Goal: Task Accomplishment & Management: Manage account settings

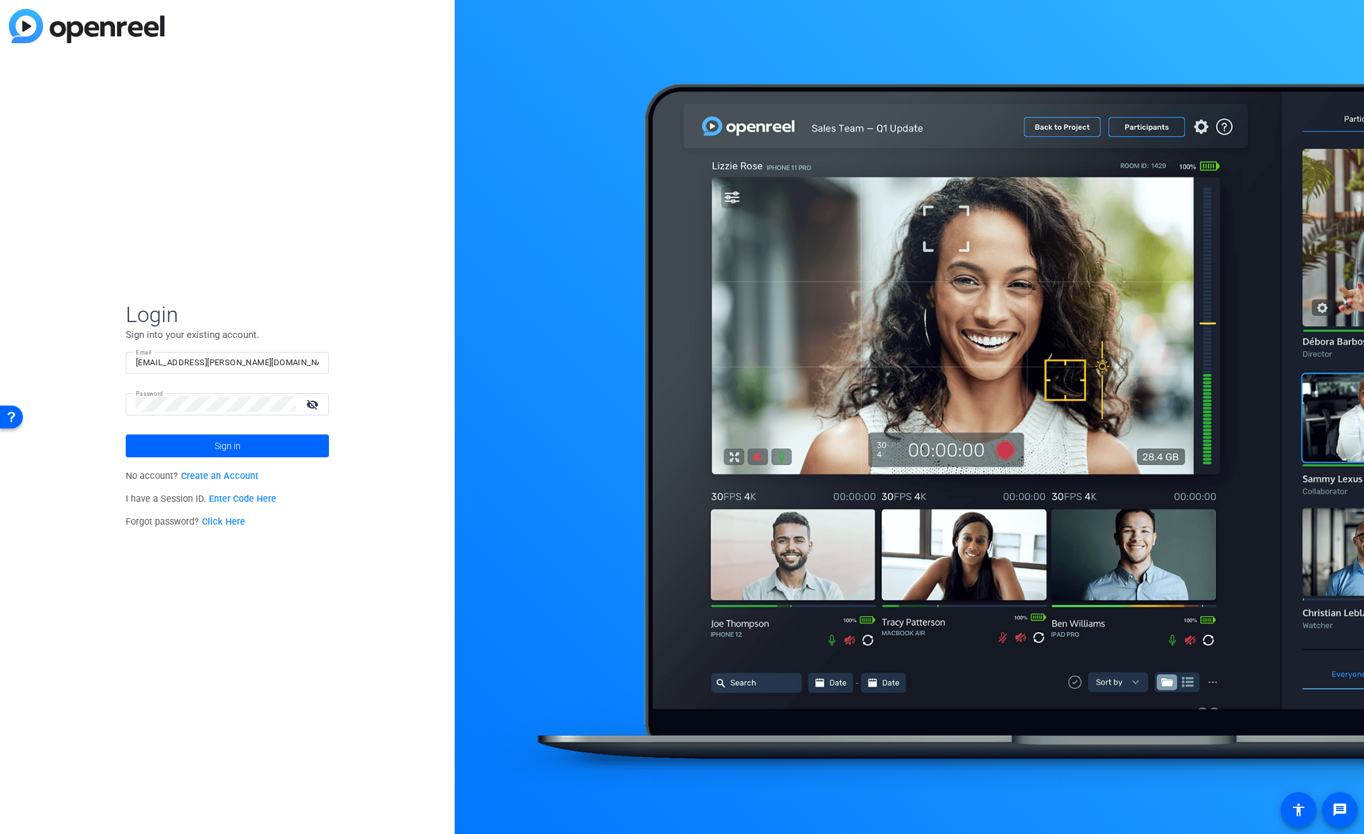
click at [225, 444] on span "Sign in" at bounding box center [228, 446] width 26 height 32
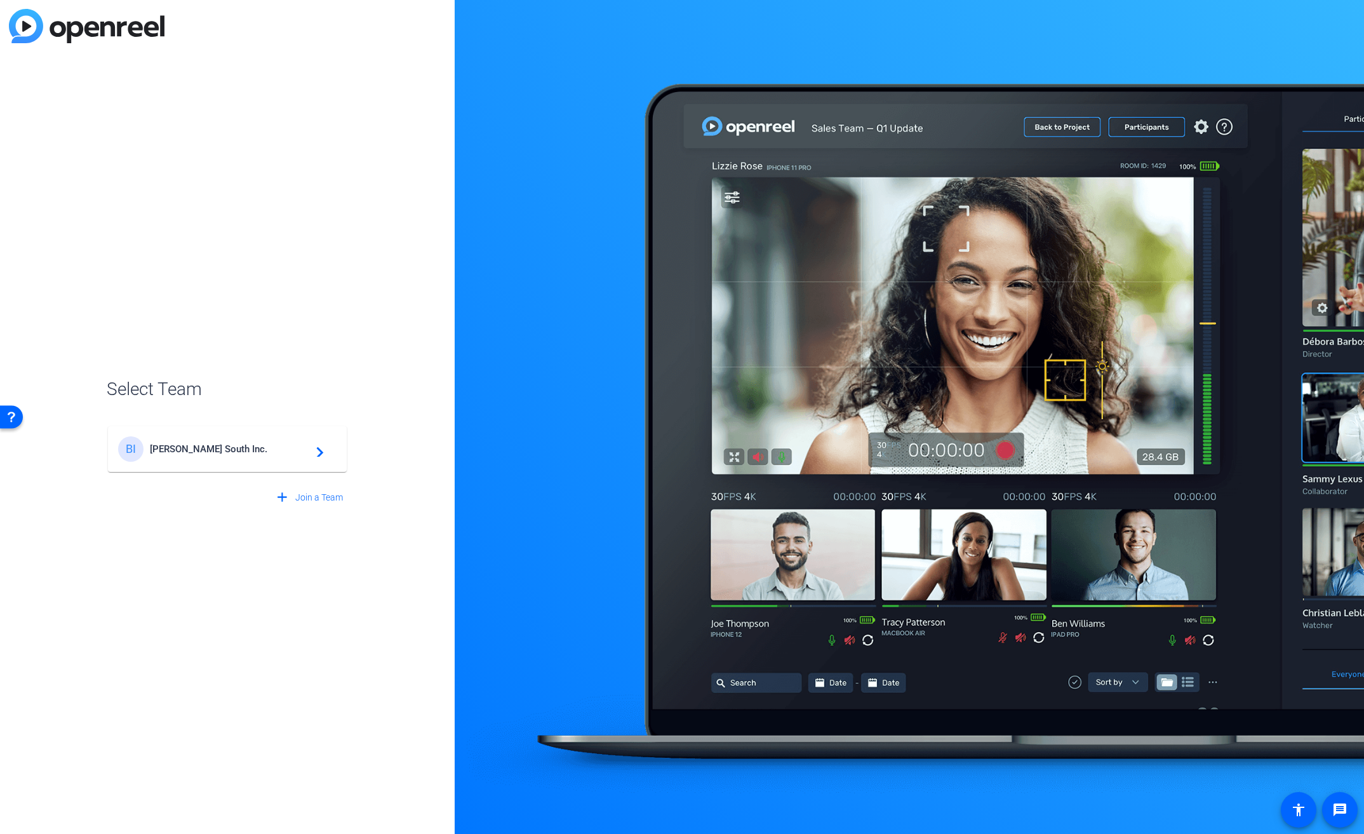
click at [227, 443] on span "Broadstreet South Inc." at bounding box center [229, 448] width 159 height 11
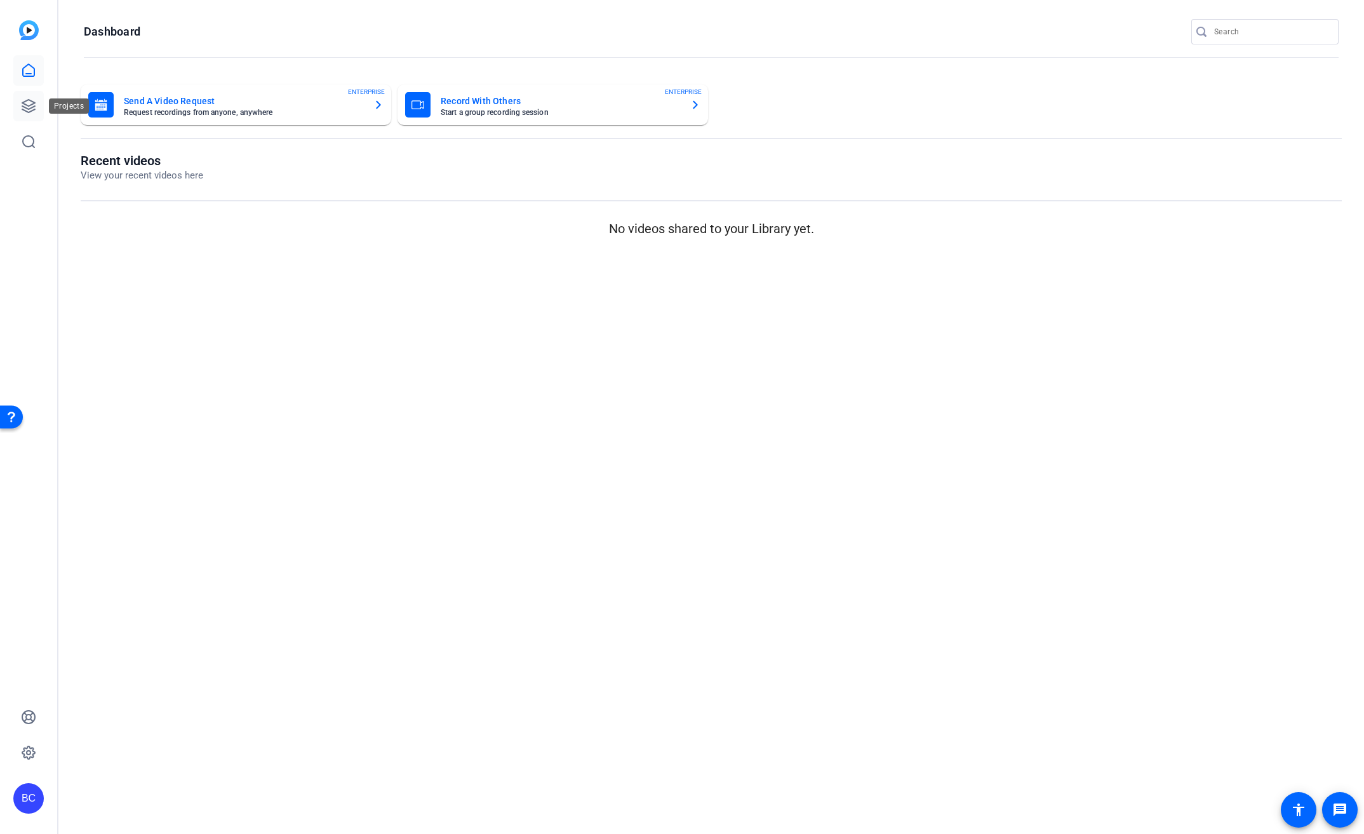
click at [25, 106] on icon at bounding box center [28, 105] width 15 height 15
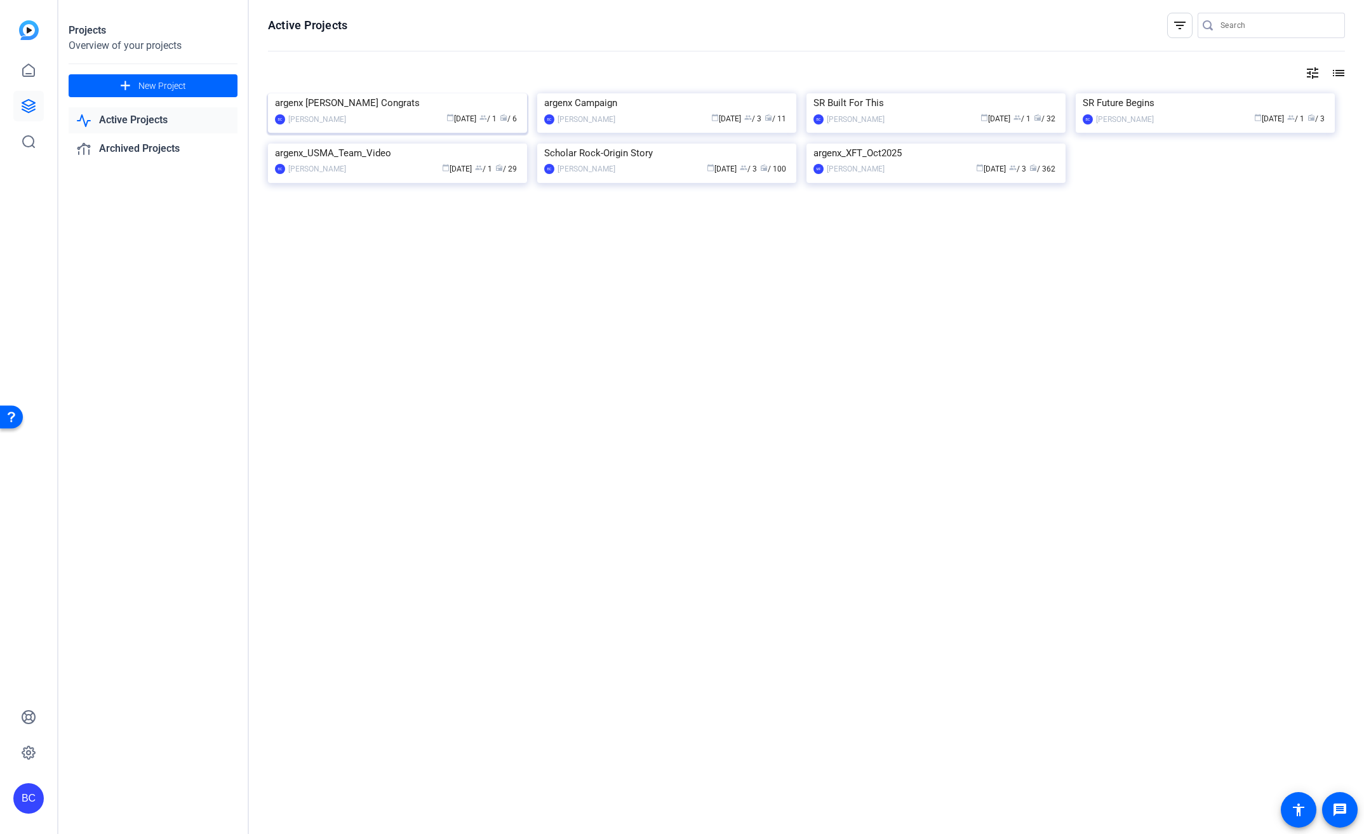
click at [420, 112] on div "argenx [PERSON_NAME] Congrats" at bounding box center [397, 102] width 245 height 19
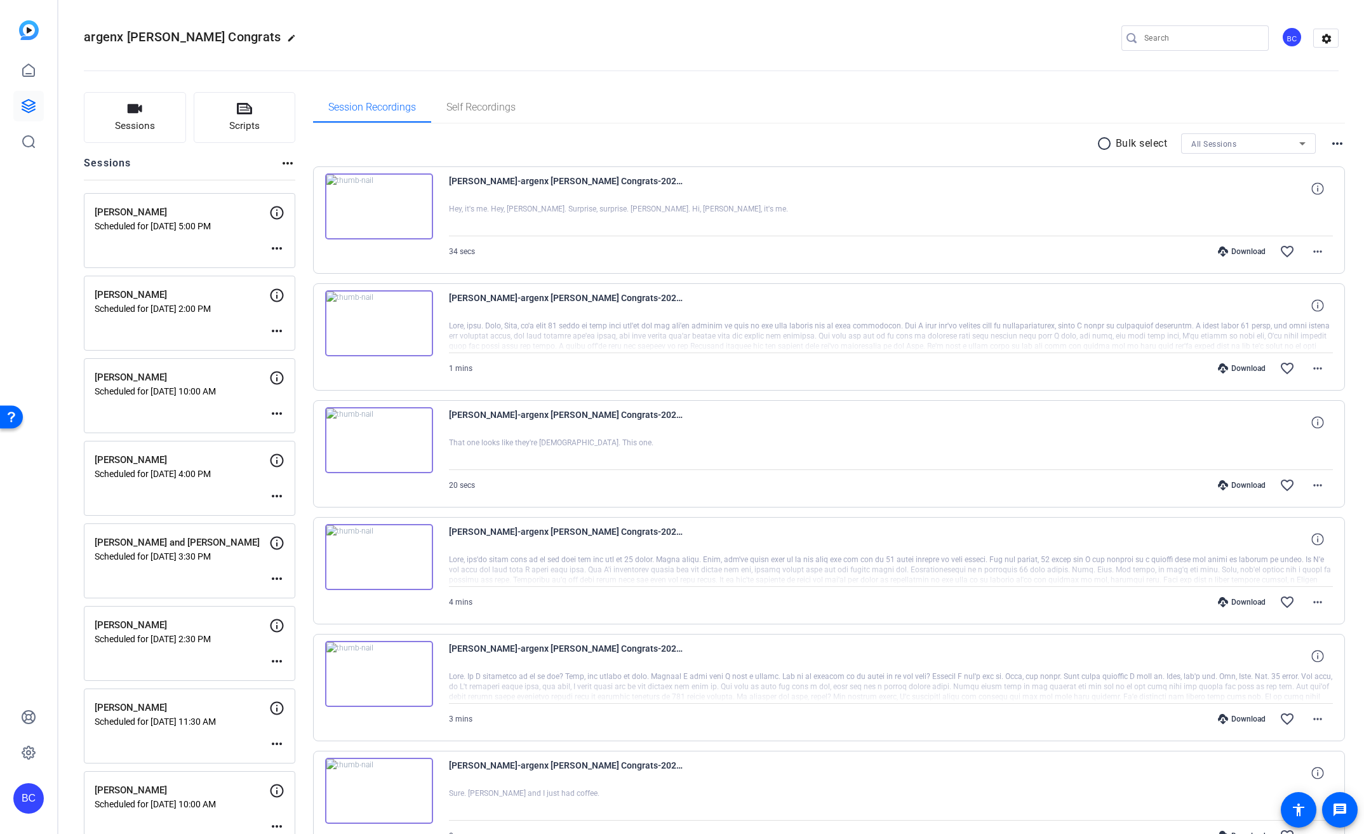
click at [32, 107] on icon at bounding box center [28, 106] width 13 height 13
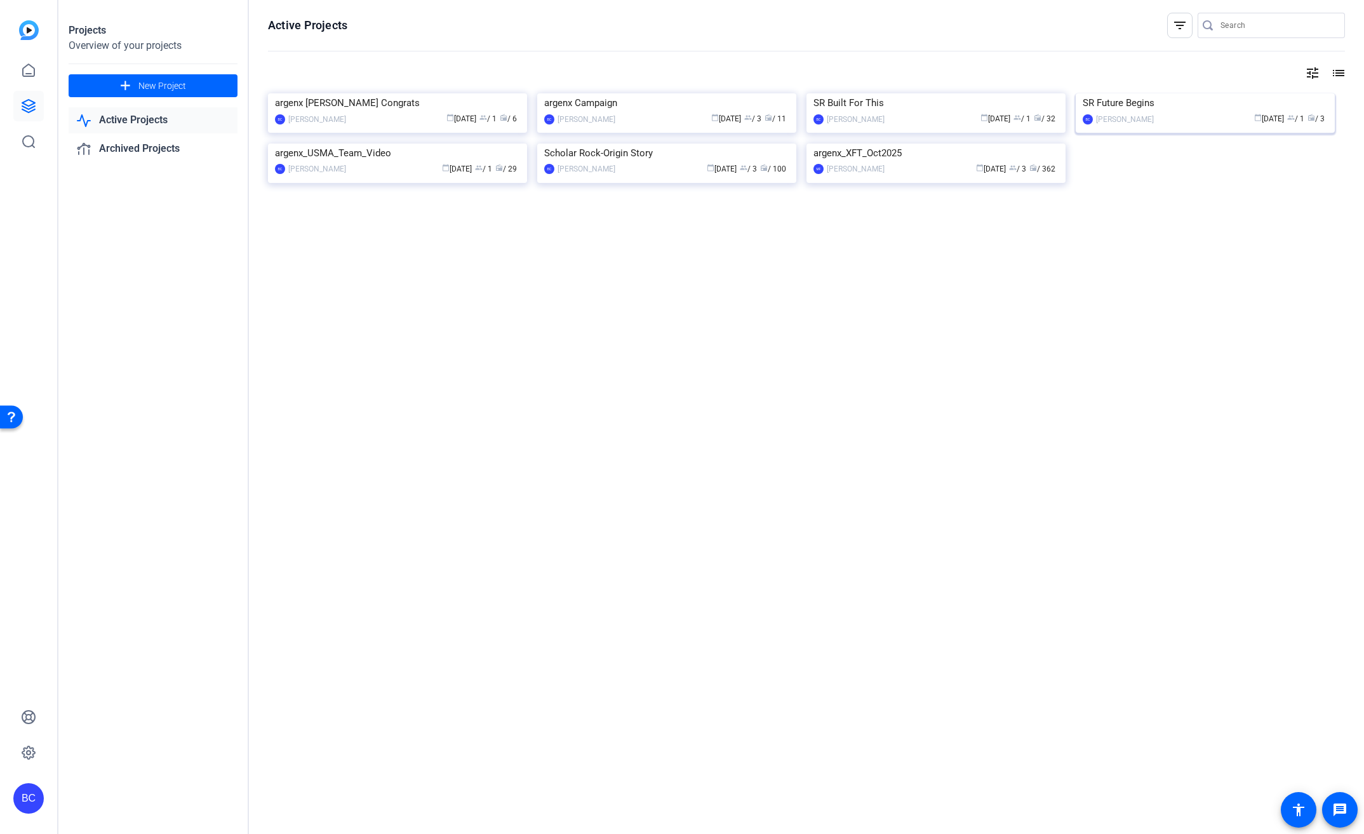
click at [1192, 93] on img at bounding box center [1205, 93] width 259 height 0
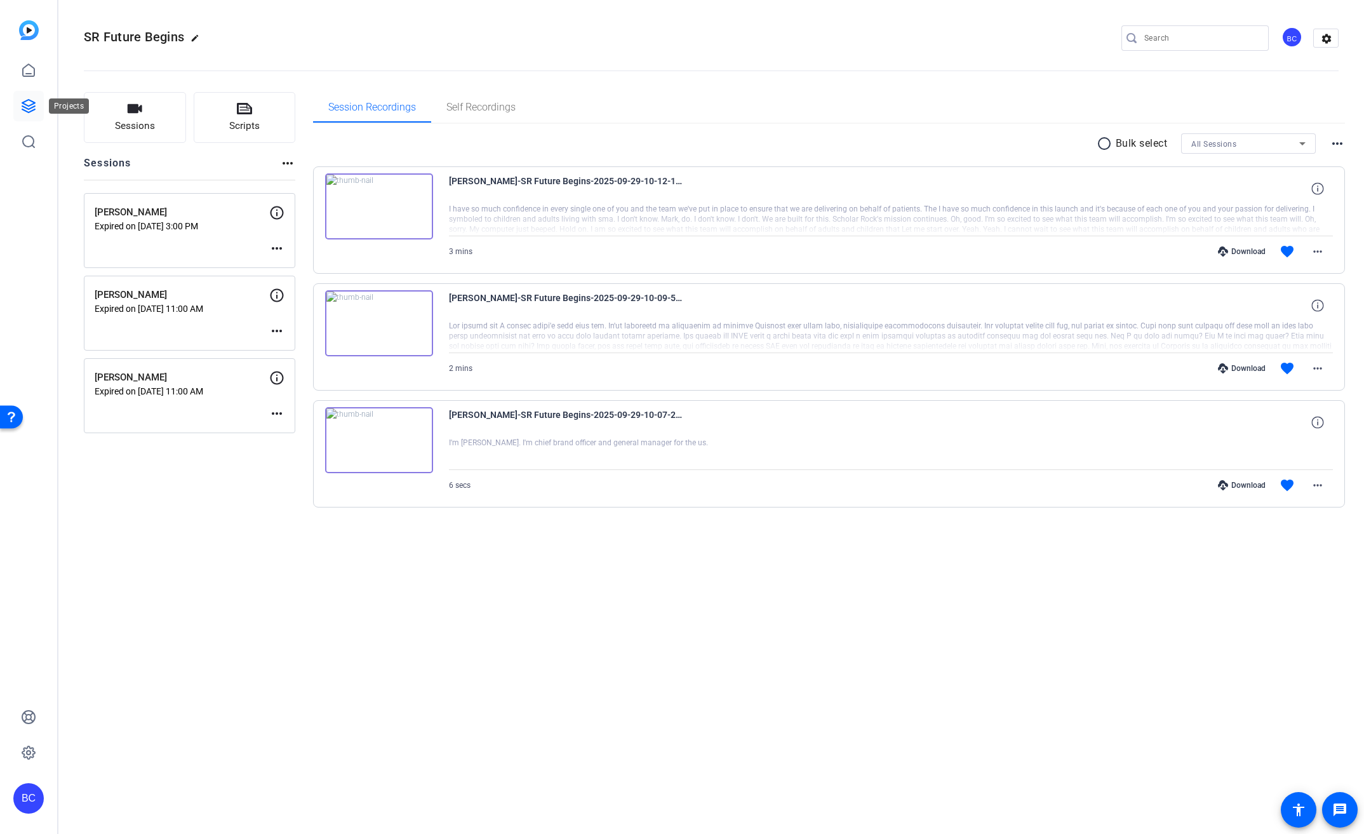
click at [29, 108] on icon at bounding box center [28, 106] width 13 height 13
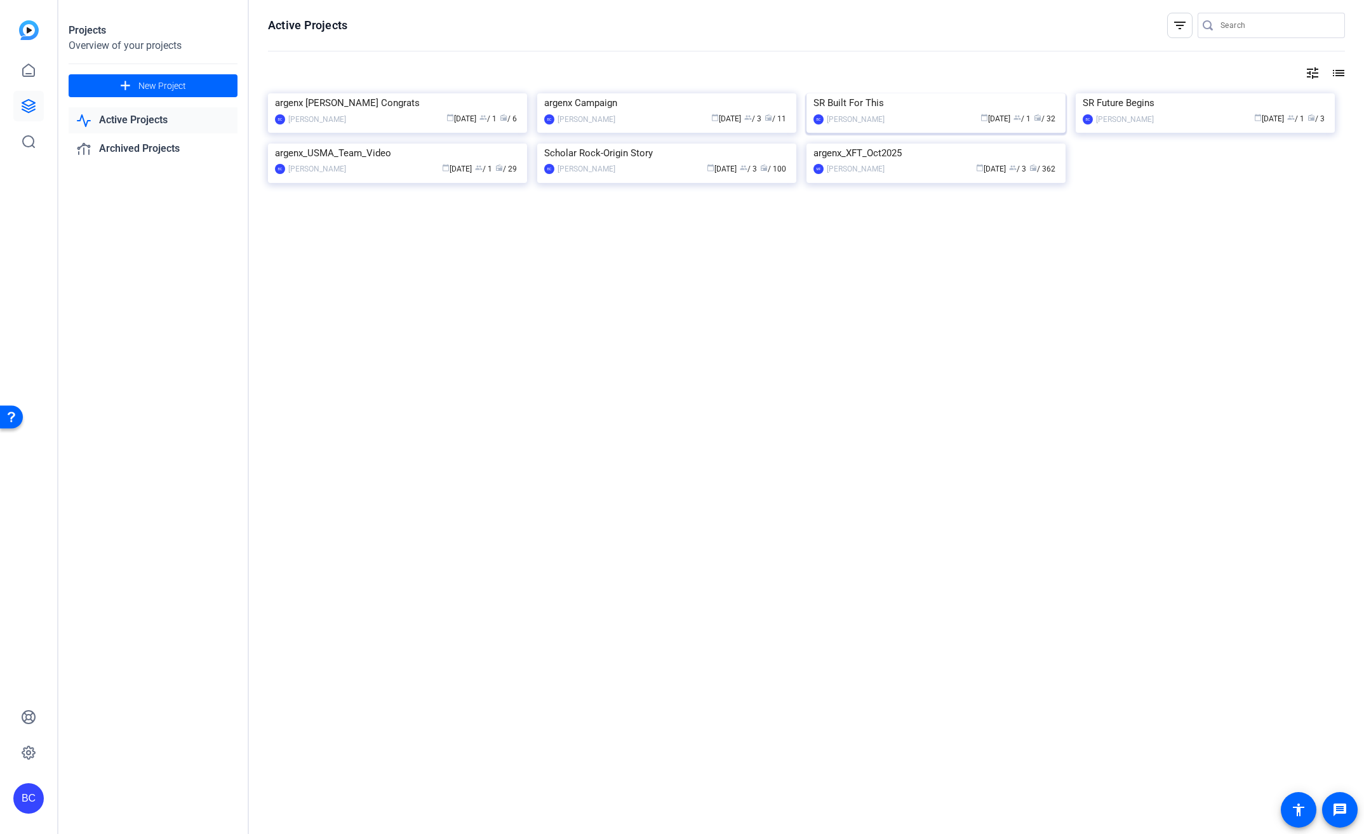
click at [937, 93] on img at bounding box center [935, 93] width 259 height 0
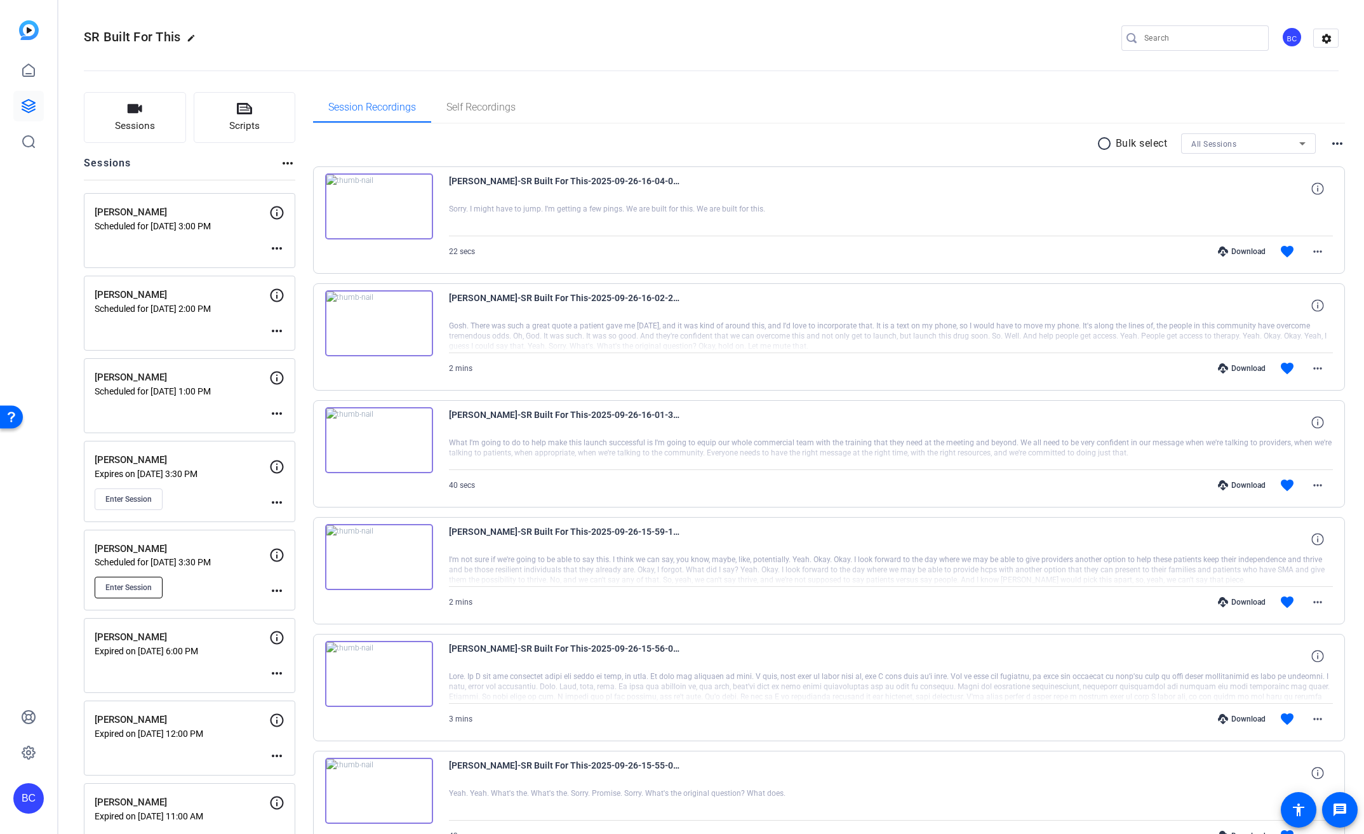
click at [145, 586] on span "Enter Session" at bounding box center [128, 587] width 46 height 10
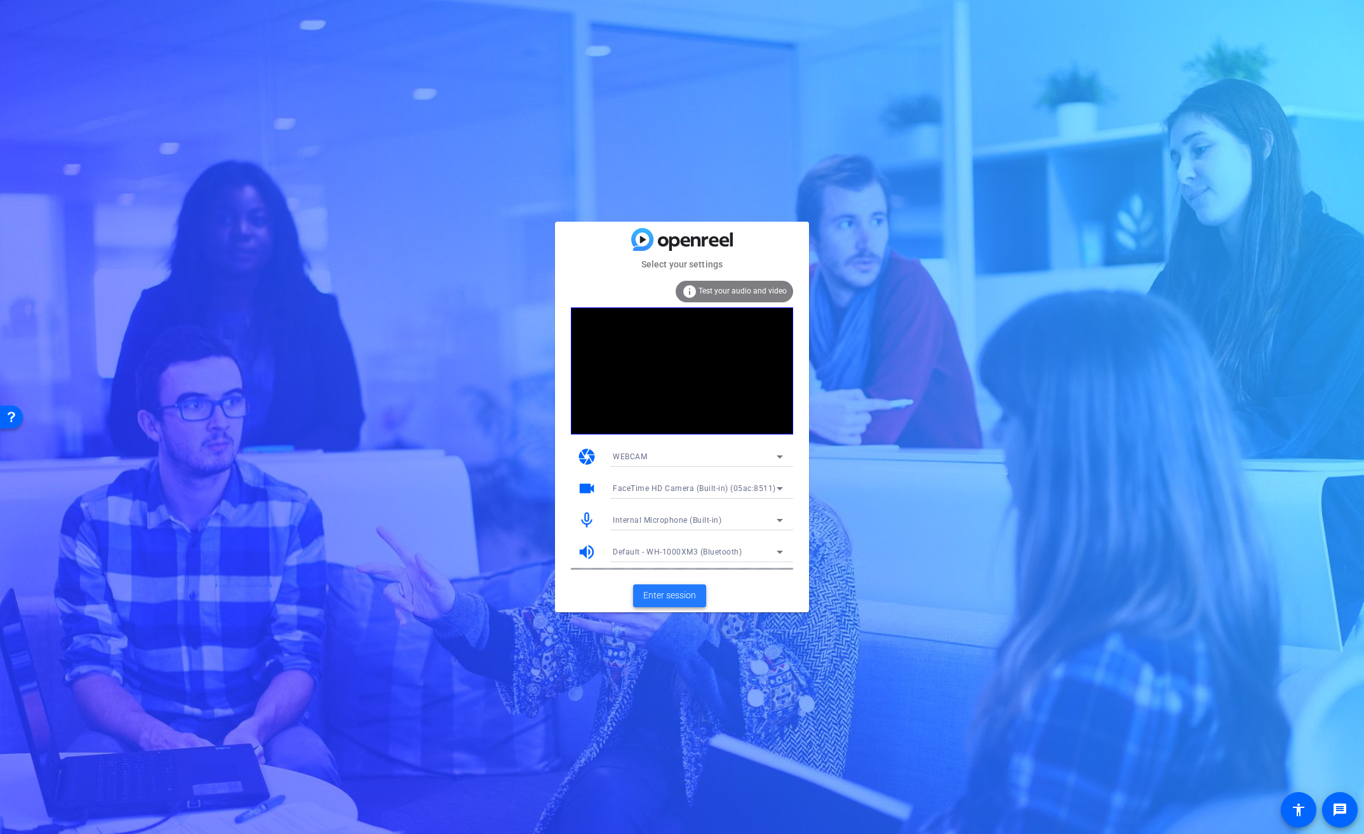
click at [653, 591] on span "Enter session" at bounding box center [669, 595] width 53 height 13
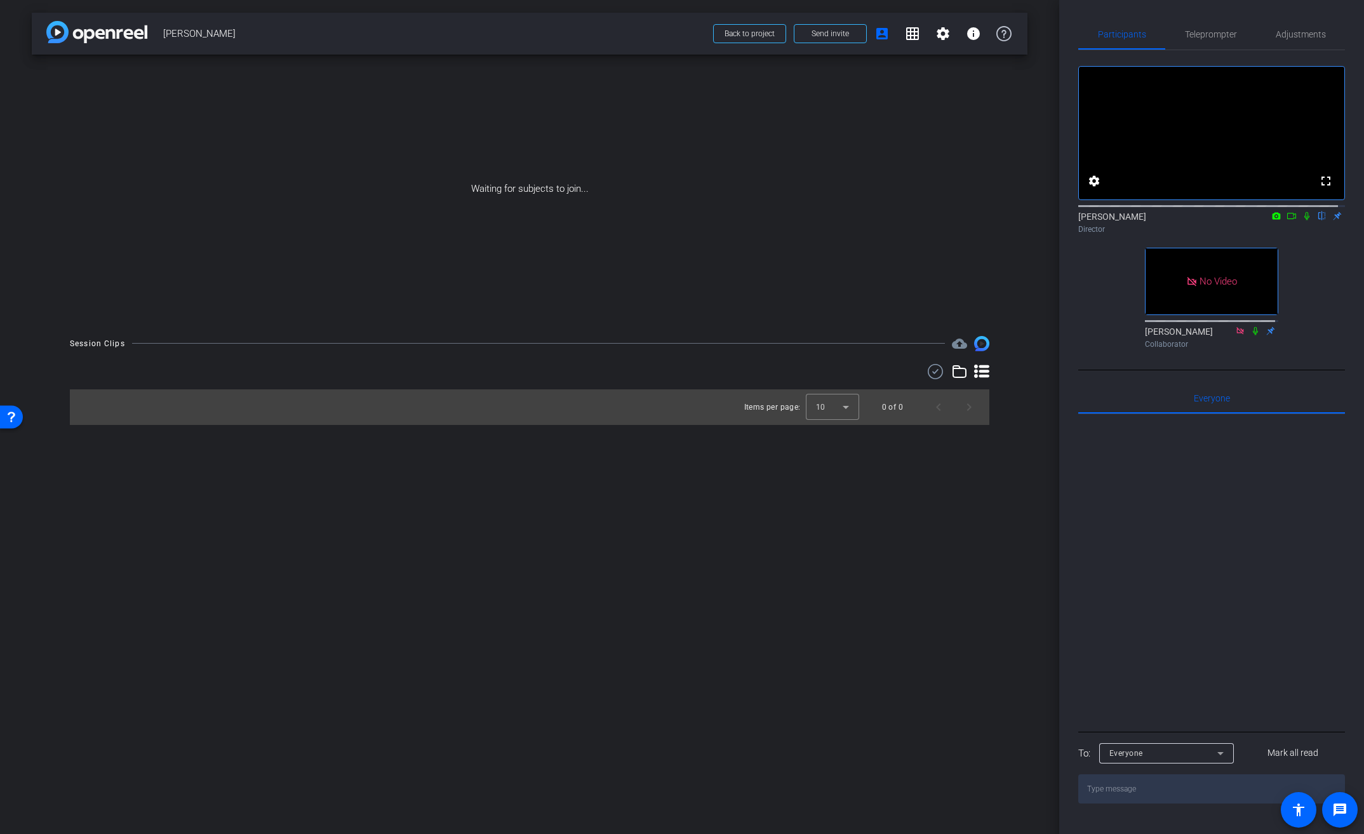
click at [1310, 258] on div "fullscreen settings Brian Curp flip Director No Video Linda Pizzico Collaborator" at bounding box center [1211, 202] width 267 height 304
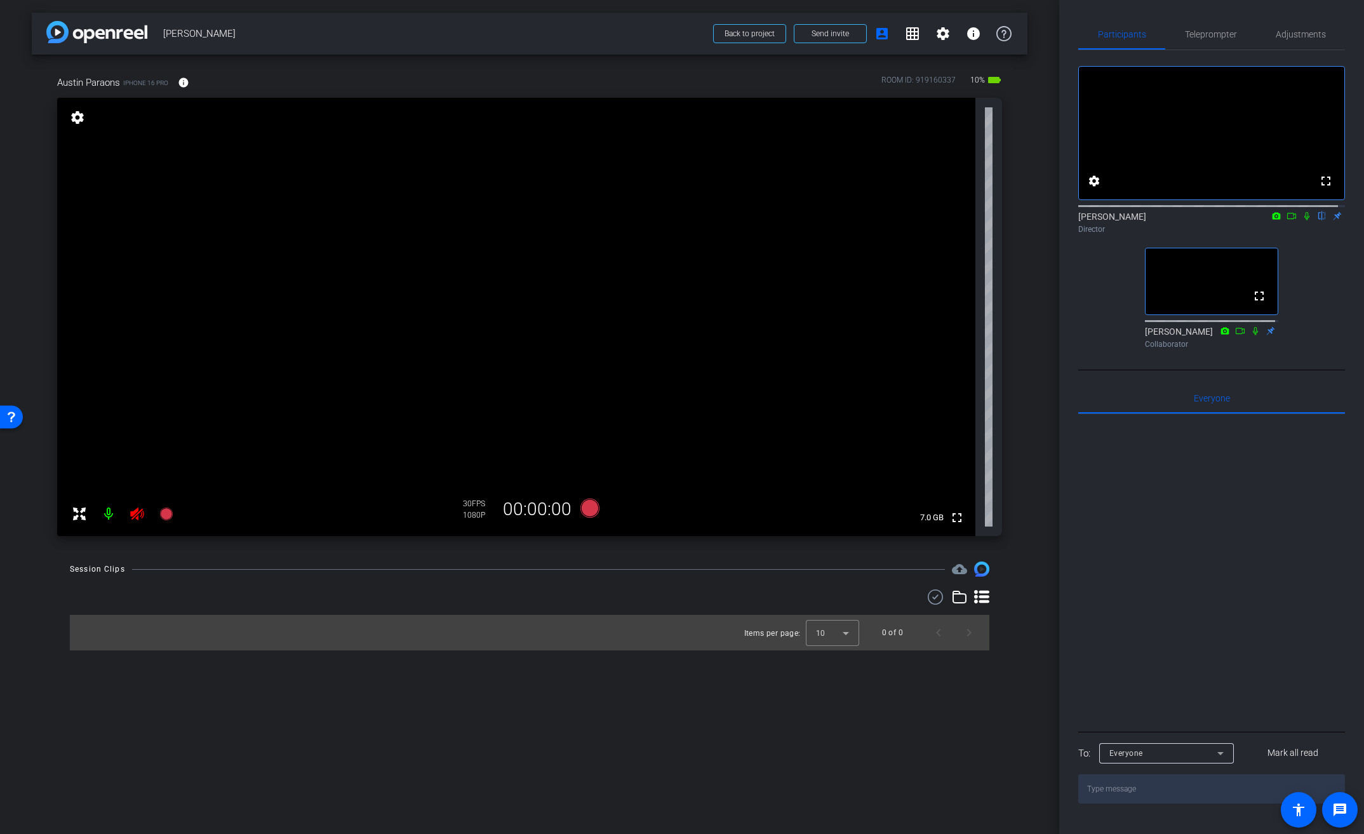
click at [135, 516] on icon at bounding box center [136, 513] width 13 height 13
click at [184, 81] on mat-icon "info" at bounding box center [183, 82] width 11 height 11
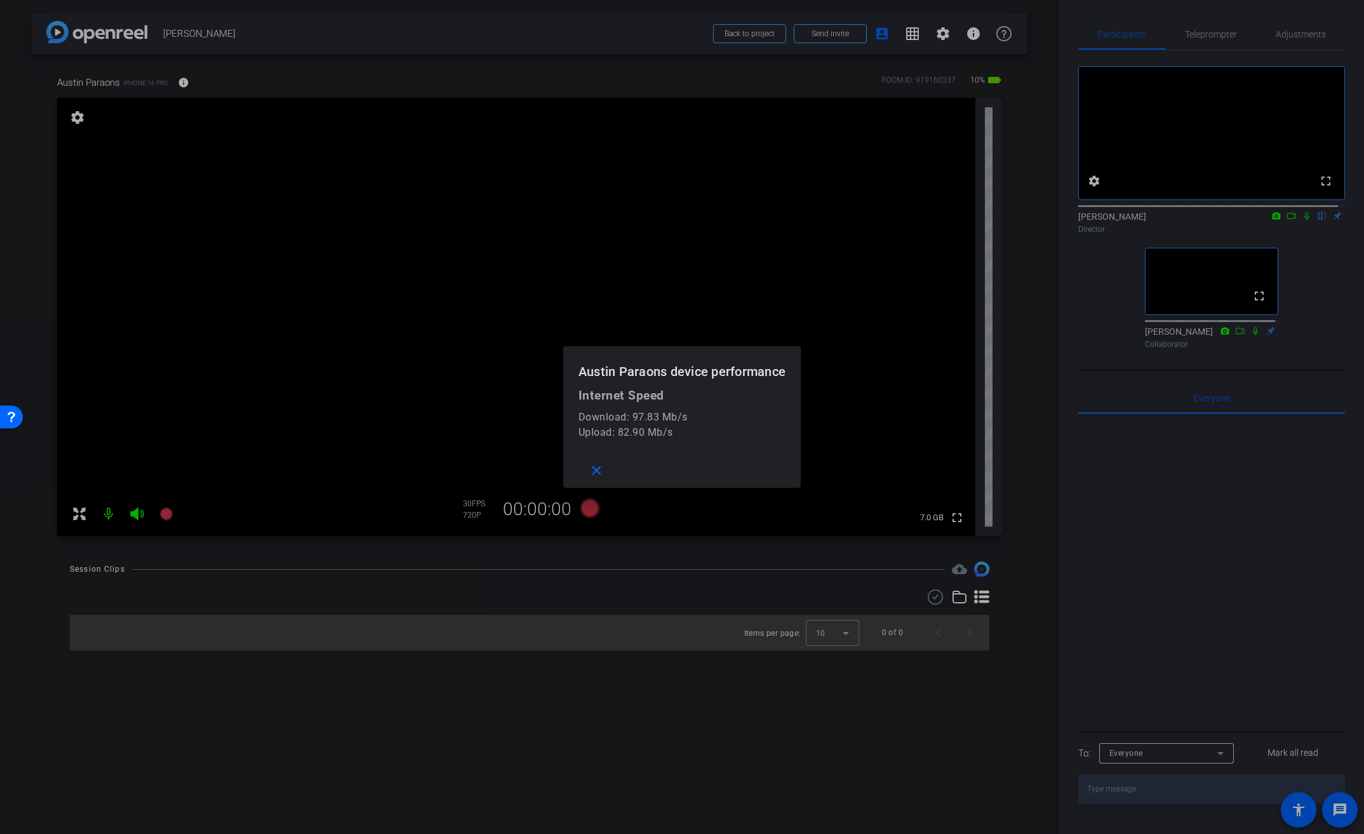
click at [184, 82] on div at bounding box center [682, 417] width 1364 height 834
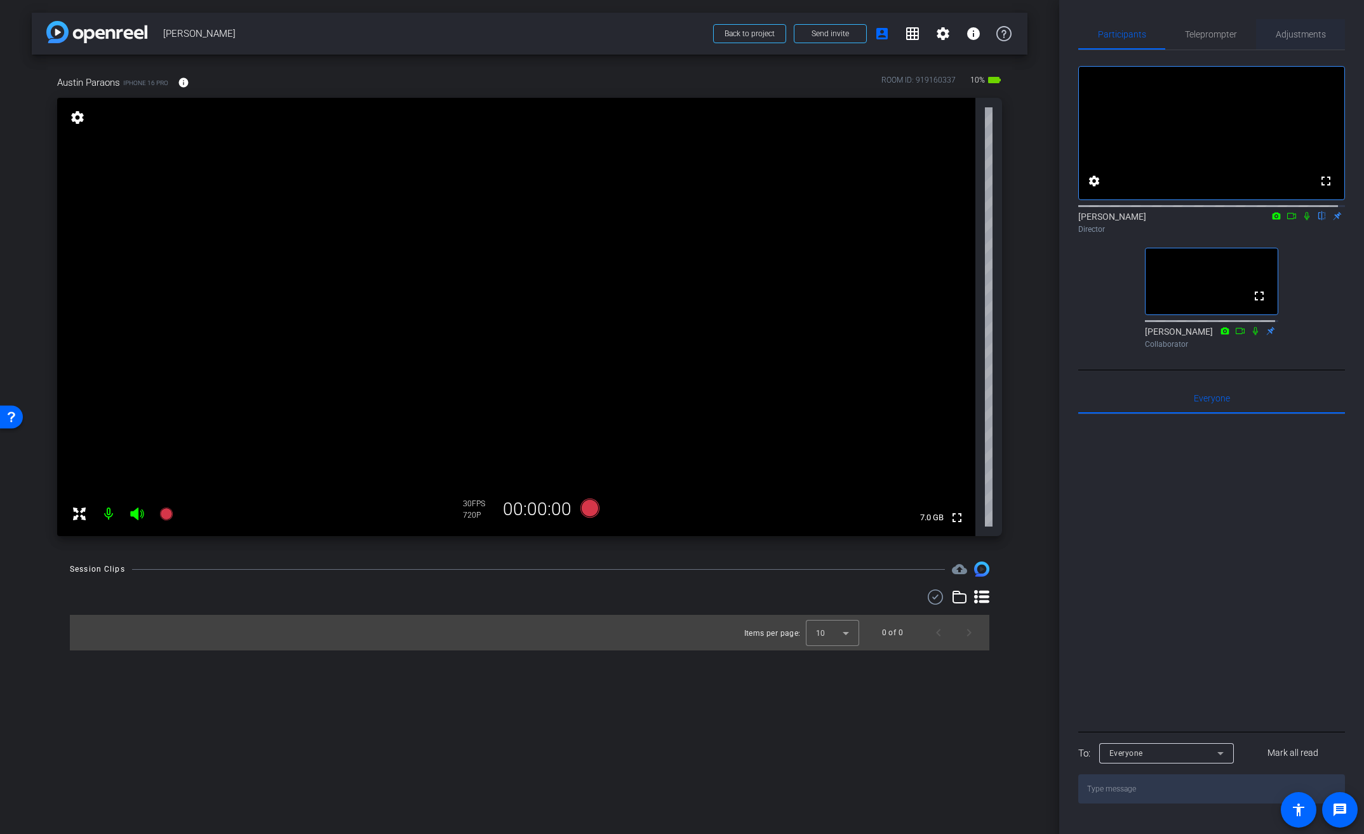
click at [1306, 31] on span "Adjustments" at bounding box center [1301, 34] width 50 height 9
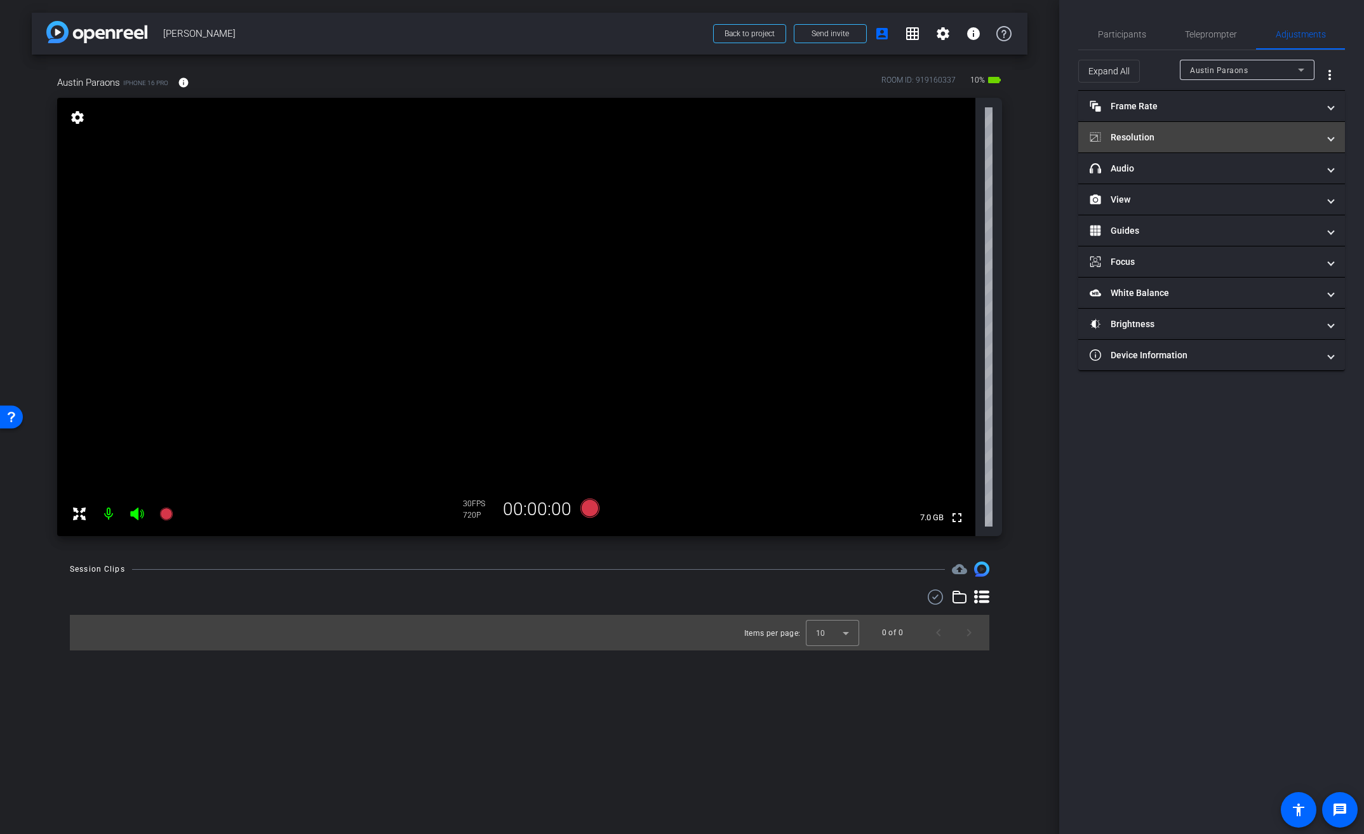
click at [1156, 135] on mat-panel-title "Resolution" at bounding box center [1204, 137] width 229 height 13
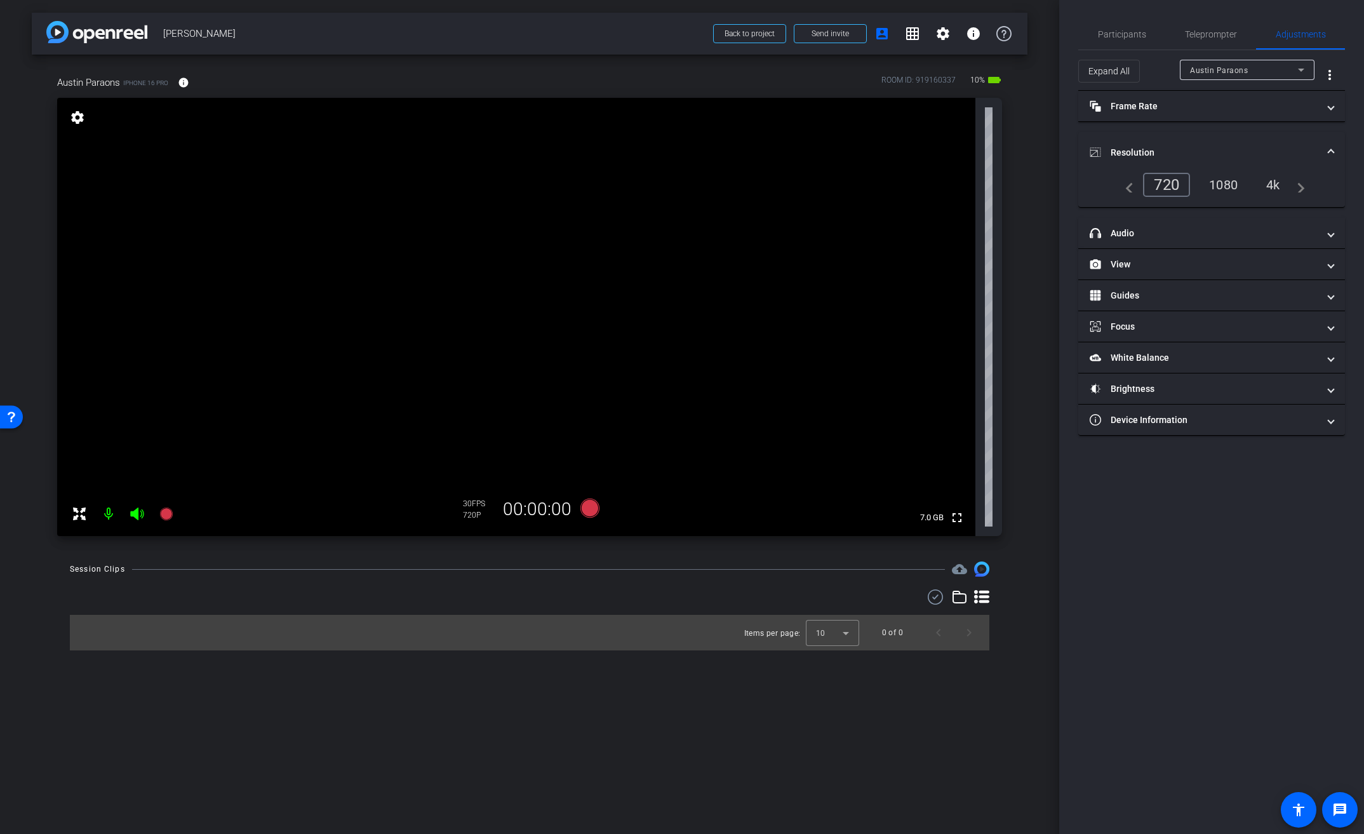
click at [1260, 182] on div "4k" at bounding box center [1273, 185] width 33 height 22
click at [1198, 112] on mat-panel-title "Frame Rate Frame Rate" at bounding box center [1204, 106] width 229 height 13
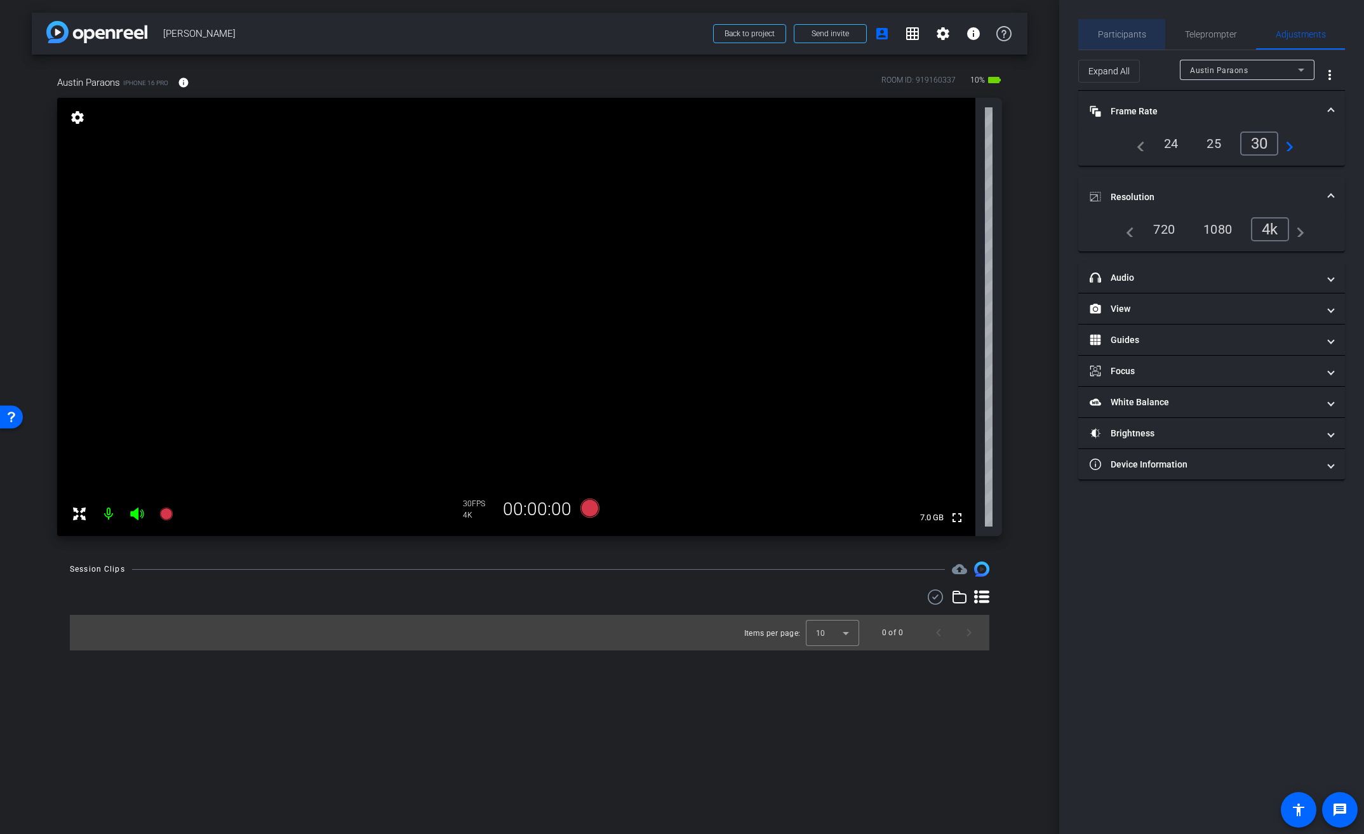
click at [1132, 30] on span "Participants" at bounding box center [1122, 34] width 48 height 9
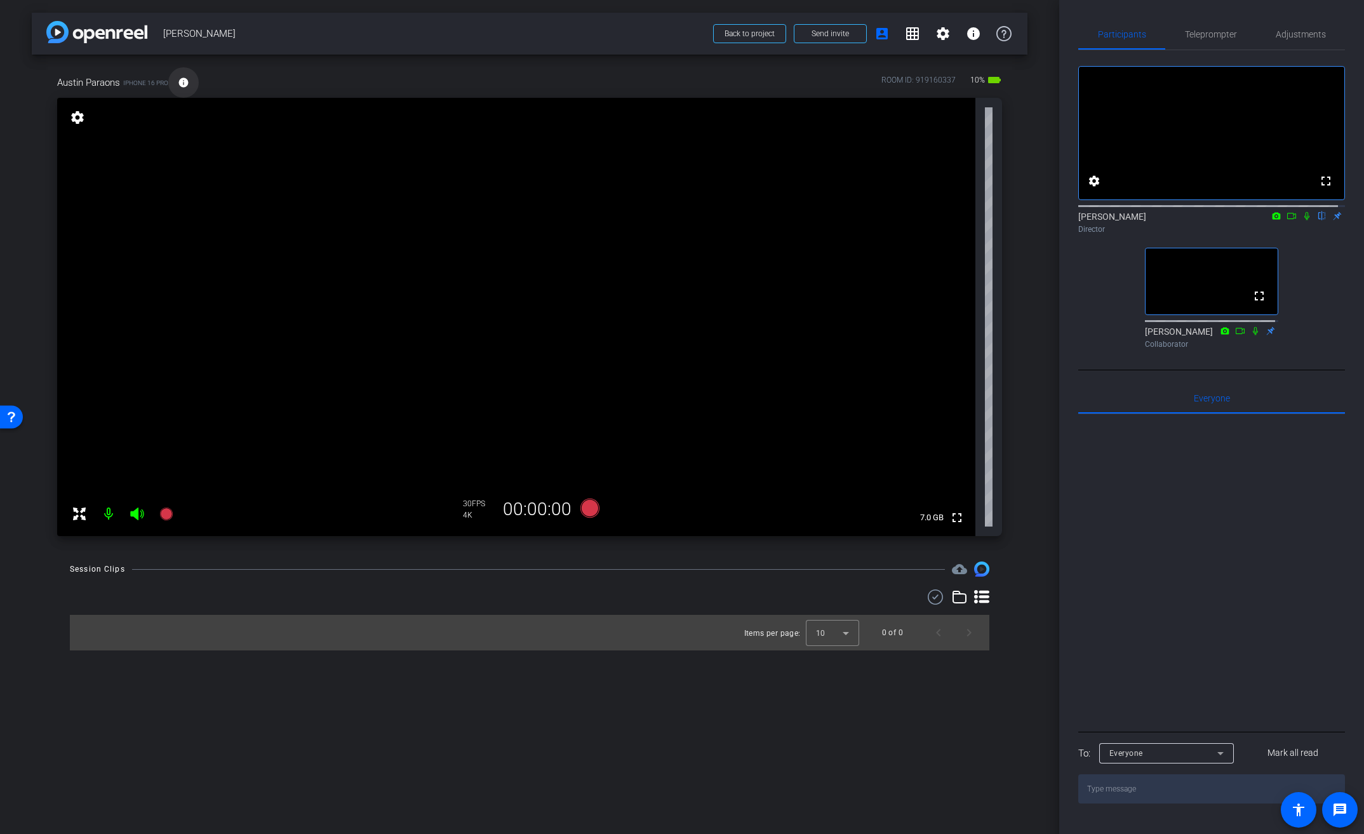
click at [178, 80] on mat-icon "info" at bounding box center [183, 82] width 11 height 11
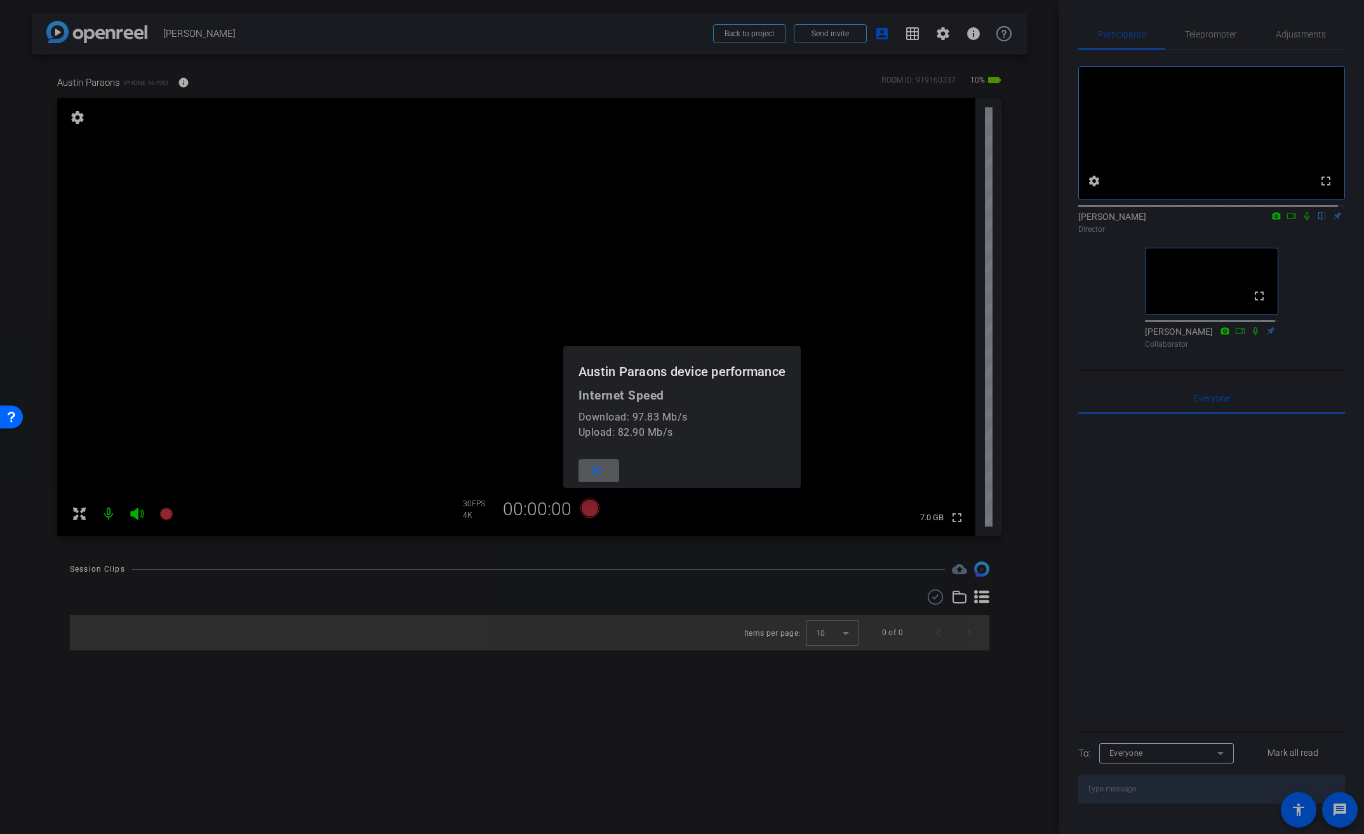
click at [178, 80] on div at bounding box center [682, 417] width 1364 height 834
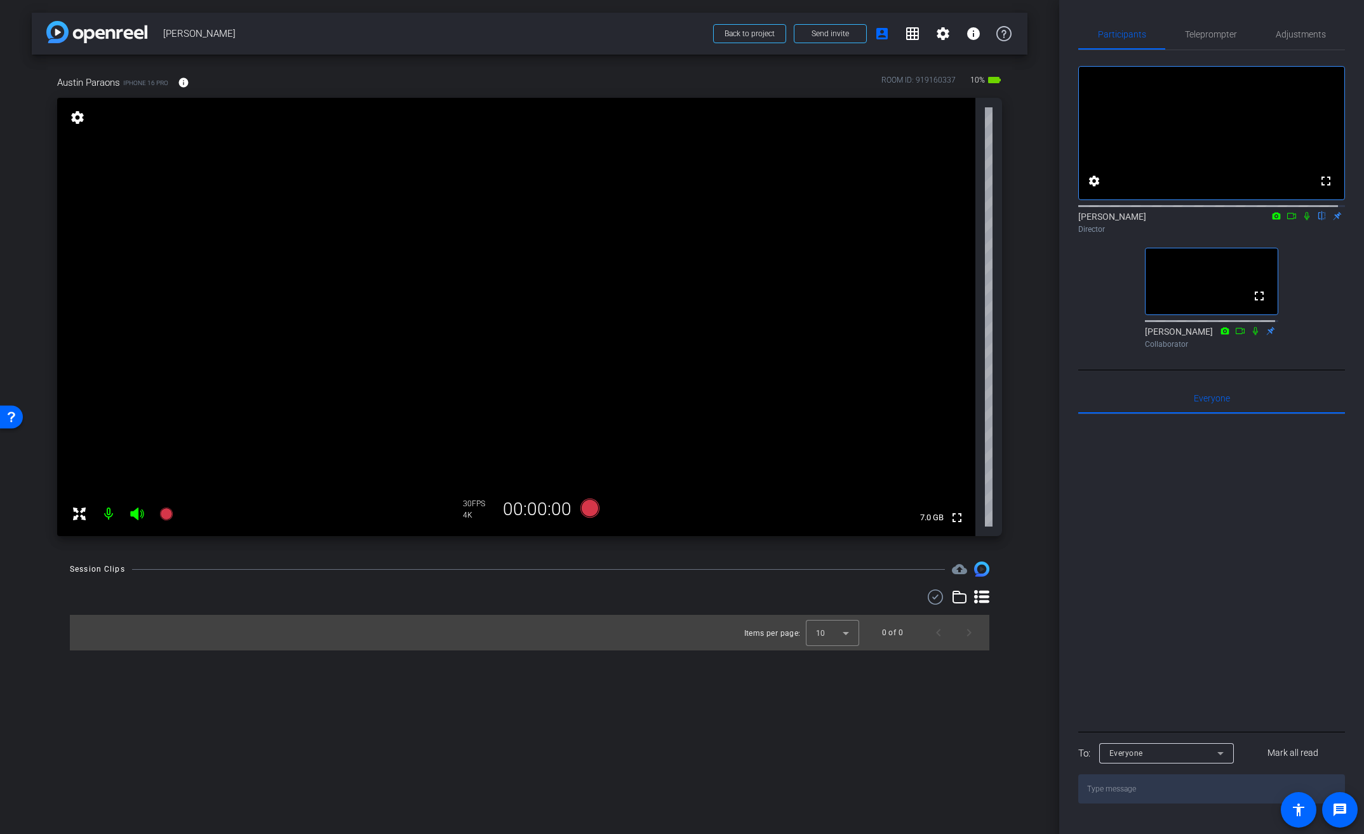
click at [77, 117] on mat-icon "settings" at bounding box center [78, 117] width 18 height 15
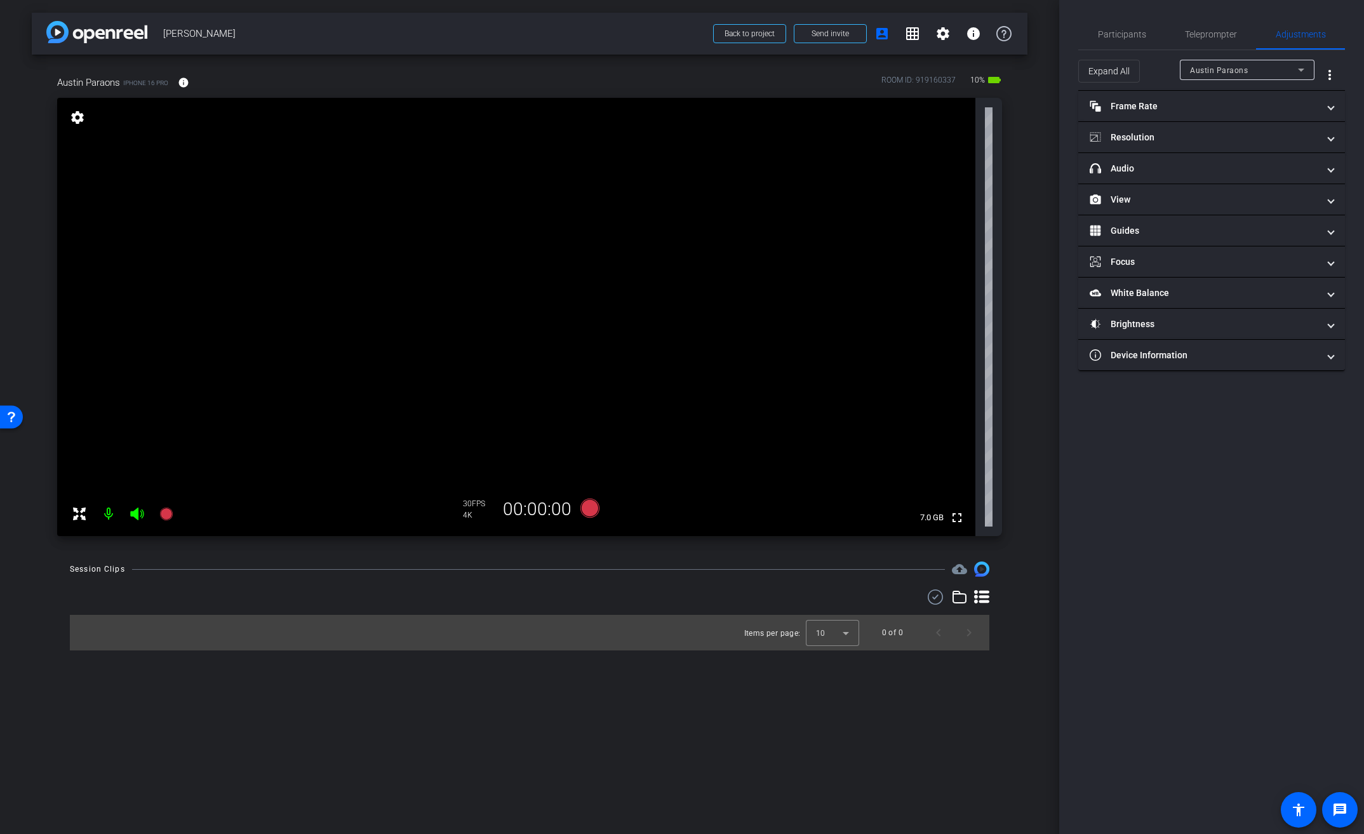
click at [77, 117] on mat-icon "settings" at bounding box center [78, 117] width 18 height 15
click at [1131, 33] on span "Participants" at bounding box center [1122, 34] width 48 height 9
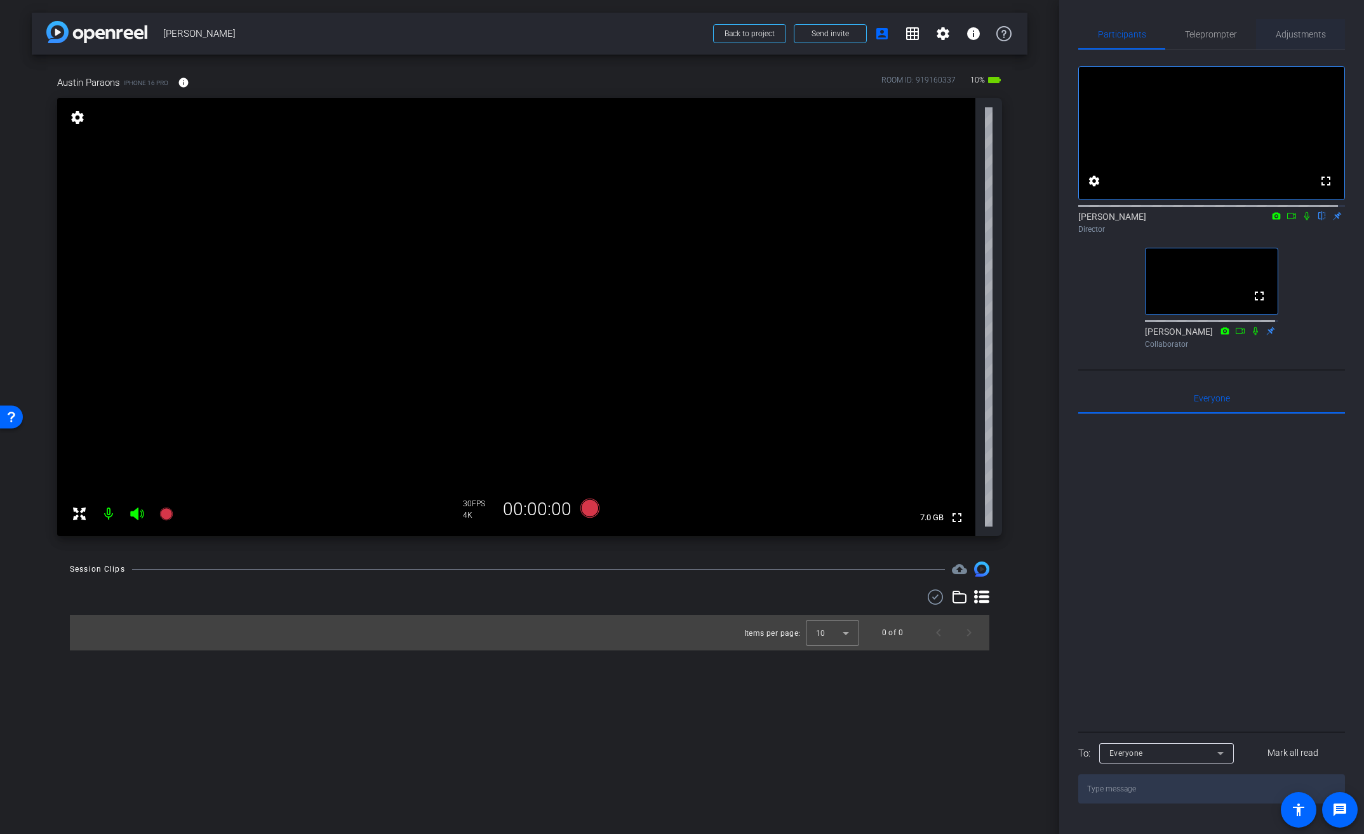
click at [1321, 31] on div "Adjustments" at bounding box center [1300, 34] width 89 height 30
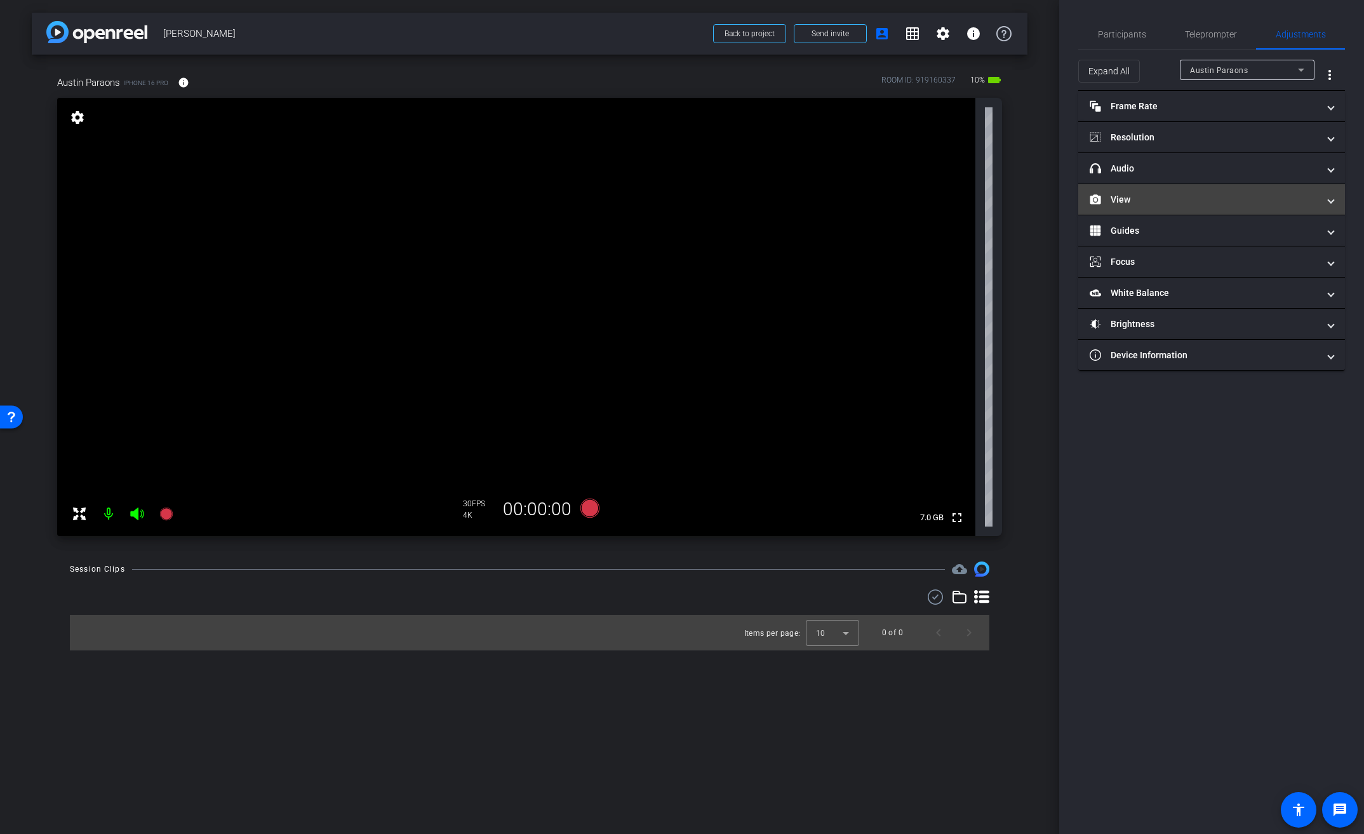
click at [1126, 196] on mat-panel-title "View" at bounding box center [1204, 199] width 229 height 13
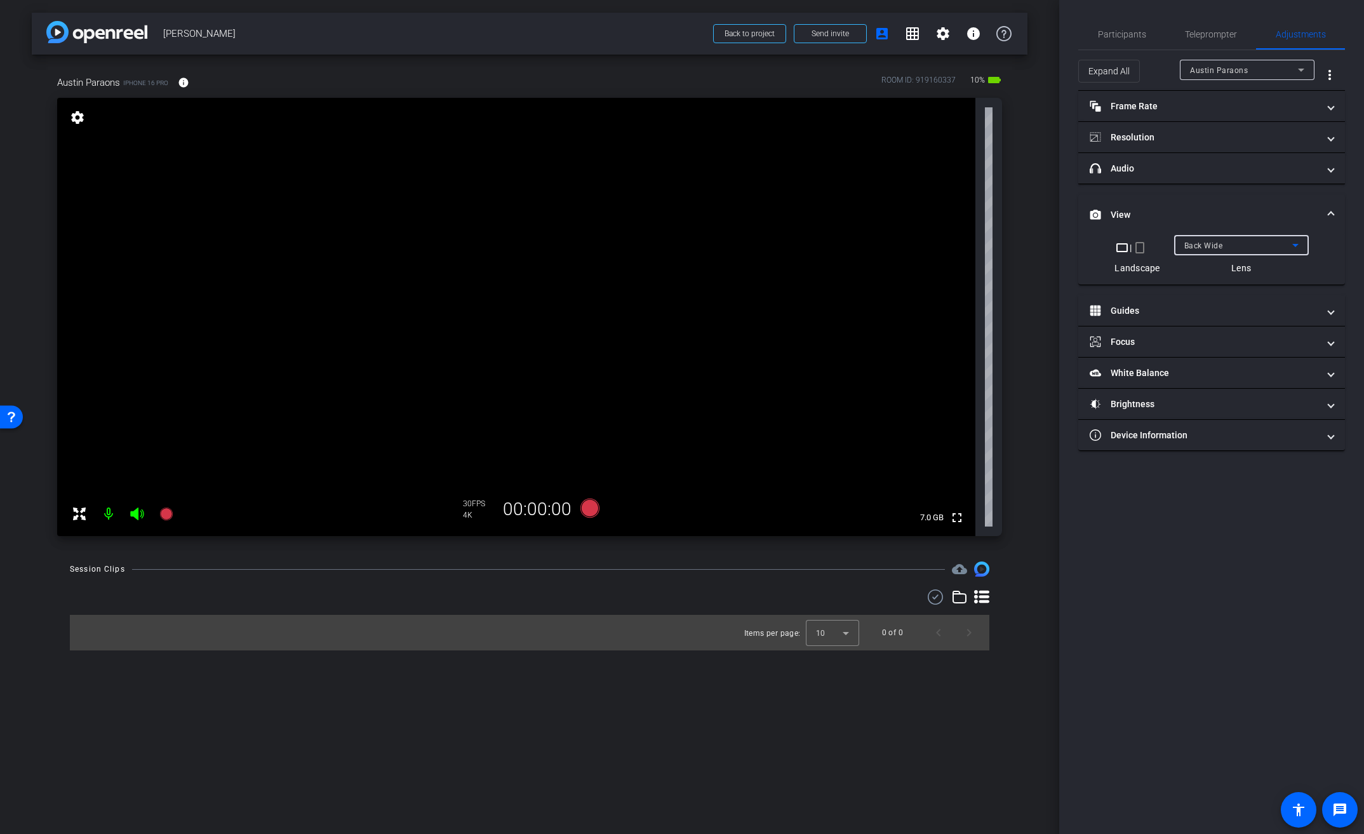
click at [1200, 246] on span "Back Wide" at bounding box center [1203, 245] width 39 height 9
click at [1208, 217] on div at bounding box center [682, 417] width 1364 height 834
click at [1201, 243] on span "Back Wide" at bounding box center [1203, 245] width 39 height 9
click at [1204, 293] on span "Front Wide" at bounding box center [1204, 290] width 41 height 15
click at [1132, 37] on span "Participants" at bounding box center [1122, 34] width 48 height 9
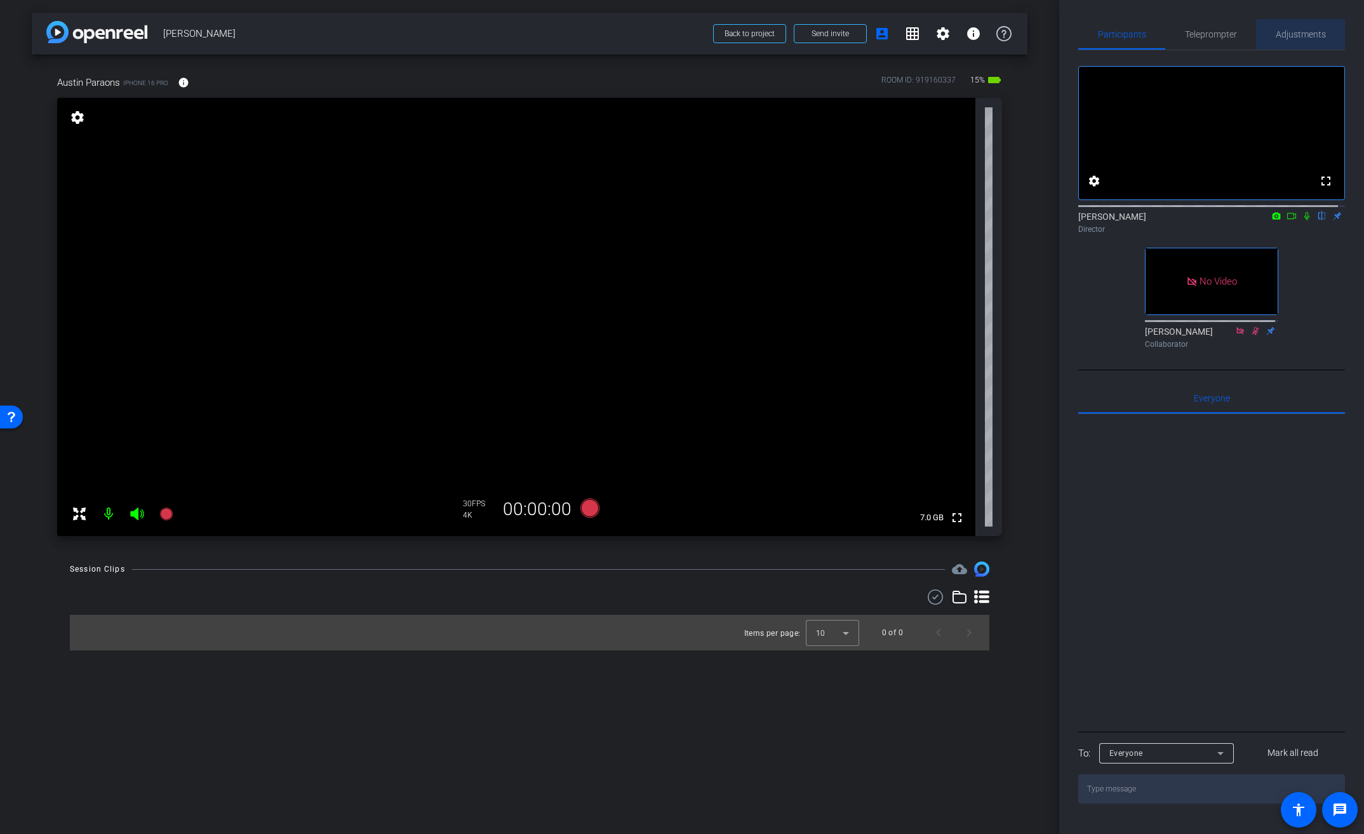
click at [1327, 32] on div "Adjustments" at bounding box center [1300, 34] width 89 height 30
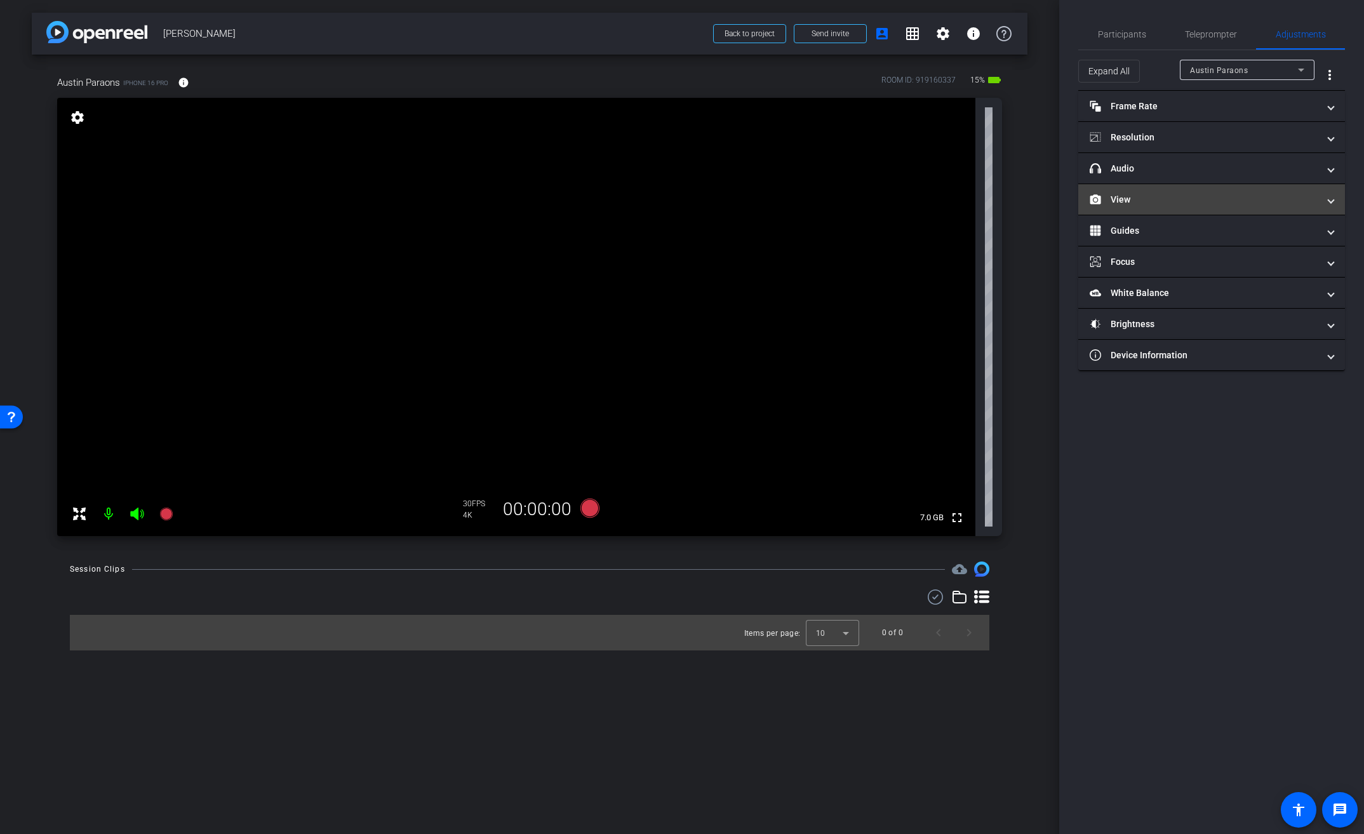
click at [1118, 196] on mat-panel-title "View" at bounding box center [1204, 199] width 229 height 13
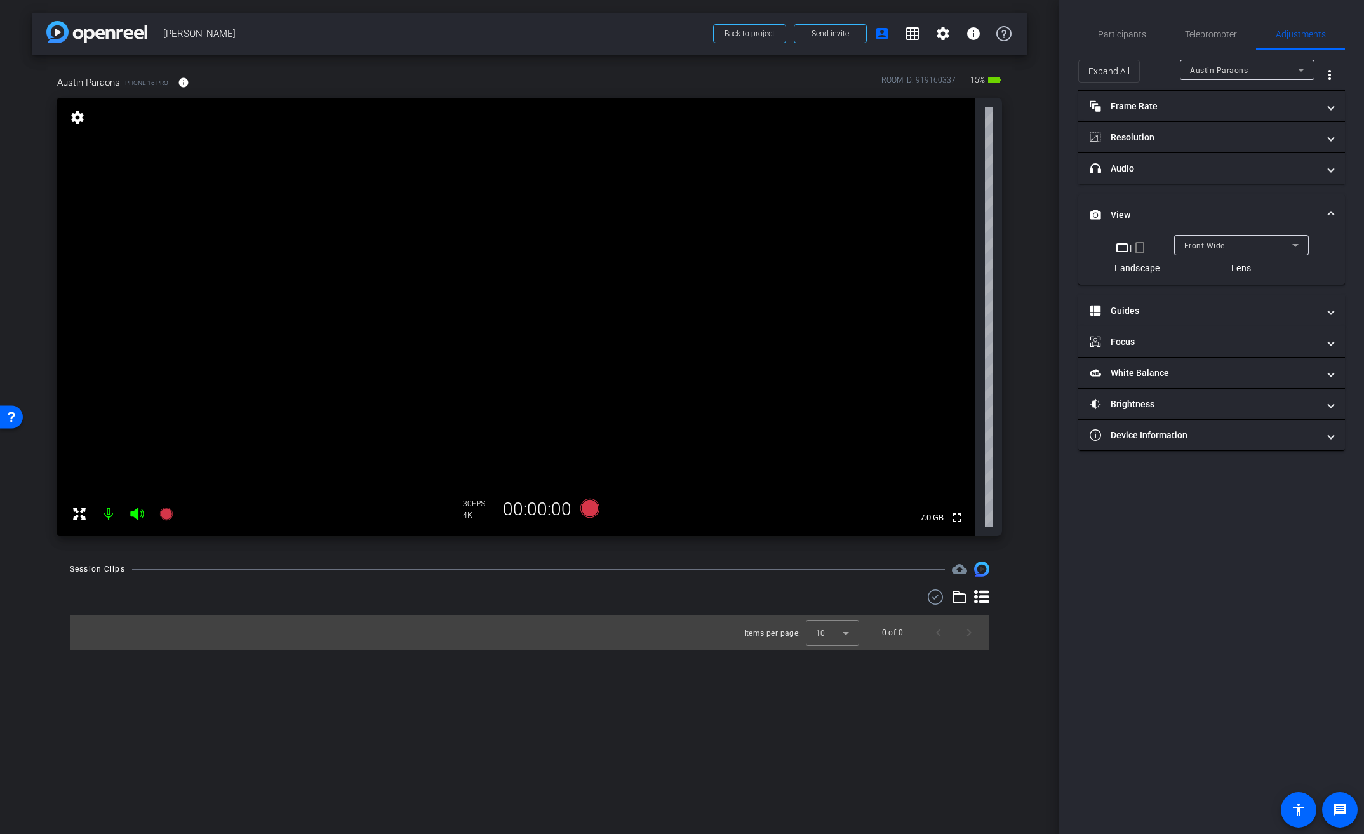
click at [1210, 239] on div "Front Wide" at bounding box center [1238, 245] width 108 height 16
click at [1213, 272] on span "Back Wide" at bounding box center [1204, 270] width 41 height 15
click at [1132, 32] on span "Participants" at bounding box center [1122, 34] width 48 height 9
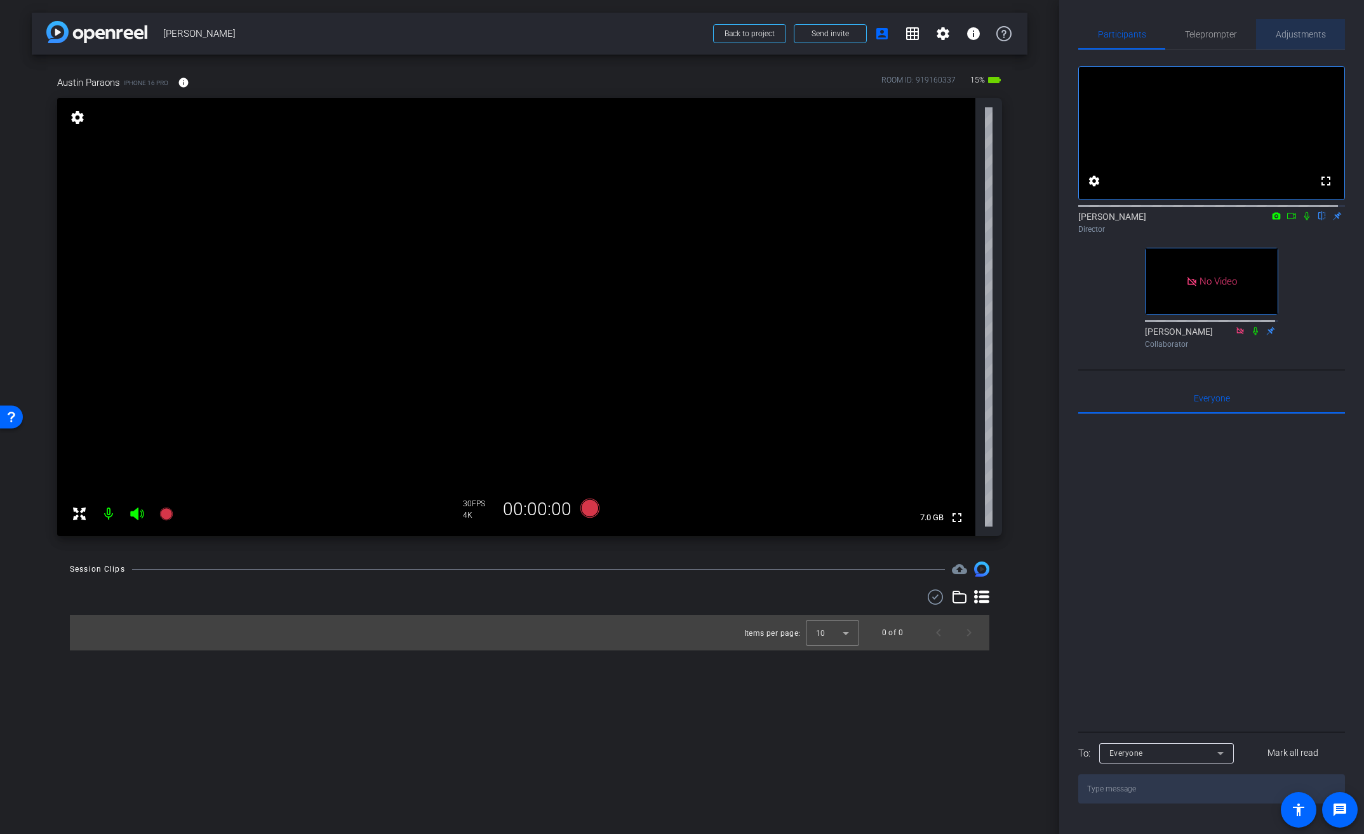
click at [1300, 36] on span "Adjustments" at bounding box center [1301, 34] width 50 height 9
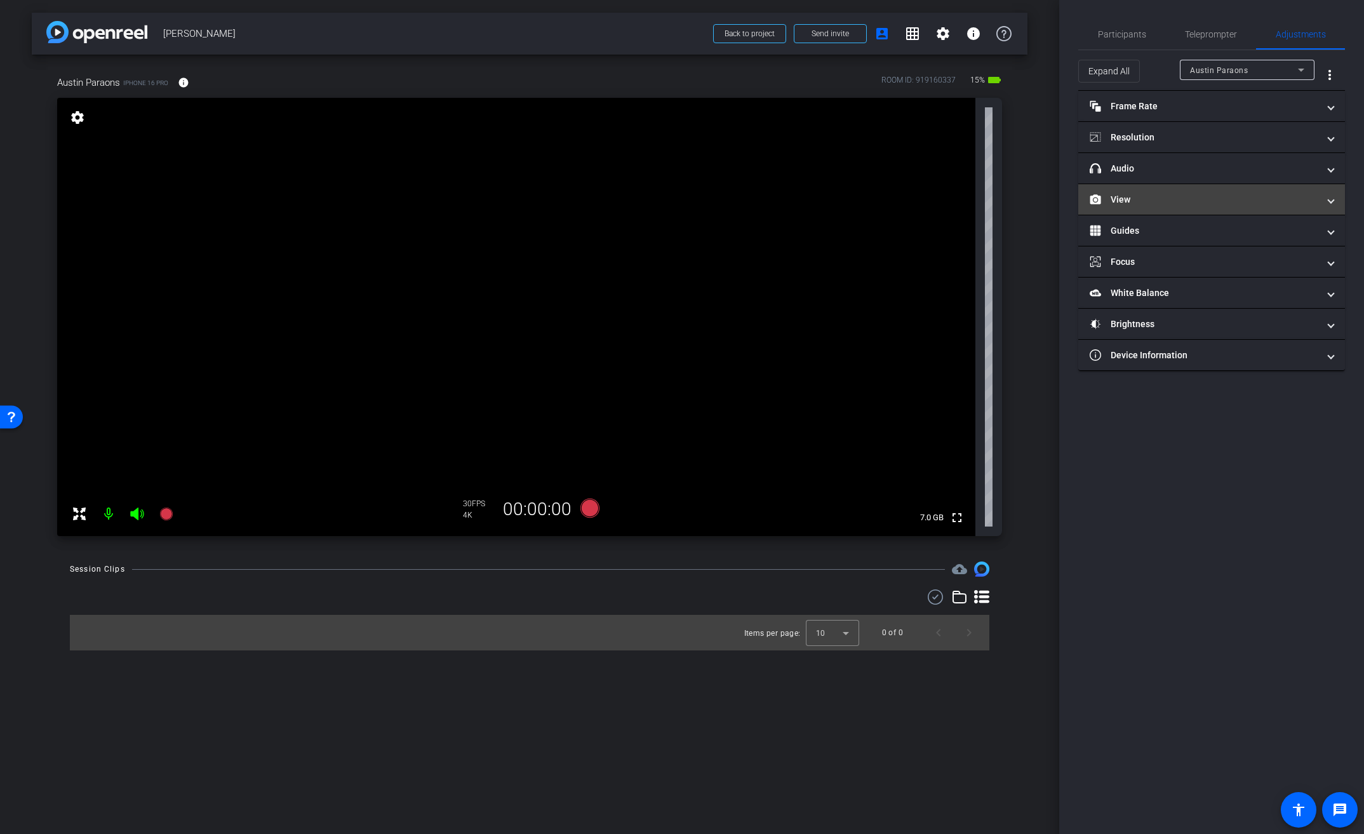
click at [1124, 196] on mat-panel-title "View" at bounding box center [1204, 199] width 229 height 13
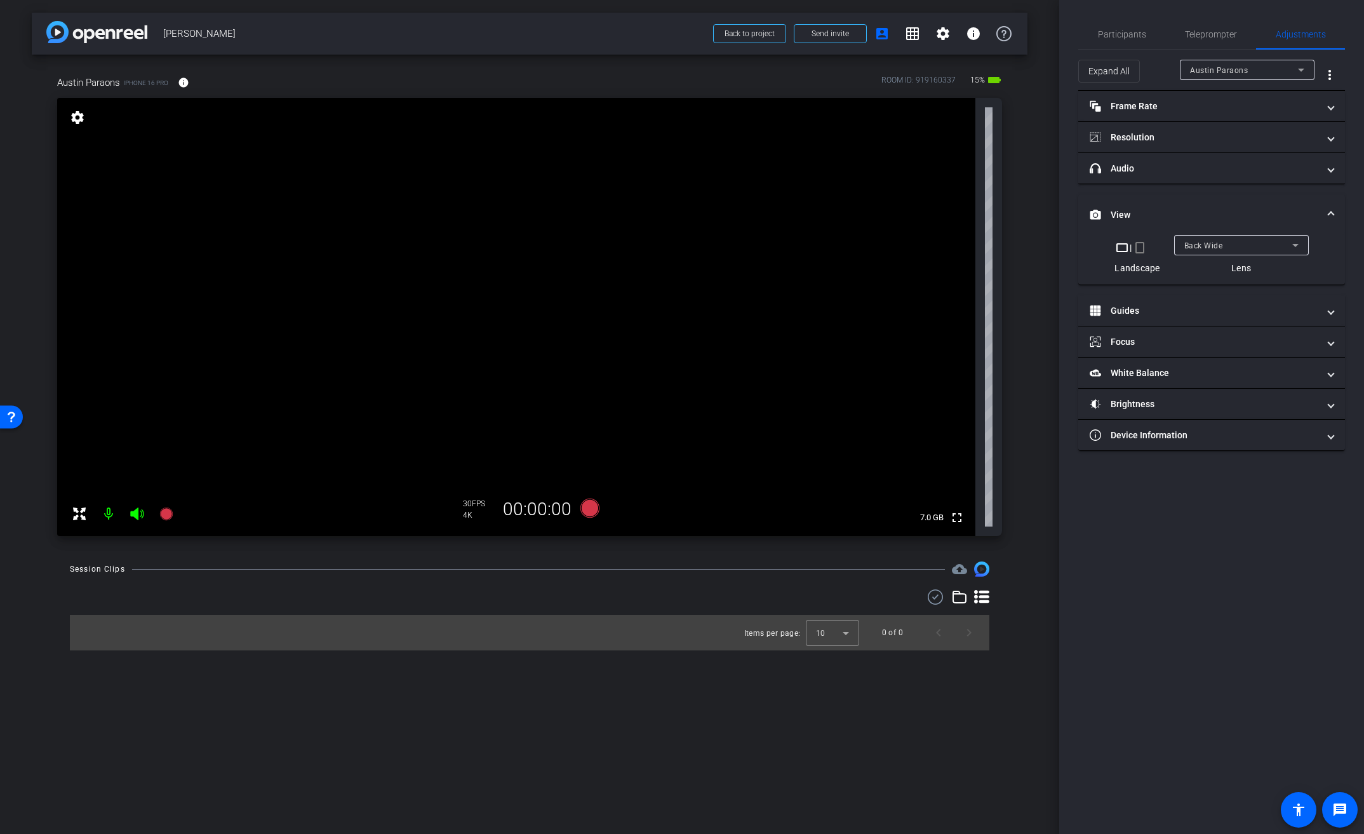
click at [1203, 249] on span "Back Wide" at bounding box center [1203, 245] width 39 height 9
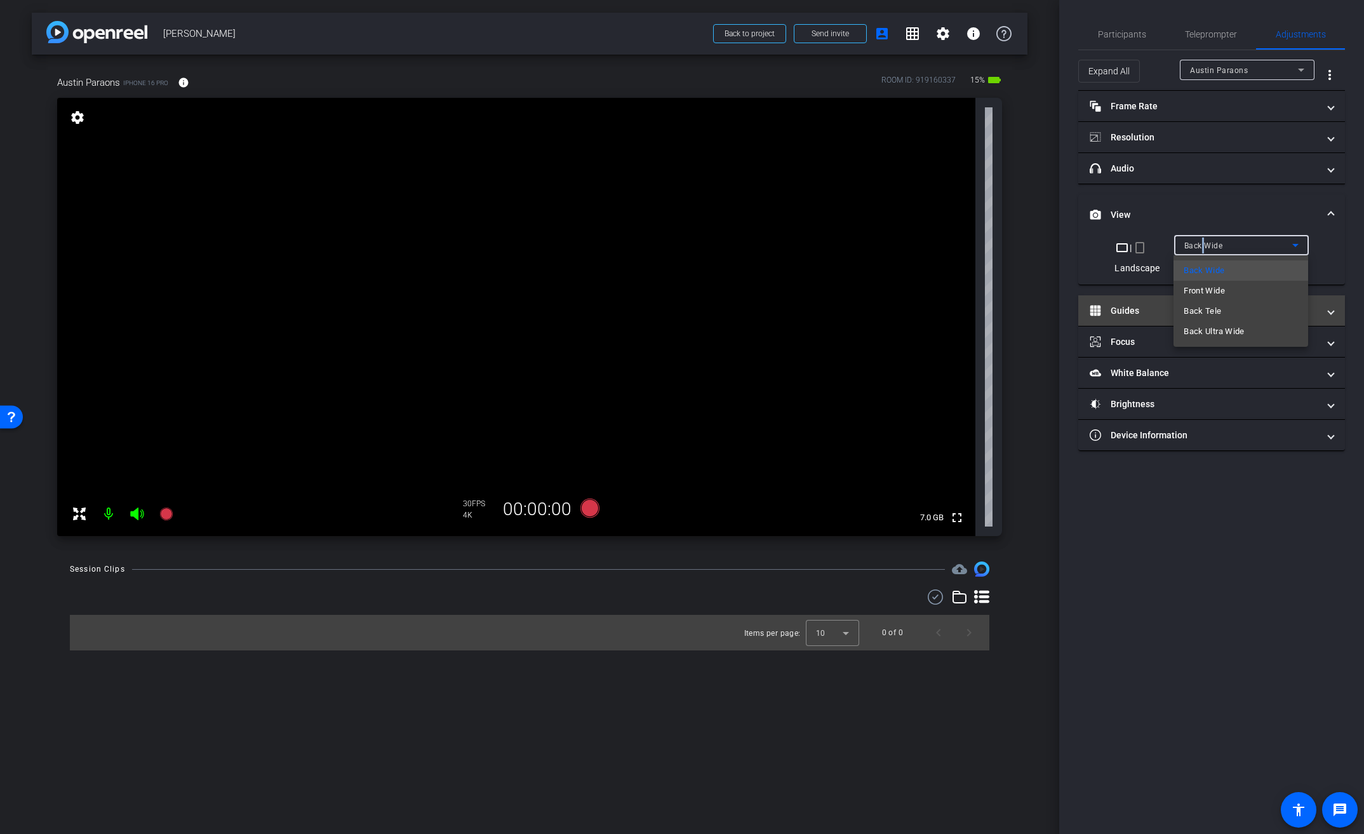
click at [1246, 297] on mat-option "Front Wide" at bounding box center [1240, 291] width 135 height 20
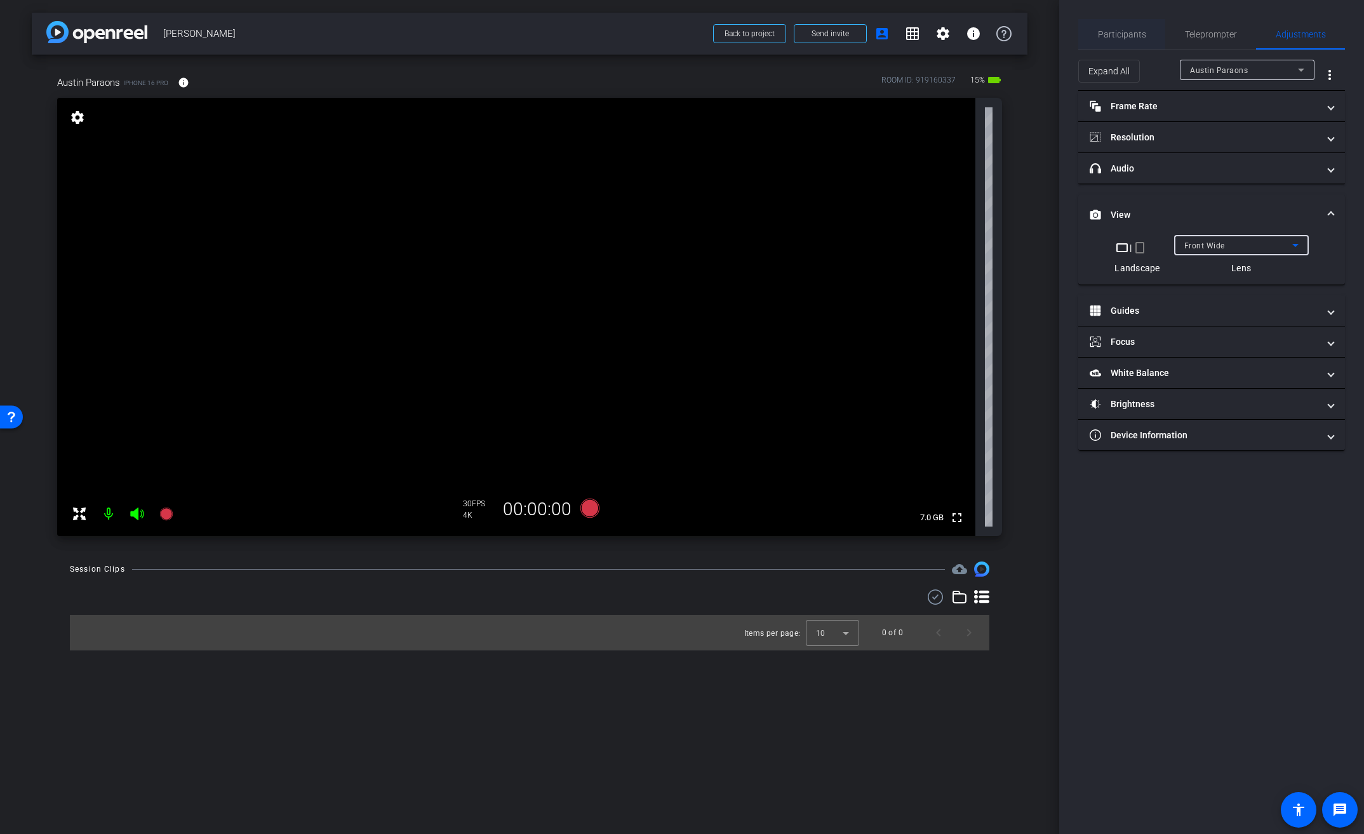
click at [1130, 32] on span "Participants" at bounding box center [1122, 34] width 48 height 9
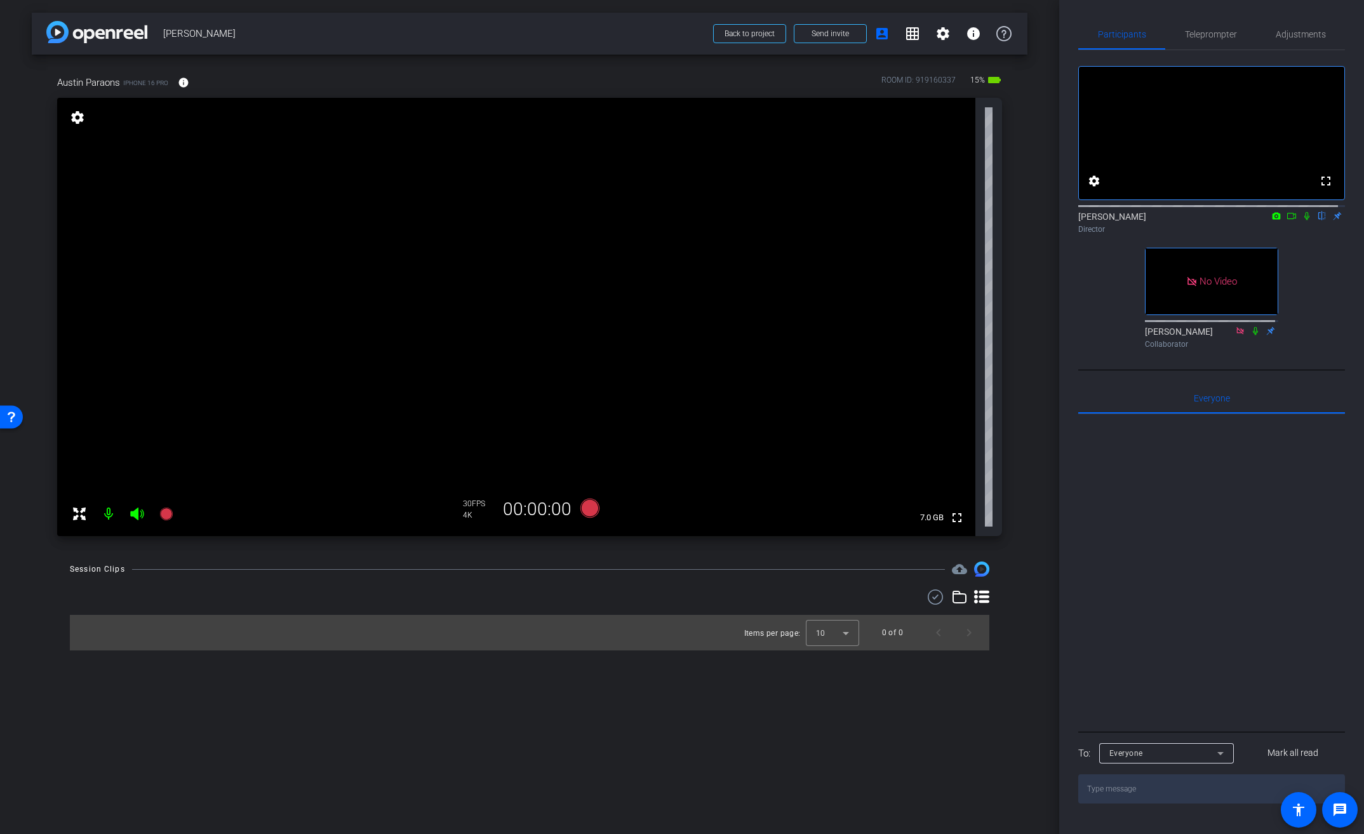
click at [420, 222] on video at bounding box center [516, 317] width 918 height 438
click at [569, 240] on video at bounding box center [516, 317] width 918 height 438
click at [534, 243] on video at bounding box center [516, 317] width 918 height 438
click at [422, 238] on video at bounding box center [516, 317] width 918 height 438
click at [505, 239] on video at bounding box center [516, 317] width 918 height 438
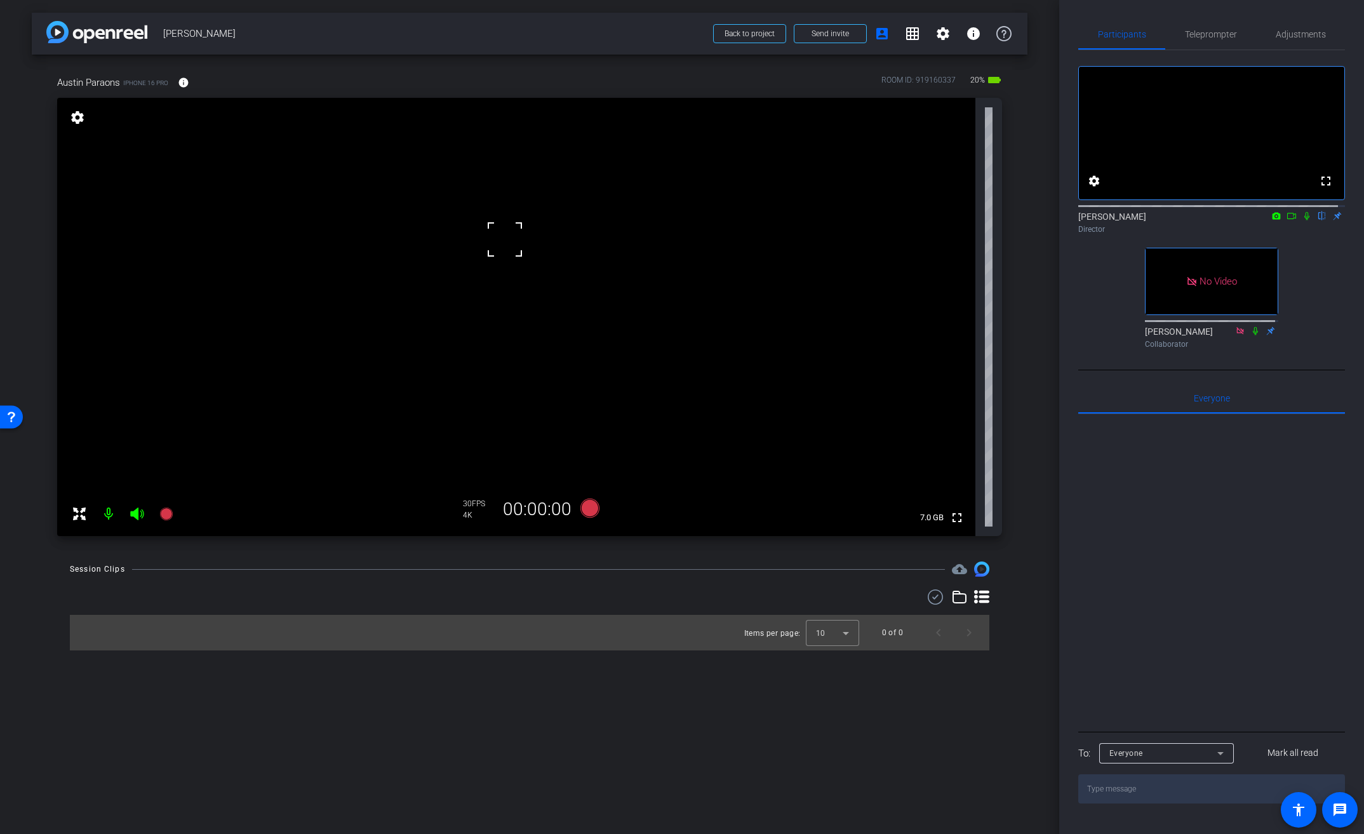
click at [472, 265] on video at bounding box center [516, 317] width 918 height 438
click at [492, 250] on video at bounding box center [516, 317] width 918 height 438
click at [1302, 36] on span "Adjustments" at bounding box center [1301, 34] width 50 height 9
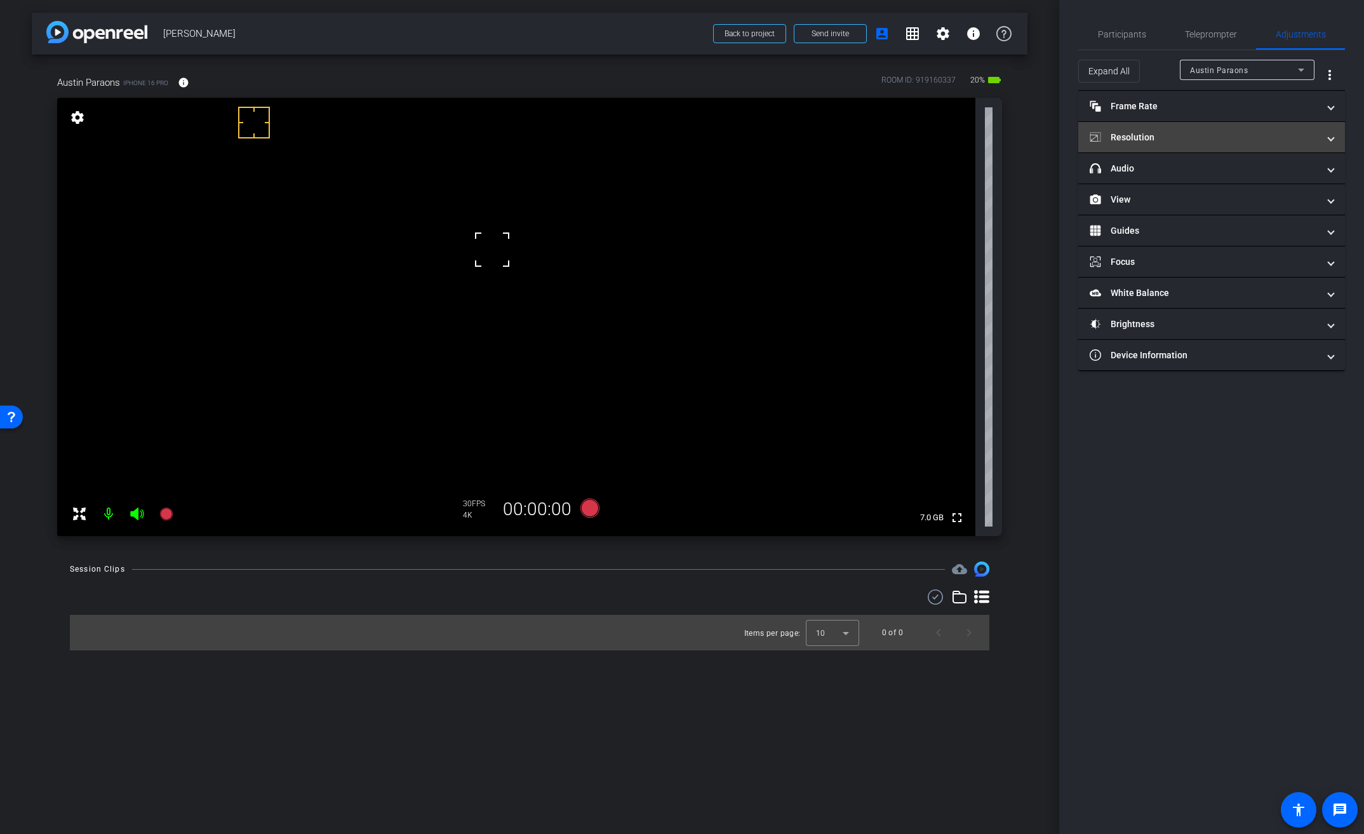
click at [1179, 145] on mat-expansion-panel-header "Resolution" at bounding box center [1211, 137] width 267 height 30
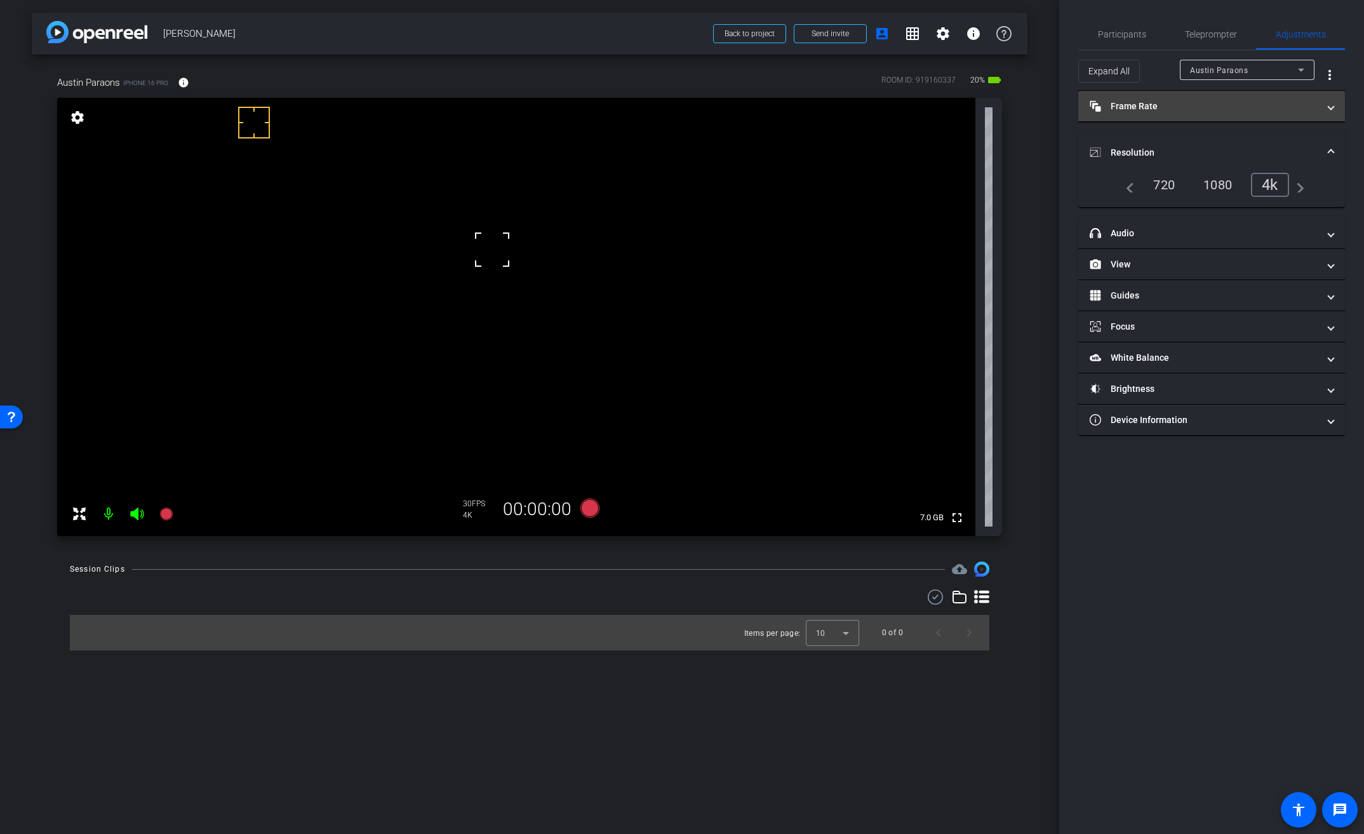
click at [1163, 110] on mat-panel-title "Frame Rate Frame Rate" at bounding box center [1204, 106] width 229 height 13
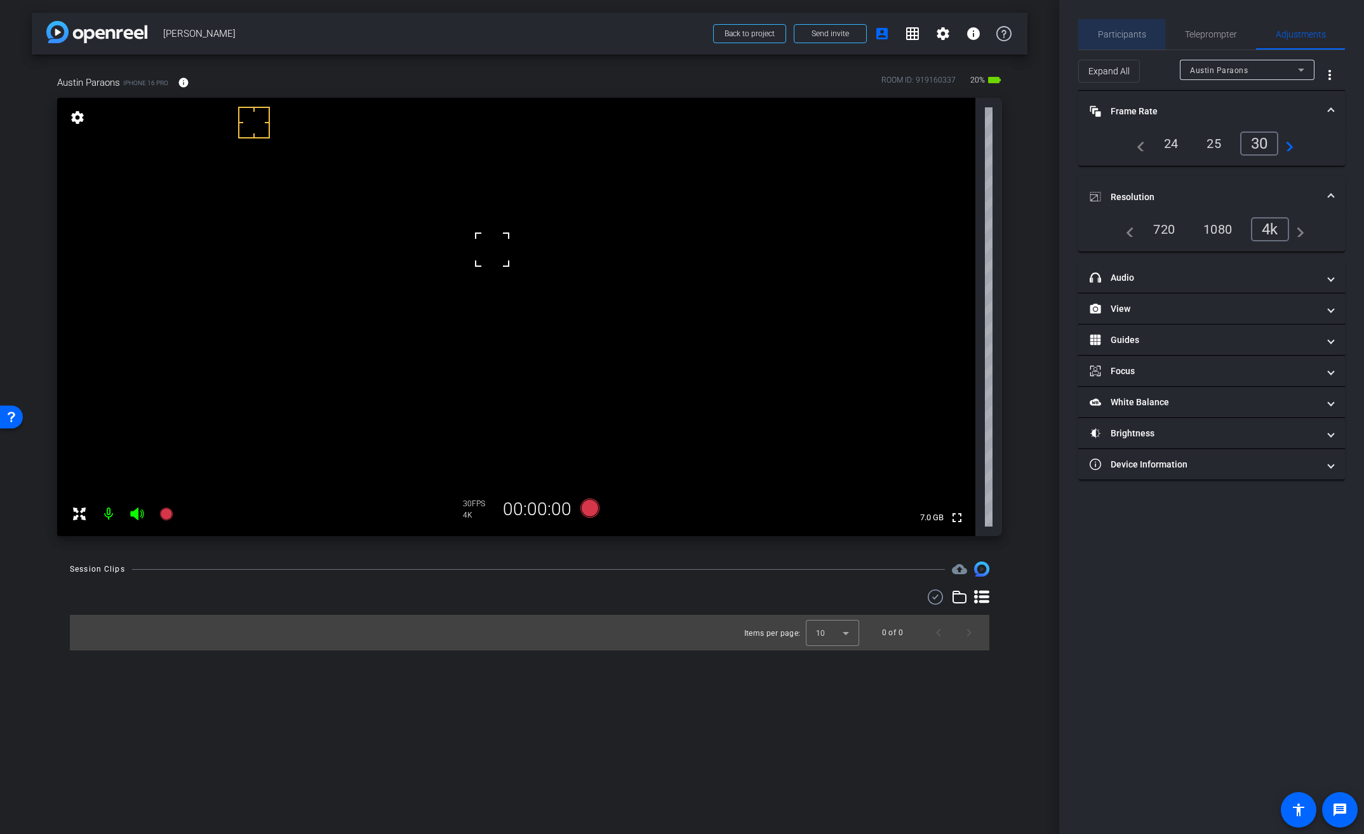
click at [1135, 42] on span "Participants" at bounding box center [1122, 34] width 48 height 30
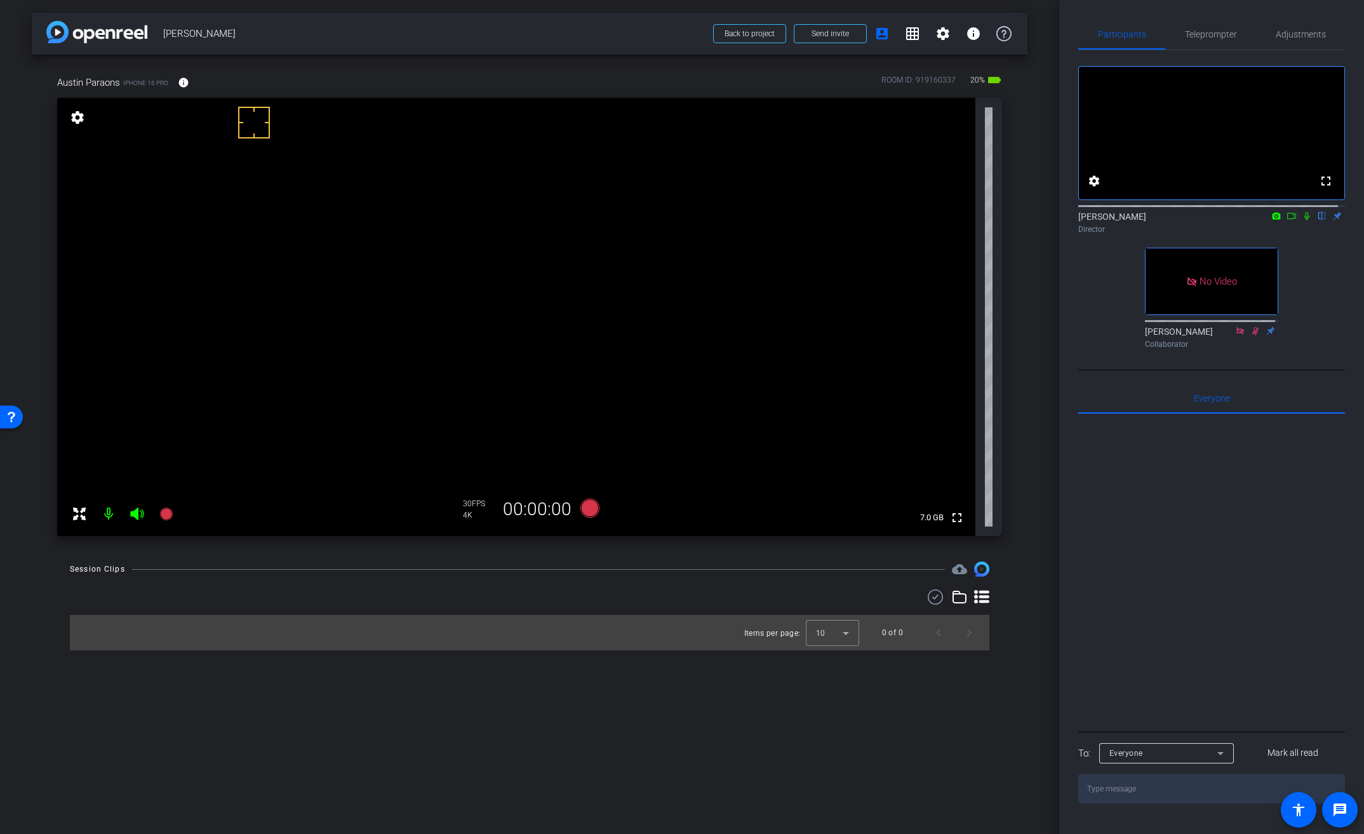
click at [456, 253] on video at bounding box center [516, 317] width 918 height 438
click at [511, 288] on video at bounding box center [516, 317] width 918 height 438
click at [1302, 220] on icon at bounding box center [1307, 215] width 10 height 9
click at [492, 283] on video at bounding box center [516, 317] width 918 height 438
click at [1304, 220] on icon at bounding box center [1307, 216] width 7 height 8
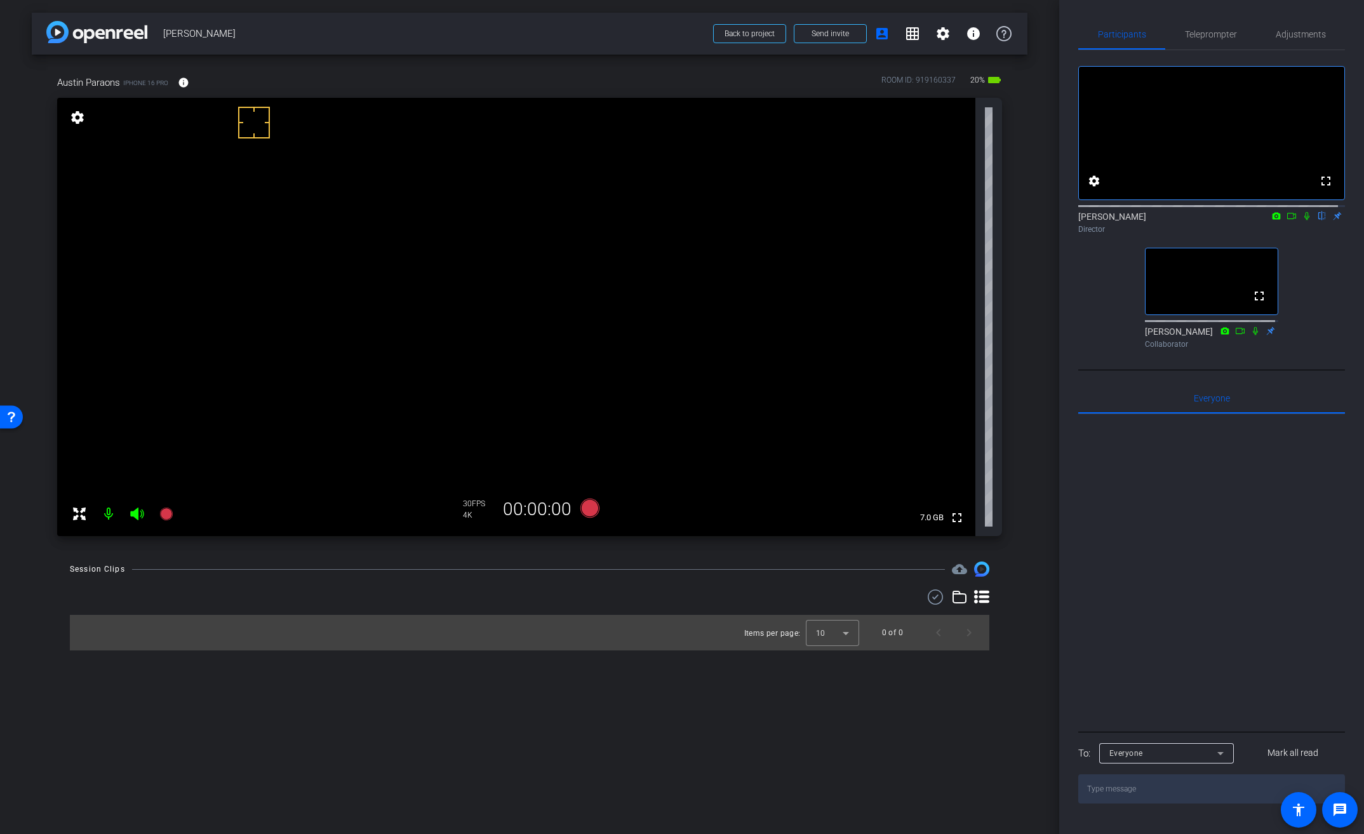
click at [1304, 220] on icon at bounding box center [1306, 216] width 5 height 8
click at [593, 511] on icon at bounding box center [589, 507] width 19 height 19
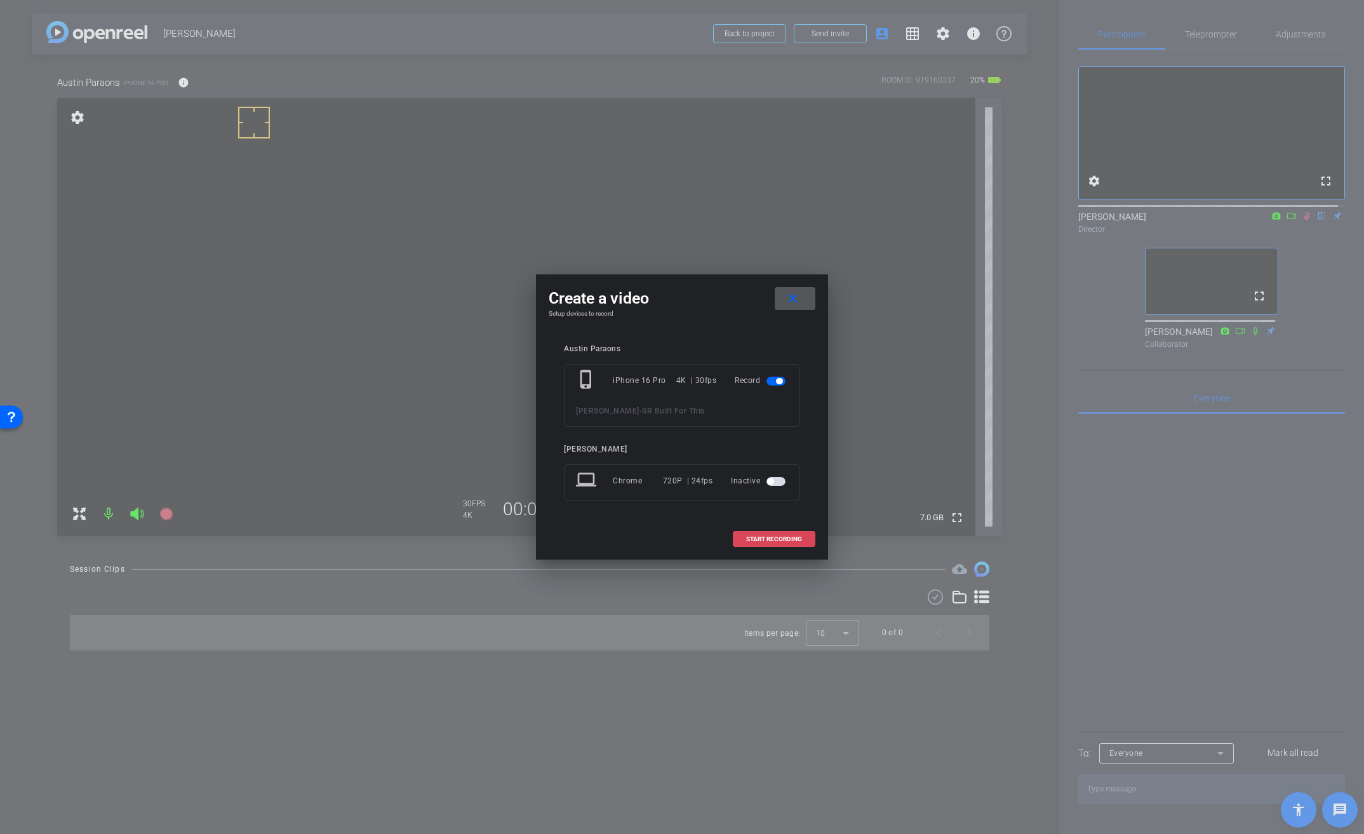
click at [779, 542] on span "START RECORDING" at bounding box center [774, 539] width 56 height 6
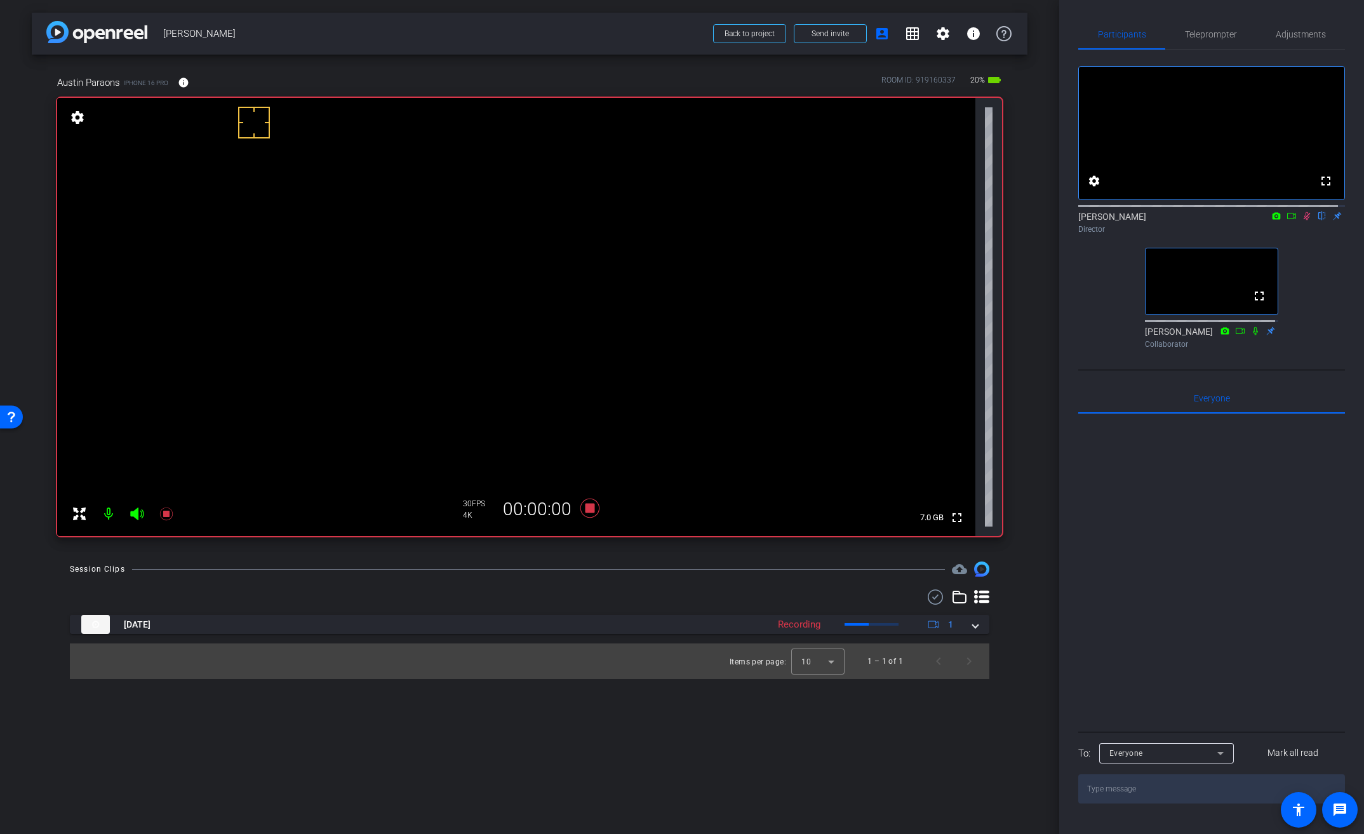
click at [495, 283] on video at bounding box center [516, 317] width 918 height 438
click at [931, 597] on icon at bounding box center [935, 596] width 19 height 15
click at [591, 509] on icon at bounding box center [589, 507] width 19 height 19
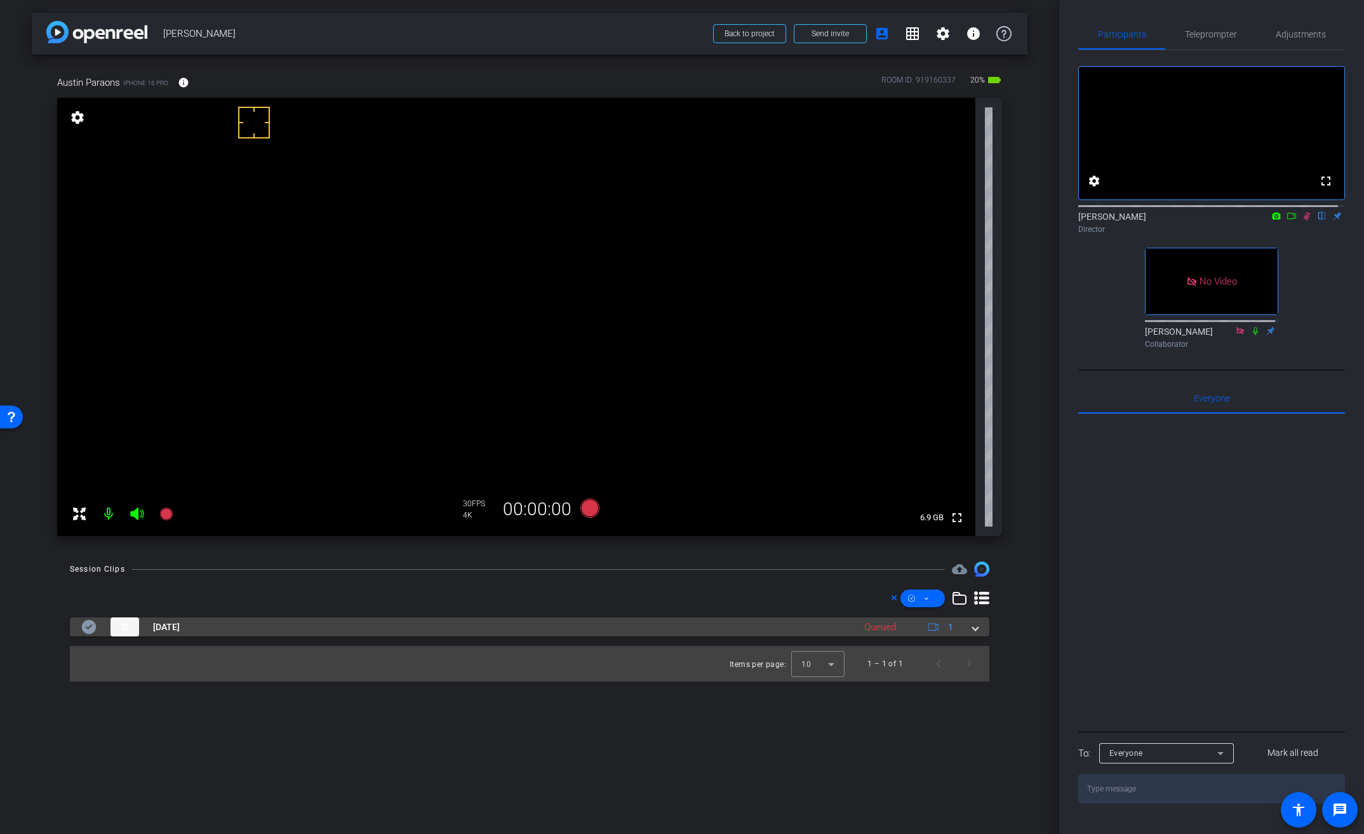
click at [979, 628] on mat-expansion-panel-header "Sep 29, 2025 Queued 1" at bounding box center [529, 626] width 919 height 19
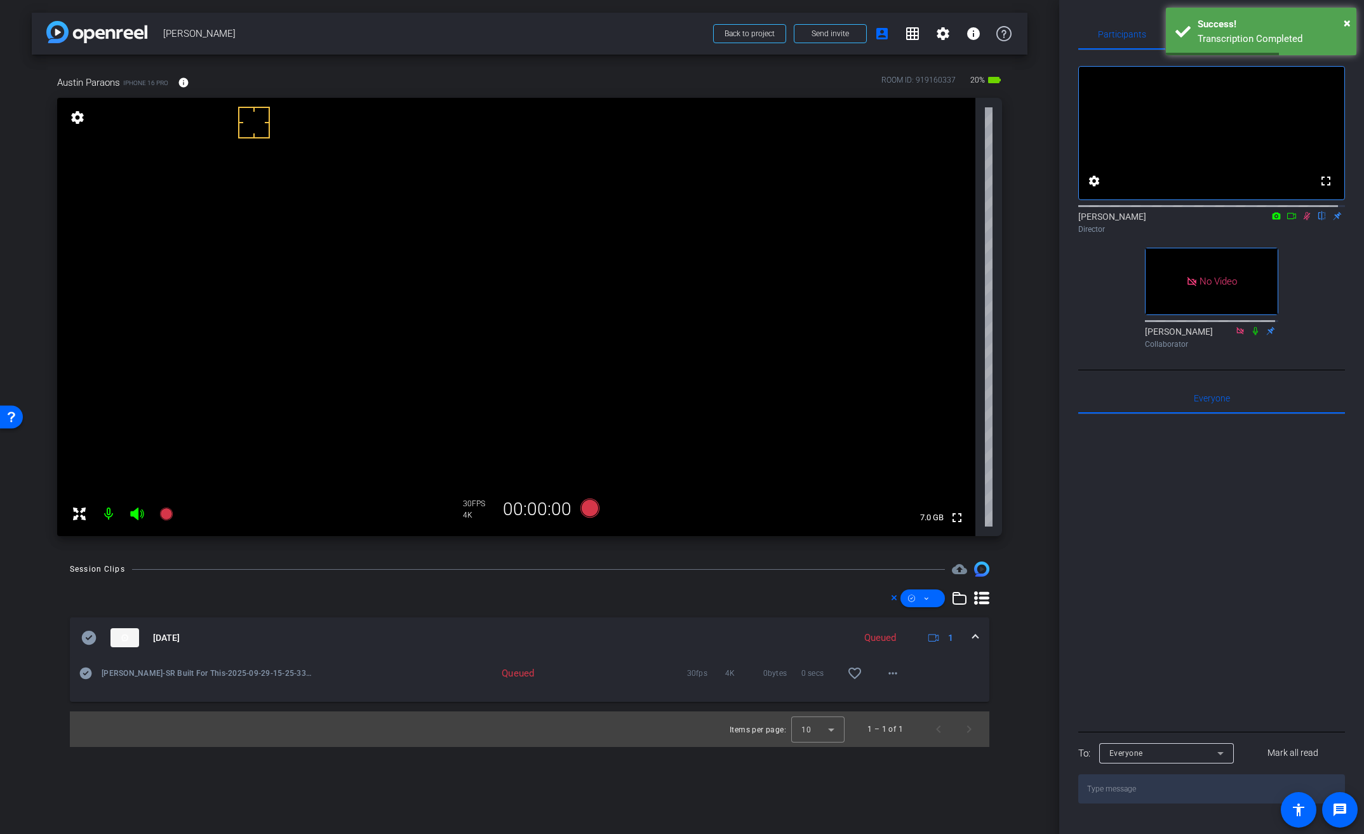
click at [1286, 220] on icon at bounding box center [1291, 215] width 10 height 9
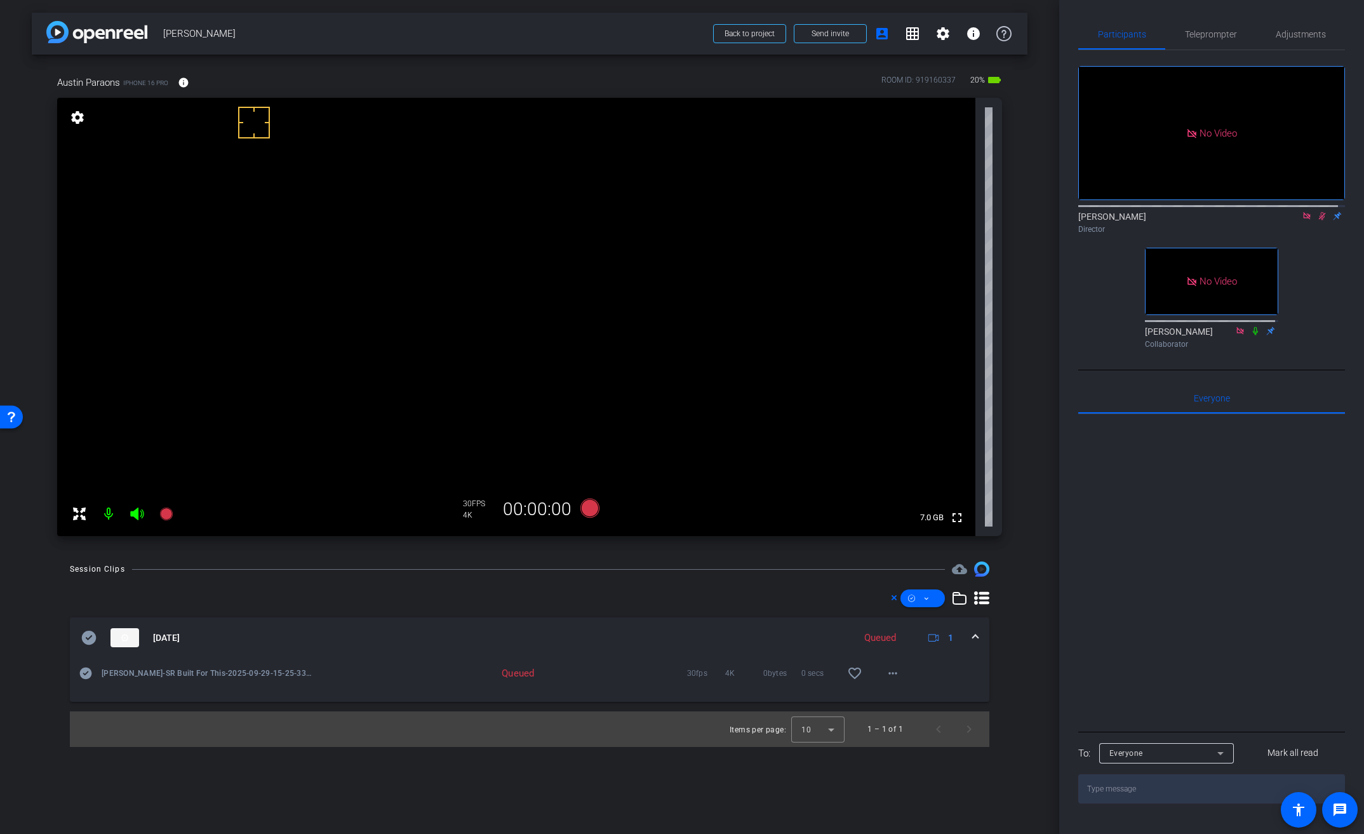
click at [490, 271] on video at bounding box center [516, 317] width 918 height 438
click at [901, 672] on span at bounding box center [893, 673] width 30 height 30
click at [939, 671] on div at bounding box center [682, 417] width 1364 height 834
click at [513, 281] on video at bounding box center [516, 317] width 918 height 438
click at [940, 674] on div "Austin Parsons-SR Built For This-2025-09-29-15-25-33-040-0 Queued 30fps 4K 0byt…" at bounding box center [529, 680] width 919 height 44
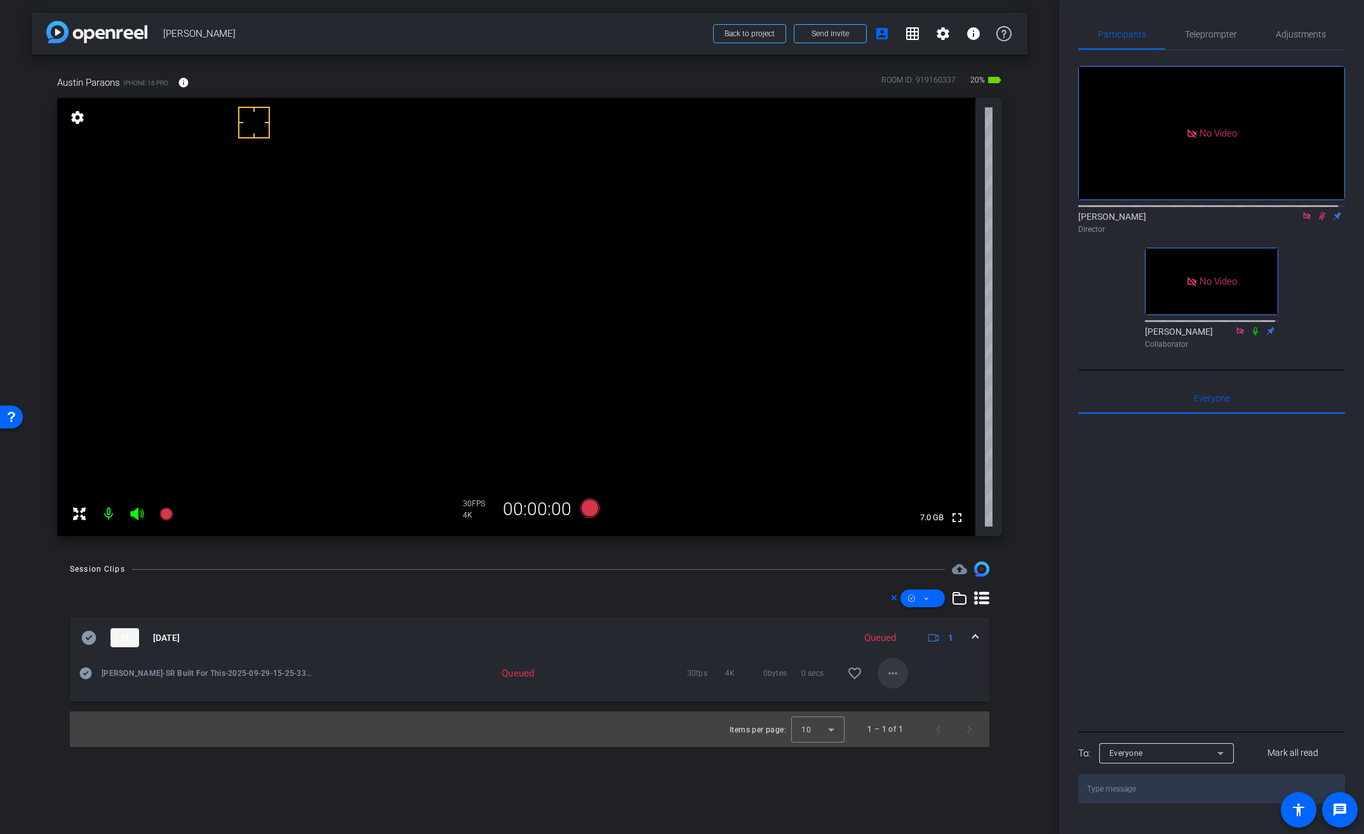
click at [899, 674] on mat-icon "more_horiz" at bounding box center [892, 672] width 15 height 15
click at [940, 670] on div at bounding box center [682, 417] width 1364 height 834
click at [899, 674] on mat-icon "more_horiz" at bounding box center [892, 672] width 15 height 15
click at [912, 697] on span "Download Original" at bounding box center [926, 699] width 76 height 15
click at [1319, 220] on icon at bounding box center [1322, 216] width 7 height 8
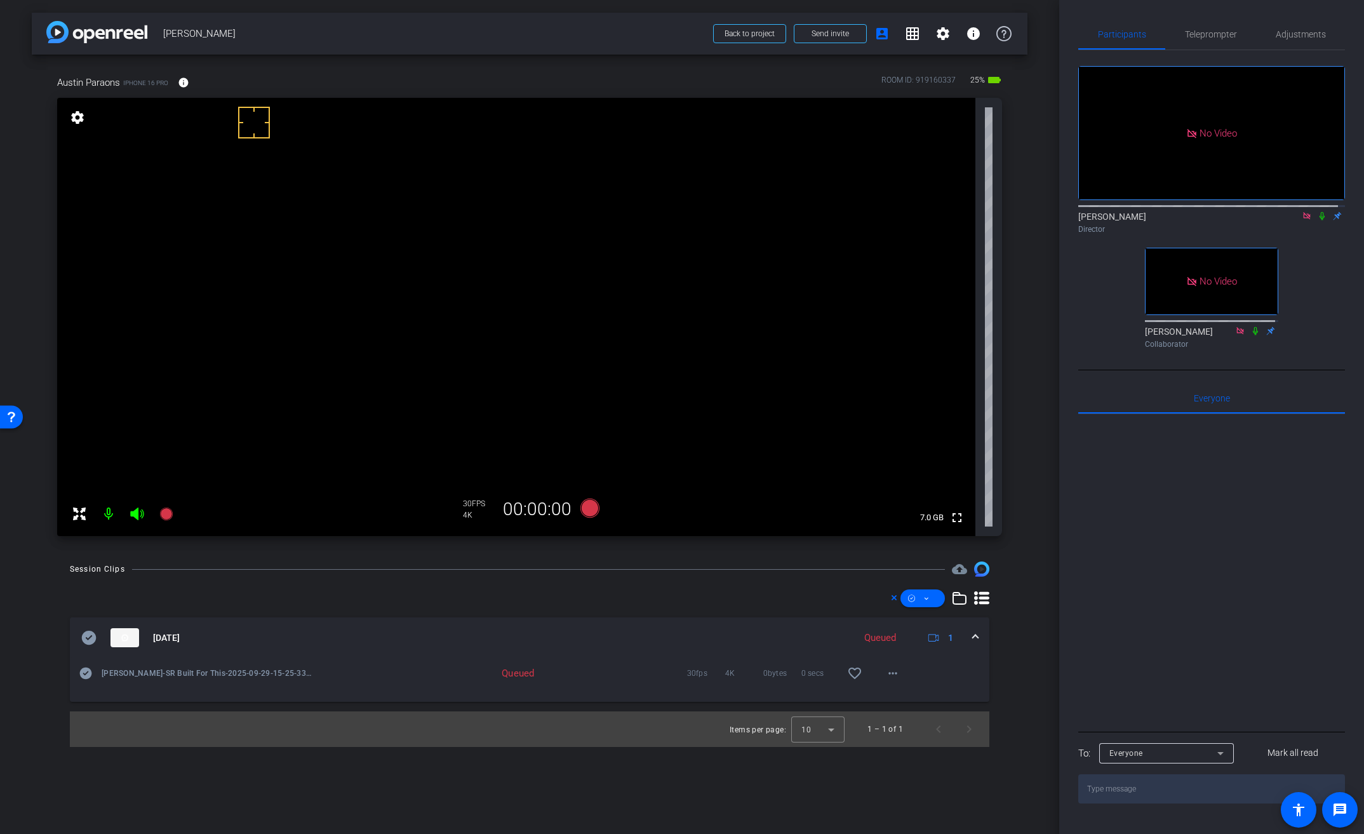
click at [443, 236] on video at bounding box center [516, 317] width 918 height 438
click at [482, 246] on video at bounding box center [516, 317] width 918 height 438
click at [1317, 220] on icon at bounding box center [1322, 215] width 10 height 9
click at [446, 247] on video at bounding box center [516, 317] width 918 height 438
click at [594, 508] on icon at bounding box center [589, 507] width 19 height 19
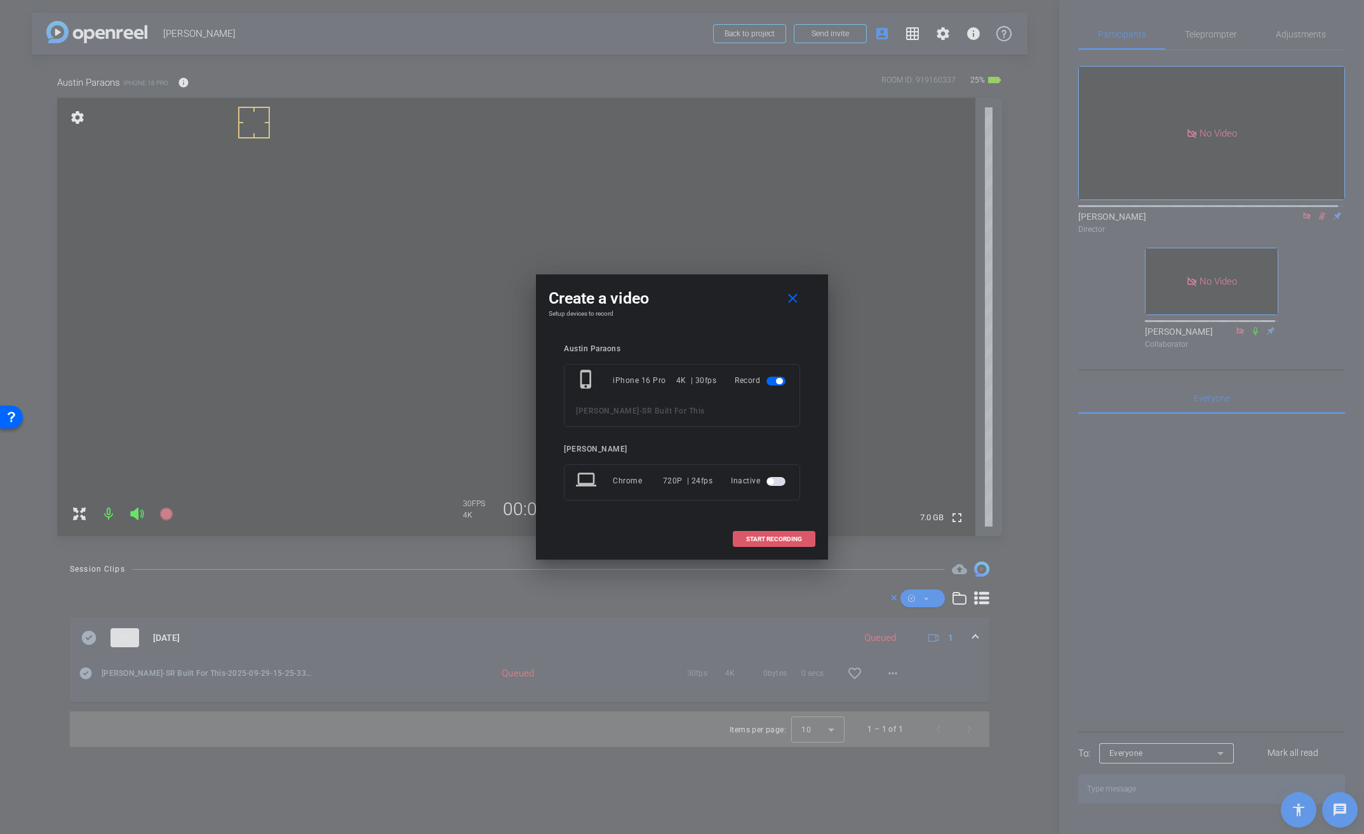
click at [778, 540] on span "START RECORDING" at bounding box center [774, 539] width 56 height 6
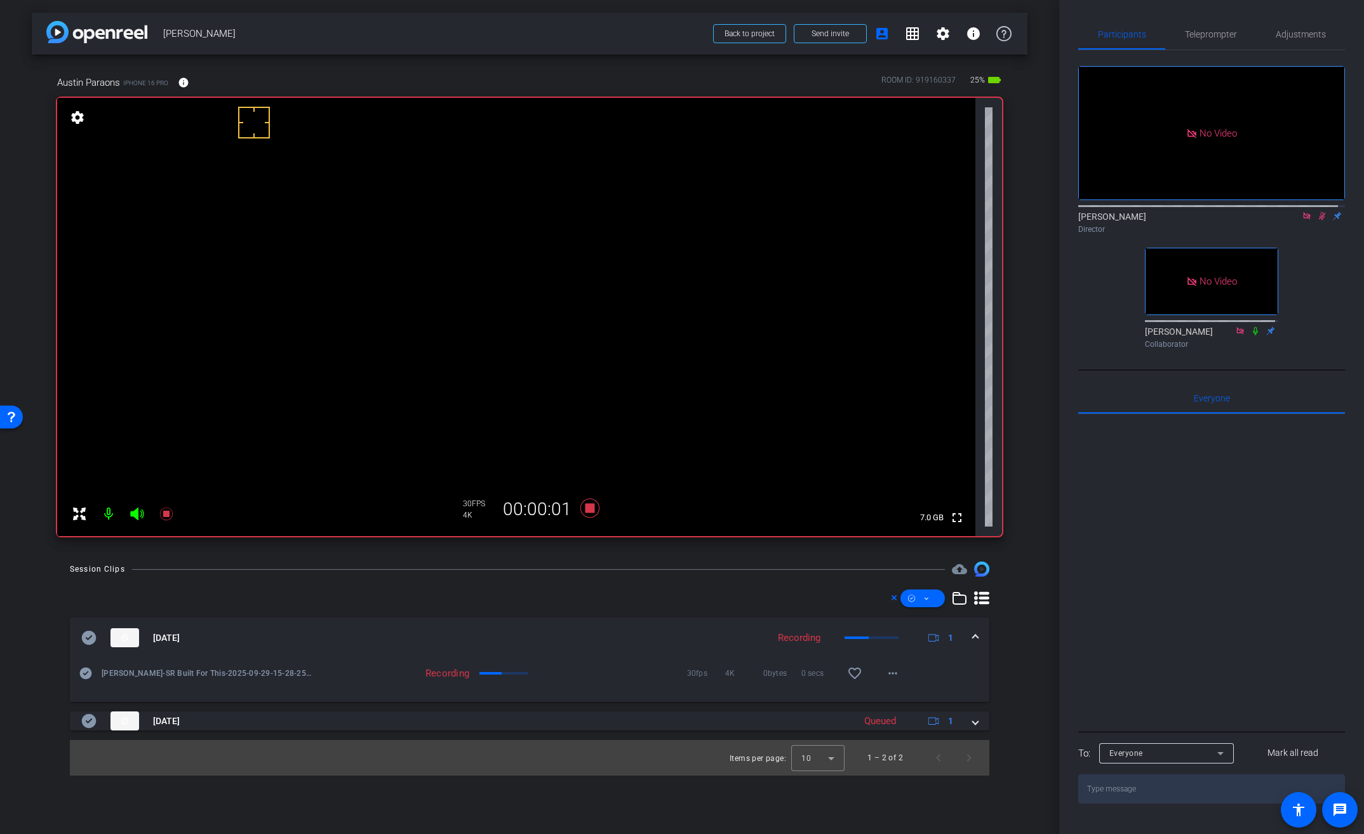
click at [455, 250] on video at bounding box center [516, 317] width 918 height 438
click at [448, 265] on video at bounding box center [516, 317] width 918 height 438
click at [446, 258] on video at bounding box center [516, 317] width 918 height 438
click at [452, 250] on video at bounding box center [516, 317] width 918 height 438
click at [185, 79] on mat-icon "info" at bounding box center [183, 82] width 11 height 11
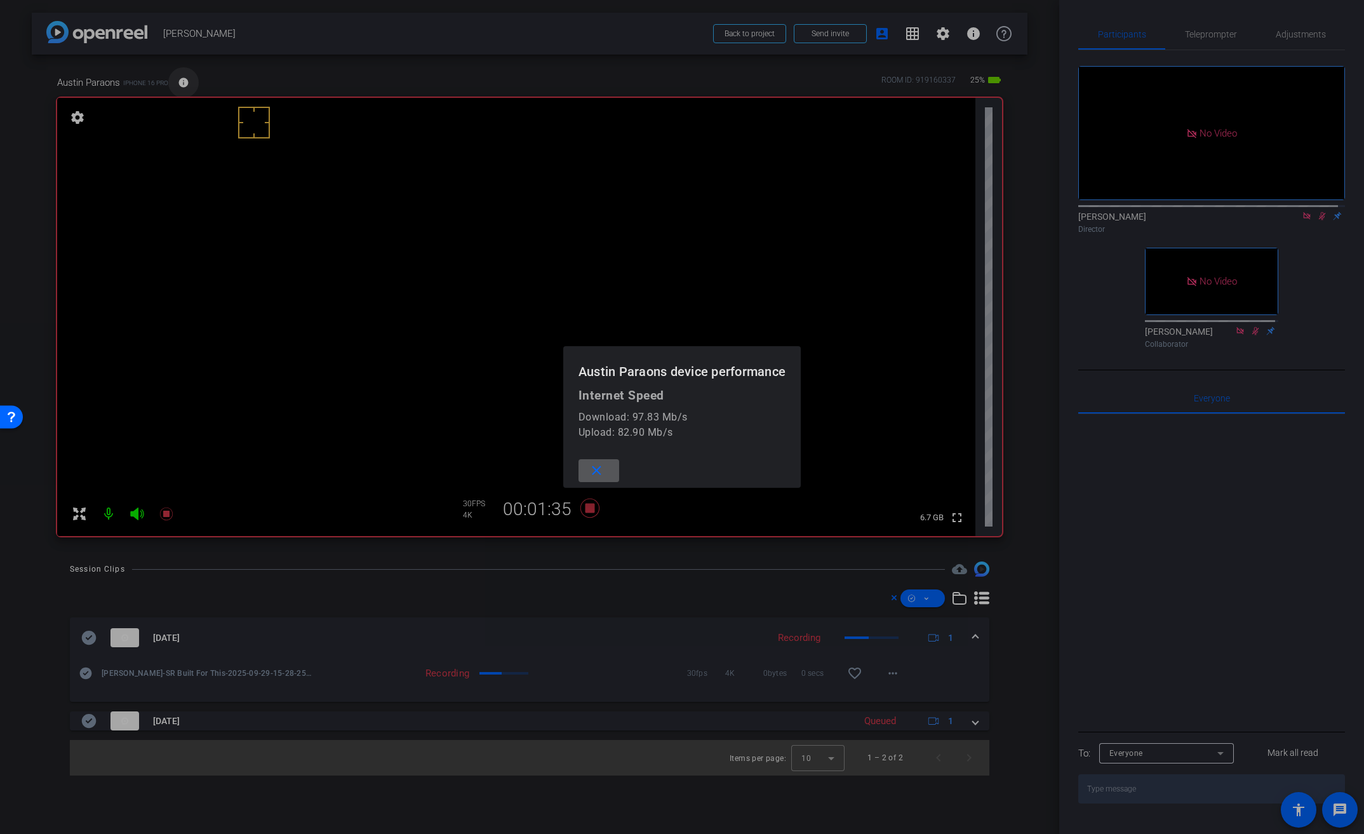
click at [185, 79] on div at bounding box center [682, 417] width 1364 height 834
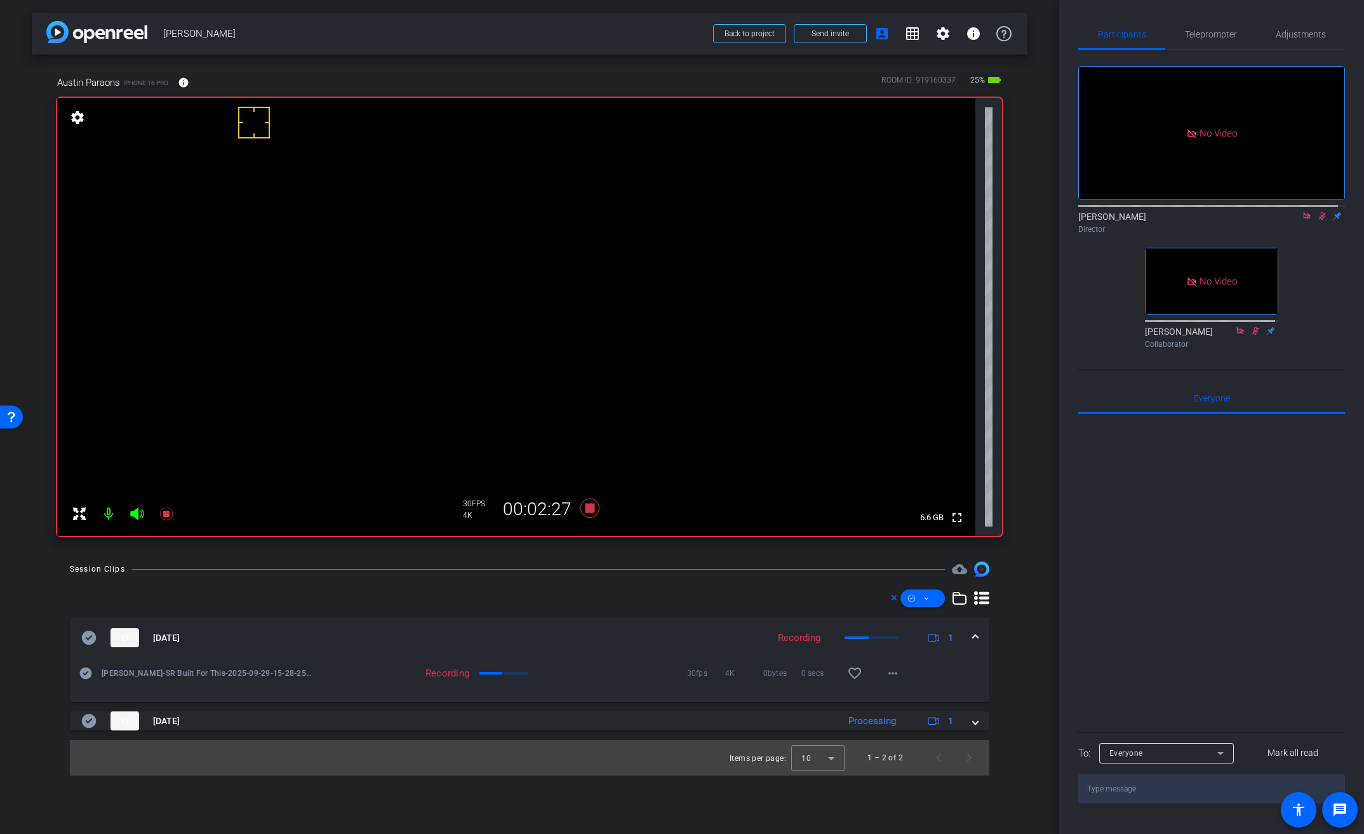
click at [438, 260] on video at bounding box center [516, 317] width 918 height 438
click at [441, 271] on video at bounding box center [516, 317] width 918 height 438
click at [425, 244] on video at bounding box center [516, 317] width 918 height 438
click at [593, 511] on icon at bounding box center [589, 507] width 19 height 19
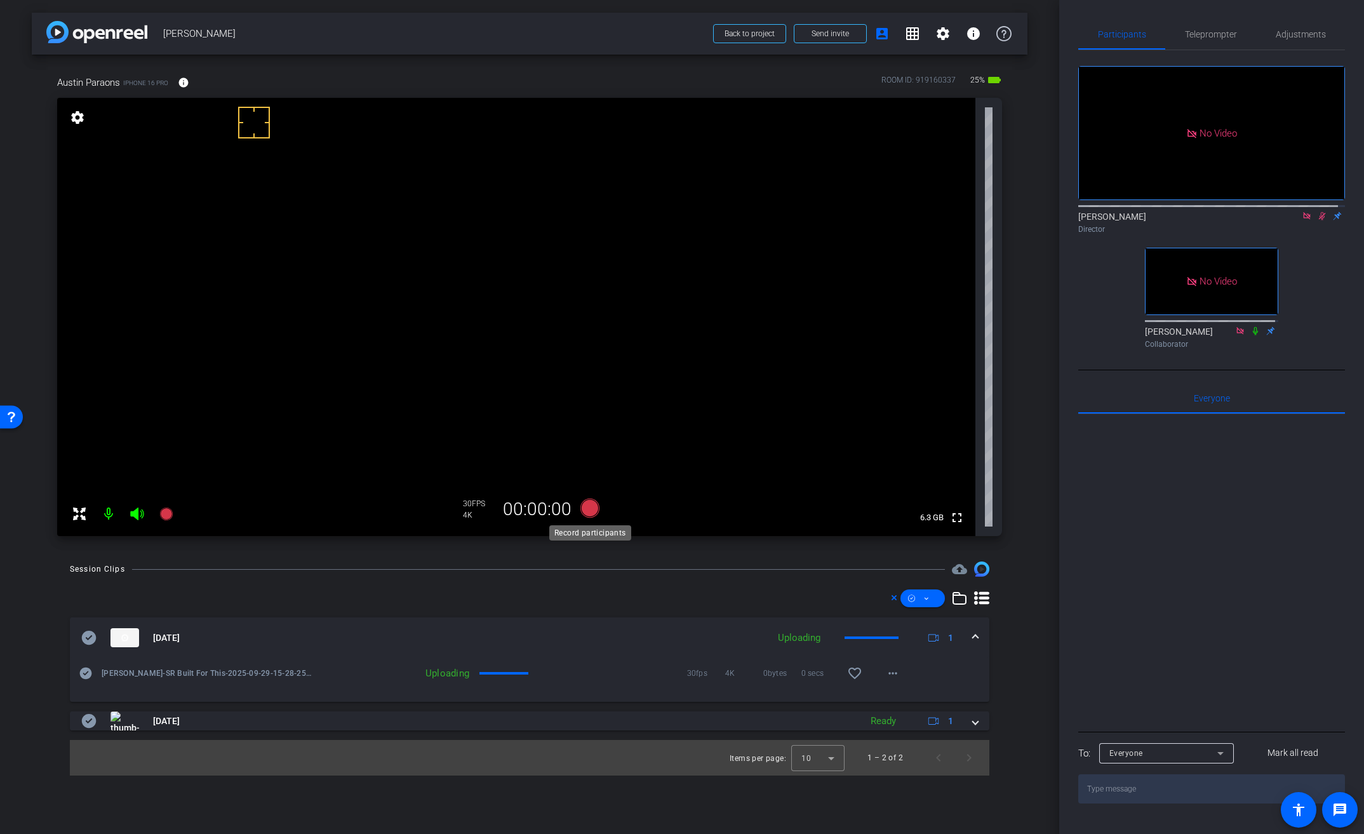
click at [593, 511] on icon at bounding box center [589, 507] width 19 height 19
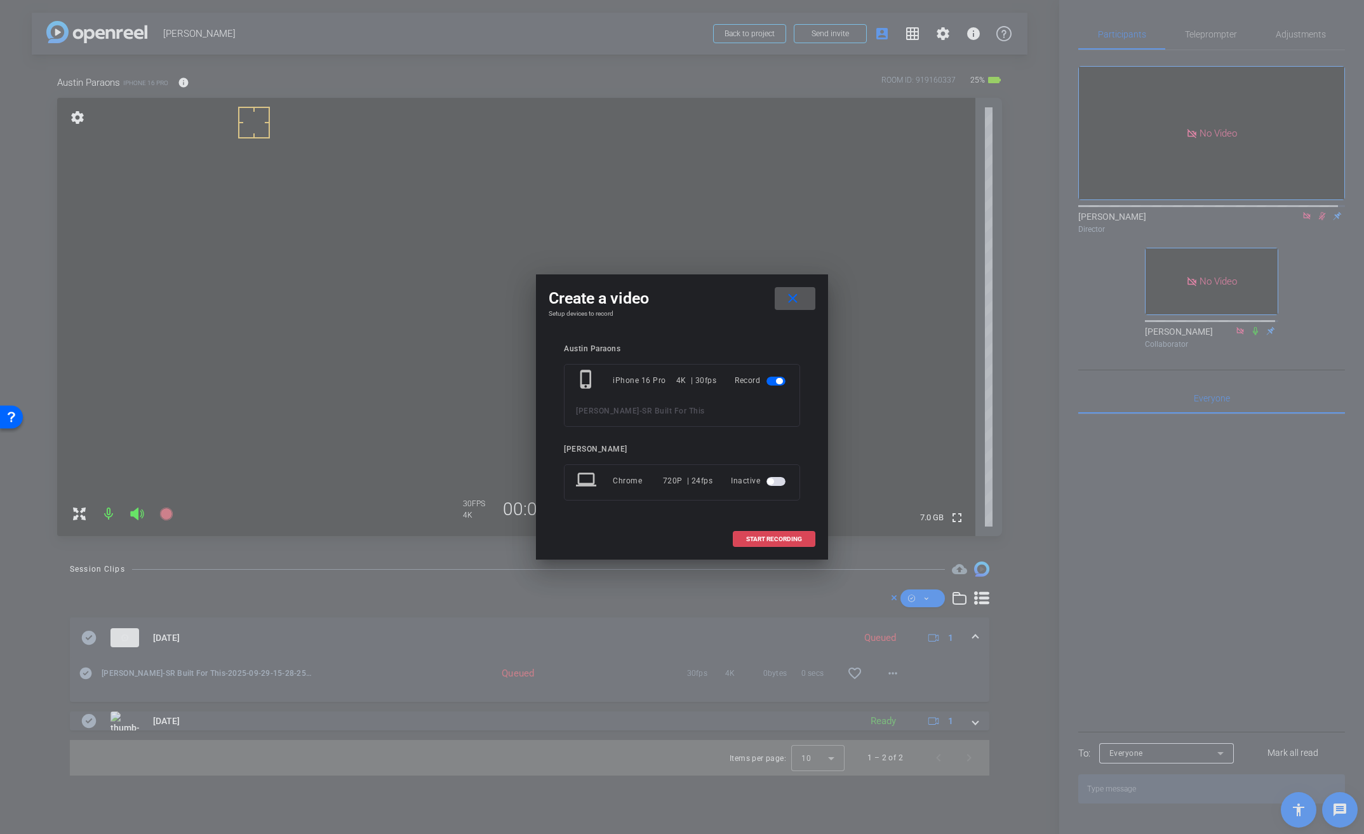
click at [773, 537] on span "START RECORDING" at bounding box center [774, 539] width 56 height 6
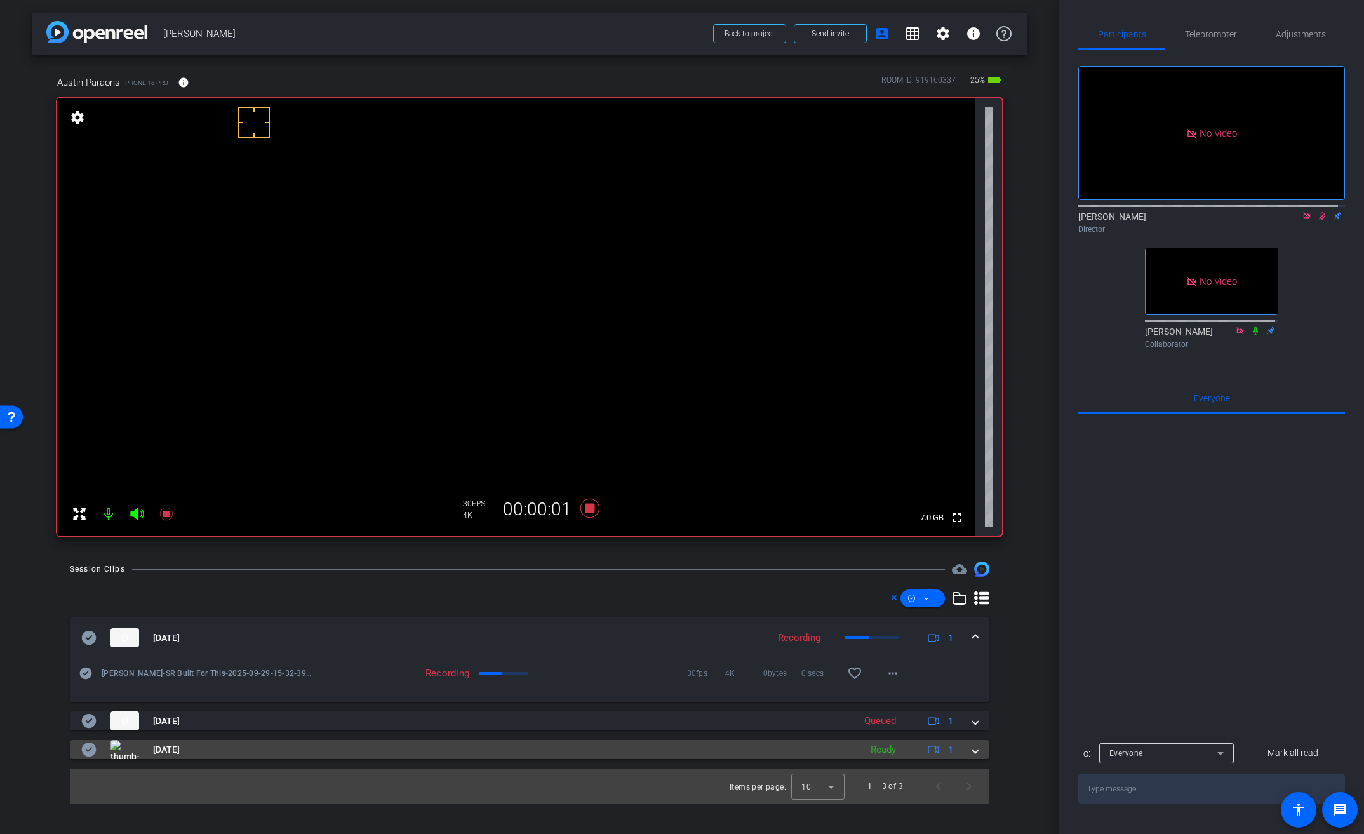
click at [975, 749] on span at bounding box center [975, 749] width 5 height 13
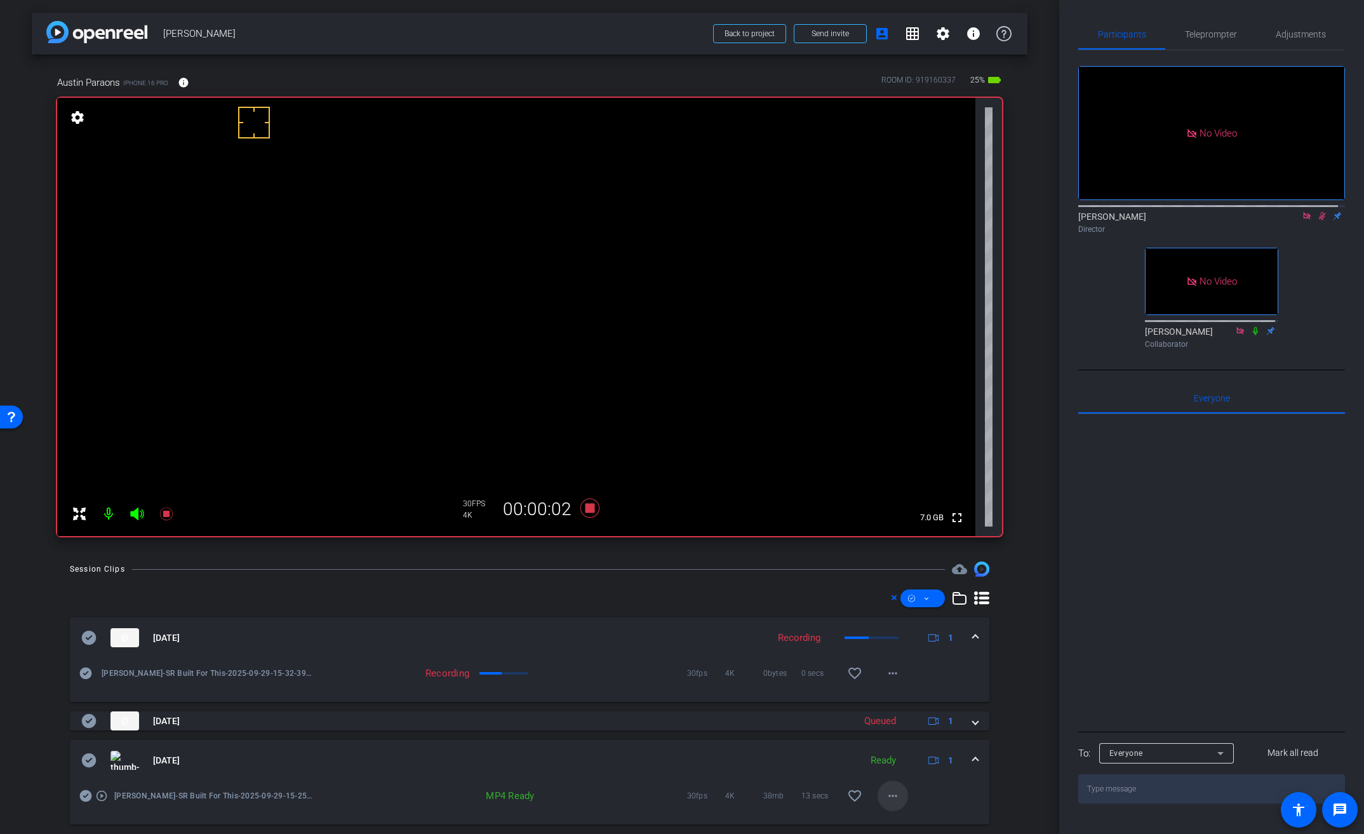
click at [888, 795] on mat-icon "more_horiz" at bounding box center [892, 795] width 15 height 15
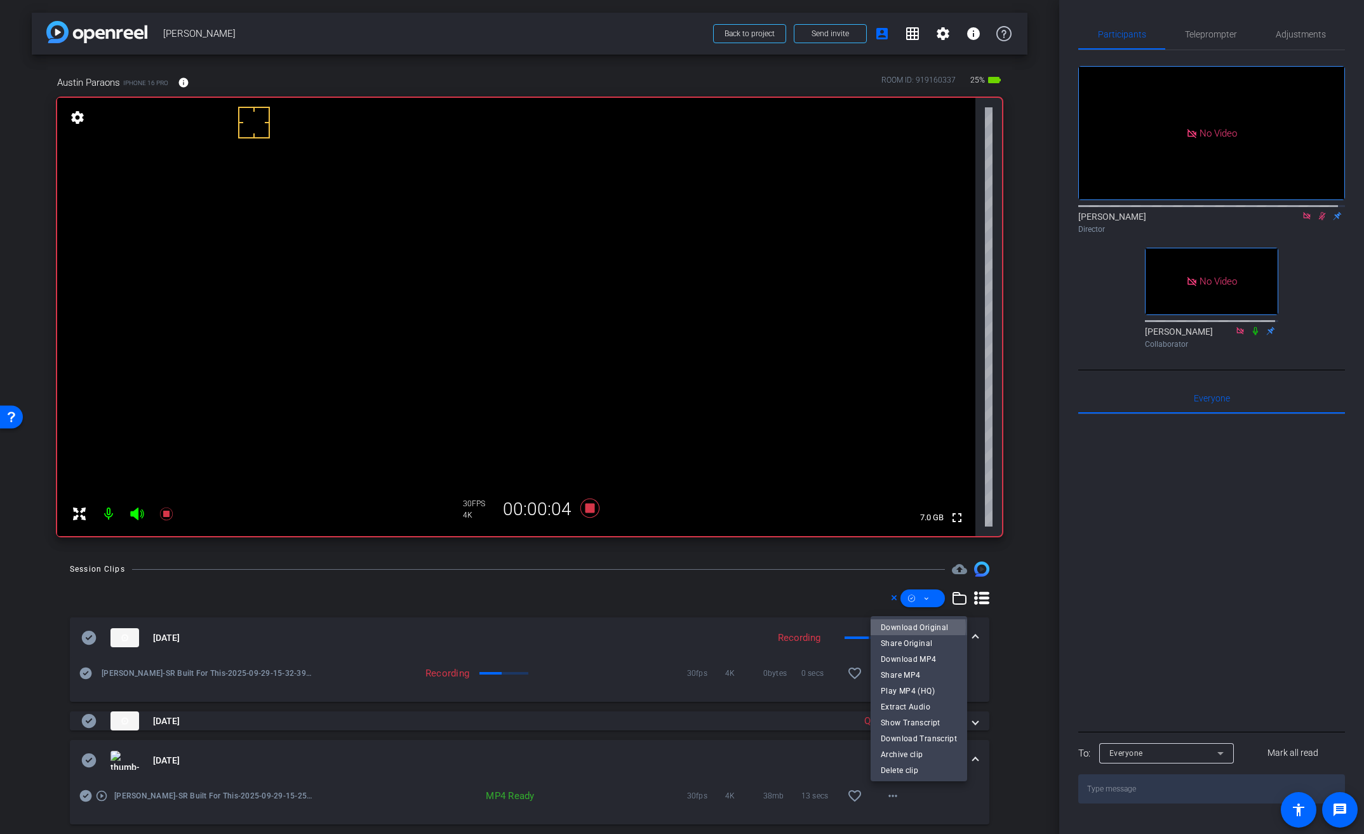
click at [918, 627] on span "Download Original" at bounding box center [919, 626] width 76 height 15
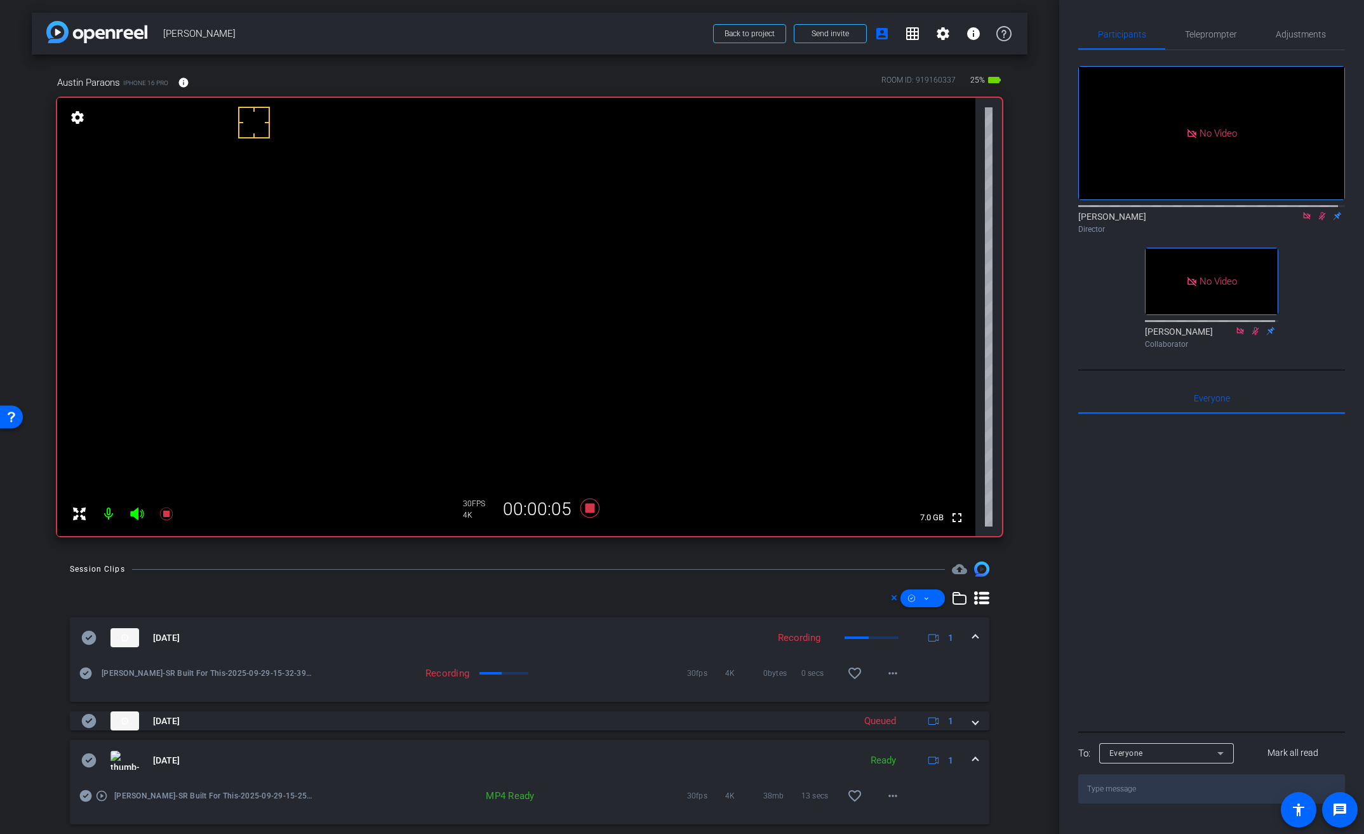
click at [88, 761] on icon at bounding box center [88, 759] width 15 height 15
click at [973, 757] on span at bounding box center [975, 760] width 5 height 13
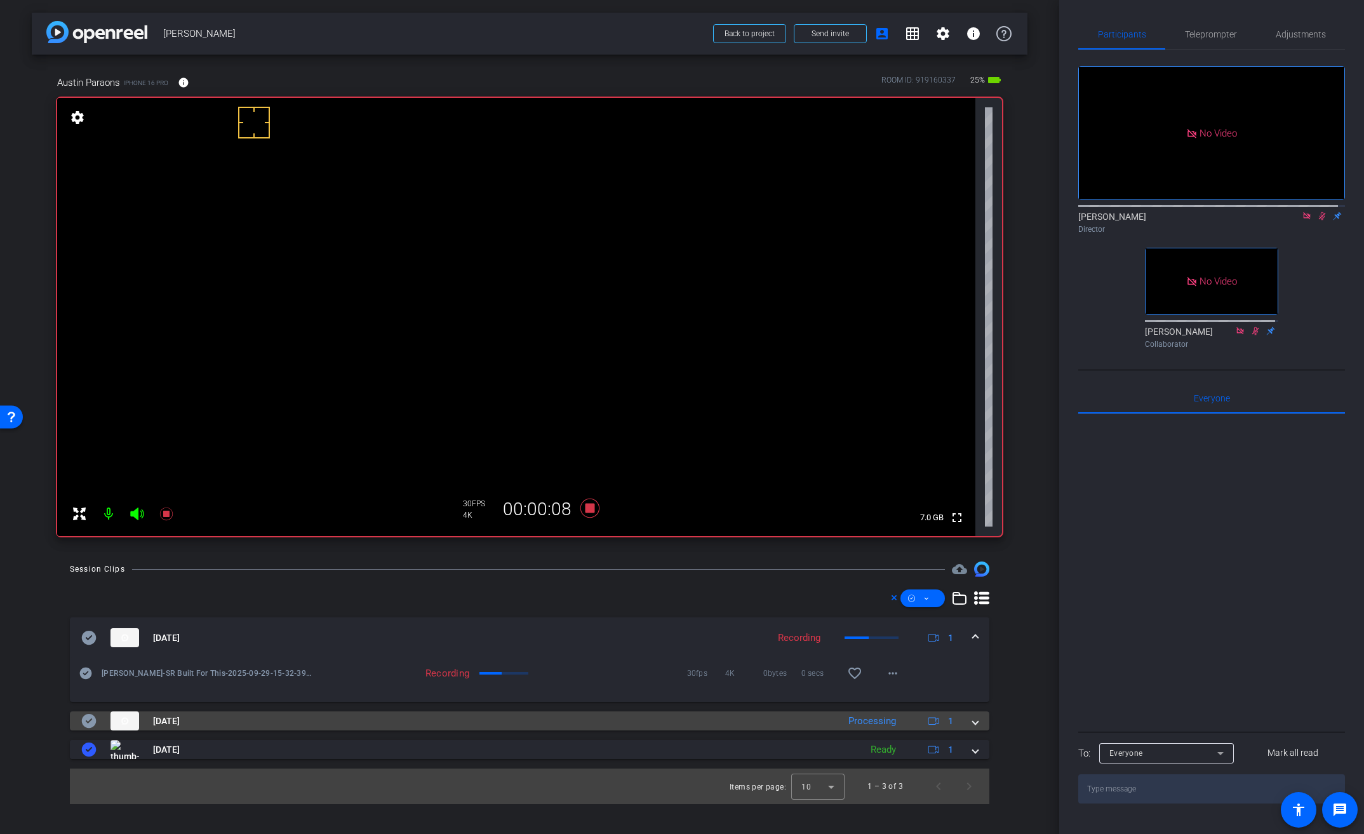
click at [974, 721] on span at bounding box center [975, 720] width 5 height 13
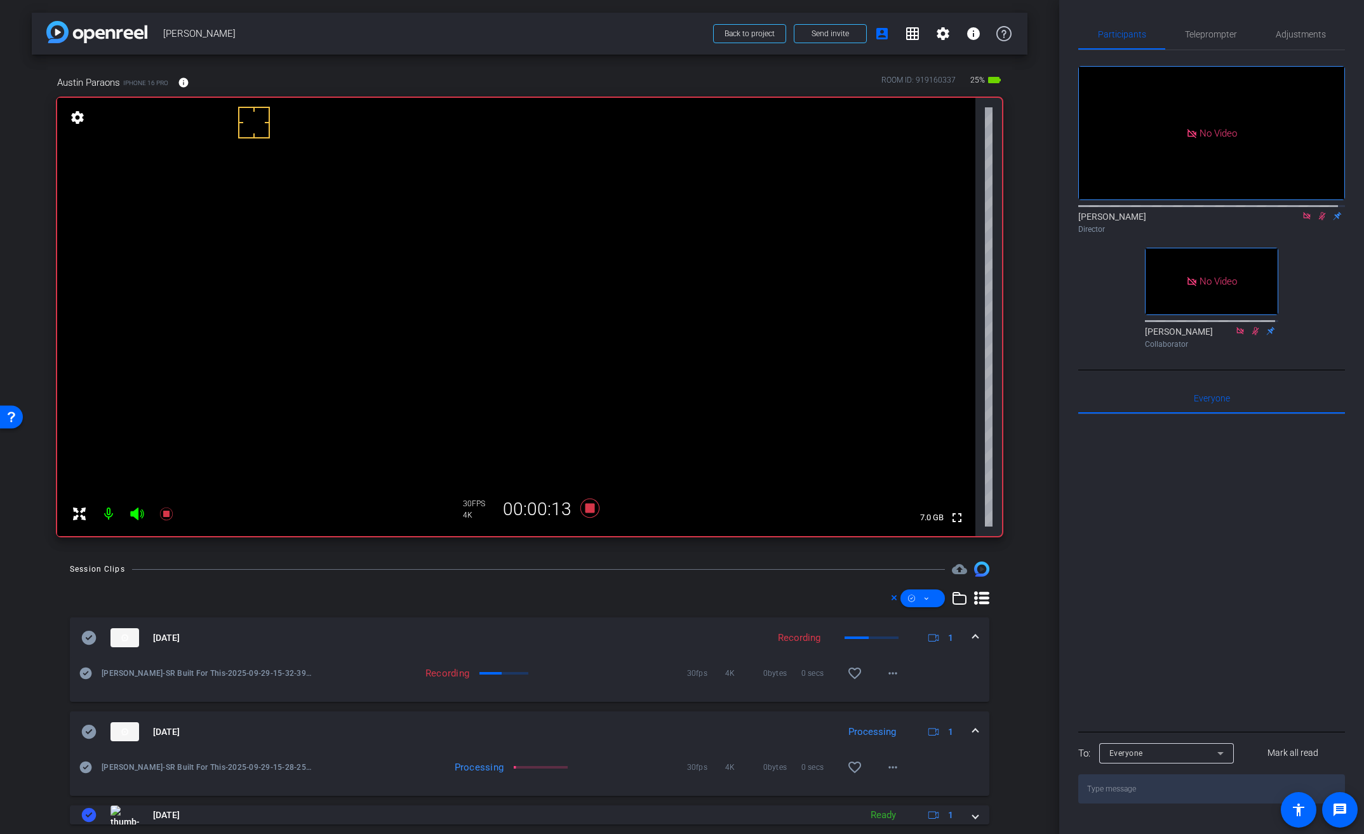
click at [438, 265] on video at bounding box center [516, 317] width 918 height 438
click at [434, 251] on video at bounding box center [516, 317] width 918 height 438
click at [438, 255] on video at bounding box center [516, 317] width 918 height 438
click at [457, 254] on video at bounding box center [516, 317] width 918 height 438
click at [450, 259] on video at bounding box center [516, 317] width 918 height 438
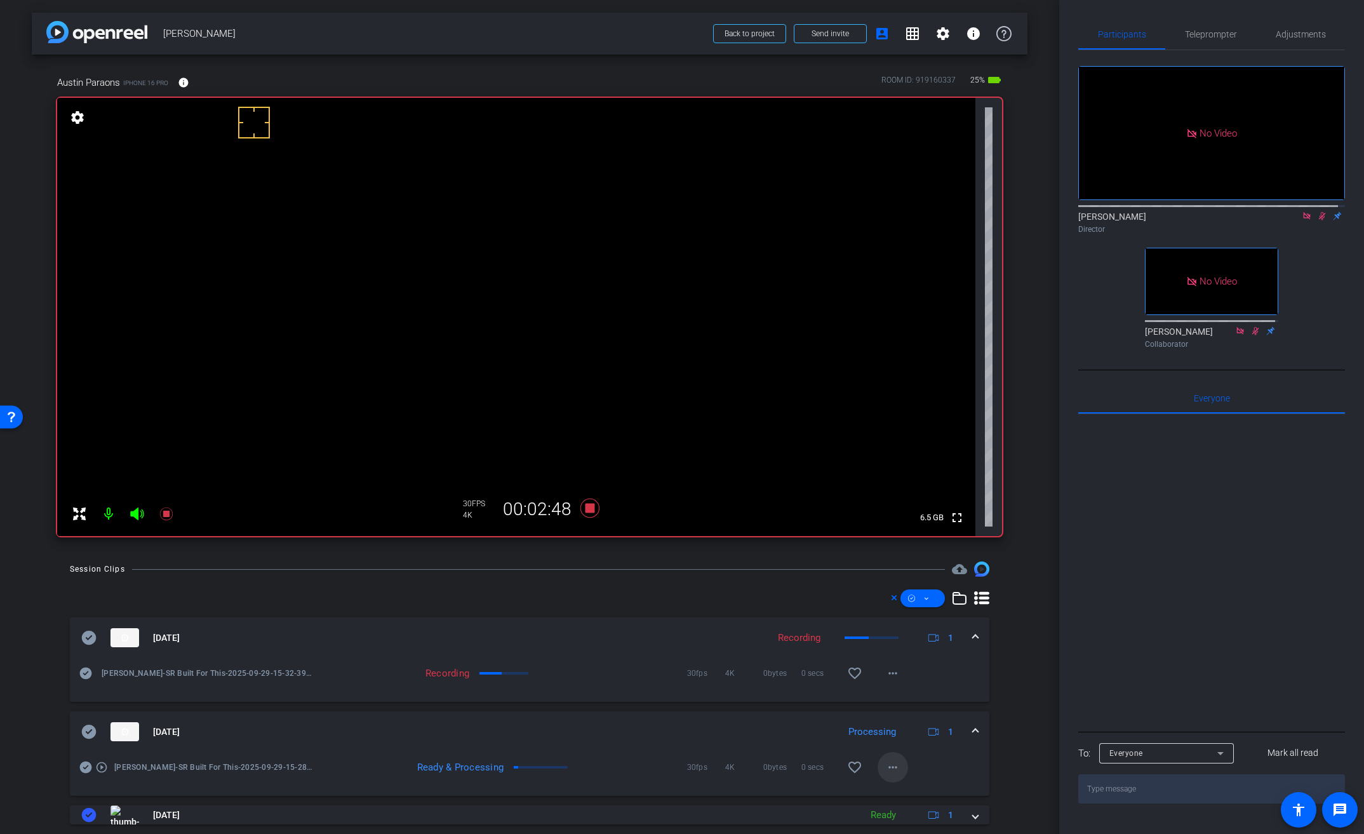
click at [890, 771] on mat-icon "more_horiz" at bounding box center [892, 766] width 15 height 15
click at [926, 639] on span "Download Original" at bounding box center [919, 645] width 76 height 15
click at [82, 731] on icon at bounding box center [88, 731] width 15 height 15
click at [973, 728] on span at bounding box center [975, 731] width 5 height 13
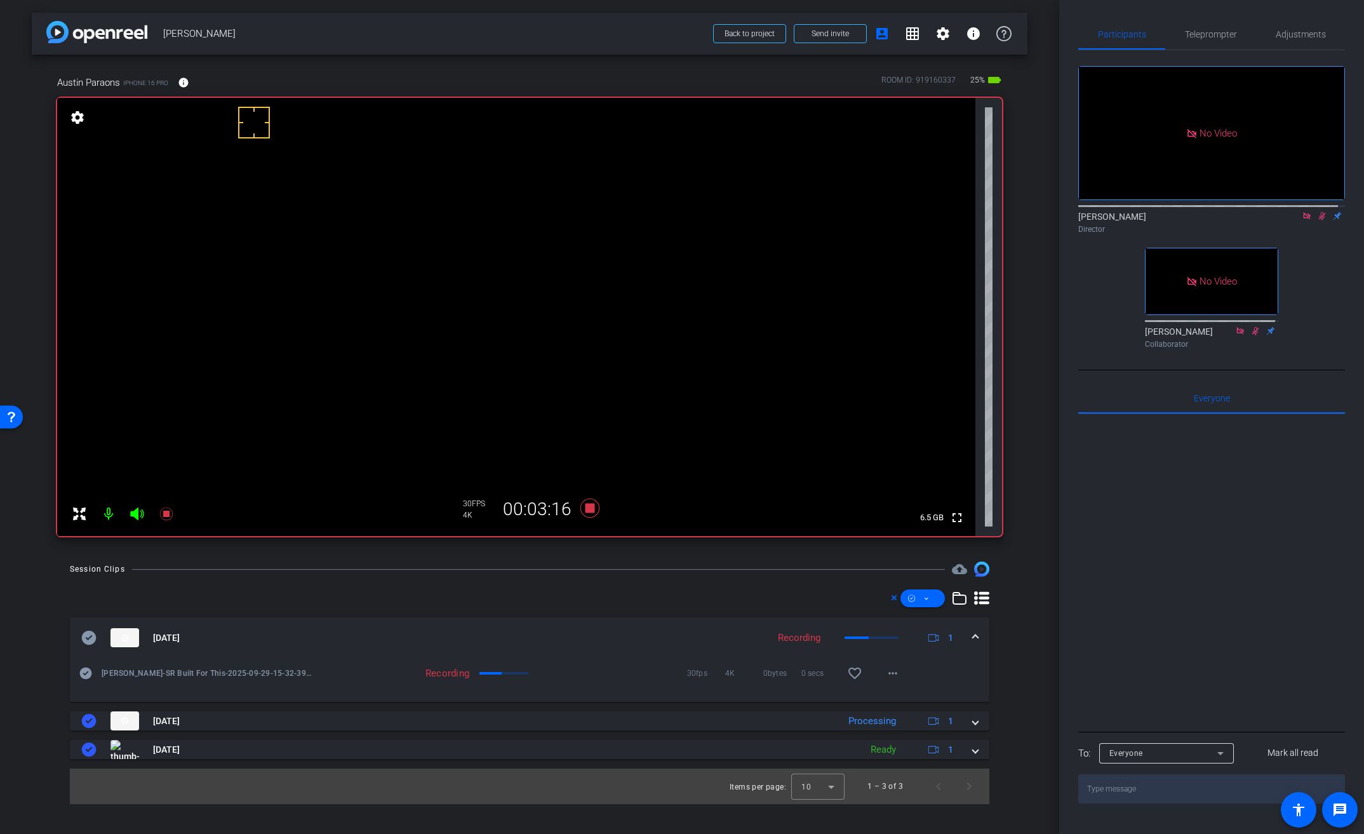
click at [463, 252] on video at bounding box center [516, 317] width 918 height 438
click at [464, 257] on video at bounding box center [516, 317] width 918 height 438
click at [592, 507] on icon at bounding box center [589, 507] width 19 height 19
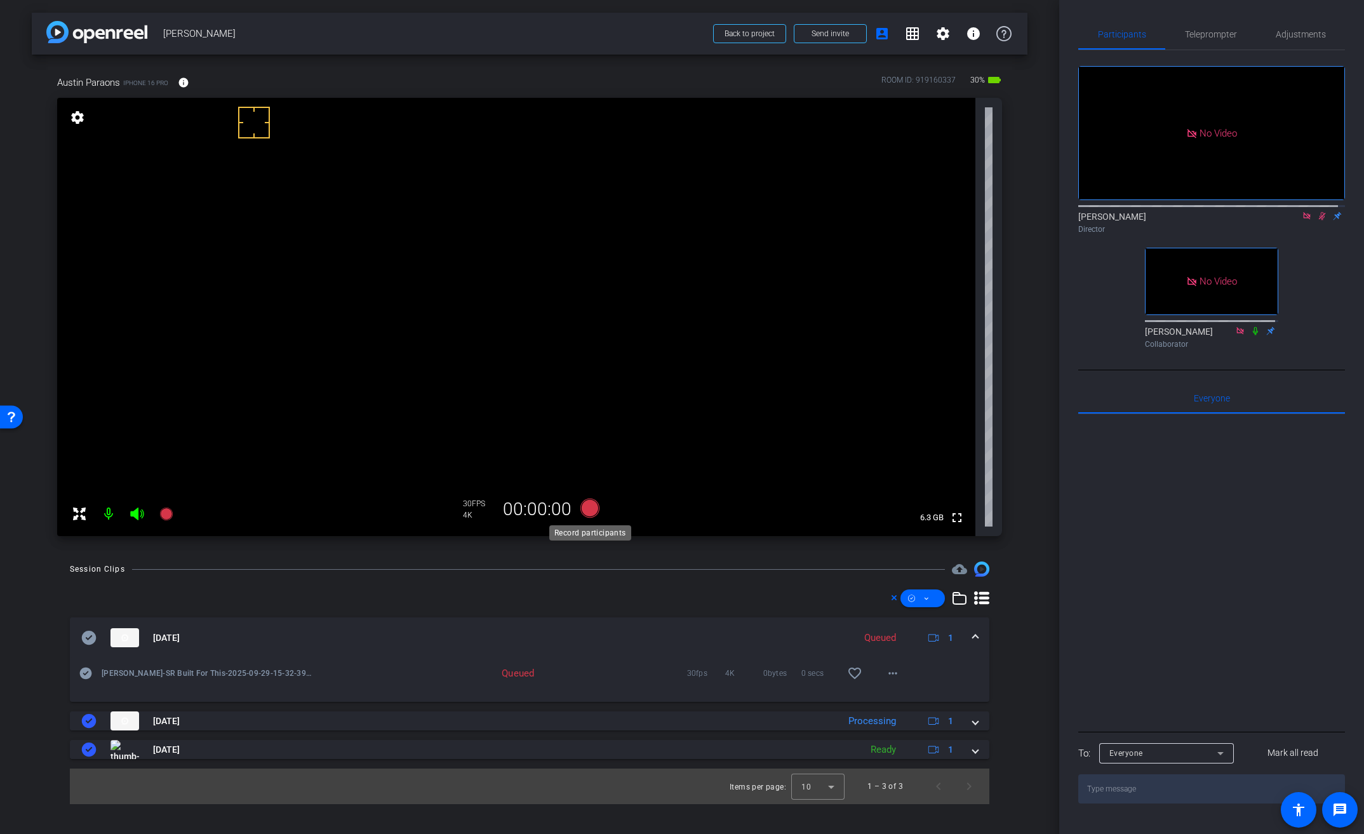
click at [592, 507] on icon at bounding box center [589, 507] width 19 height 19
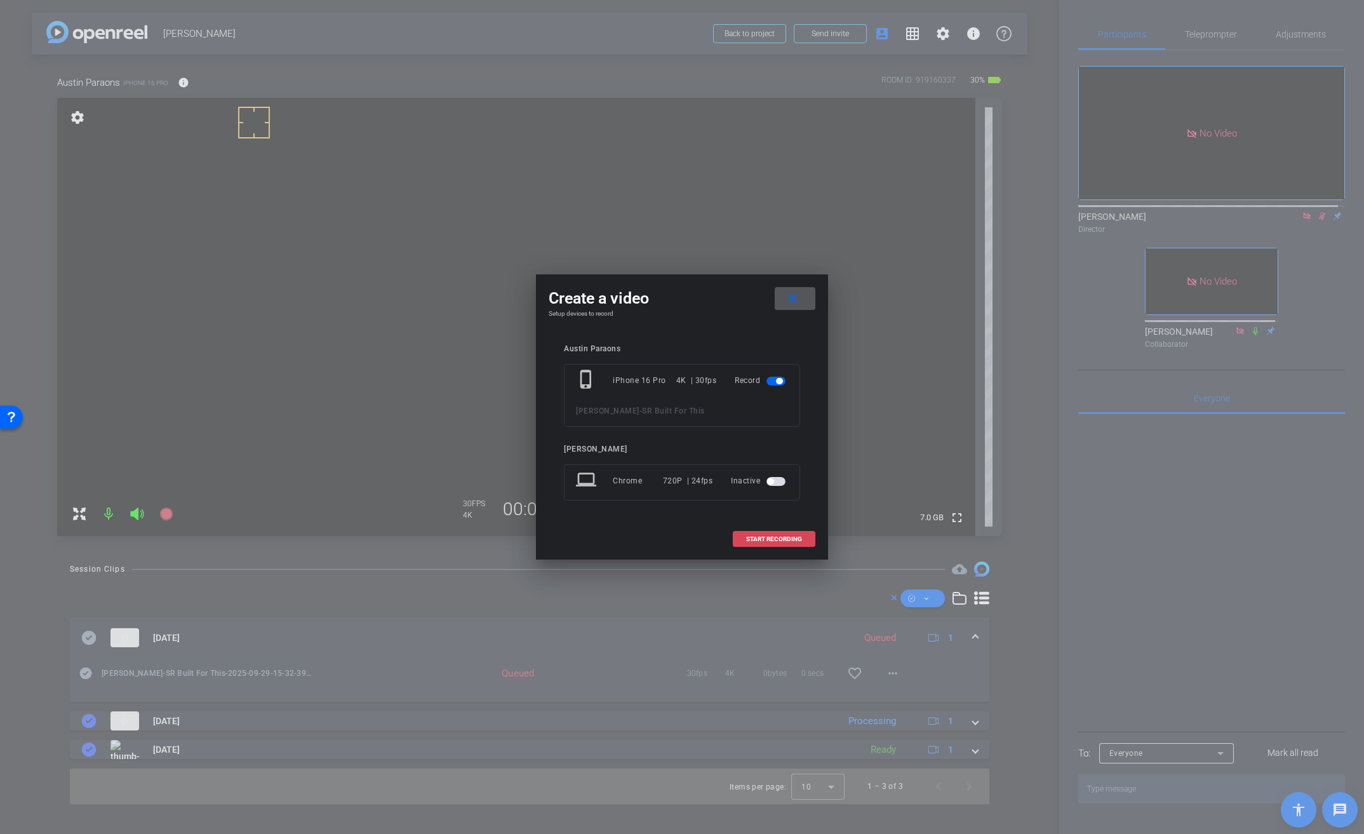
click at [754, 542] on span "START RECORDING" at bounding box center [774, 539] width 56 height 6
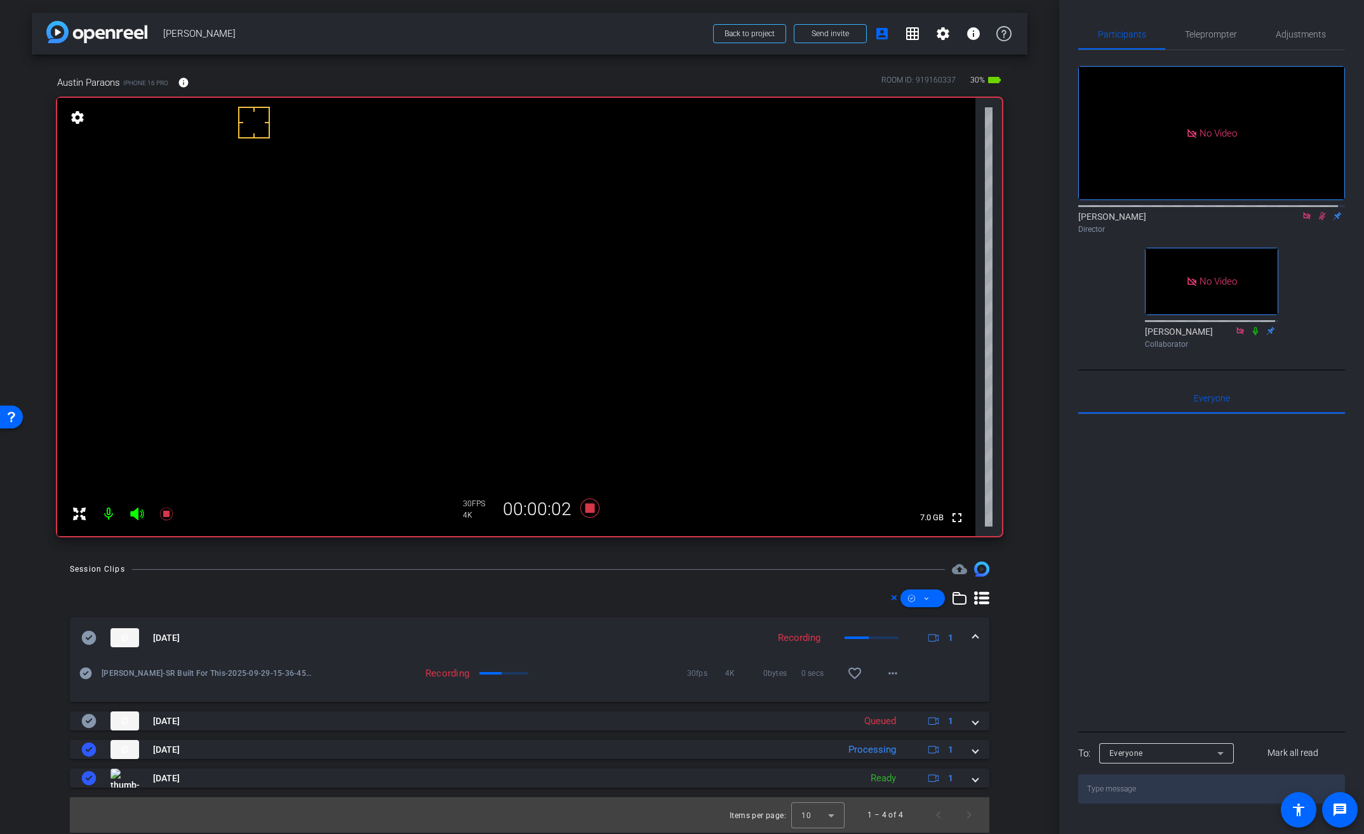
click at [975, 634] on span at bounding box center [975, 637] width 5 height 13
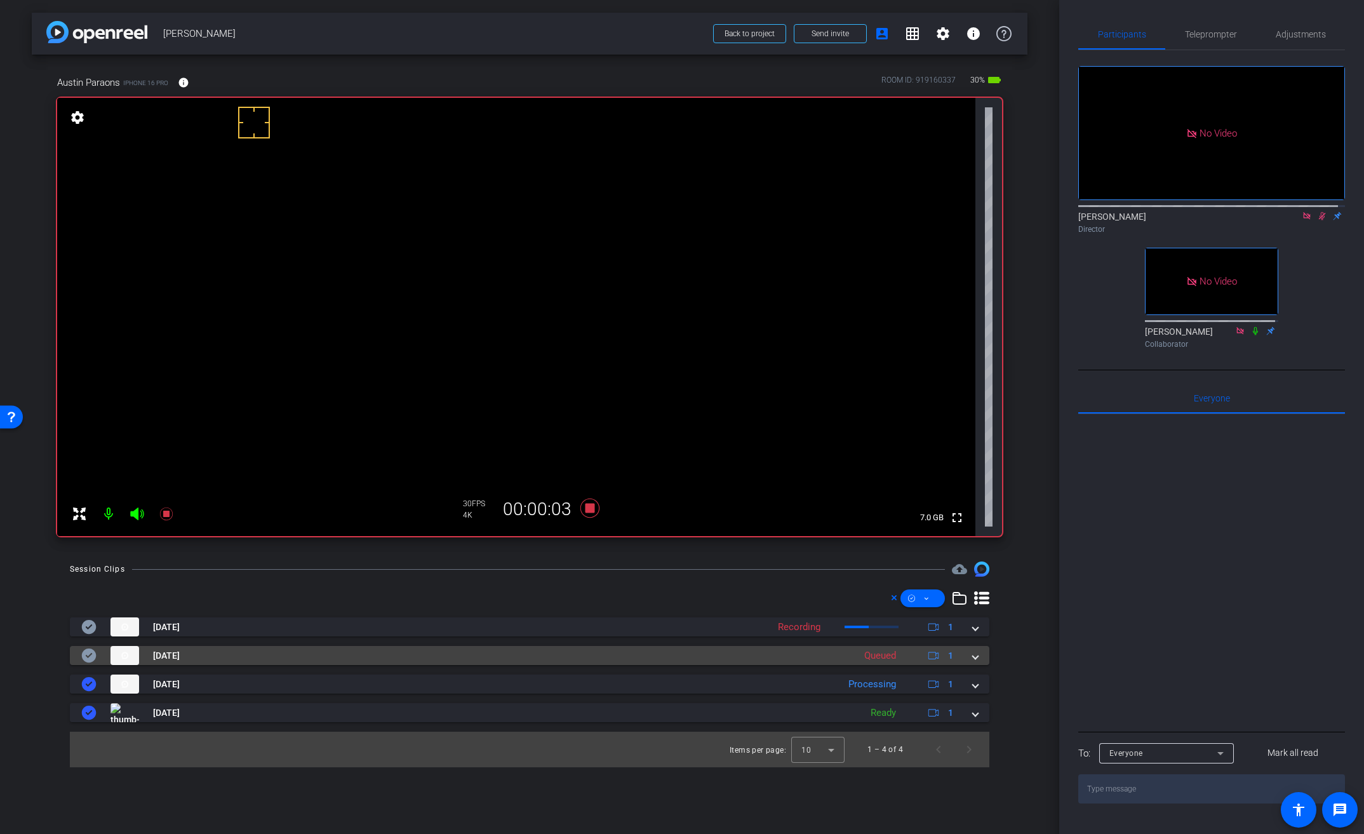
click at [973, 657] on span at bounding box center [975, 655] width 5 height 13
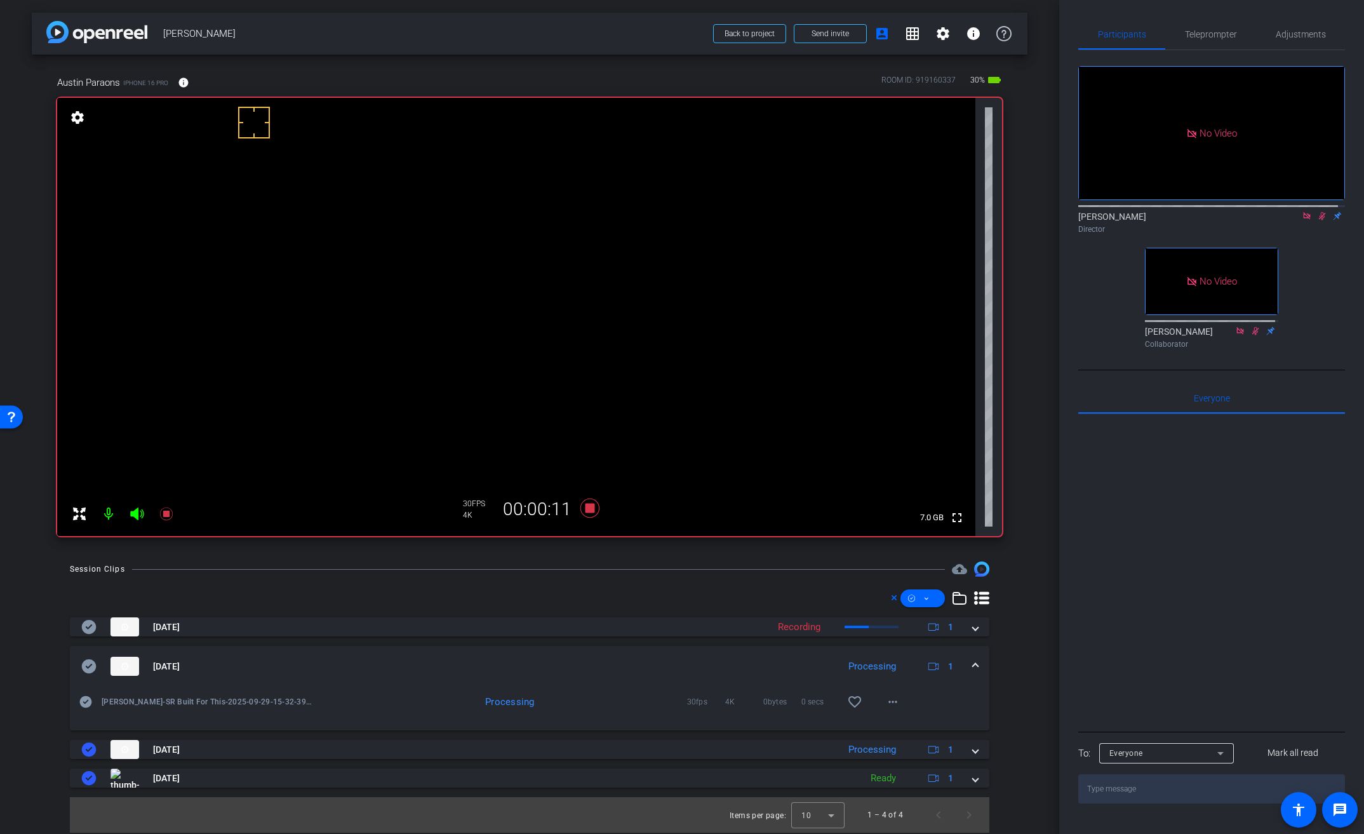
click at [449, 267] on video at bounding box center [516, 317] width 918 height 438
click at [454, 253] on video at bounding box center [516, 317] width 918 height 438
click at [455, 254] on video at bounding box center [516, 317] width 918 height 438
click at [449, 251] on video at bounding box center [516, 317] width 918 height 438
click at [478, 265] on video at bounding box center [516, 317] width 918 height 438
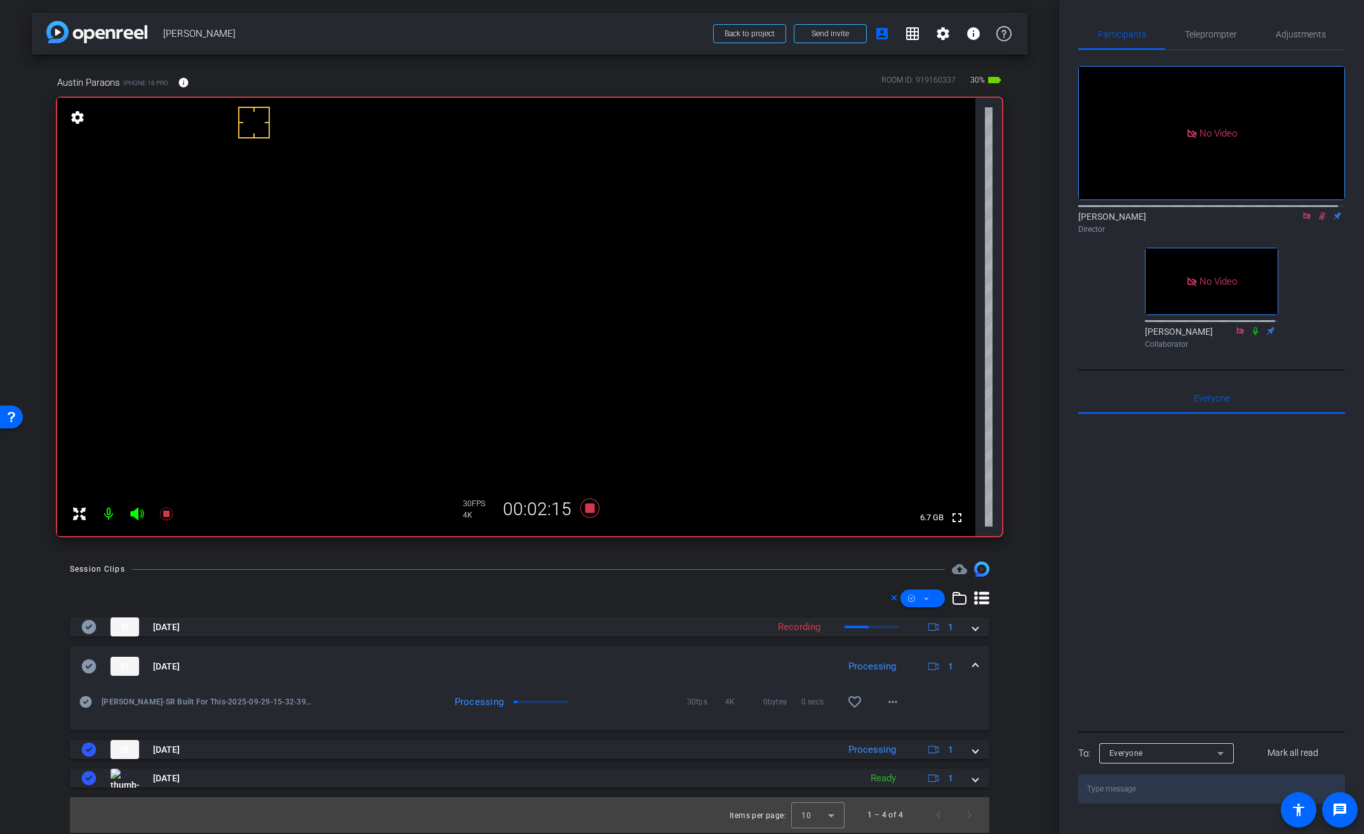
click at [446, 265] on video at bounding box center [516, 317] width 918 height 438
click at [466, 257] on video at bounding box center [516, 317] width 918 height 438
click at [593, 509] on icon at bounding box center [589, 507] width 19 height 19
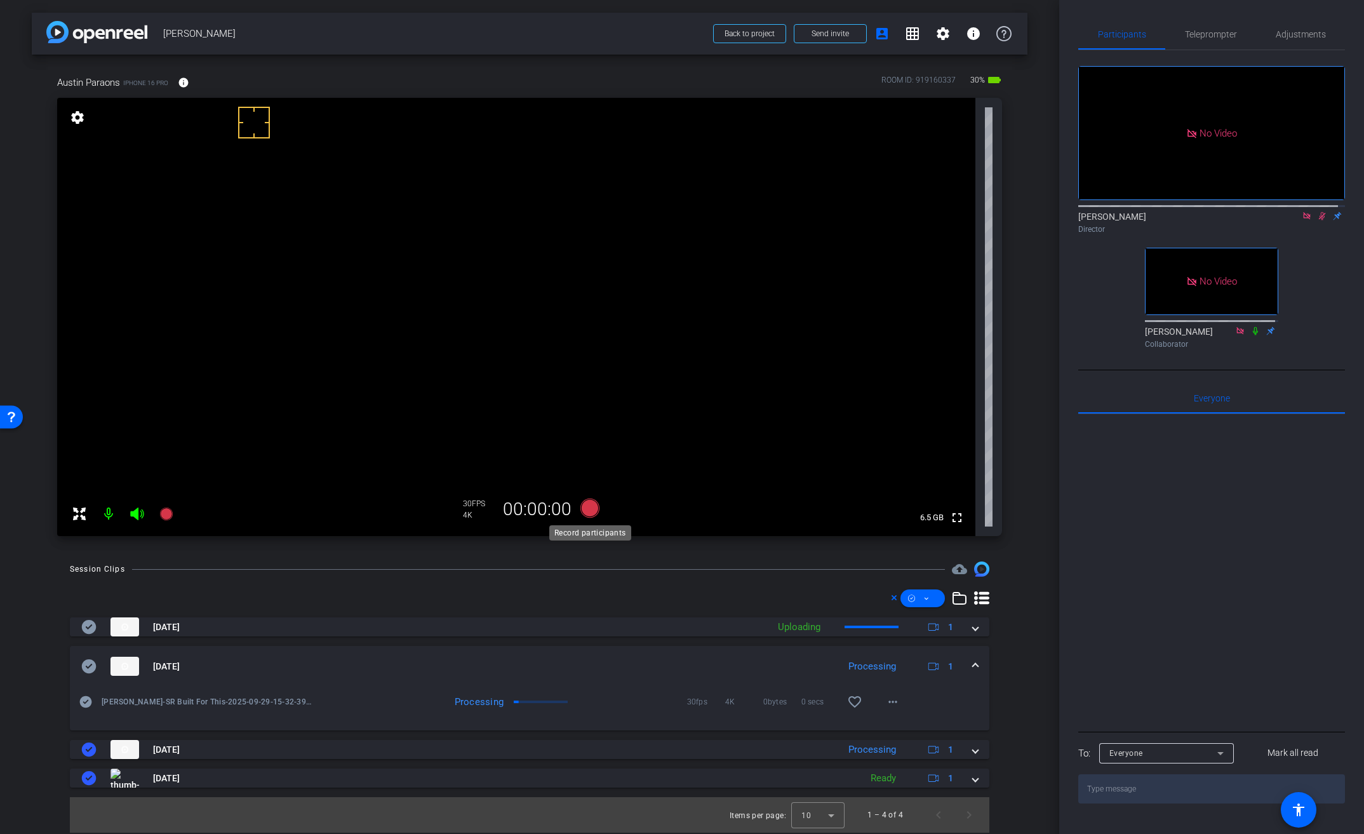
click at [593, 509] on icon at bounding box center [589, 507] width 19 height 19
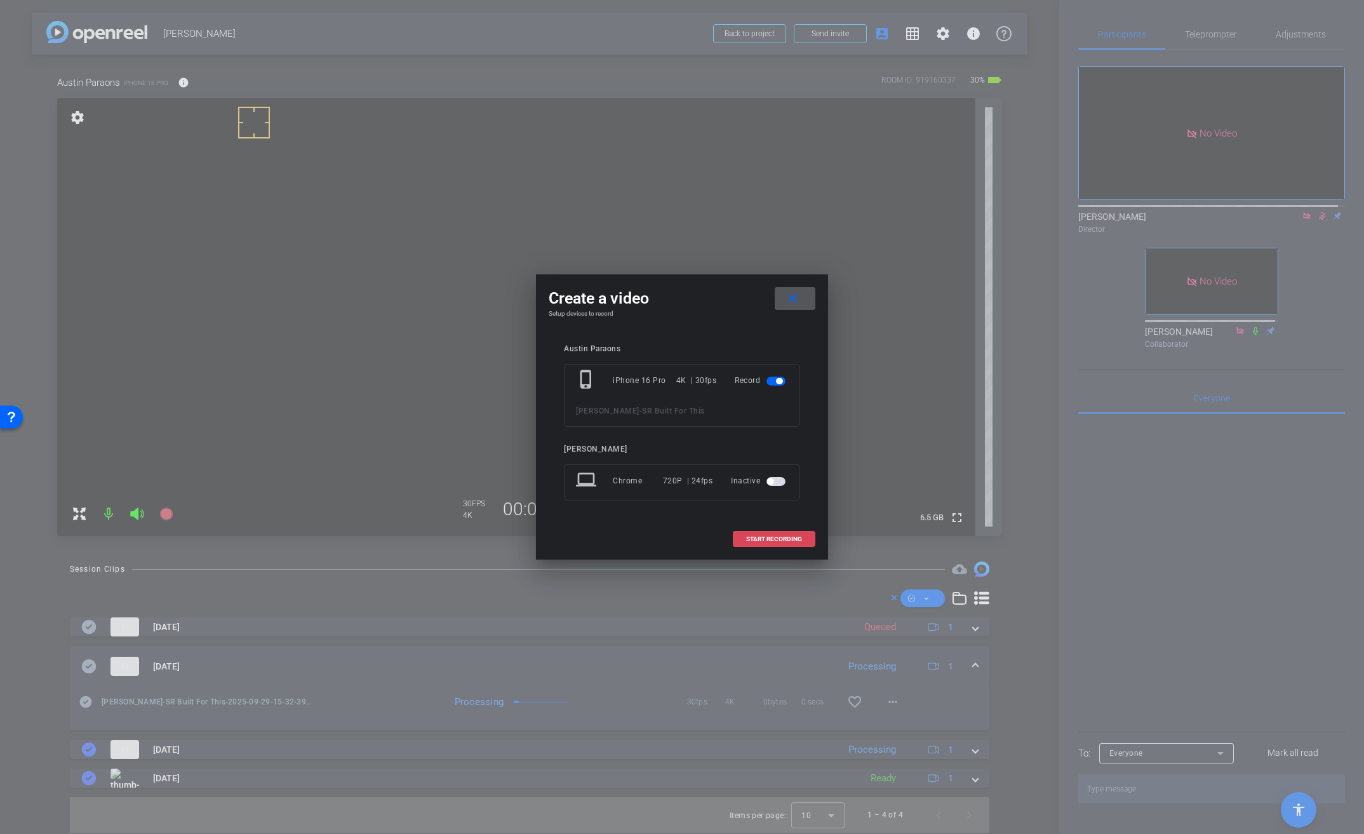
click at [765, 537] on span "START RECORDING" at bounding box center [774, 539] width 56 height 6
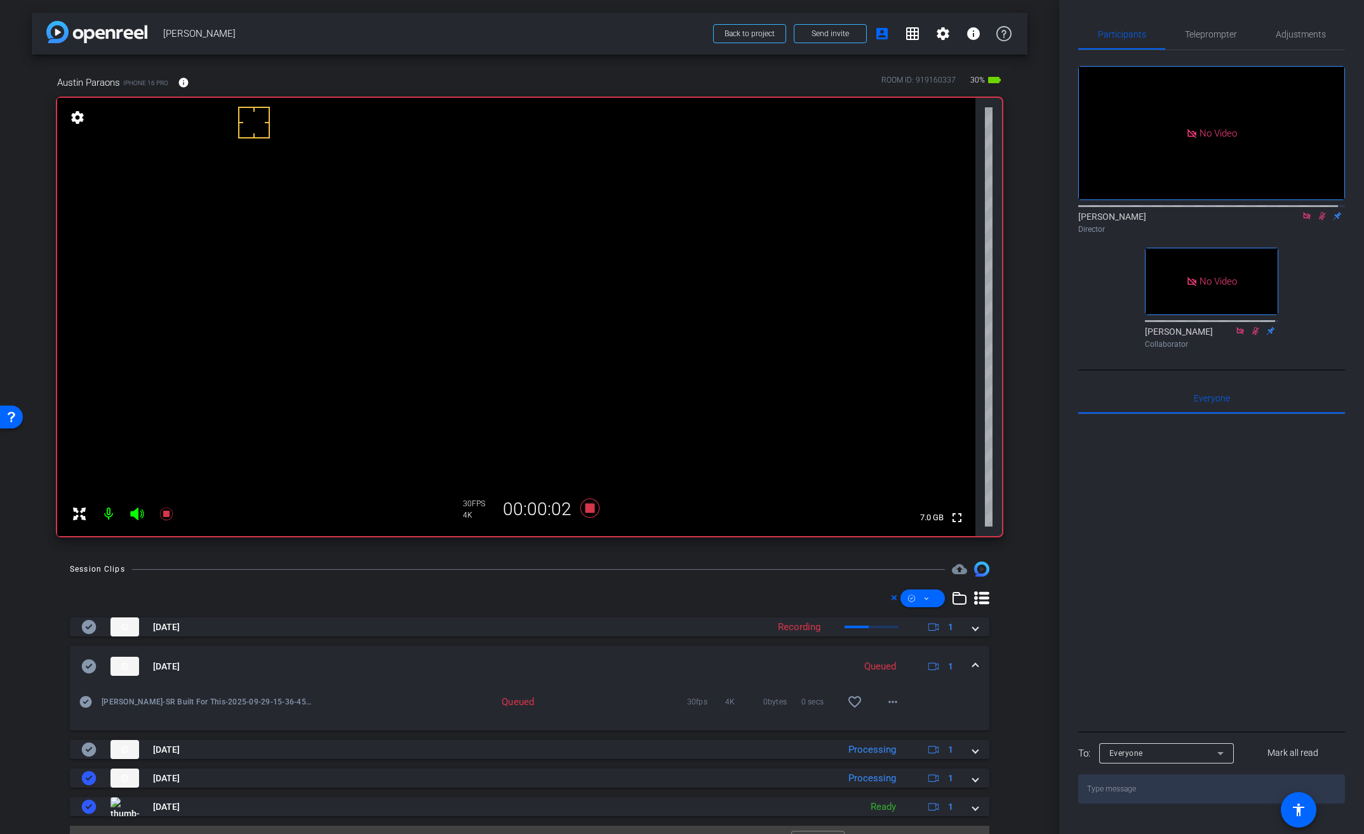
scroll to position [25, 0]
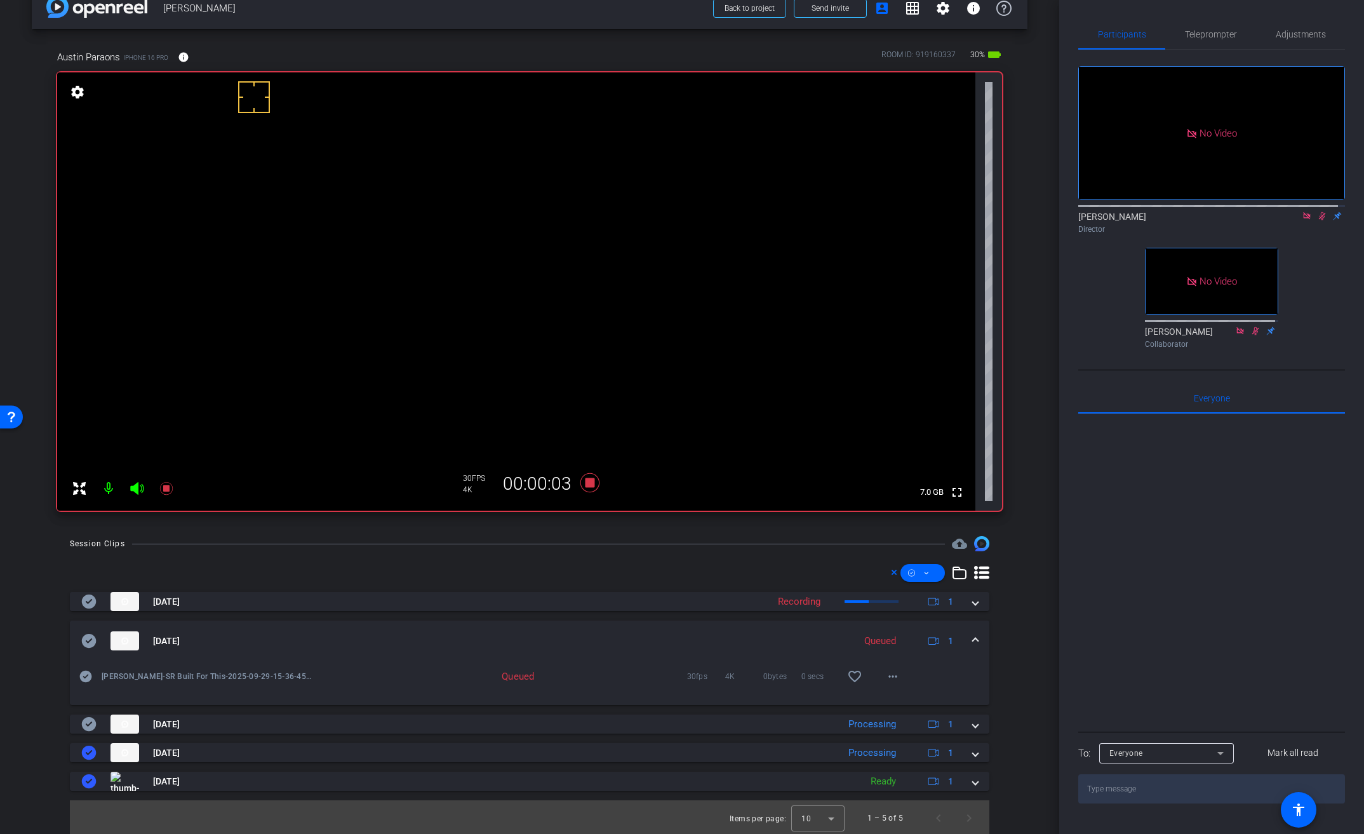
click at [973, 637] on span at bounding box center [975, 640] width 5 height 13
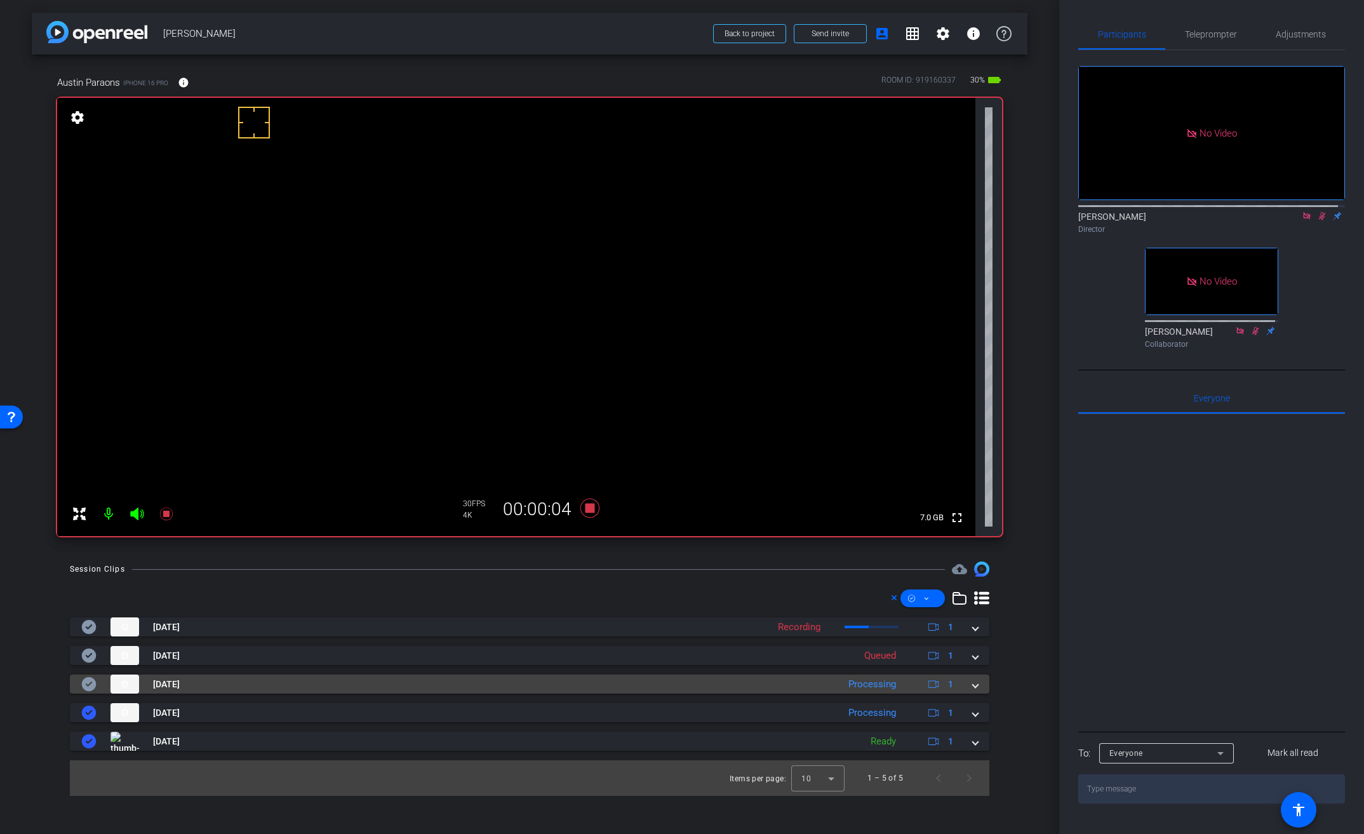
click at [978, 683] on span at bounding box center [975, 684] width 5 height 13
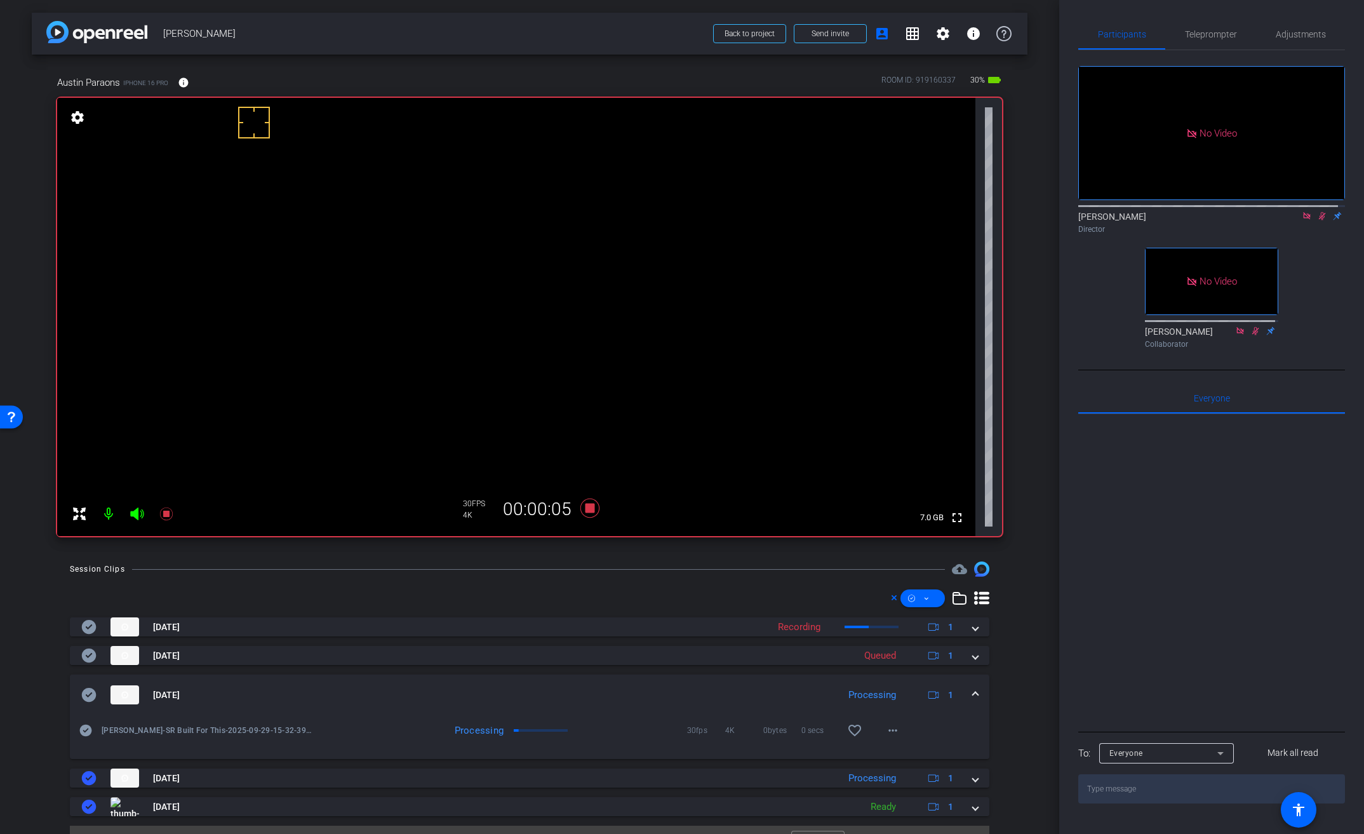
click at [443, 248] on video at bounding box center [516, 317] width 918 height 438
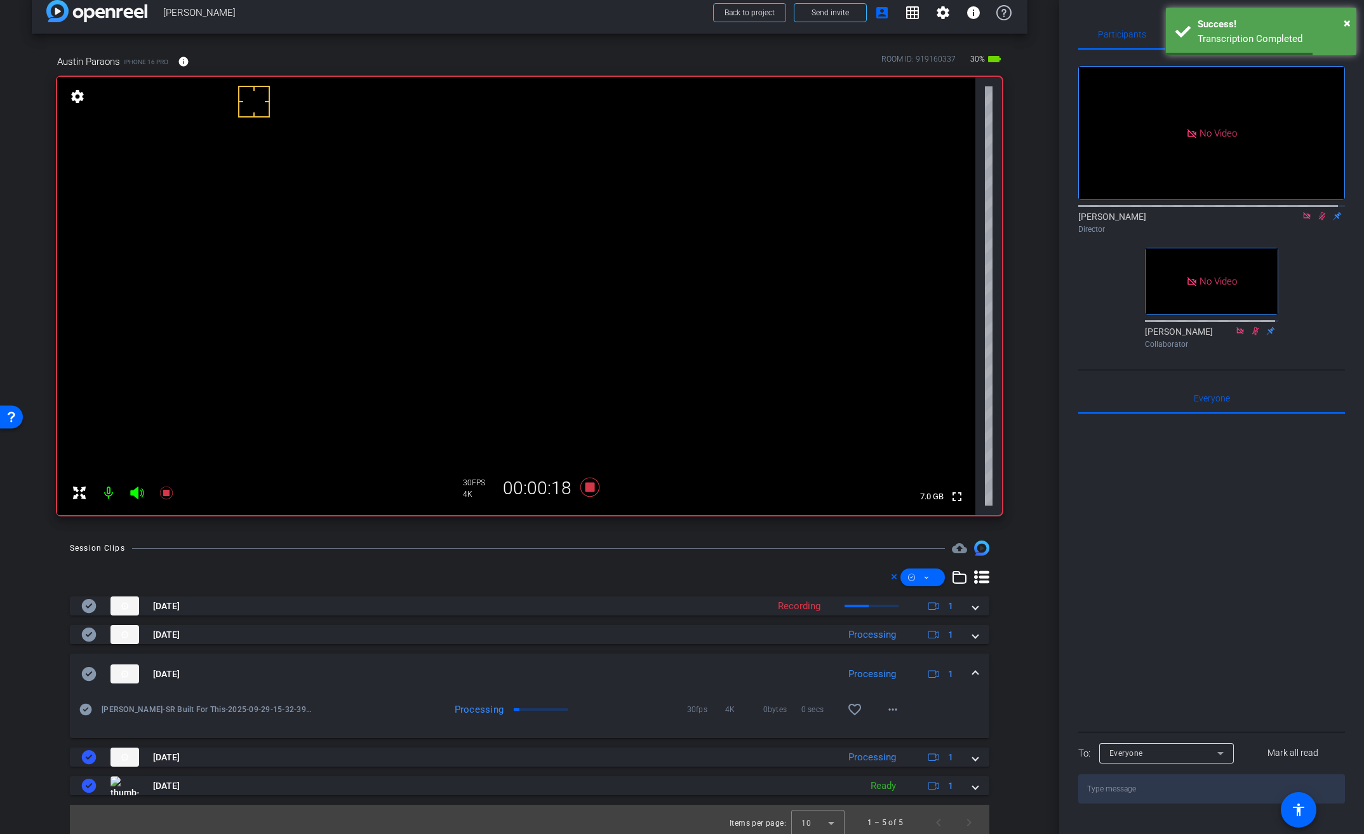
scroll to position [27, 0]
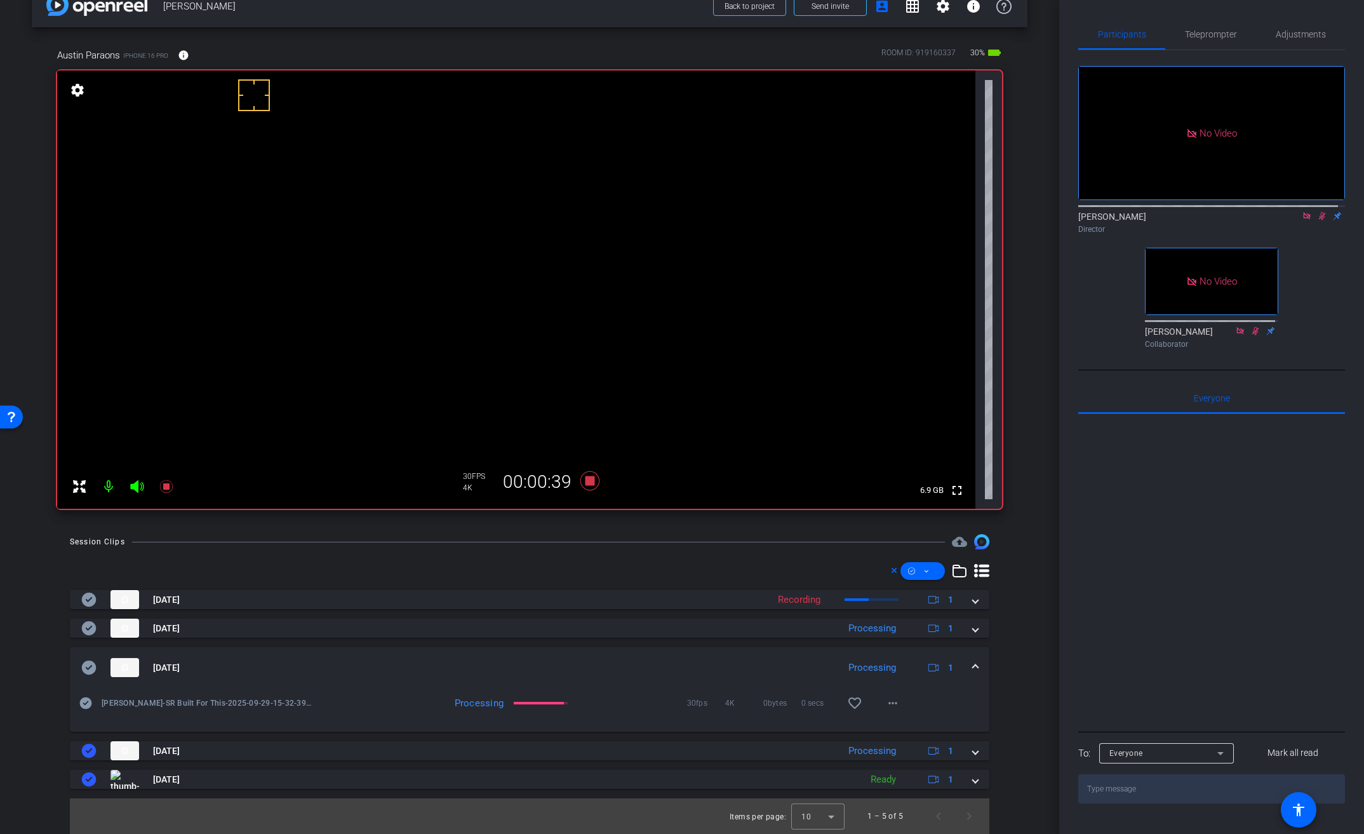
click at [468, 214] on video at bounding box center [516, 289] width 918 height 438
click at [885, 704] on mat-icon "more_horiz" at bounding box center [892, 702] width 15 height 15
click at [923, 580] on span "Download Original" at bounding box center [919, 581] width 76 height 15
click at [90, 667] on icon at bounding box center [88, 667] width 15 height 15
click at [964, 664] on div "[DATE] Processing 1" at bounding box center [527, 667] width 892 height 19
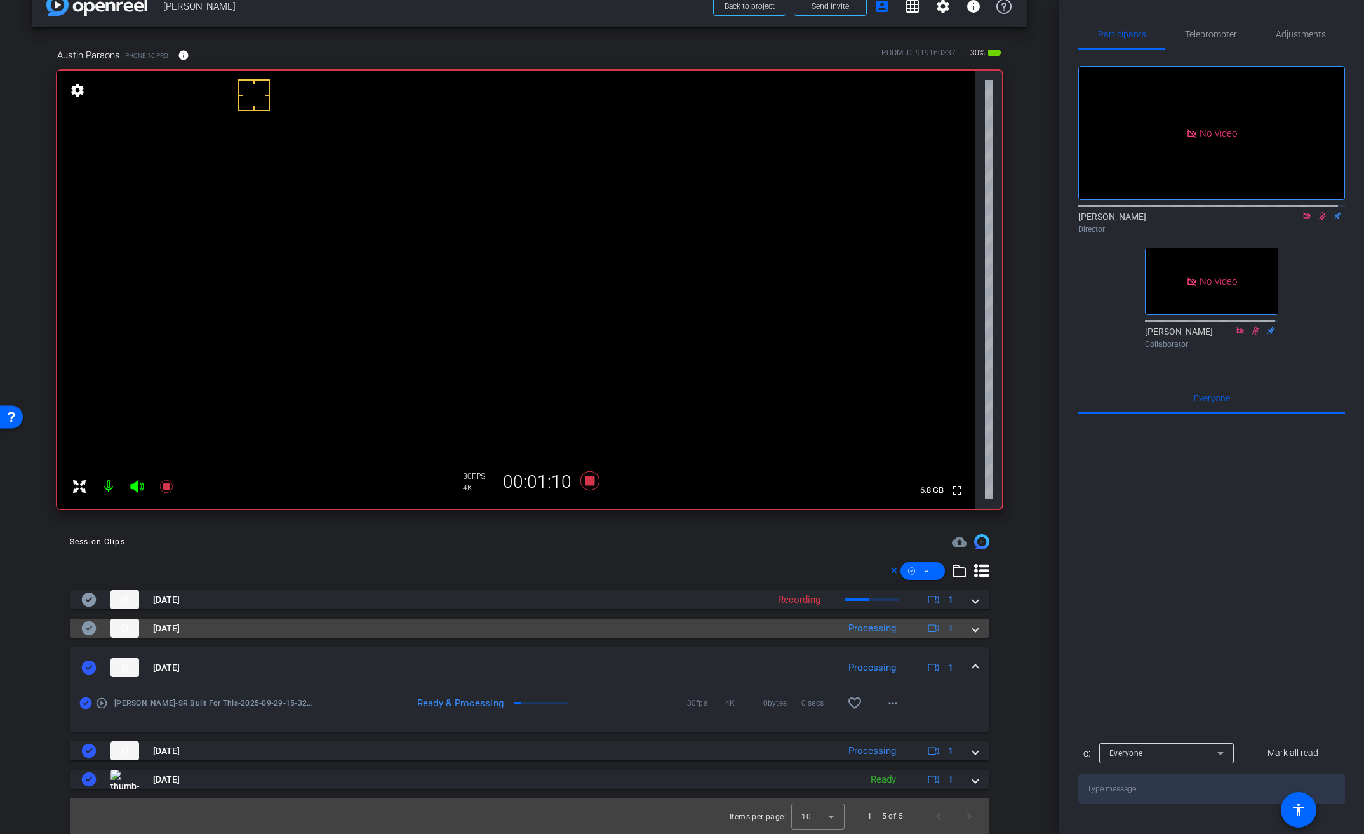
scroll to position [0, 0]
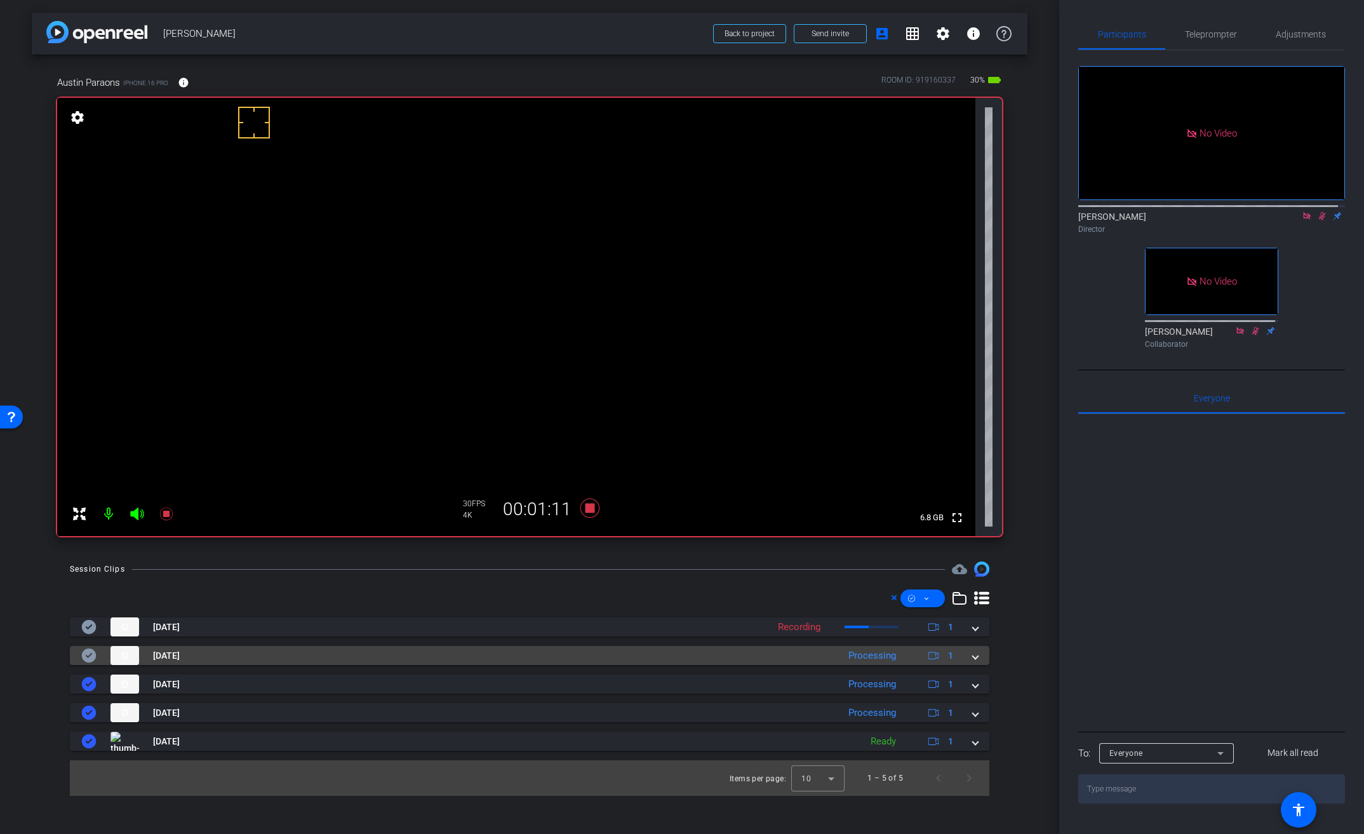
click at [974, 657] on span at bounding box center [975, 655] width 5 height 13
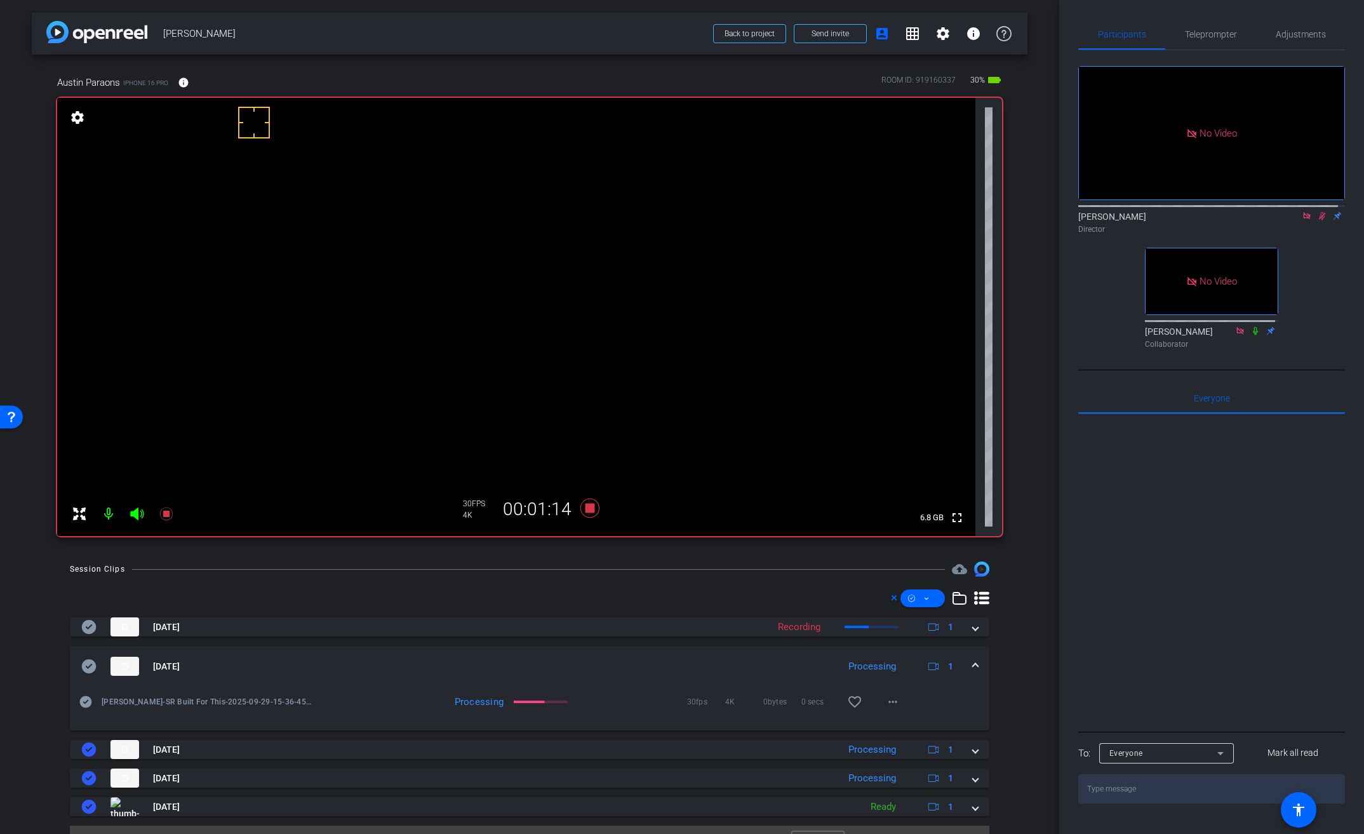
click at [450, 271] on video at bounding box center [516, 317] width 918 height 438
click at [450, 248] on video at bounding box center [516, 317] width 918 height 438
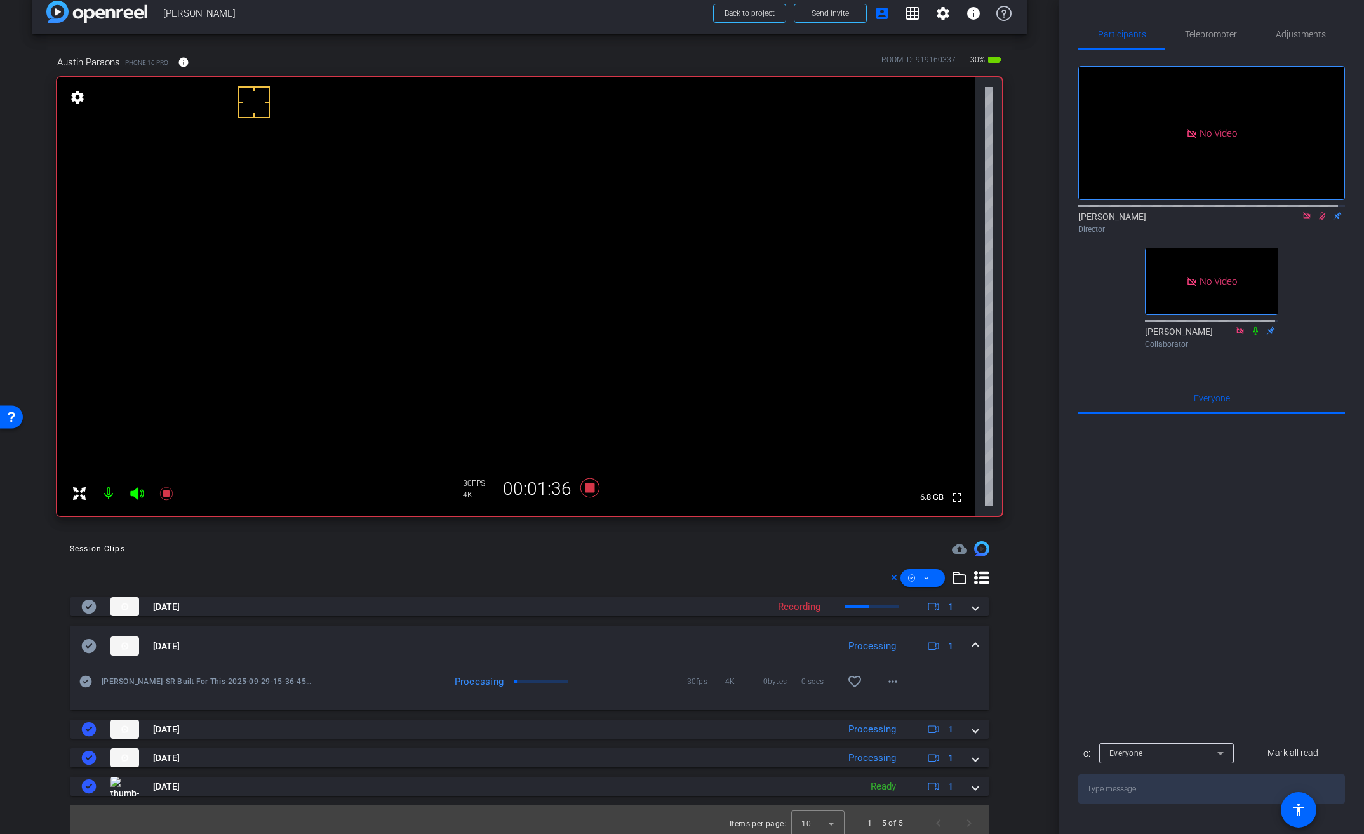
scroll to position [27, 0]
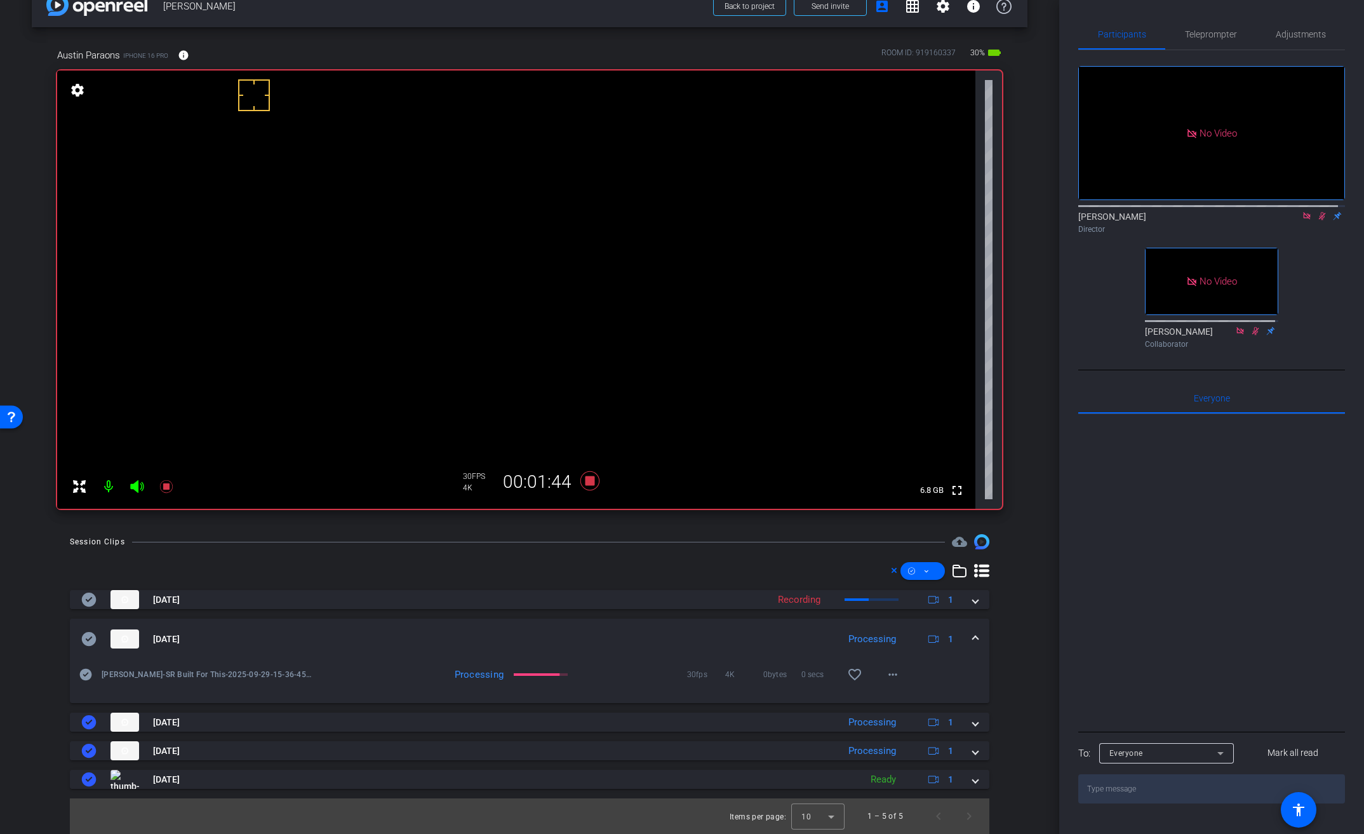
click at [444, 221] on video at bounding box center [516, 289] width 918 height 438
click at [892, 675] on mat-icon "more_horiz" at bounding box center [892, 674] width 15 height 15
click at [914, 696] on span "Download Original" at bounding box center [919, 700] width 76 height 15
click at [94, 638] on icon at bounding box center [89, 639] width 15 height 14
click at [973, 639] on span at bounding box center [975, 638] width 5 height 13
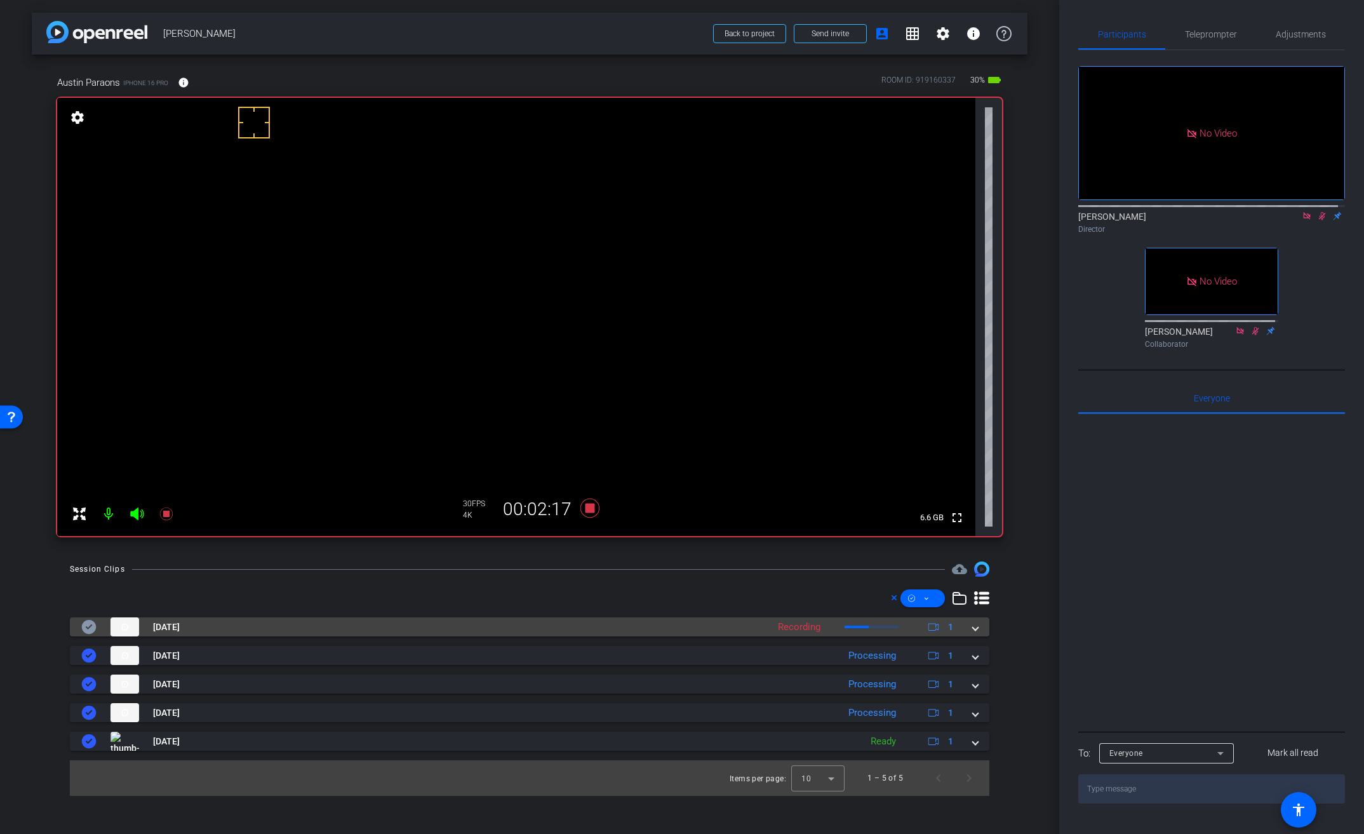
scroll to position [0, 0]
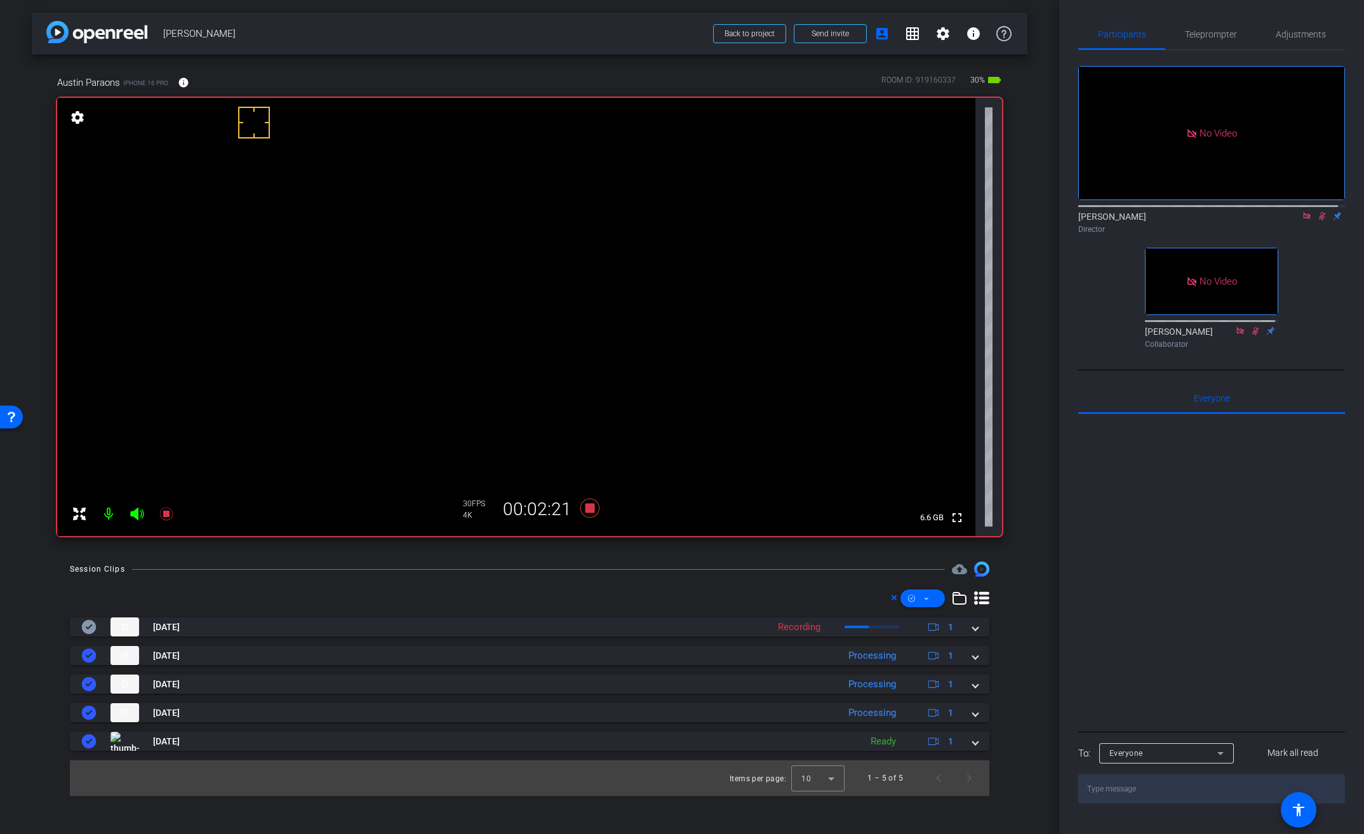
click at [607, 547] on div "Austin Paraons iPhone 16 Pro info ROOM ID: 919160337 30% battery_std fullscreen…" at bounding box center [530, 302] width 996 height 494
click at [453, 243] on video at bounding box center [516, 317] width 918 height 438
click at [448, 237] on video at bounding box center [516, 317] width 918 height 438
click at [461, 253] on video at bounding box center [516, 317] width 918 height 438
click at [438, 251] on video at bounding box center [516, 317] width 918 height 438
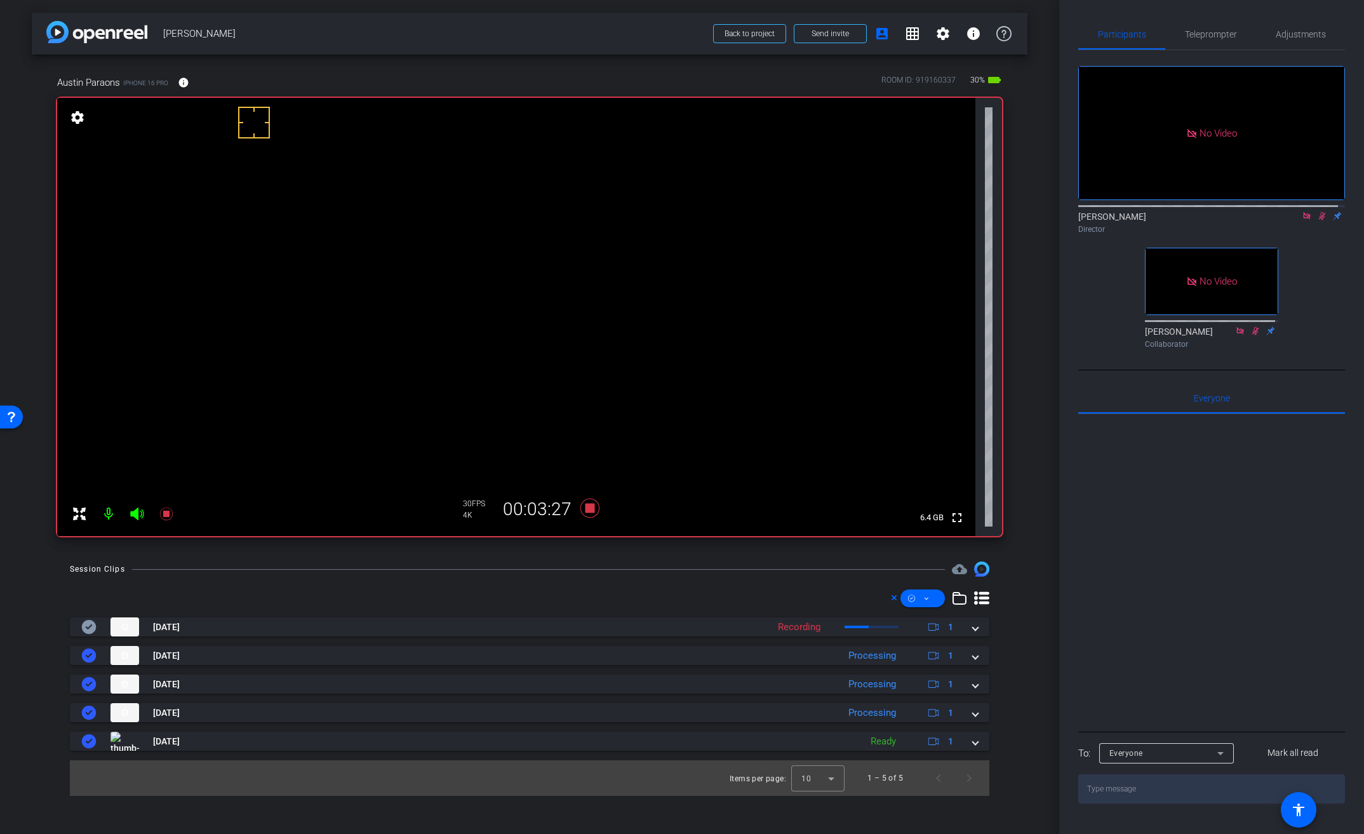
click at [453, 235] on video at bounding box center [516, 317] width 918 height 438
click at [596, 507] on icon at bounding box center [590, 508] width 30 height 23
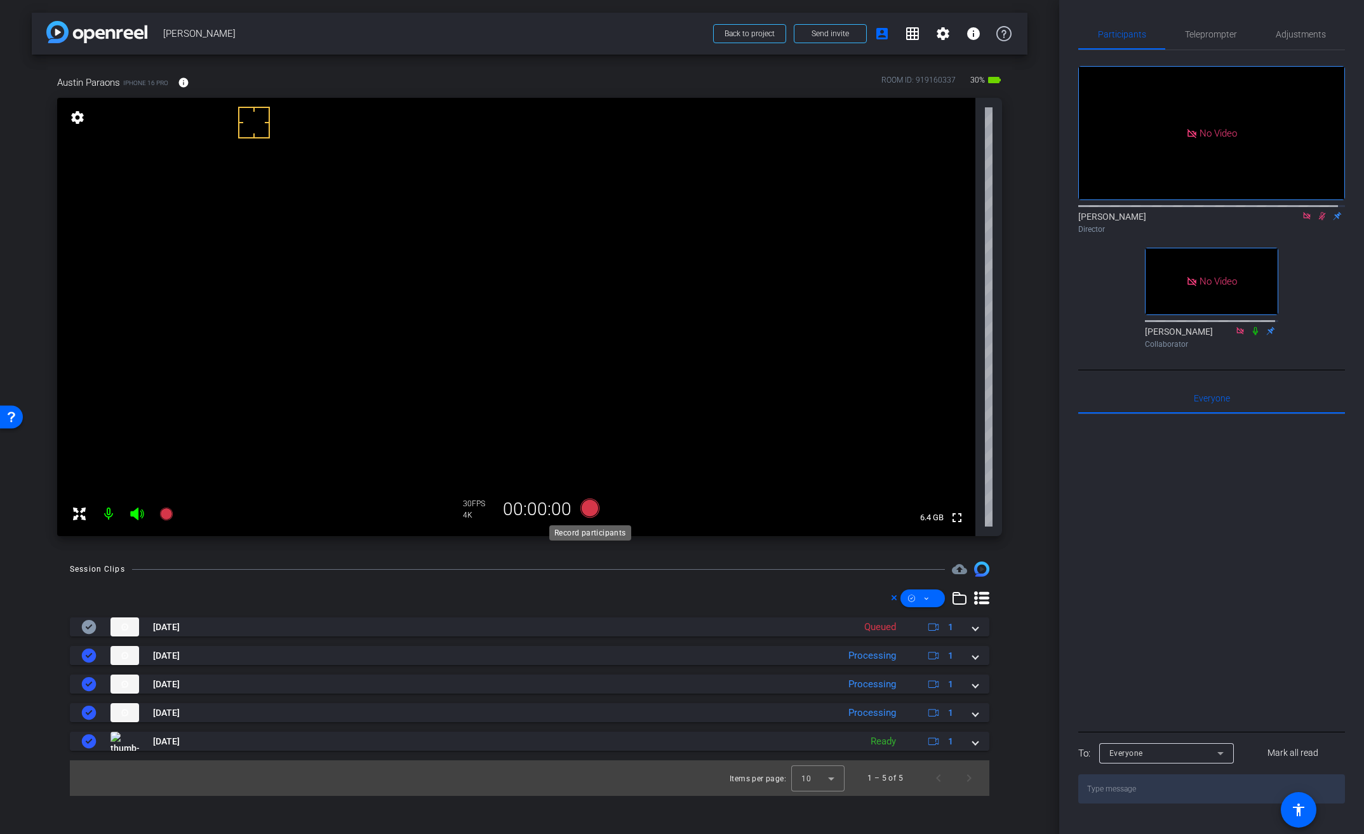
click at [594, 507] on icon at bounding box center [589, 507] width 19 height 19
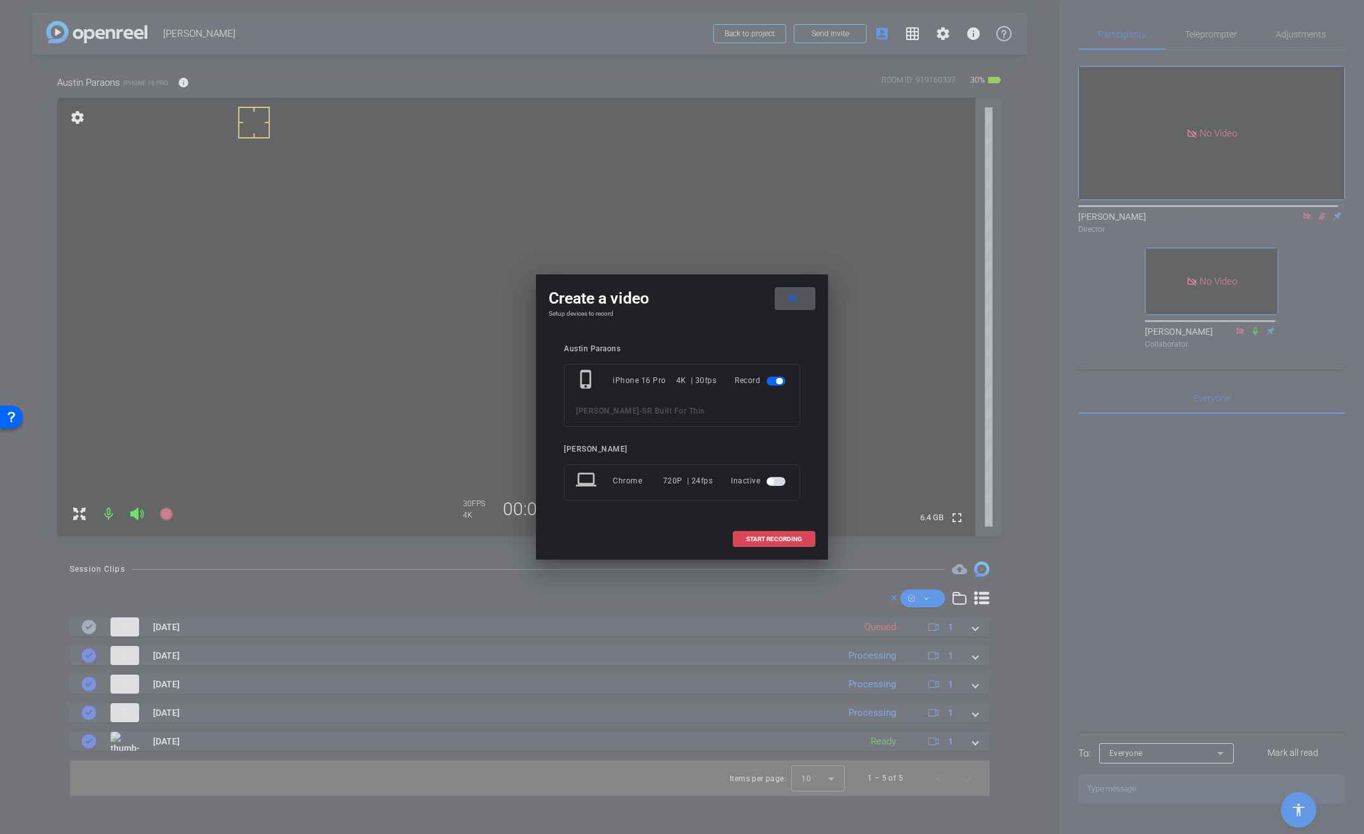
click at [760, 537] on span "START RECORDING" at bounding box center [774, 539] width 56 height 6
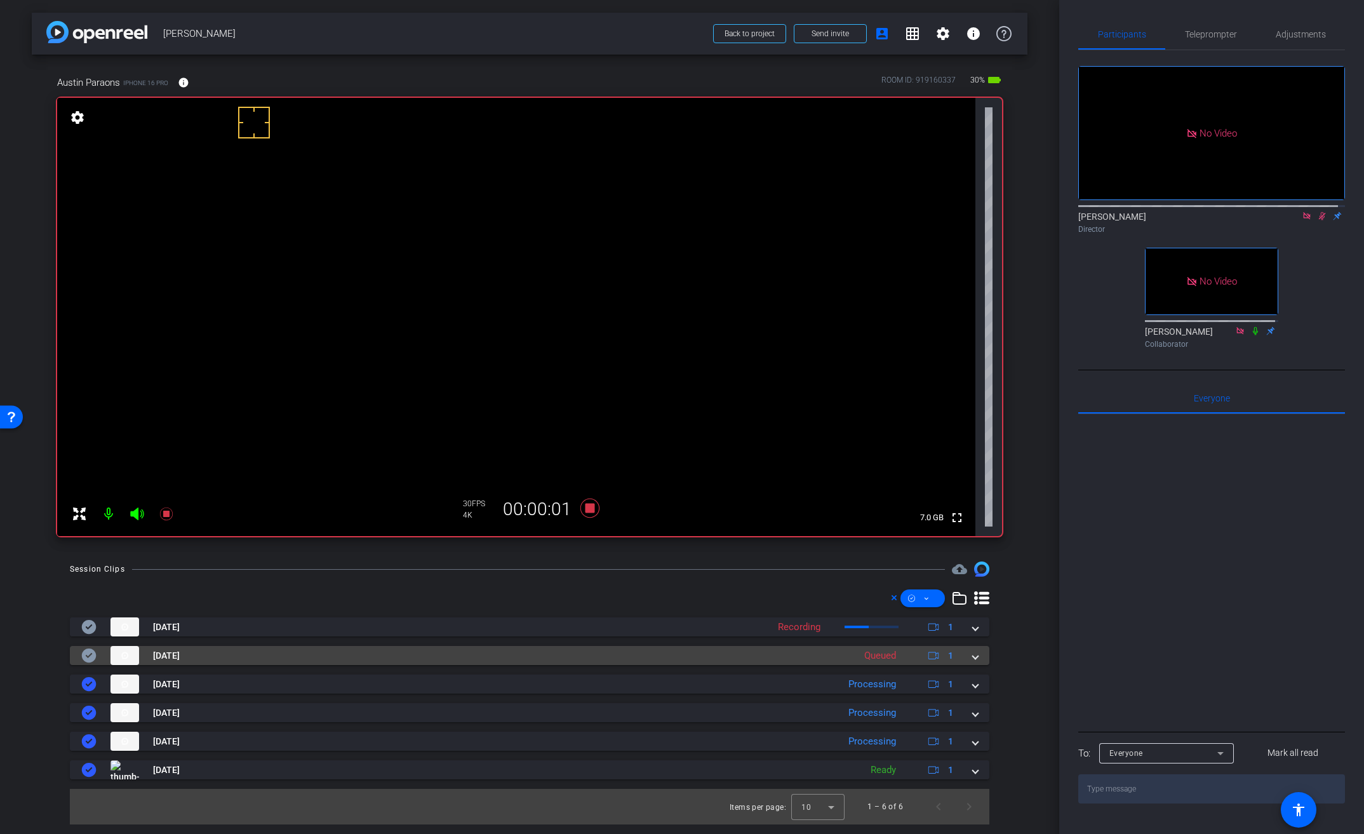
click at [978, 653] on mat-expansion-panel-header "Sep 29, 2025 Queued 1" at bounding box center [529, 655] width 919 height 19
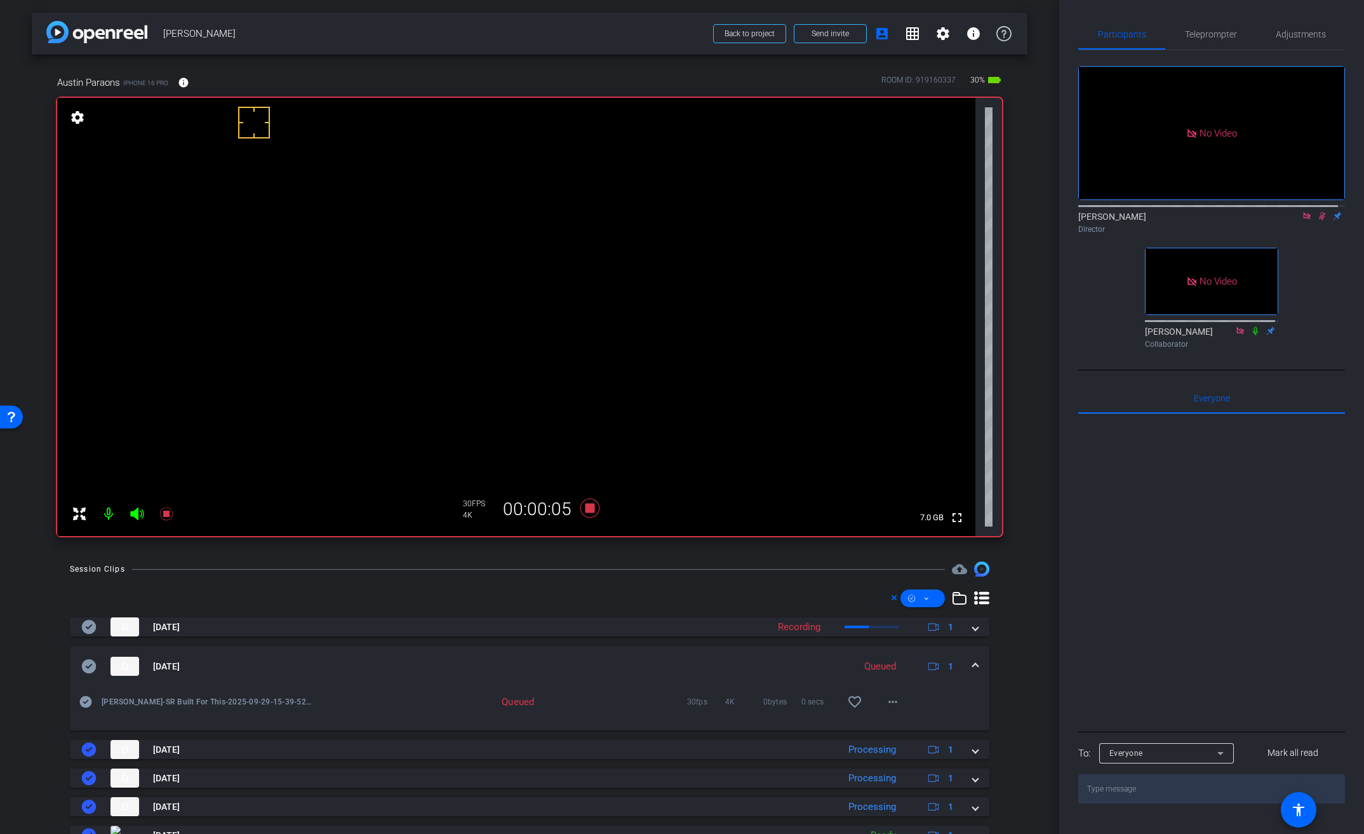
click at [448, 250] on video at bounding box center [516, 317] width 918 height 438
click at [431, 251] on video at bounding box center [516, 317] width 918 height 438
click at [423, 231] on video at bounding box center [516, 317] width 918 height 438
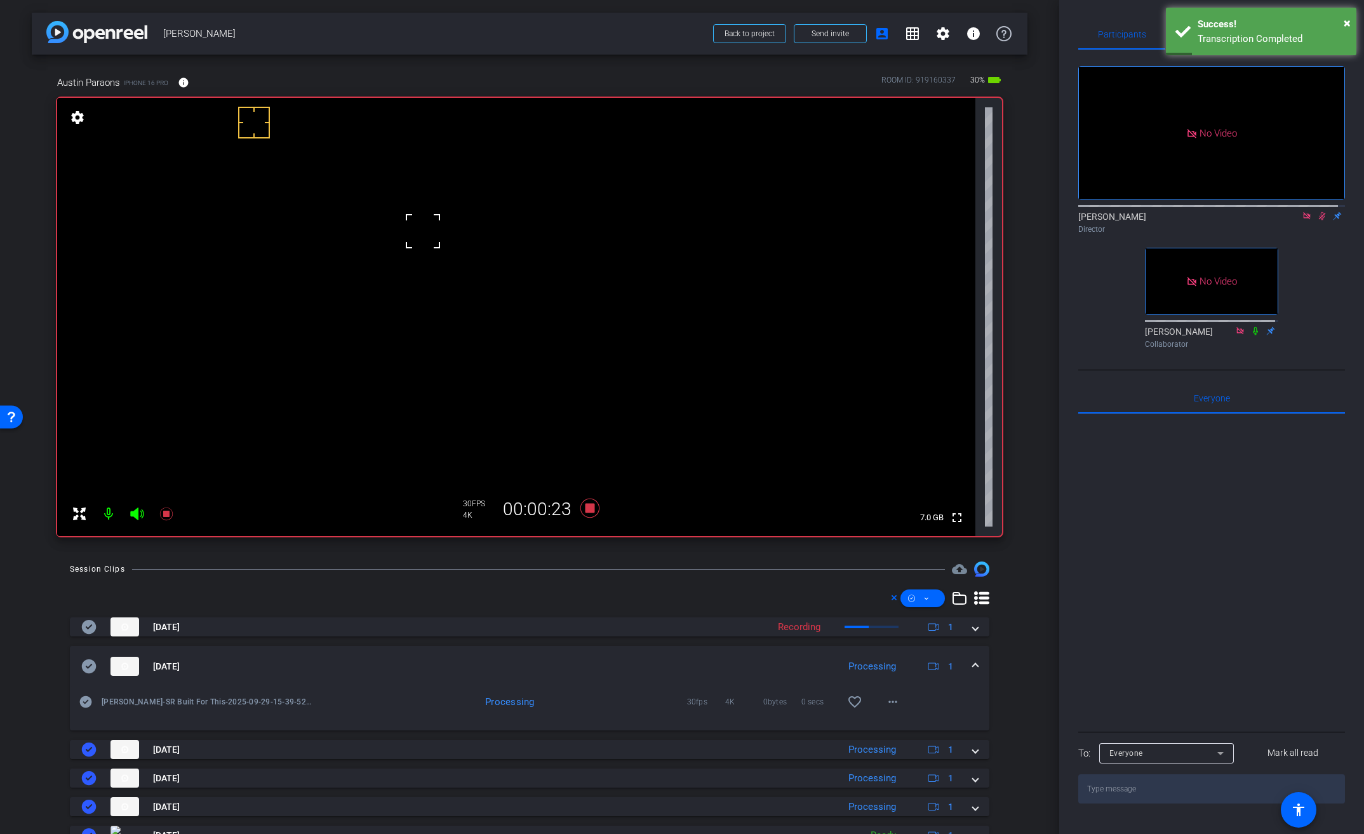
click at [455, 250] on video at bounding box center [516, 317] width 918 height 438
click at [453, 260] on div at bounding box center [455, 250] width 32 height 32
click at [468, 255] on video at bounding box center [516, 317] width 918 height 438
click at [445, 252] on video at bounding box center [516, 317] width 918 height 438
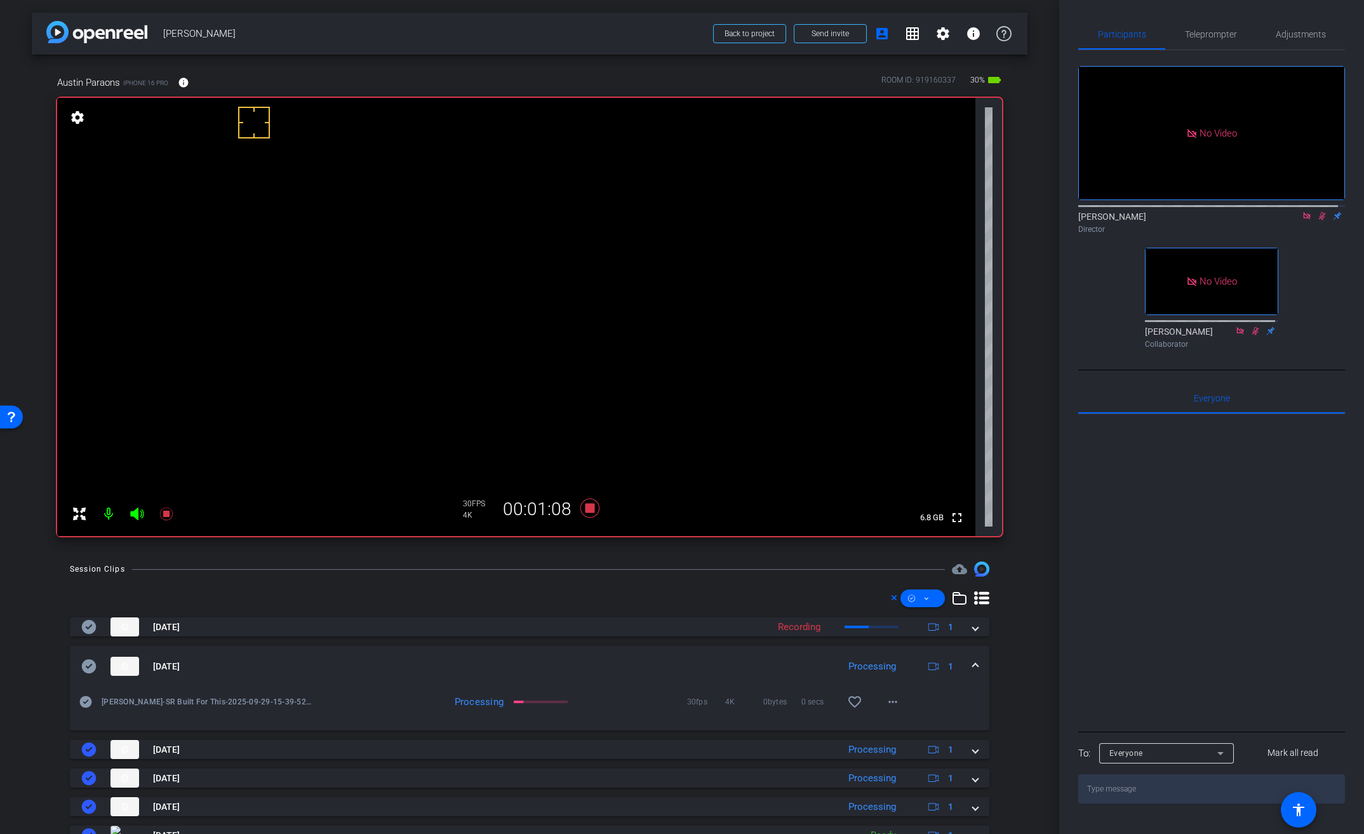
click at [440, 229] on video at bounding box center [516, 317] width 918 height 438
click at [448, 243] on video at bounding box center [516, 317] width 918 height 438
click at [458, 278] on video at bounding box center [516, 317] width 918 height 438
click at [589, 507] on icon at bounding box center [589, 507] width 19 height 19
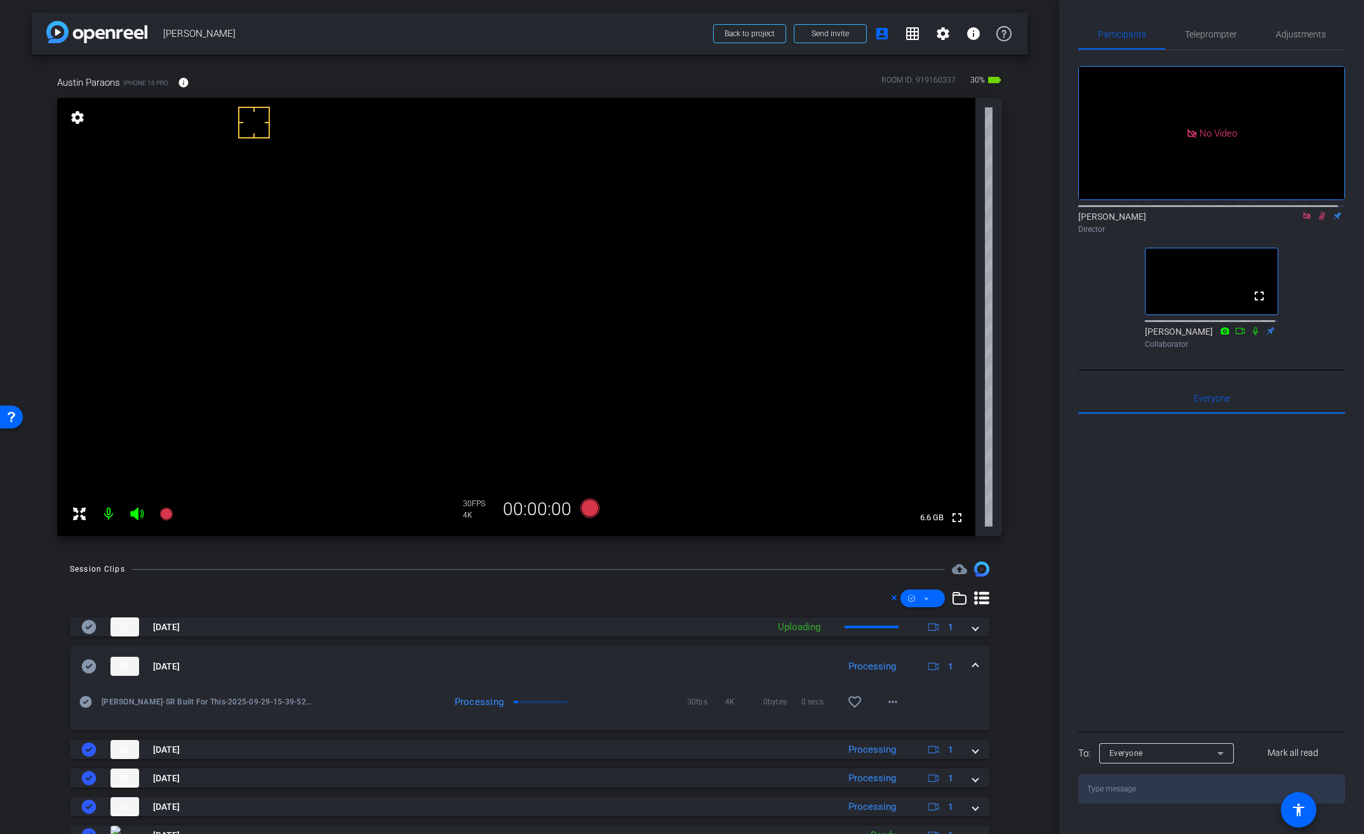
click at [1302, 220] on icon at bounding box center [1307, 215] width 10 height 9
click at [1314, 221] on mat-icon "flip" at bounding box center [1321, 215] width 15 height 11
click at [1302, 220] on icon at bounding box center [1307, 215] width 10 height 9
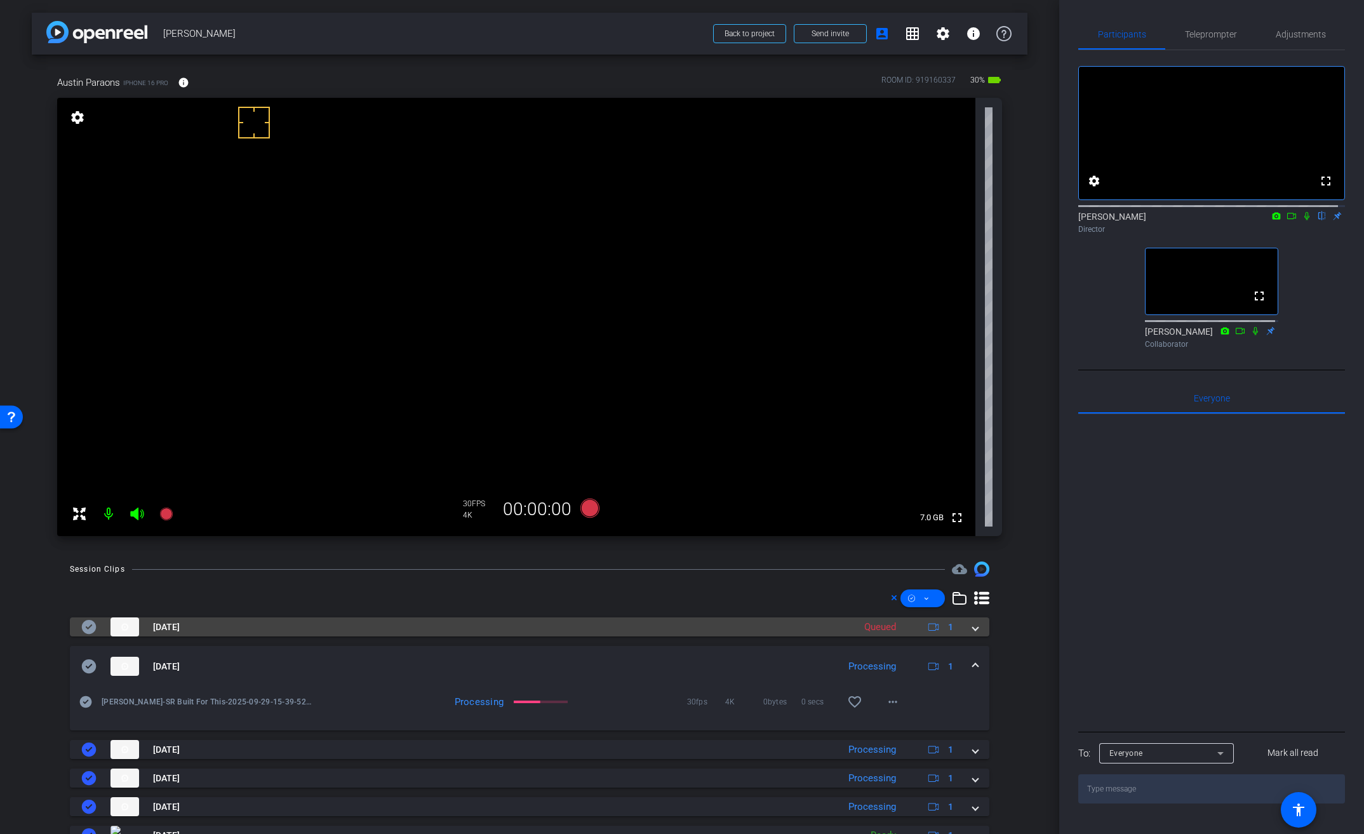
click at [973, 627] on span at bounding box center [975, 626] width 5 height 13
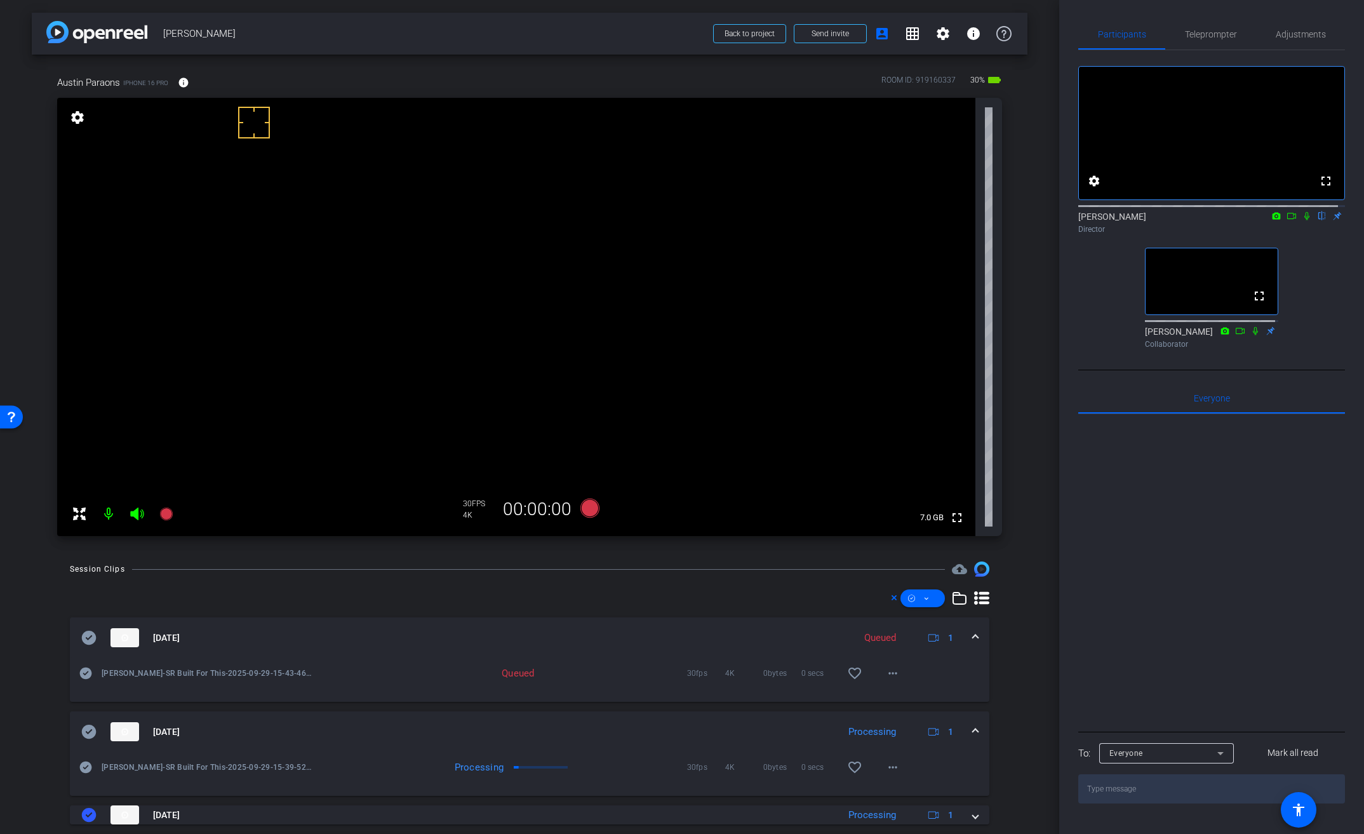
click at [420, 253] on video at bounding box center [516, 317] width 918 height 438
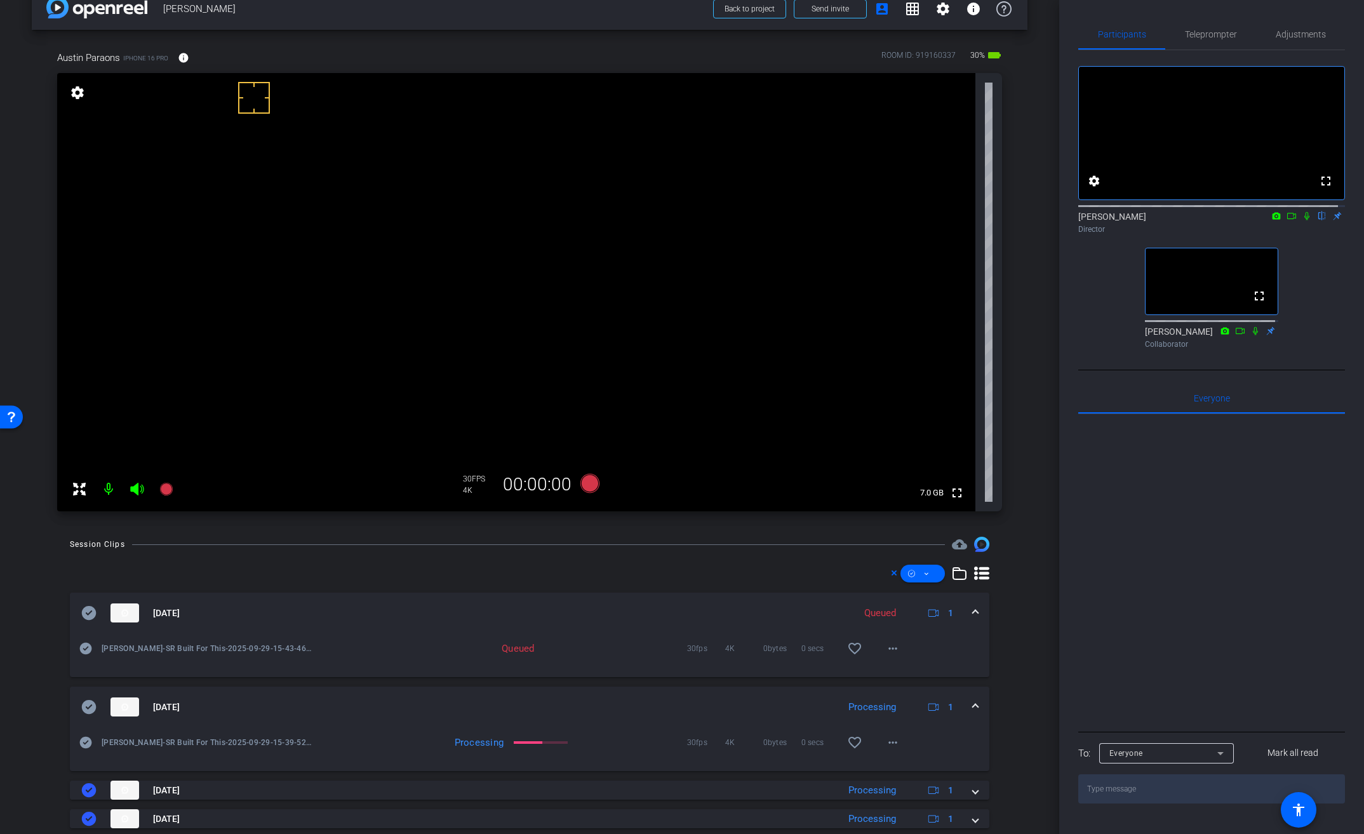
scroll to position [30, 0]
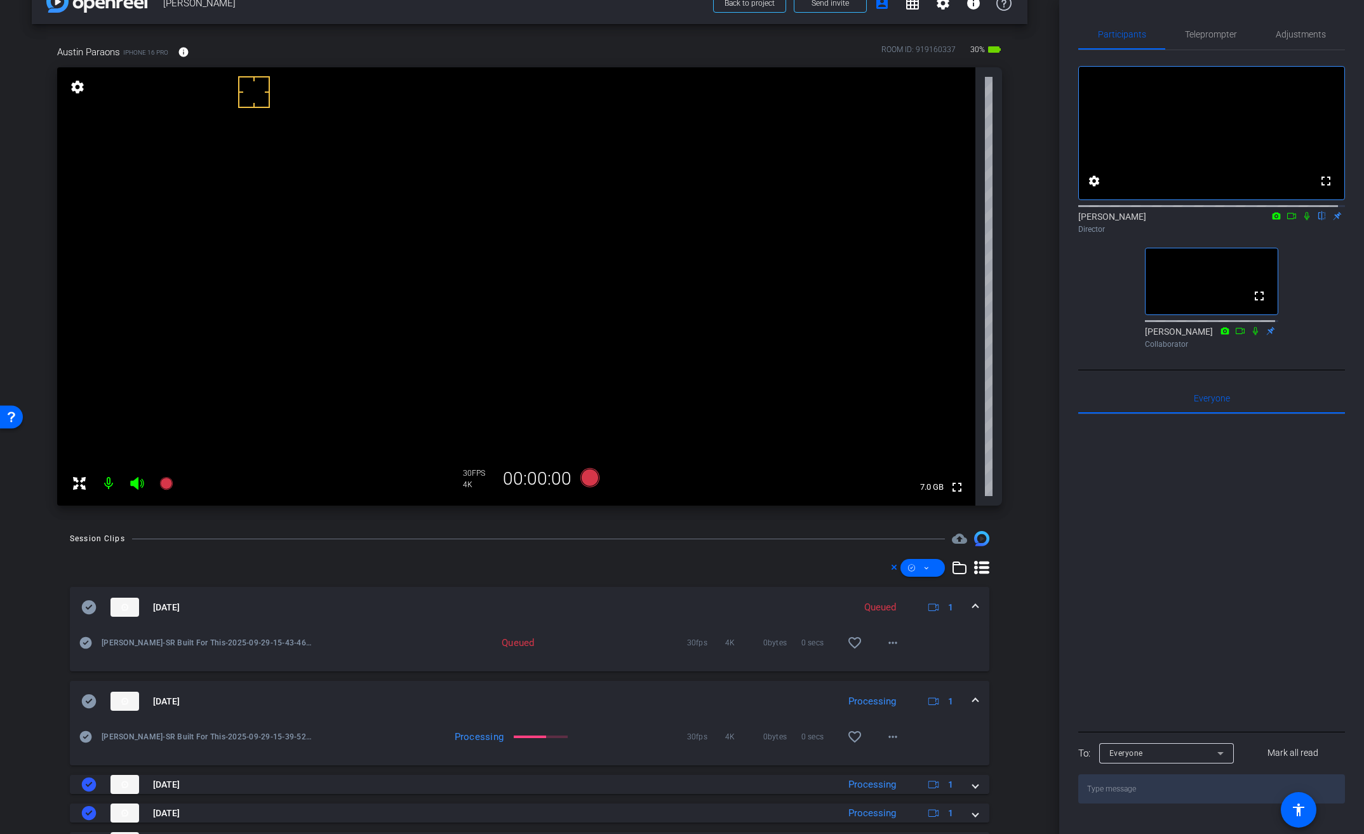
click at [446, 224] on video at bounding box center [516, 286] width 918 height 438
click at [458, 208] on div at bounding box center [447, 224] width 32 height 32
click at [438, 210] on video at bounding box center [516, 286] width 918 height 438
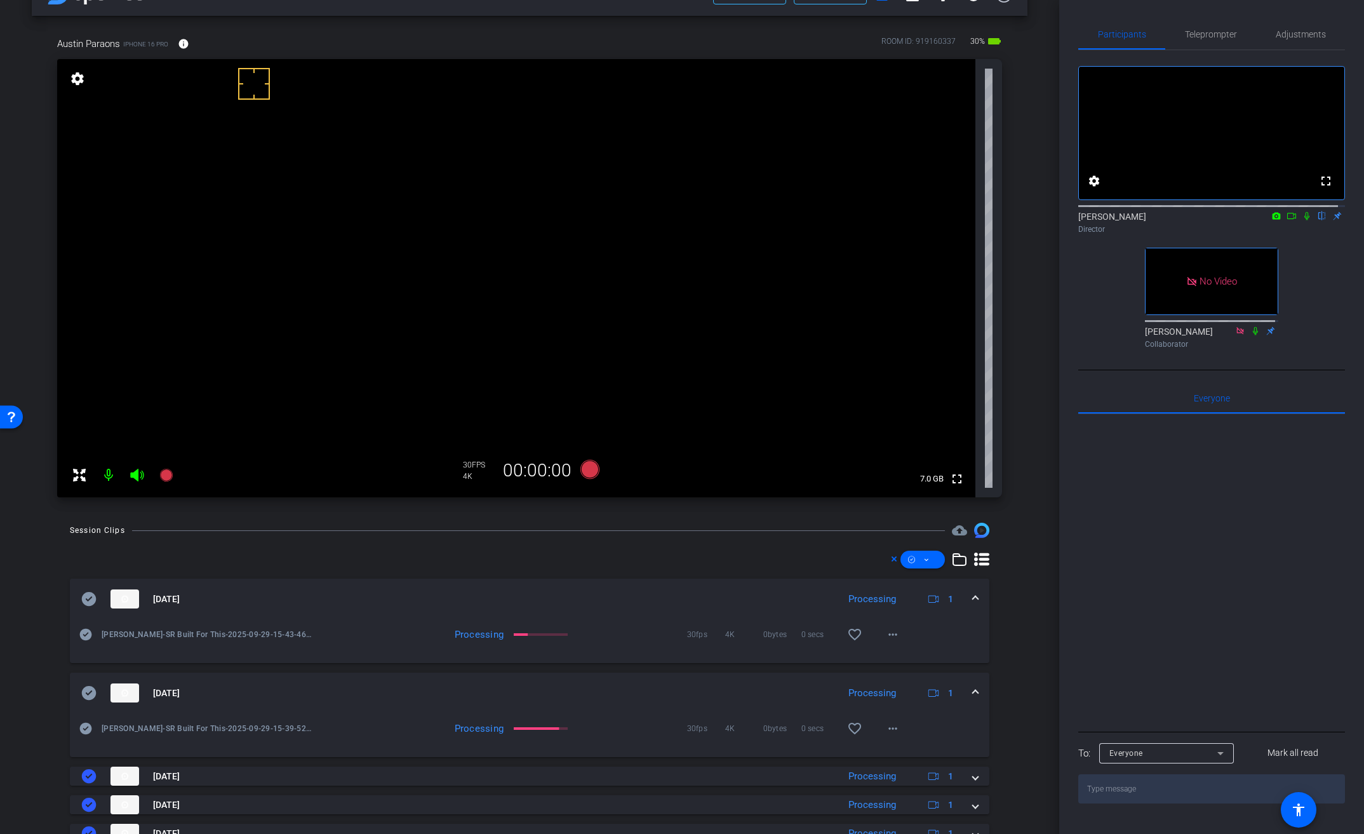
scroll to position [24, 0]
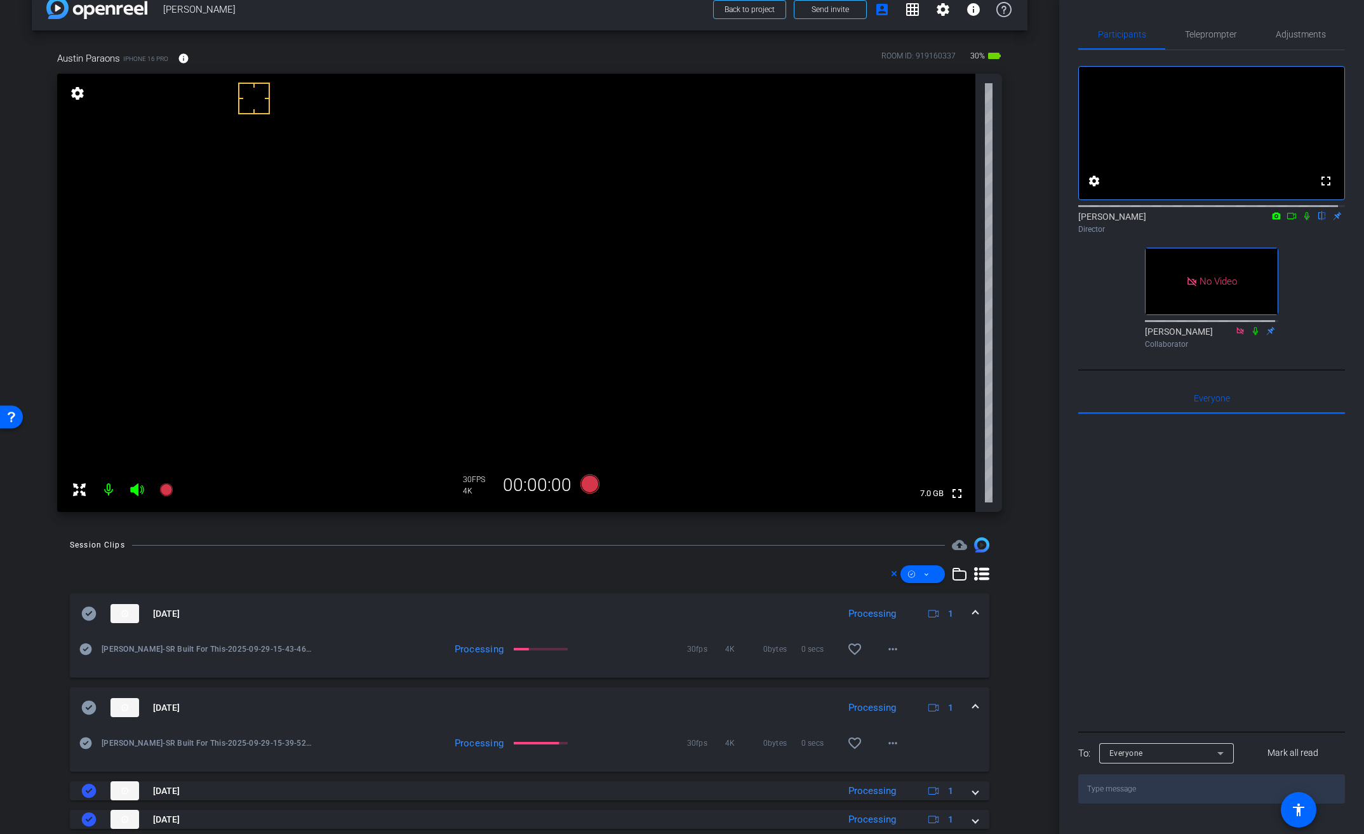
click at [438, 232] on video at bounding box center [516, 293] width 918 height 438
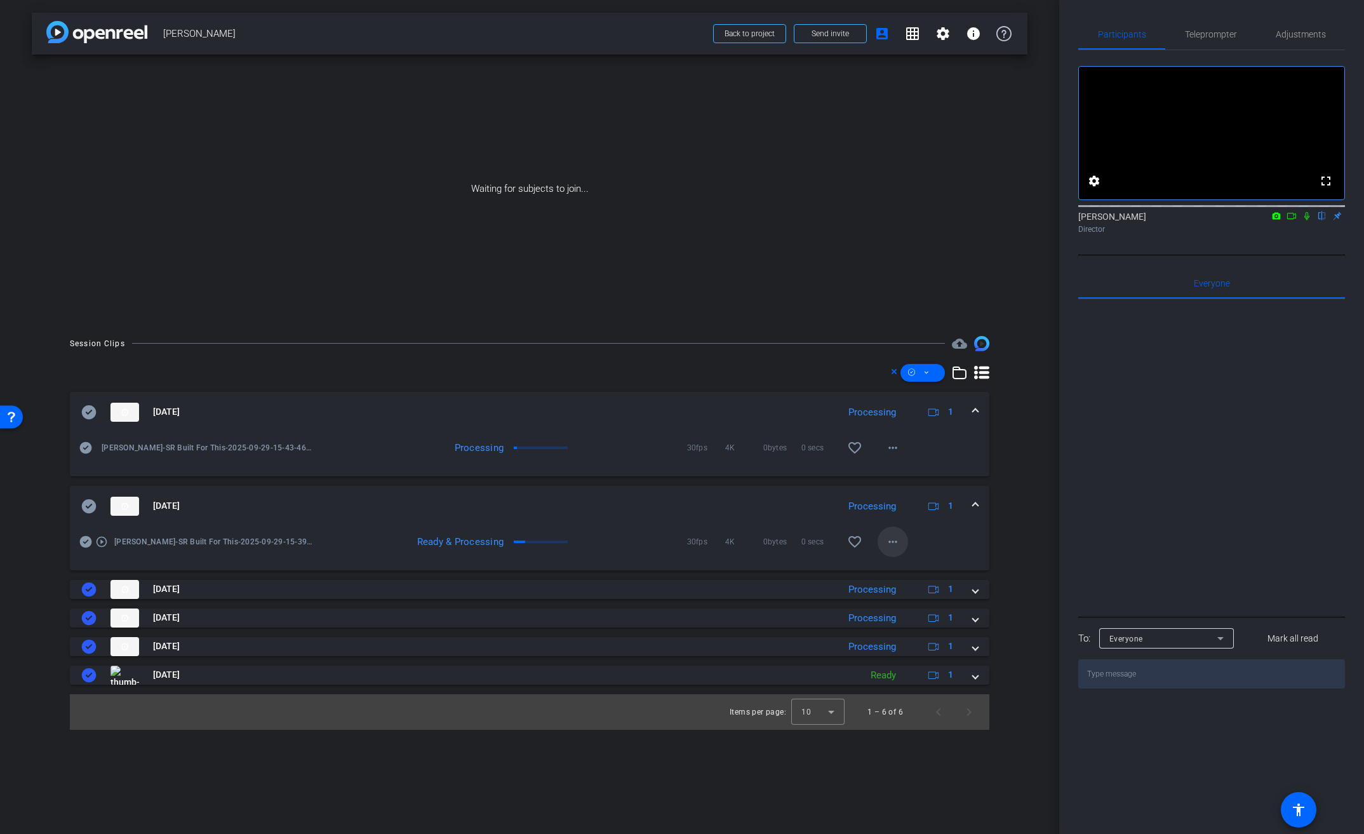
click at [893, 543] on mat-icon "more_horiz" at bounding box center [892, 541] width 15 height 15
click at [912, 563] on span "Download Original" at bounding box center [926, 568] width 76 height 15
click at [86, 502] on icon at bounding box center [89, 506] width 15 height 14
click at [975, 502] on span at bounding box center [975, 505] width 5 height 13
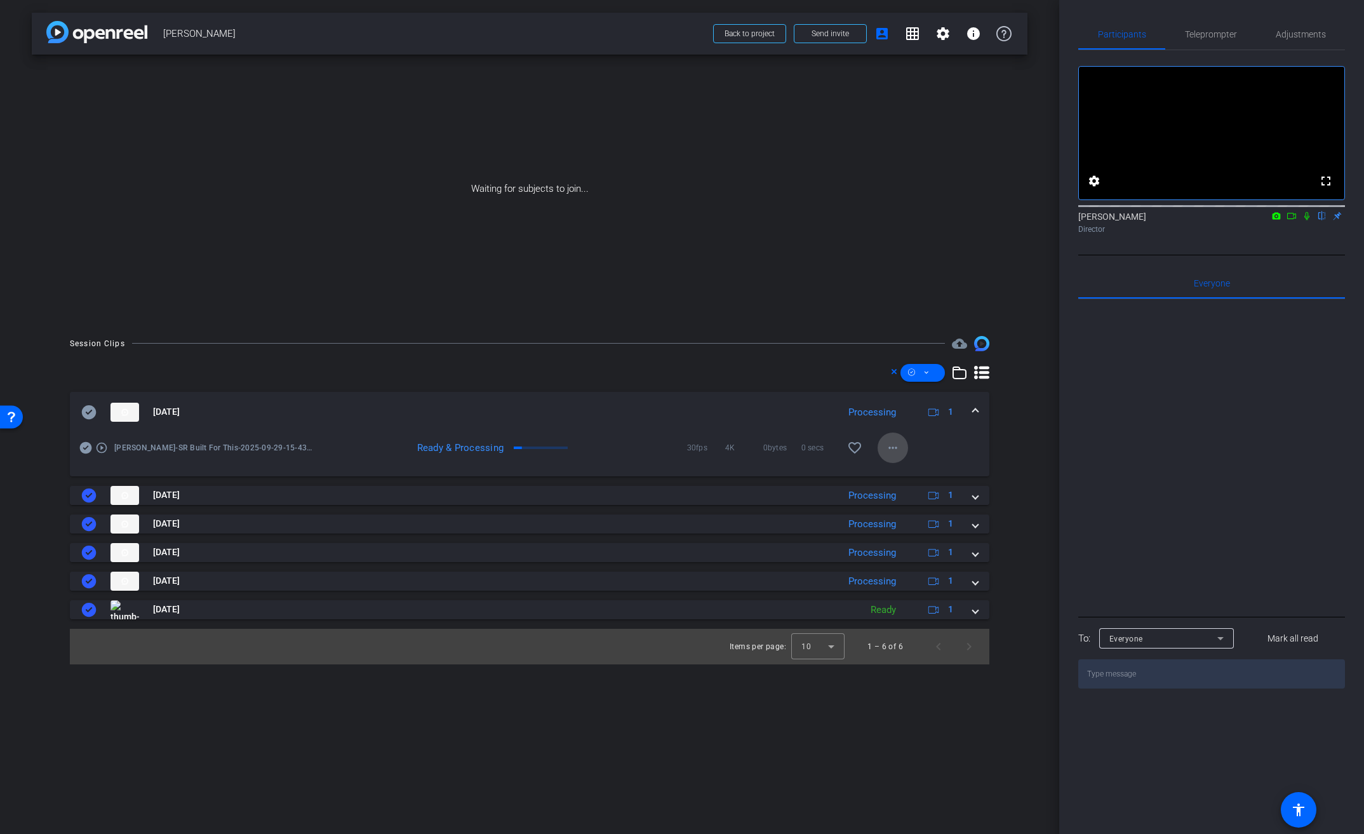
click at [890, 449] on mat-icon "more_horiz" at bounding box center [892, 447] width 15 height 15
click at [917, 469] on span "Download Original" at bounding box center [926, 474] width 76 height 15
click at [97, 410] on mat-panel-title "[DATE]" at bounding box center [456, 412] width 751 height 19
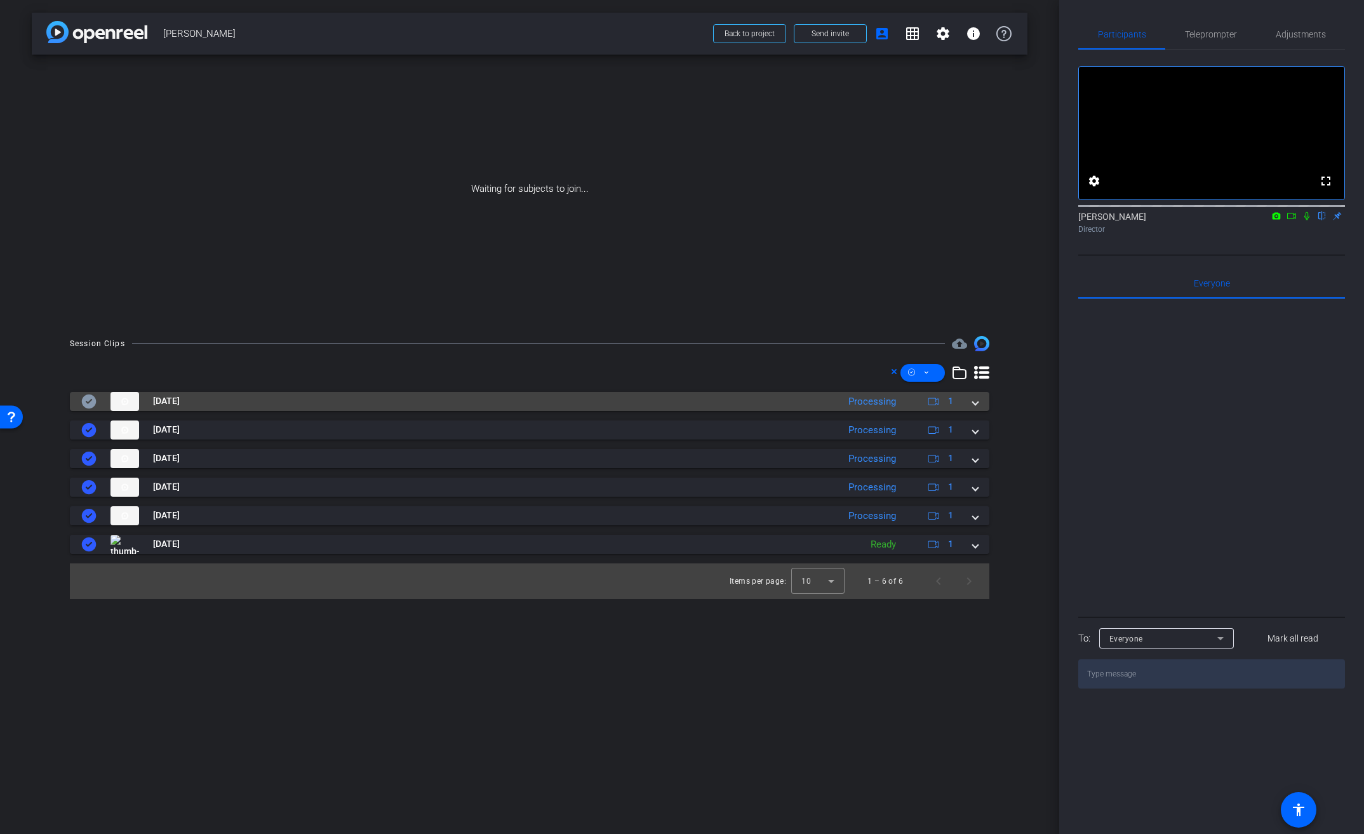
click at [83, 405] on icon at bounding box center [89, 401] width 15 height 14
click at [646, 653] on div "arrow_back Austin Parsons Back to project Send invite account_box grid_on setti…" at bounding box center [529, 417] width 1059 height 834
drag, startPoint x: 775, startPoint y: 37, endPoint x: 702, endPoint y: 27, distance: 74.4
click at [775, 37] on span at bounding box center [750, 33] width 72 height 30
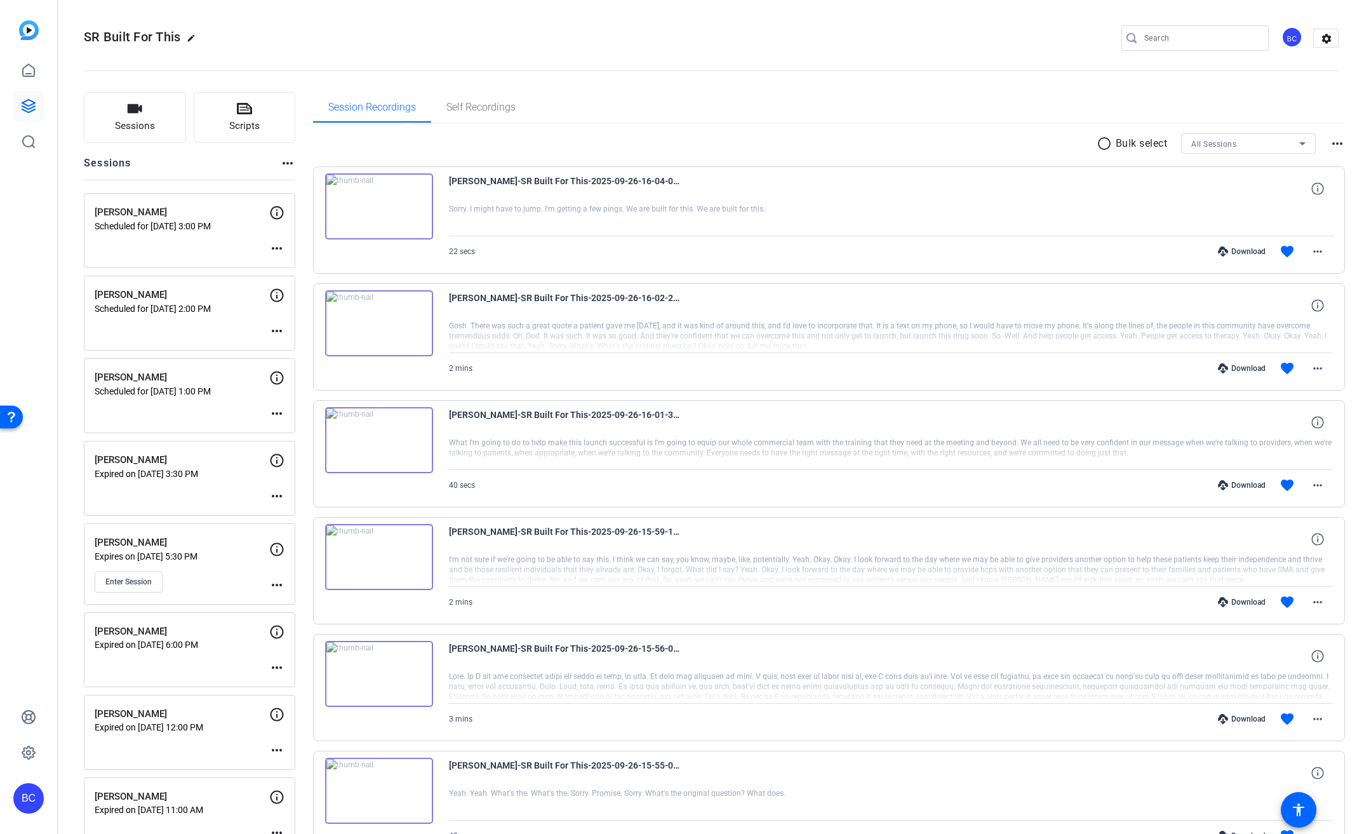
click at [35, 790] on div "BC" at bounding box center [28, 798] width 30 height 30
click at [168, 785] on mat-icon "logout" at bounding box center [168, 779] width 15 height 15
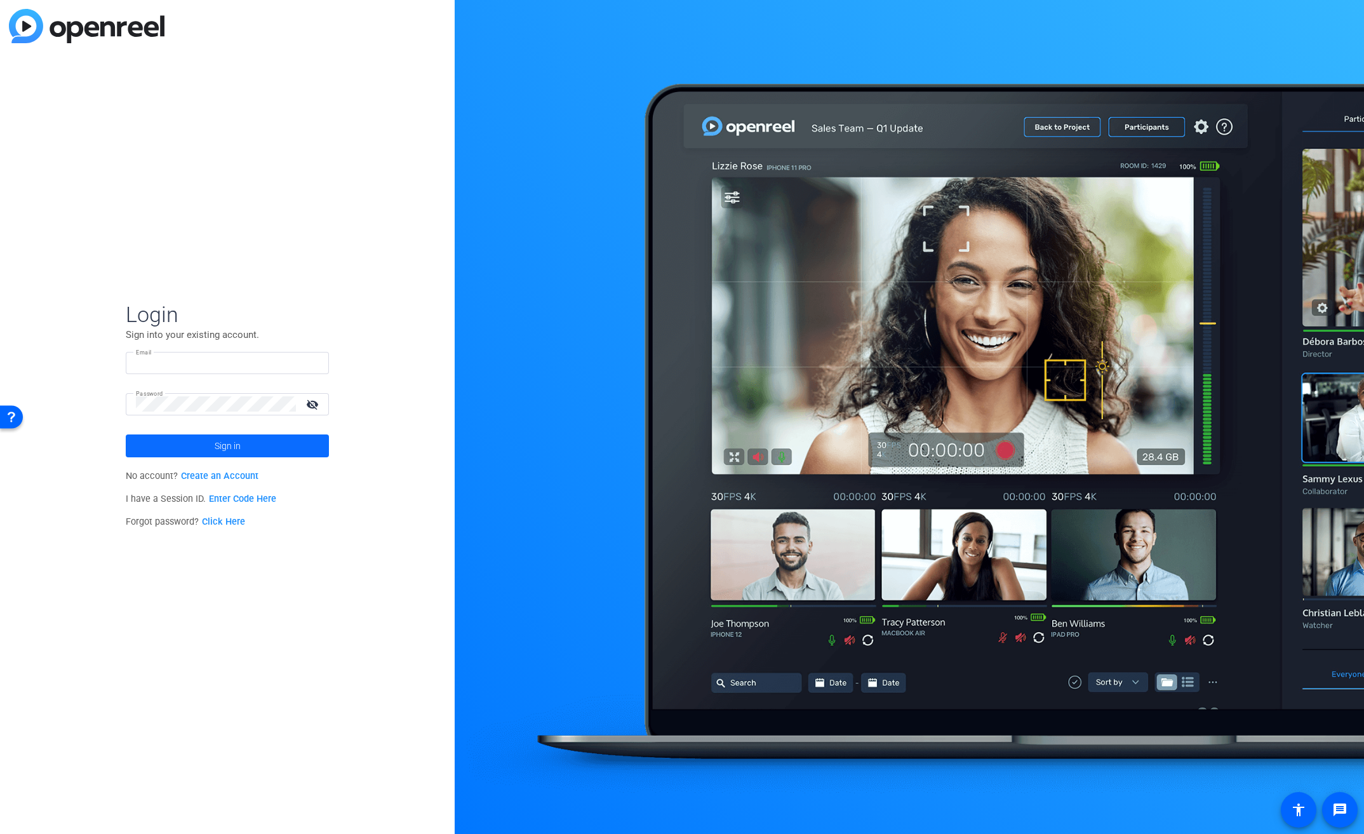
type input "[EMAIL_ADDRESS][PERSON_NAME][DOMAIN_NAME]"
click at [251, 440] on span at bounding box center [227, 446] width 203 height 30
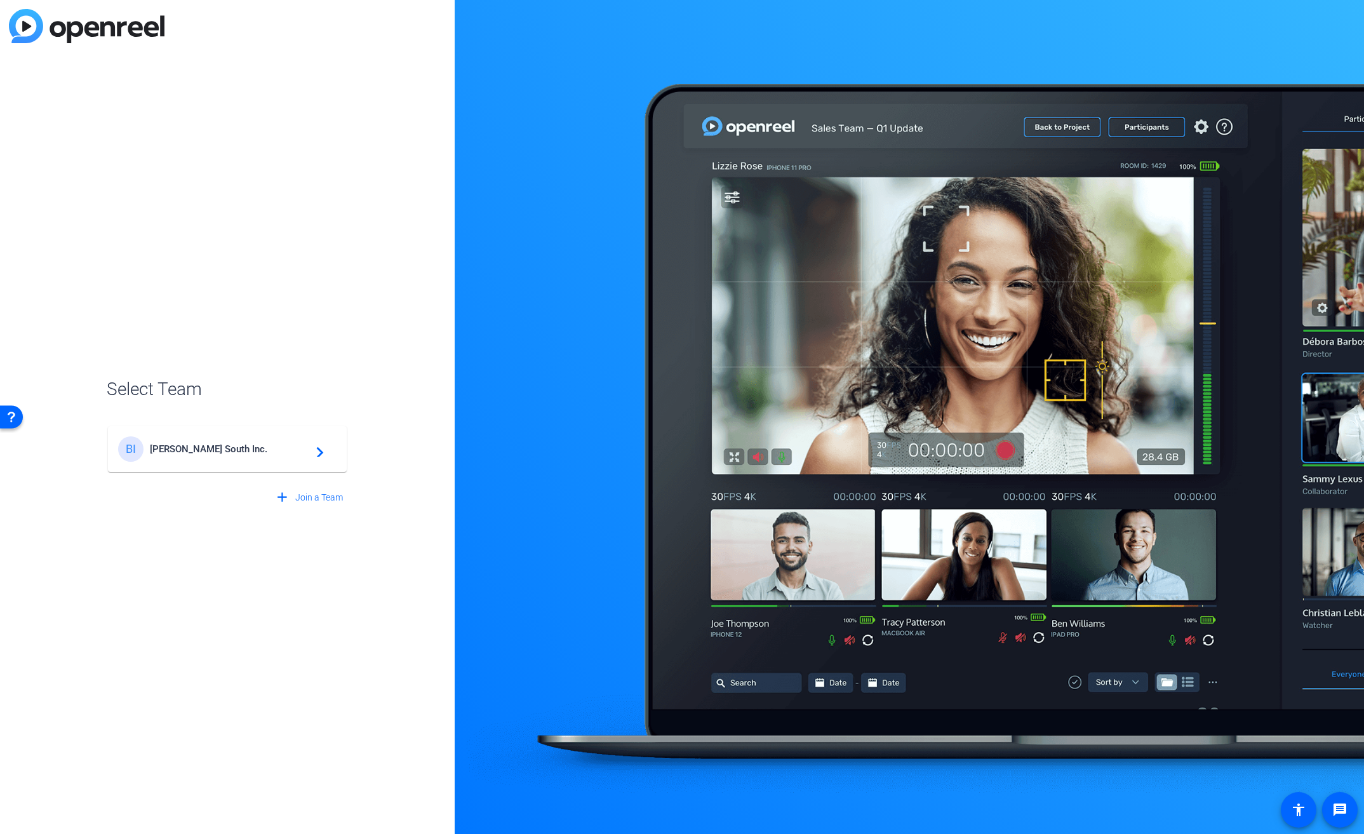
click at [203, 455] on div "BI Broadstreet South Inc. navigate_next" at bounding box center [227, 448] width 218 height 25
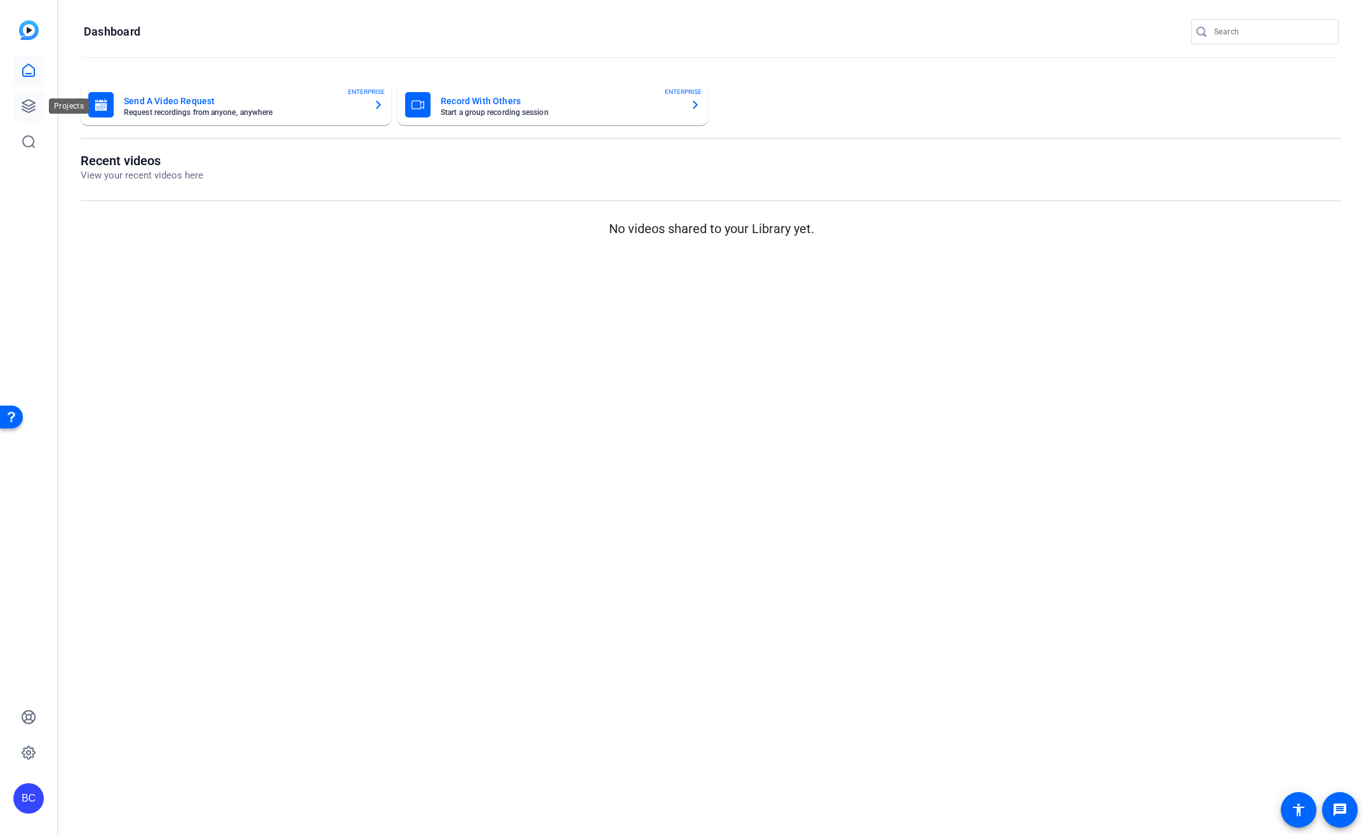
click at [32, 105] on icon at bounding box center [28, 105] width 15 height 15
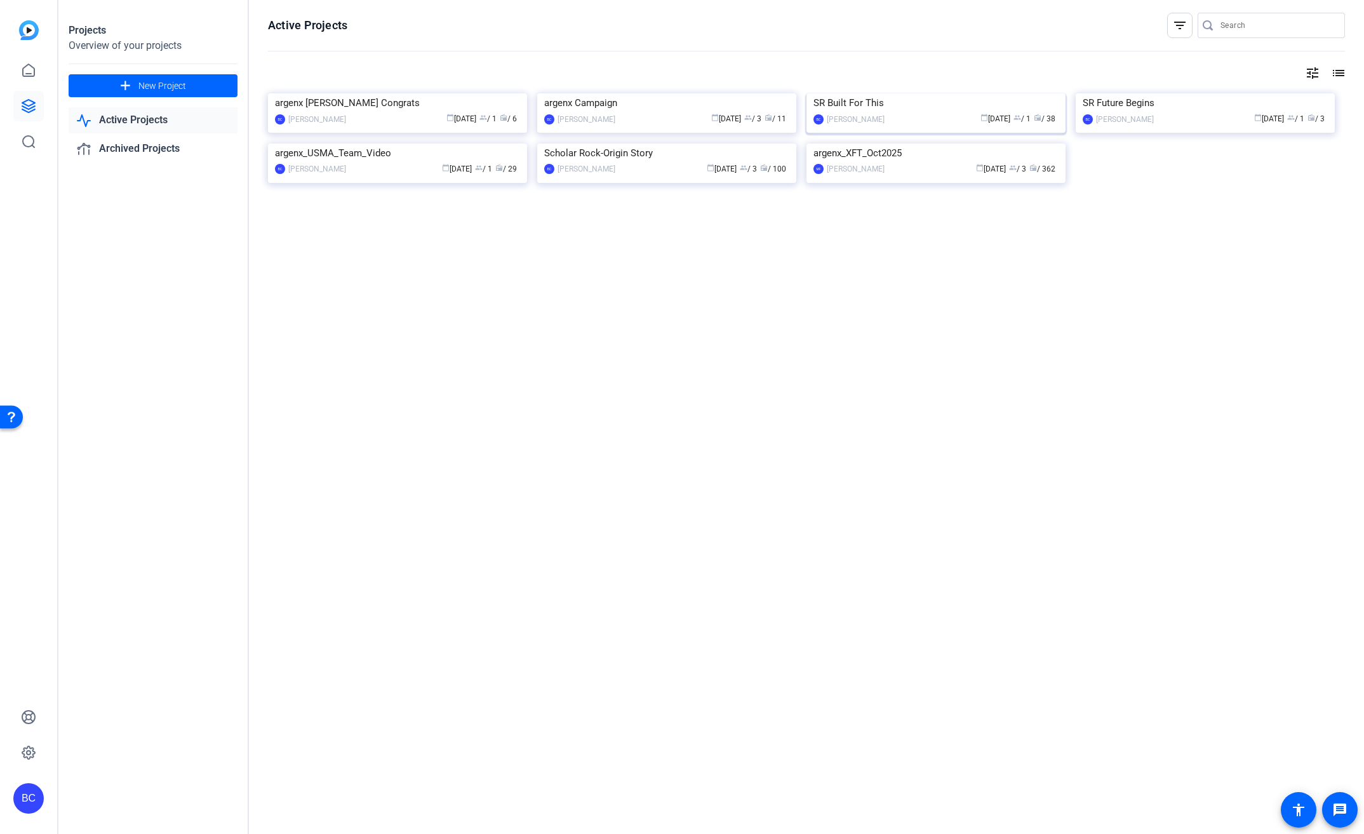
click at [846, 93] on img at bounding box center [935, 93] width 259 height 0
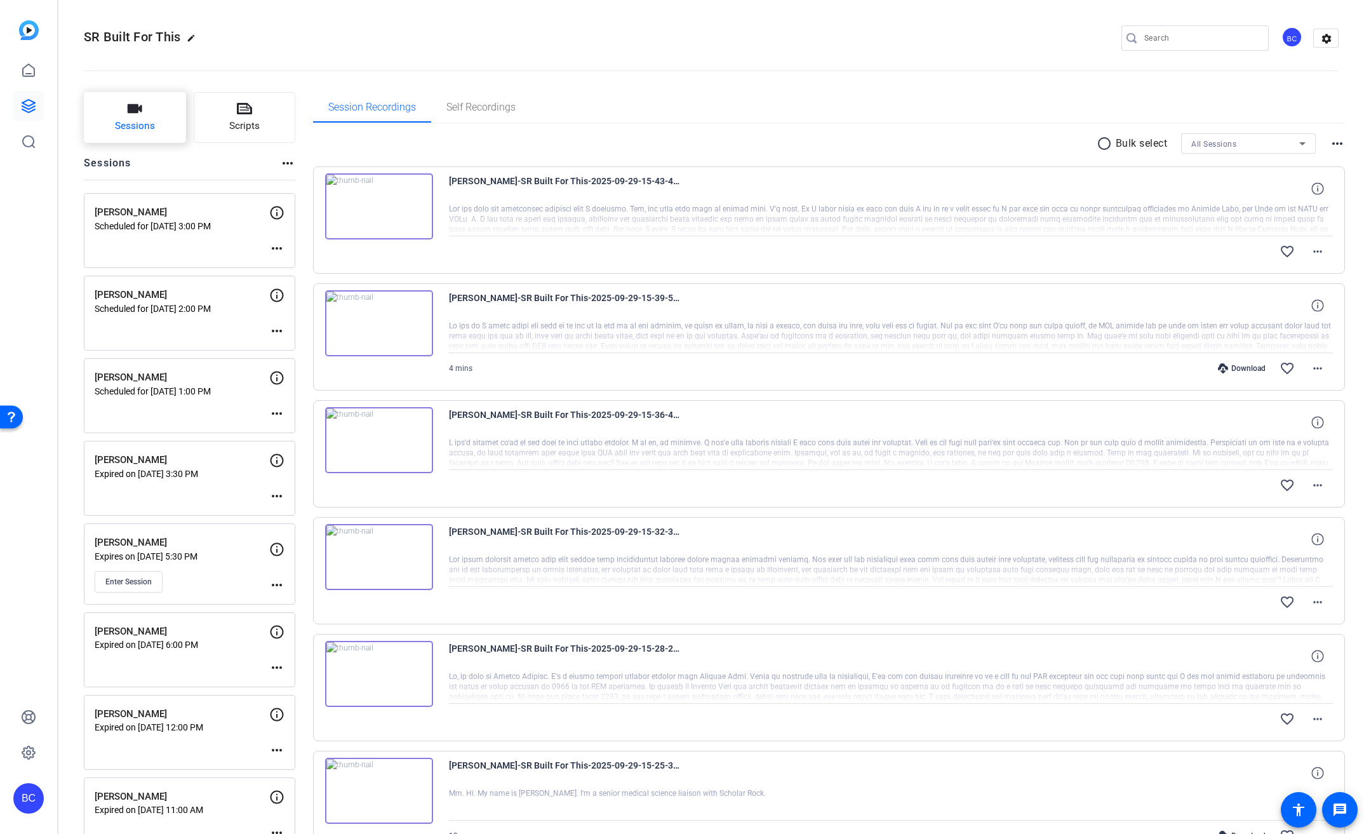
click at [142, 130] on span "Sessions" at bounding box center [135, 126] width 40 height 15
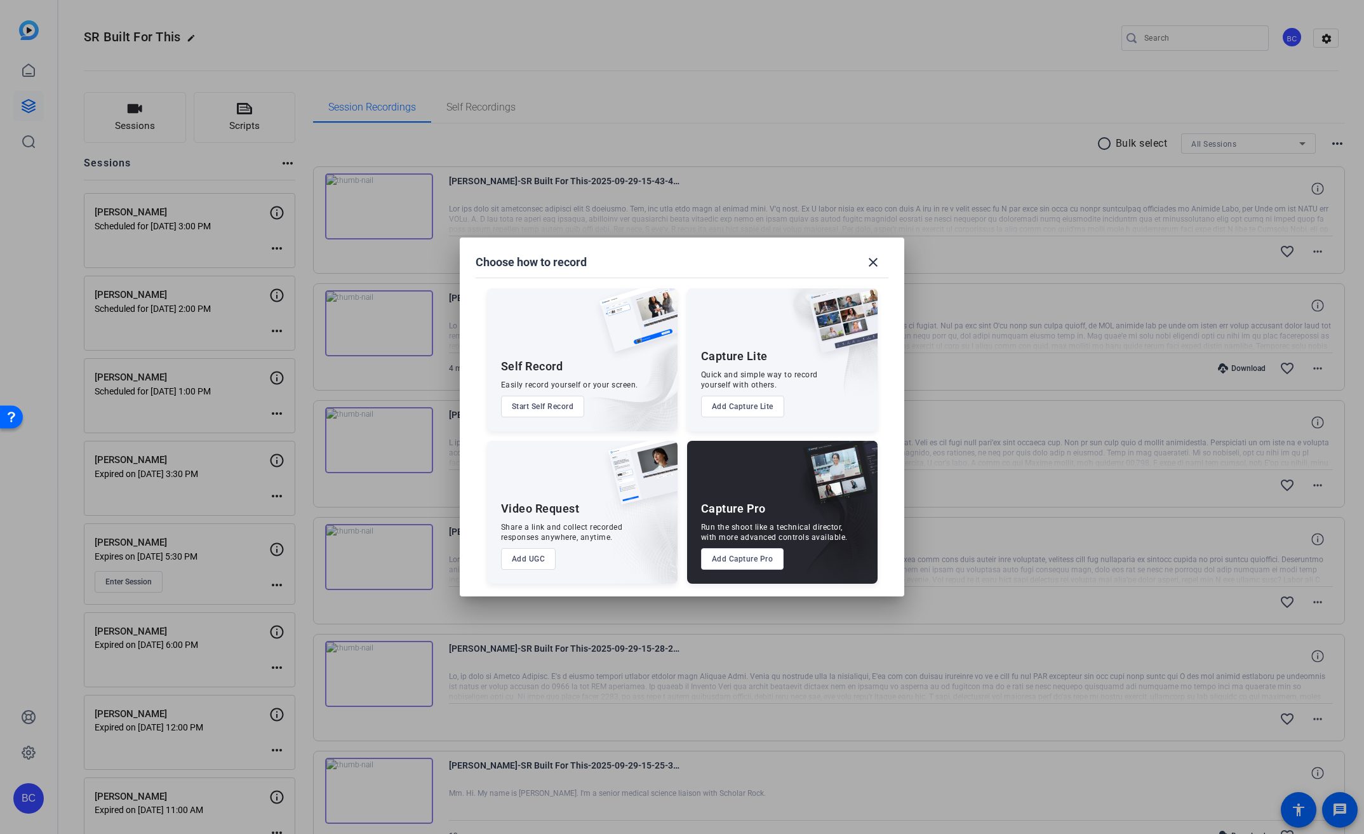
click at [765, 563] on button "Add Capture Pro" at bounding box center [742, 559] width 83 height 22
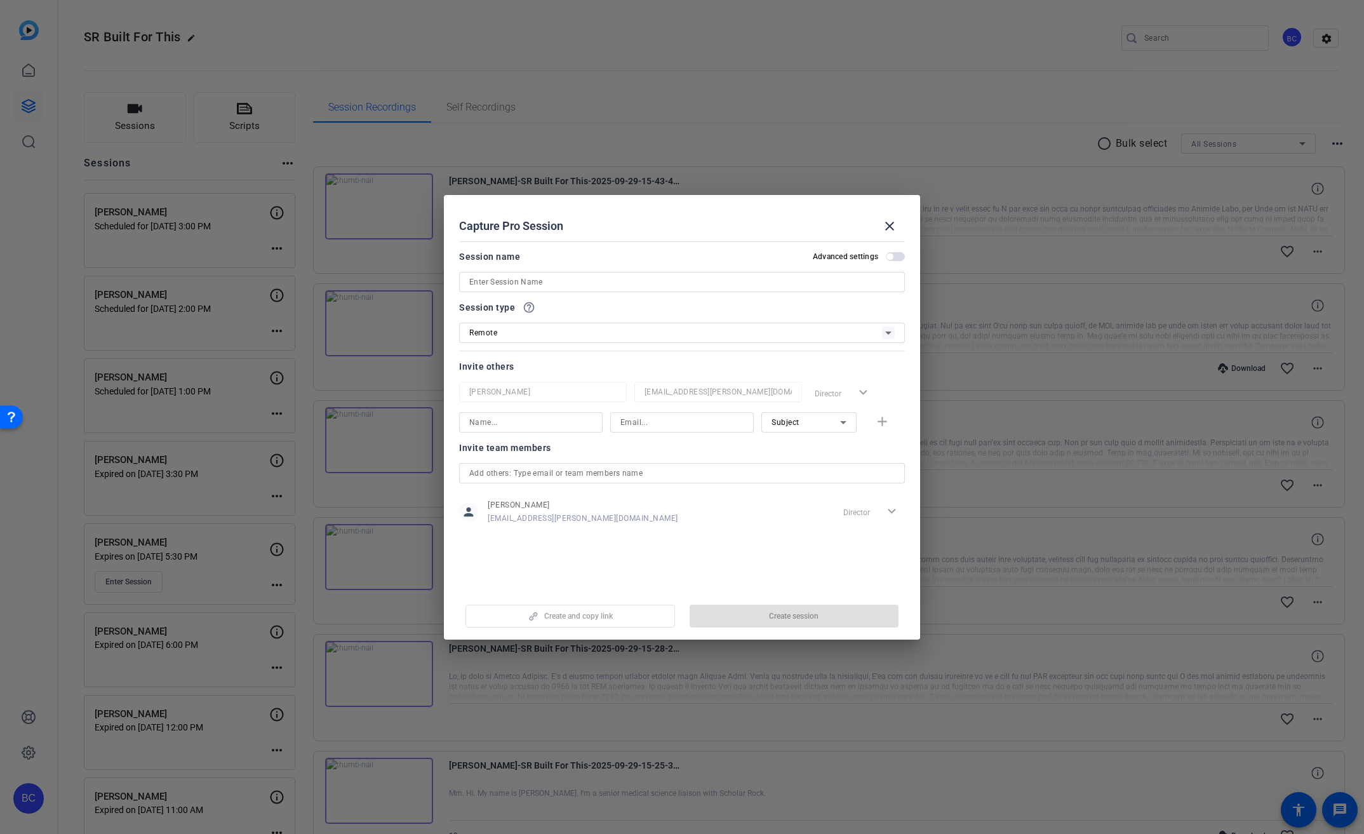
click at [518, 282] on input at bounding box center [681, 281] width 425 height 15
paste input "Steven Burnette"
type input "Steven Burnette"
click at [906, 258] on mat-dialog-content "Session name Advanced settings Steven Burnette Session type help_outline Remote…" at bounding box center [682, 412] width 476 height 352
click at [899, 259] on span "button" at bounding box center [895, 256] width 19 height 9
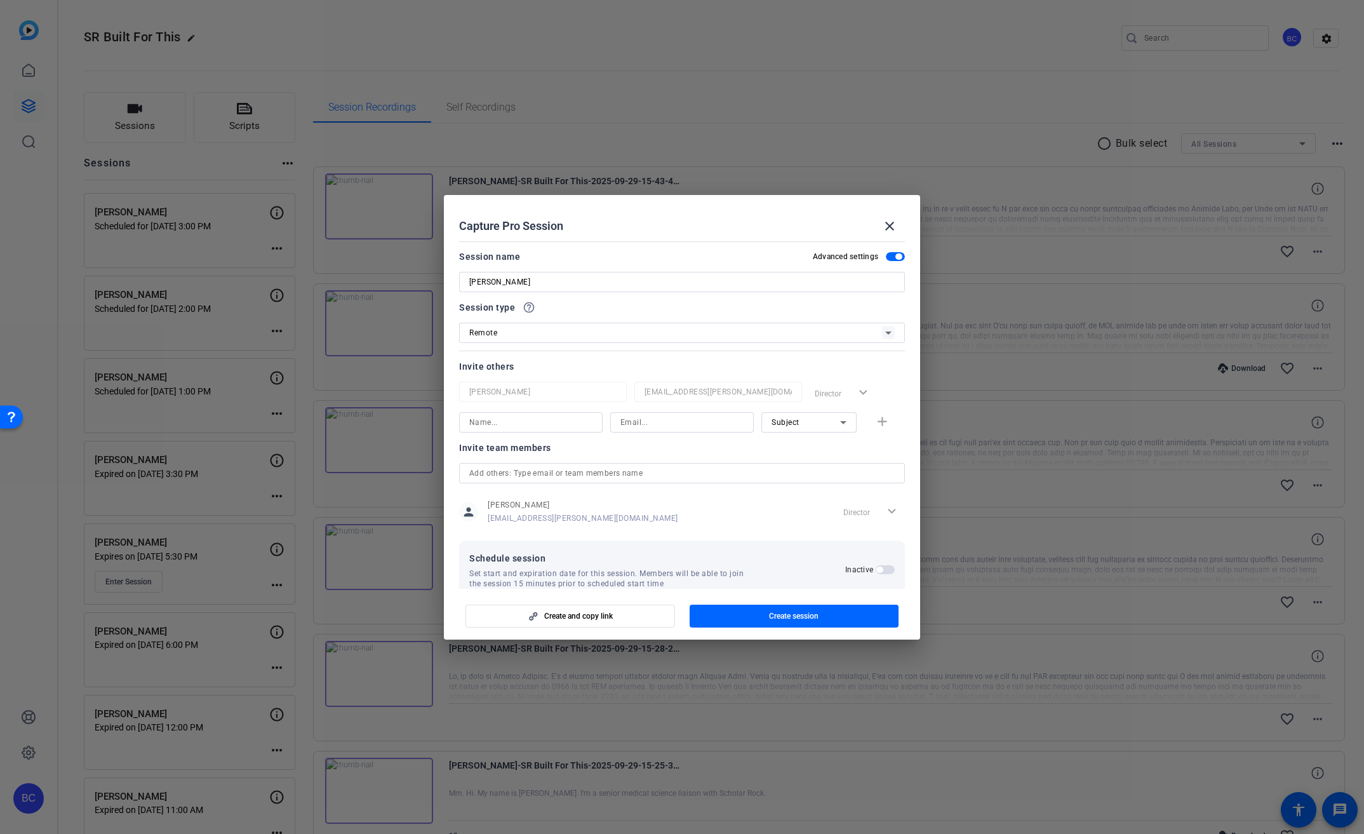
click at [513, 425] on input at bounding box center [530, 422] width 123 height 15
type input "Linda Pizzico"
type input "lpizzico@broadstreet.com"
click at [881, 424] on mat-icon "add" at bounding box center [882, 422] width 16 height 16
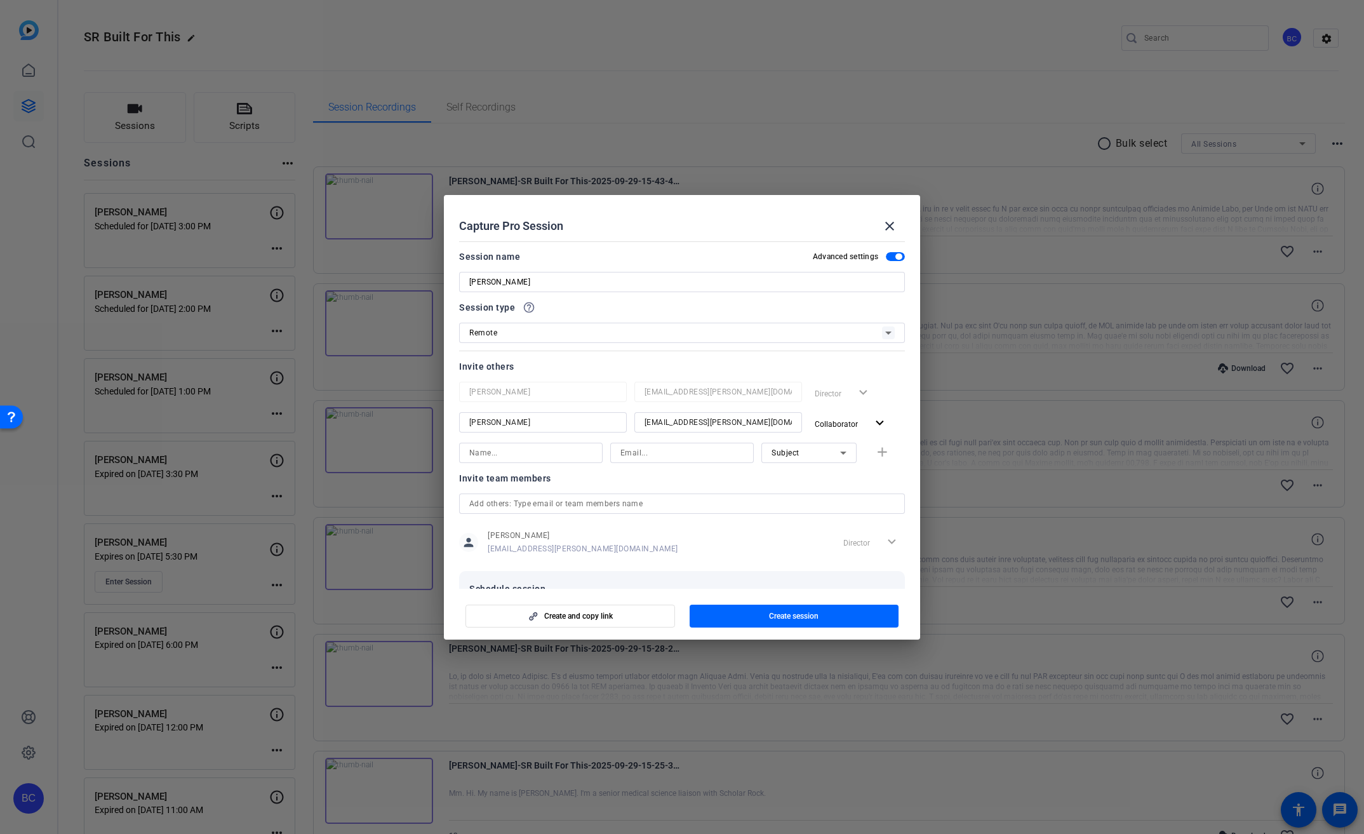
click at [545, 456] on input at bounding box center [530, 452] width 123 height 15
type input "judy spier"
type input "jspier@broadstreet.com"
click at [874, 451] on mat-icon "add" at bounding box center [882, 452] width 16 height 16
click at [542, 481] on input at bounding box center [530, 483] width 123 height 15
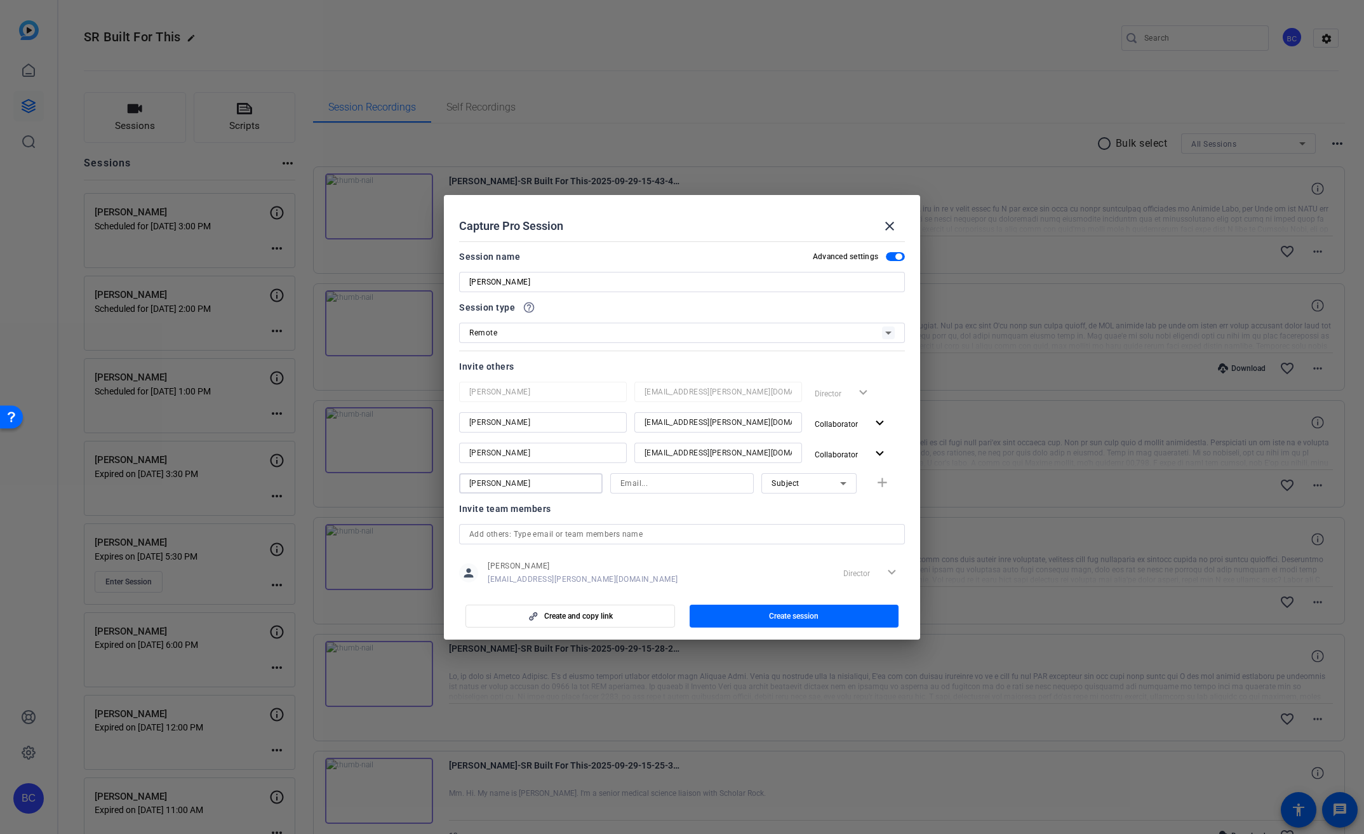
type input "[PERSON_NAME]"
type input "msnow@broadstreet.com"
click at [793, 483] on div "Subject" at bounding box center [806, 483] width 69 height 16
click at [806, 504] on span "Collaborator" at bounding box center [788, 508] width 46 height 15
click at [876, 483] on mat-icon "add" at bounding box center [882, 483] width 16 height 16
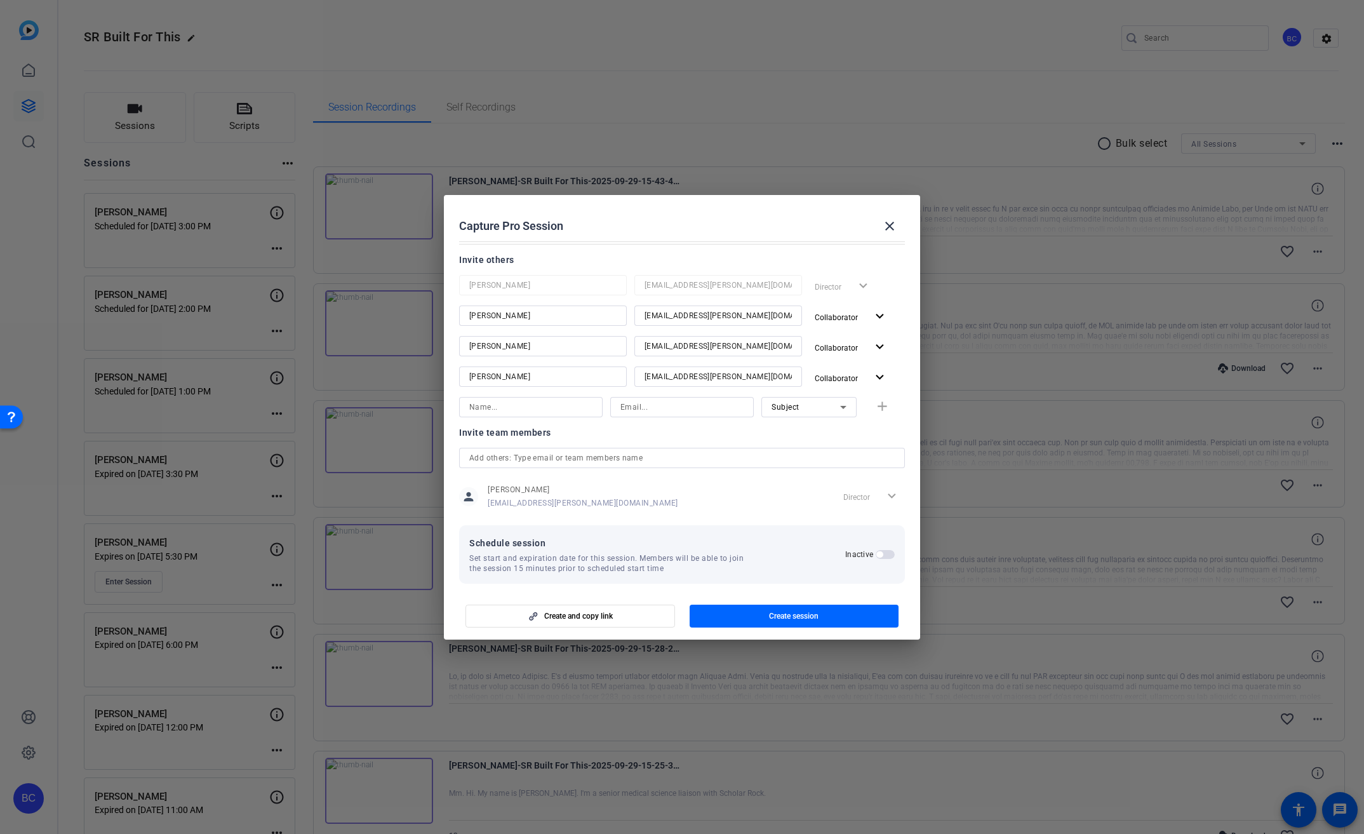
scroll to position [116, 0]
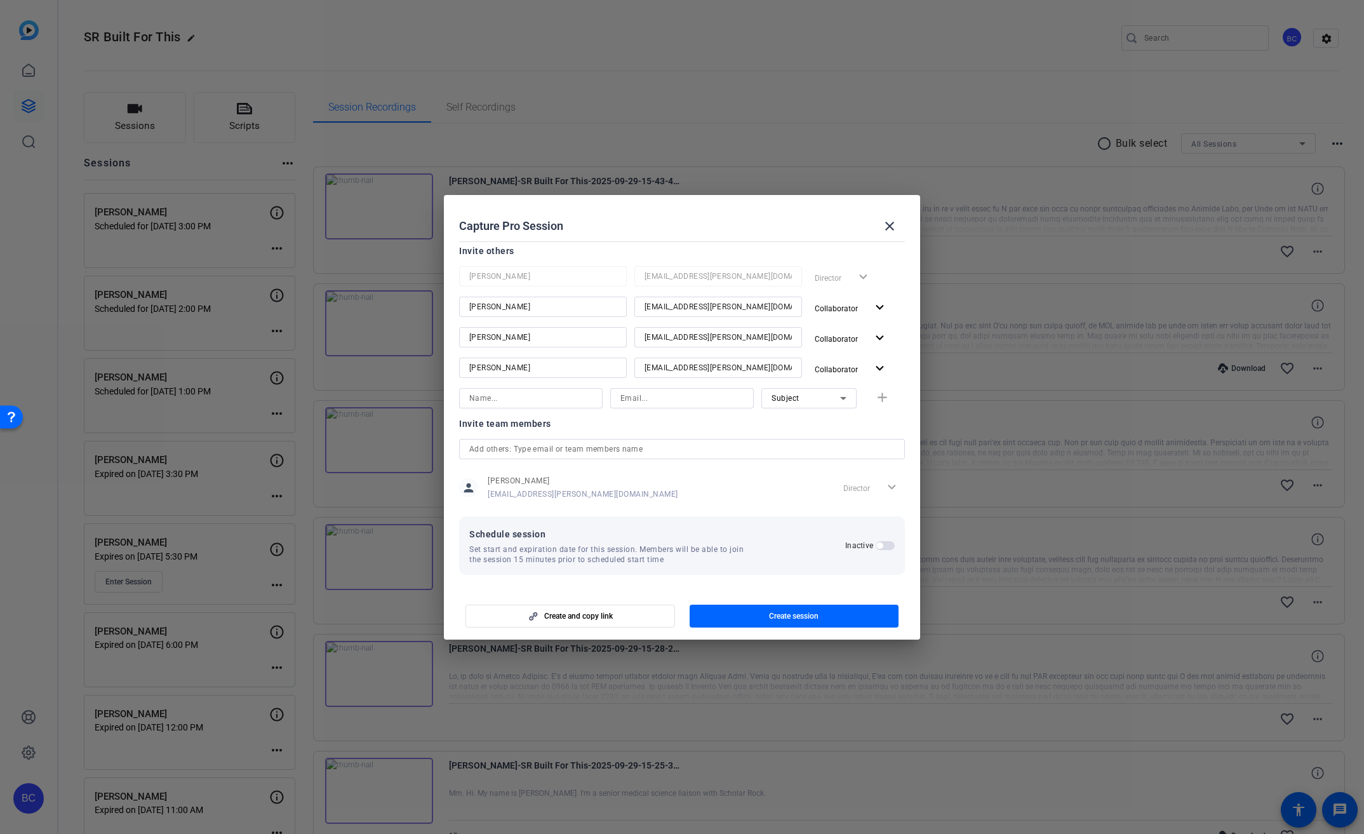
click at [880, 547] on span "button" at bounding box center [885, 545] width 19 height 9
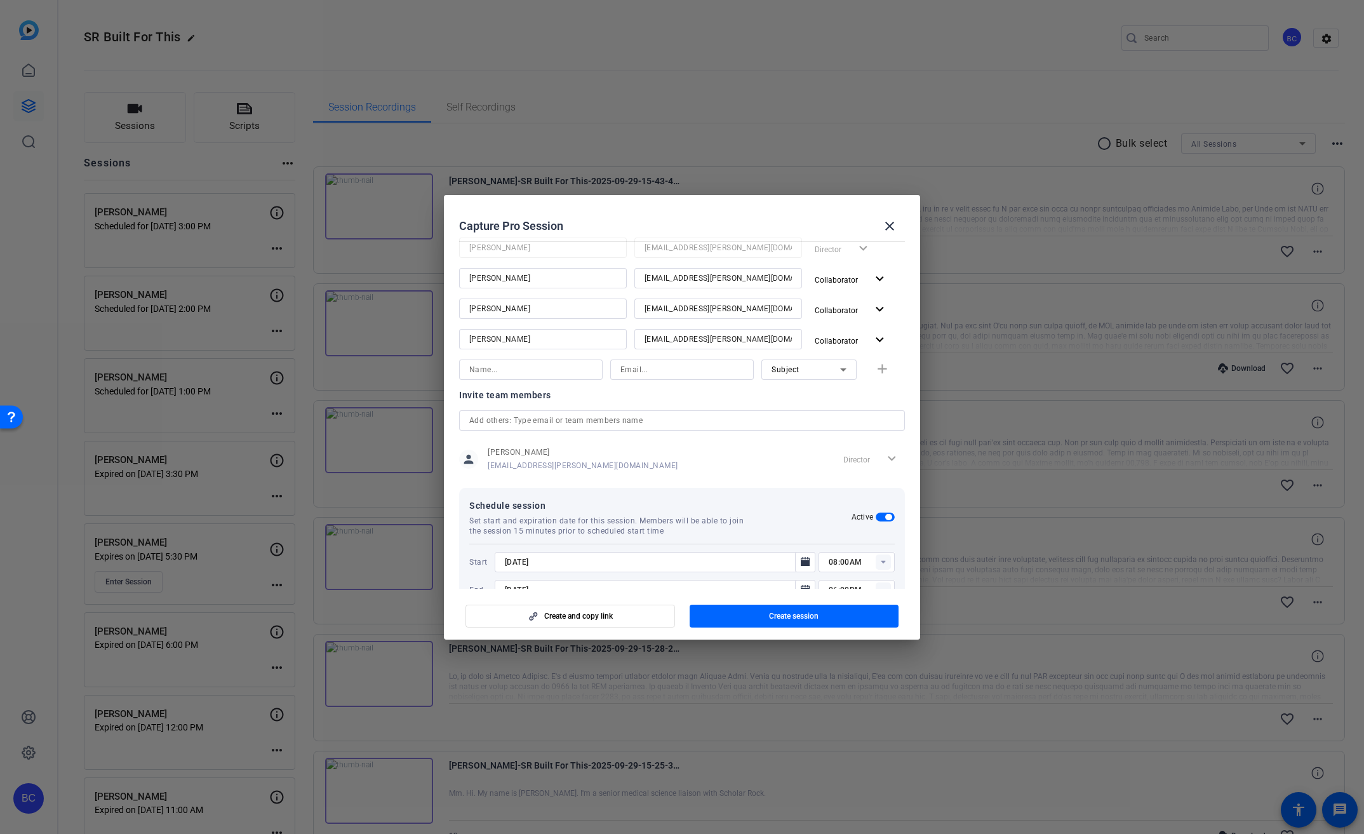
scroll to position [180, 0]
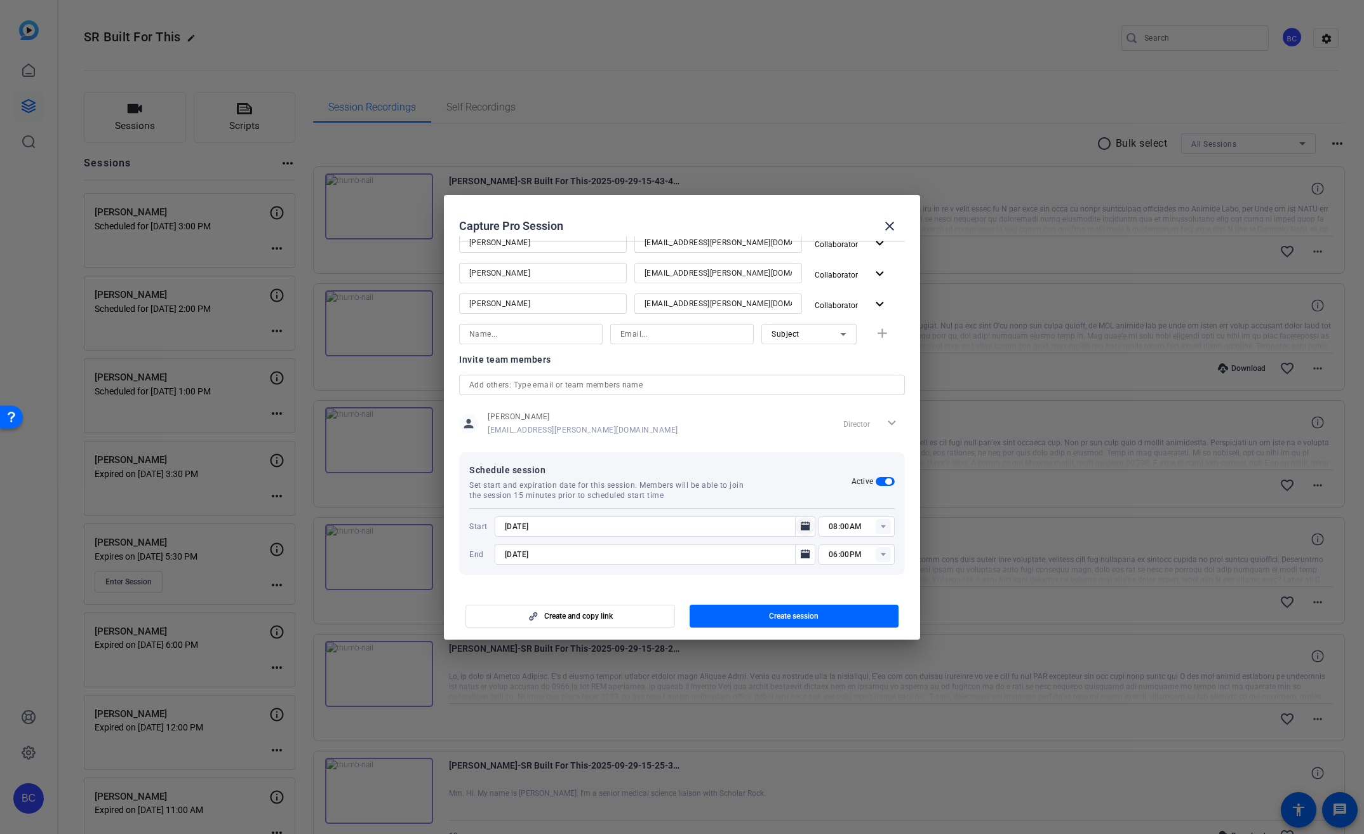
click at [805, 523] on mat-icon "Open calendar" at bounding box center [805, 526] width 15 height 15
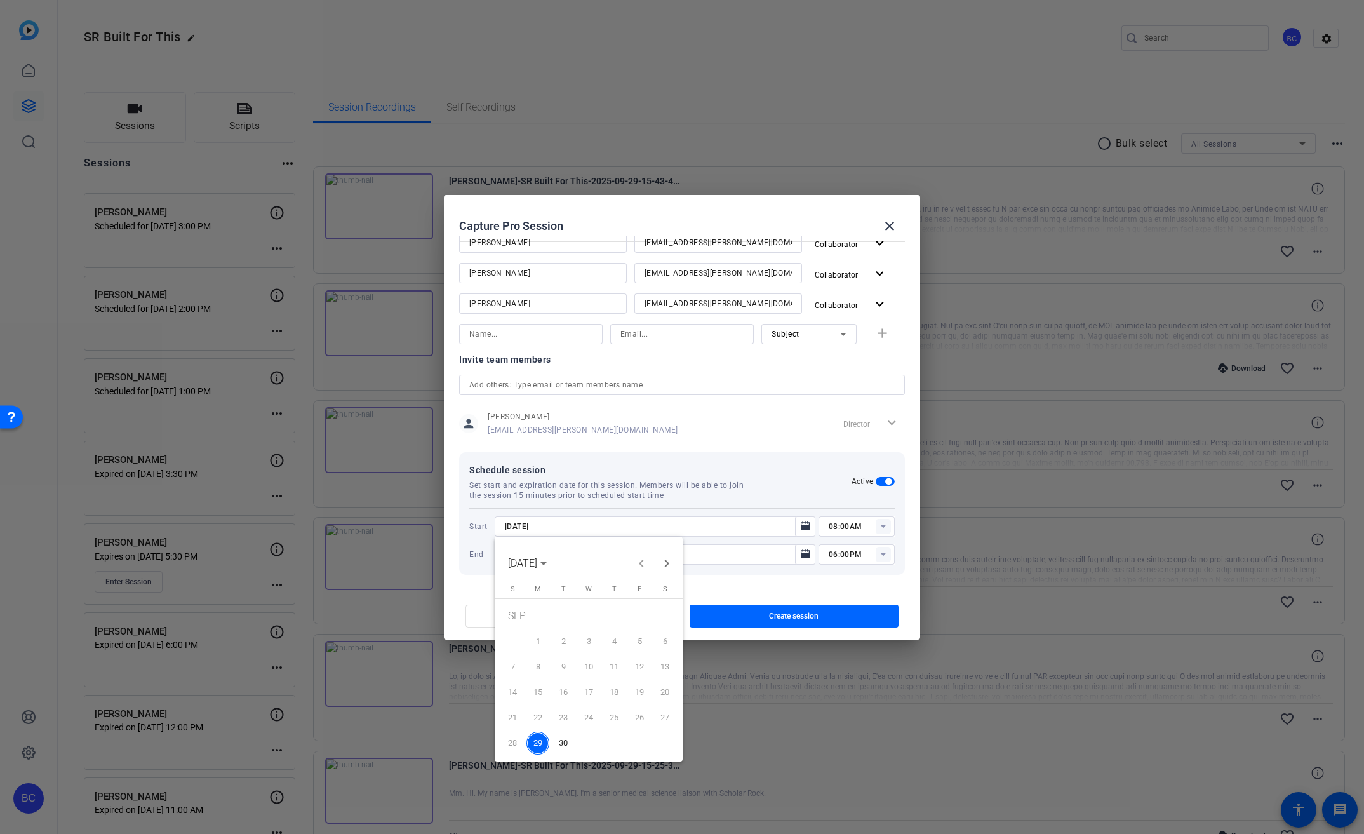
click at [567, 744] on span "30" at bounding box center [563, 743] width 23 height 23
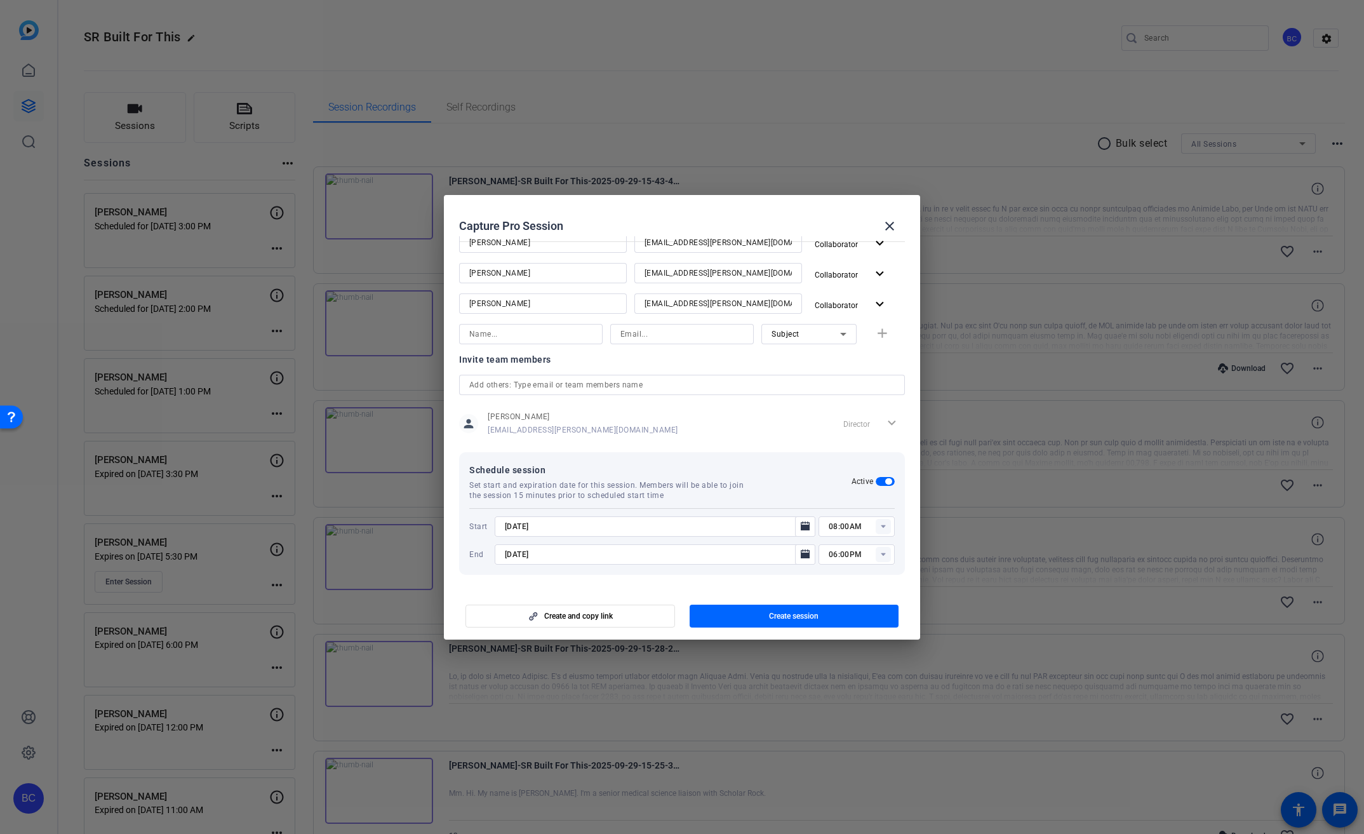
type input "9/30/2025"
click at [801, 553] on icon "Open calendar" at bounding box center [805, 553] width 9 height 9
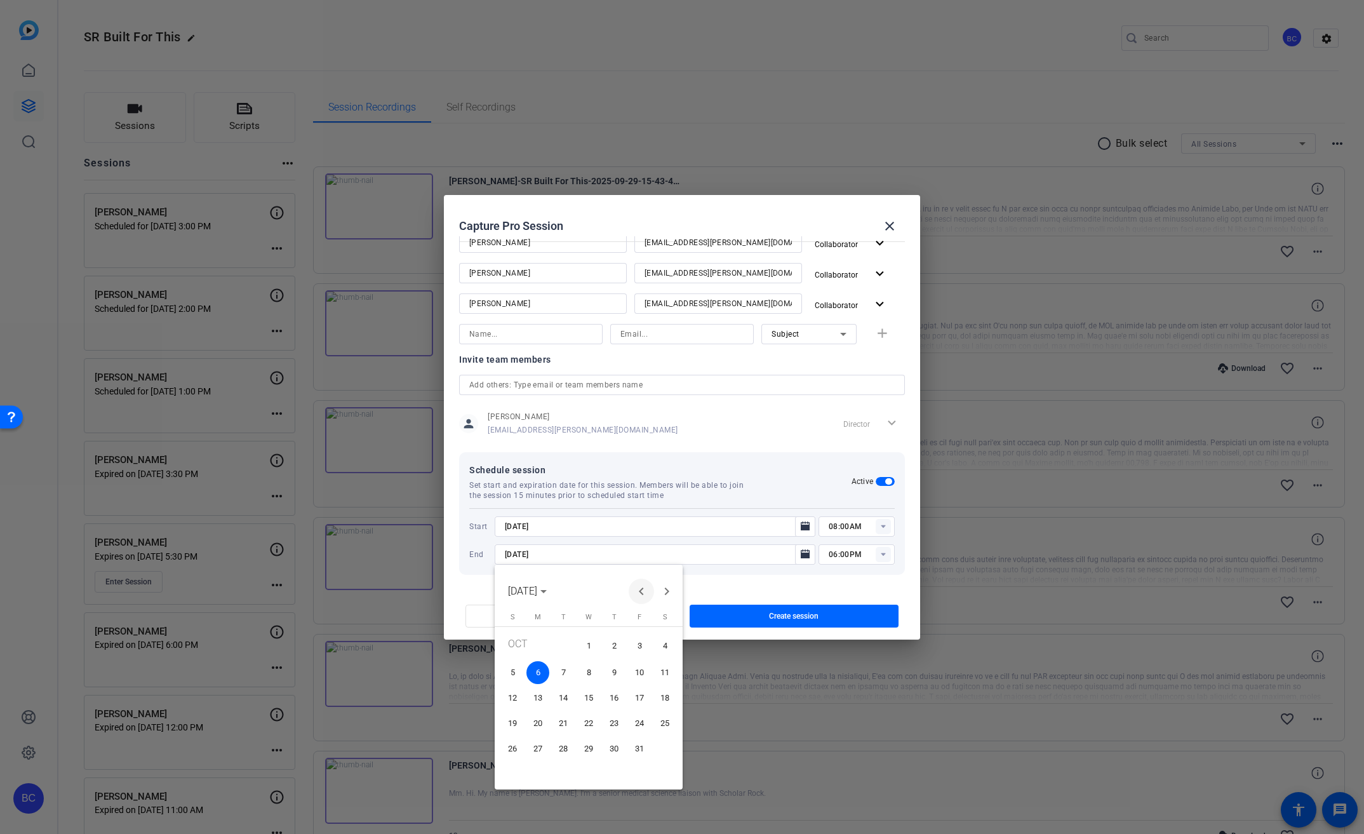
click at [644, 592] on span "Previous month" at bounding box center [641, 590] width 25 height 25
click at [563, 772] on span "30" at bounding box center [563, 770] width 23 height 23
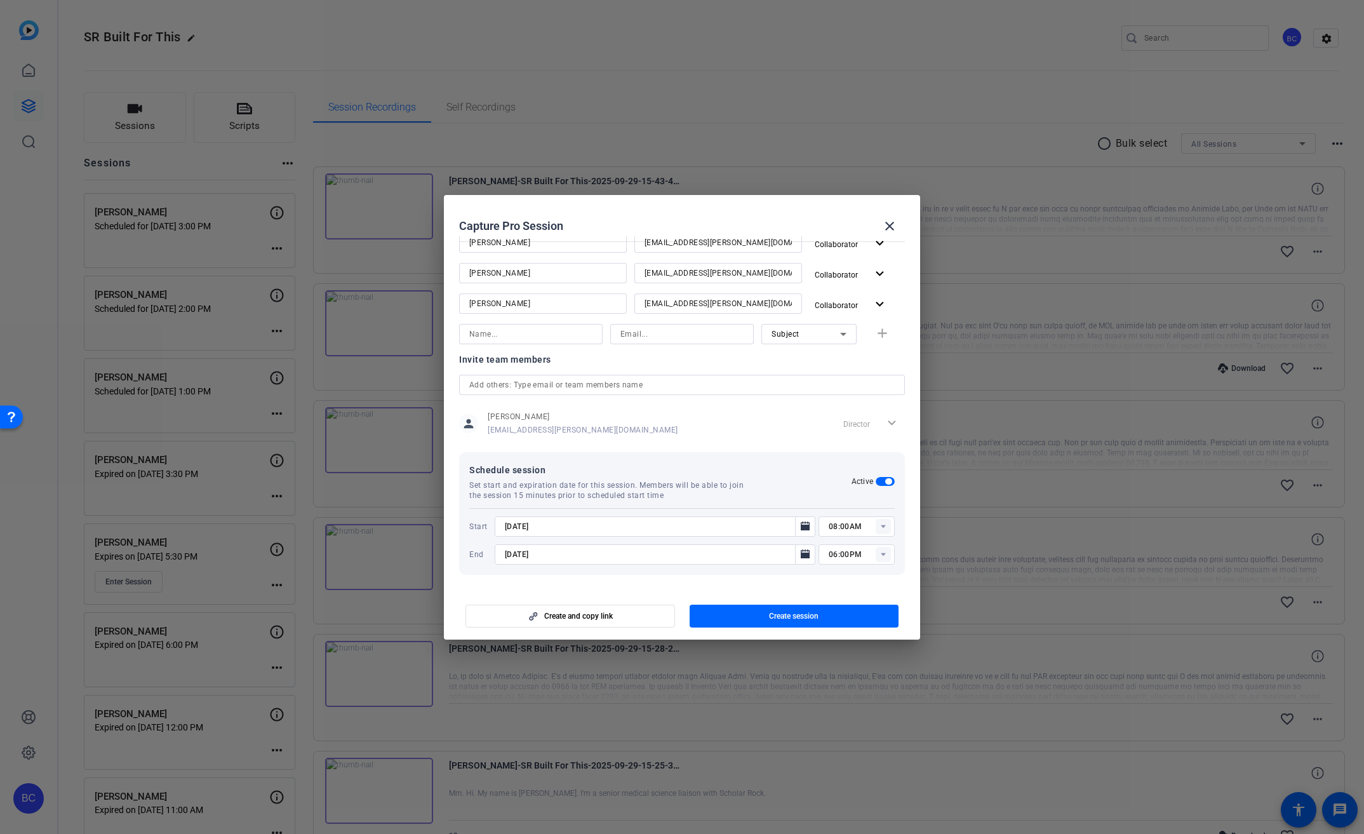
type input "9/30/2025"
click at [843, 526] on input "08:00AM" at bounding box center [862, 526] width 66 height 15
click at [844, 668] on span "04:00PM" at bounding box center [838, 674] width 33 height 15
type input "04:00PM"
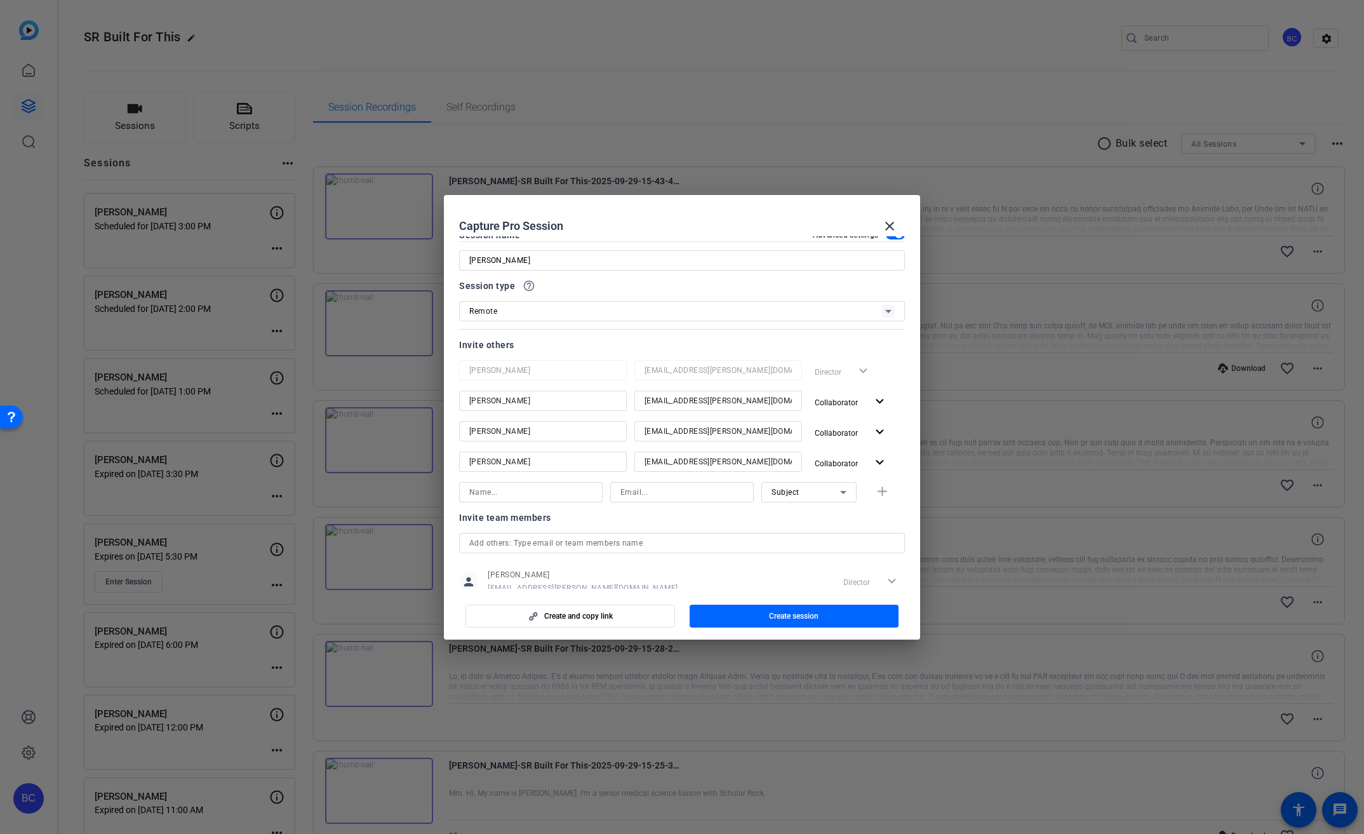
scroll to position [0, 0]
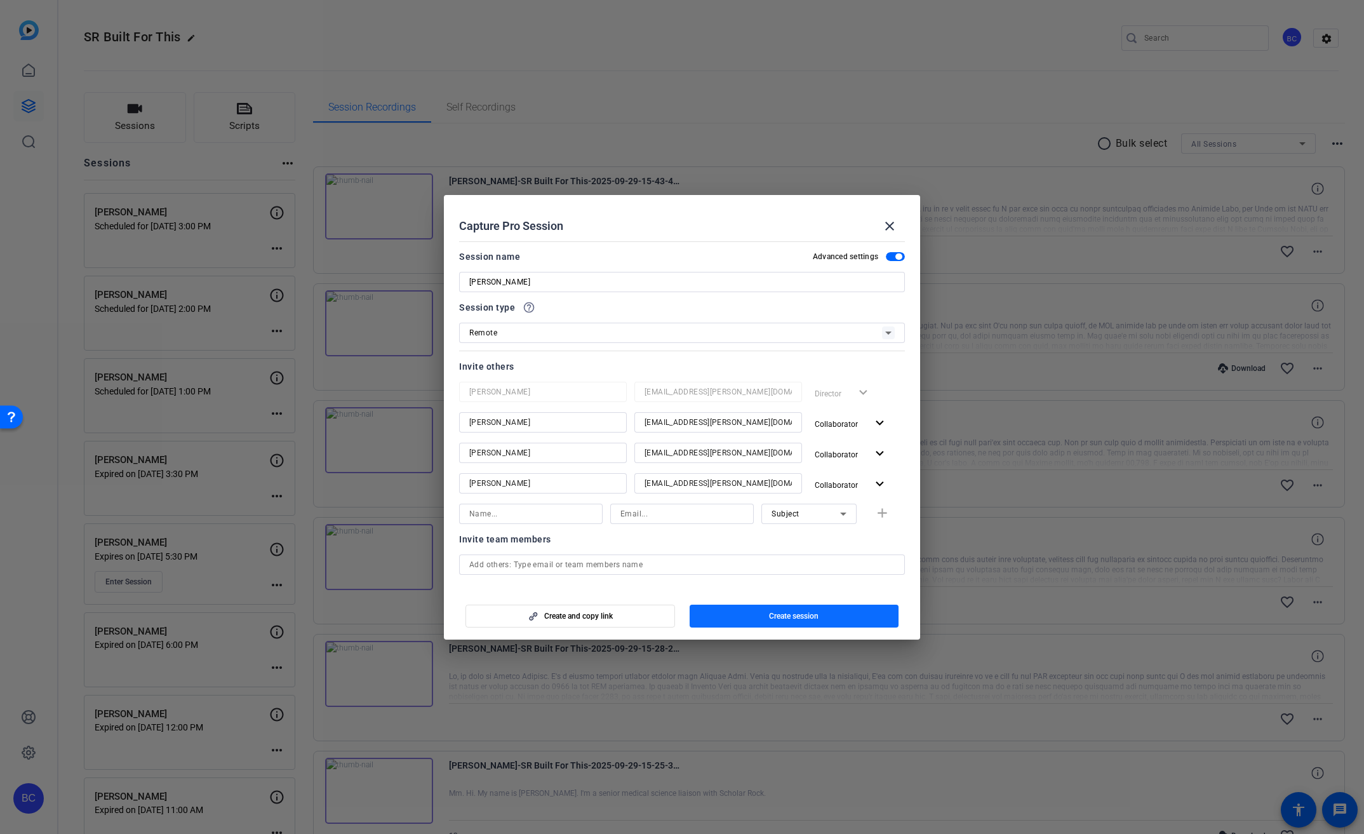
click at [745, 617] on span "button" at bounding box center [795, 616] width 210 height 30
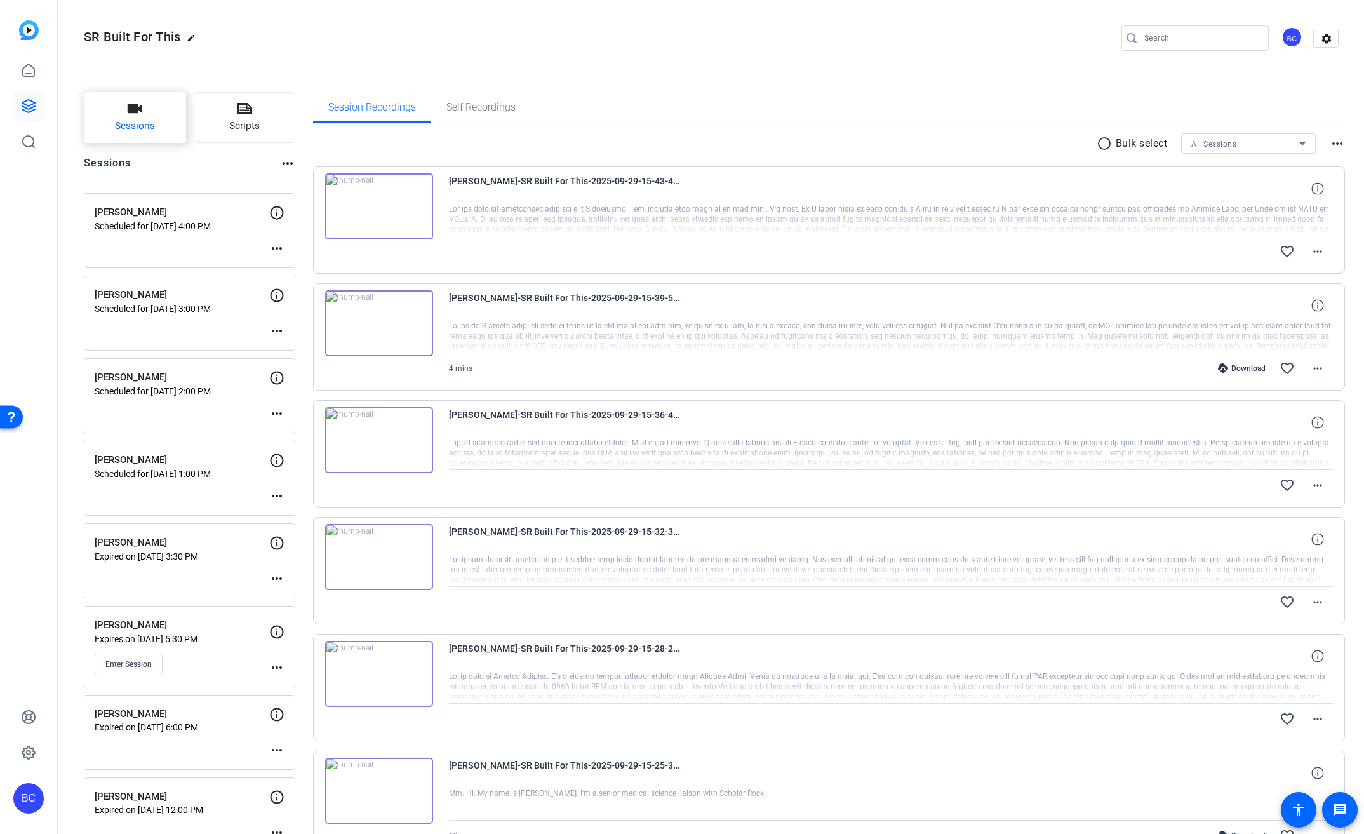
click at [147, 130] on span "Sessions" at bounding box center [135, 126] width 40 height 15
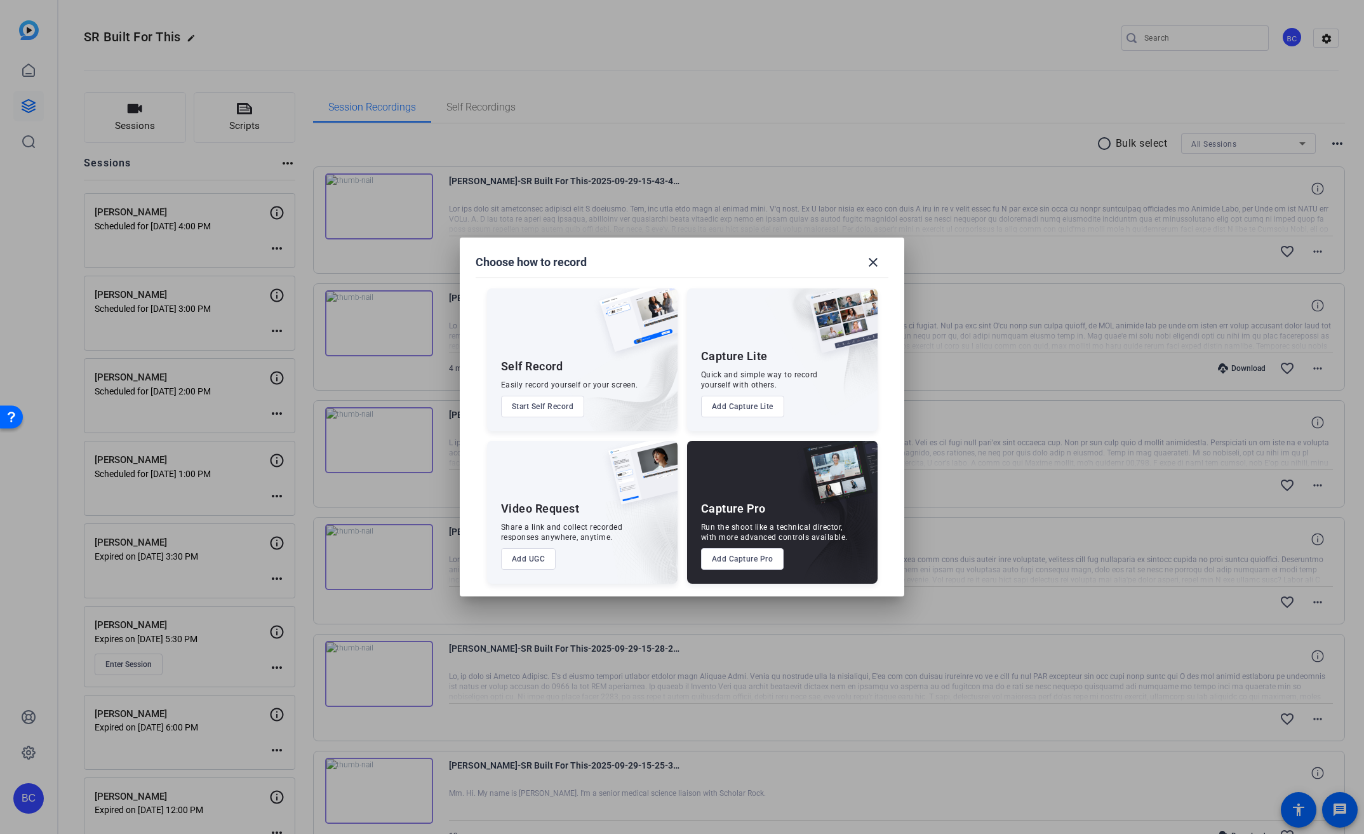
click at [759, 558] on button "Add Capture Pro" at bounding box center [742, 559] width 83 height 22
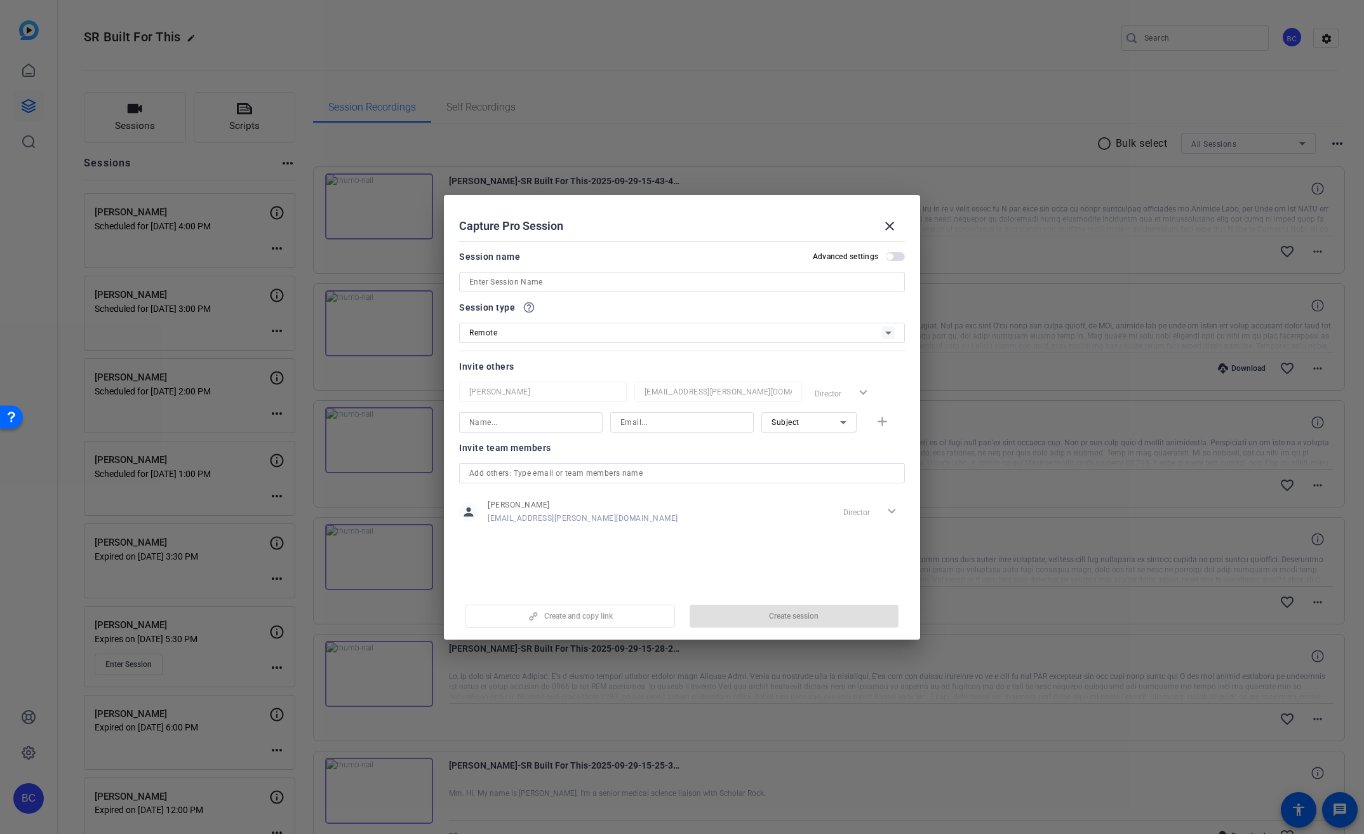
click at [567, 280] on input at bounding box center [681, 281] width 425 height 15
paste input "Patrick Mumme - Commerical"
type input "Patrick Mumme - Commerical"
click at [899, 255] on span "button" at bounding box center [895, 256] width 19 height 9
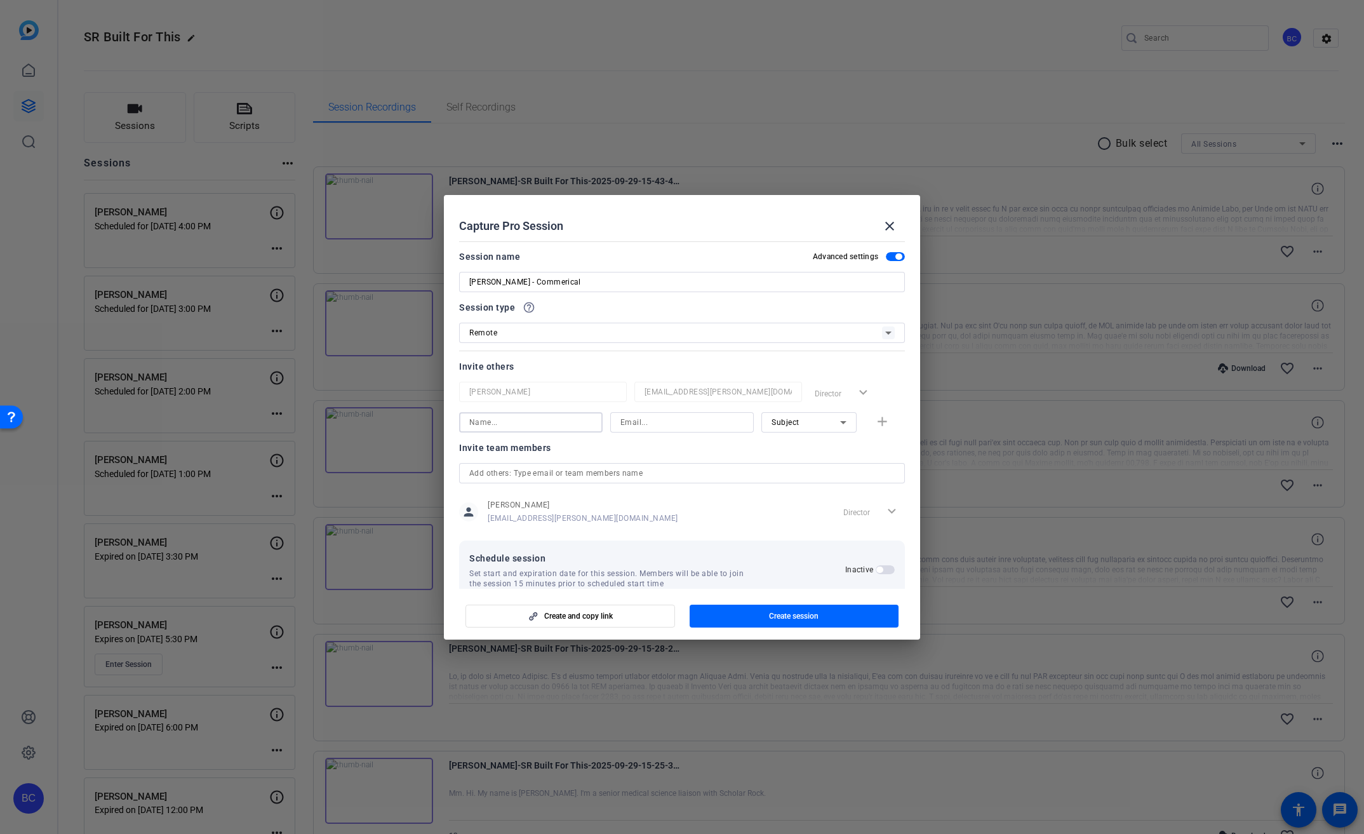
click at [507, 419] on input at bounding box center [530, 422] width 123 height 15
type input "linda piccizo"
type input "lpizzico@broadstreet.com"
click at [874, 424] on mat-icon "add" at bounding box center [882, 422] width 16 height 16
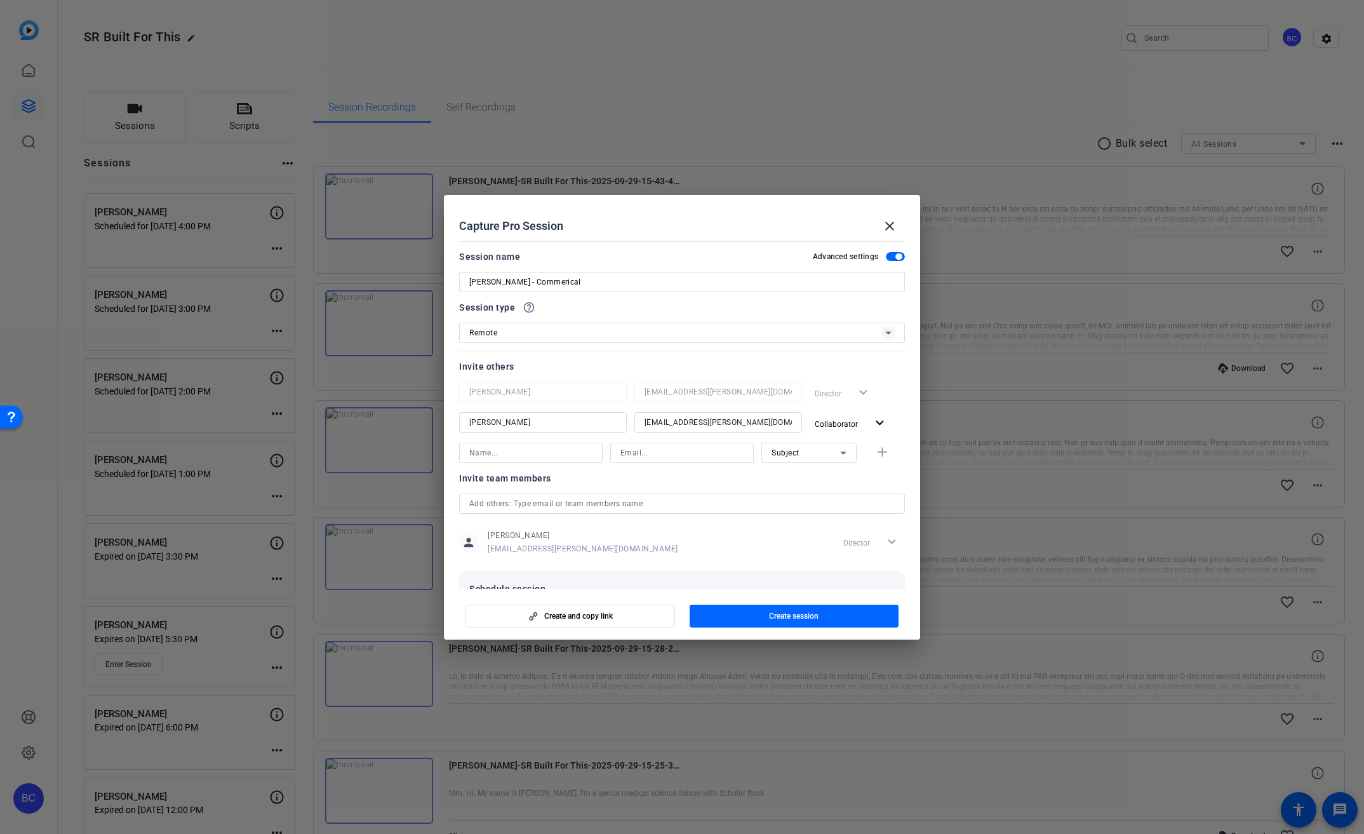
click at [539, 451] on input at bounding box center [530, 452] width 123 height 15
type input "judy spier"
type input "jspier@broadstreet.com"
click at [876, 452] on mat-icon "add" at bounding box center [882, 452] width 16 height 16
click at [509, 485] on input at bounding box center [530, 483] width 123 height 15
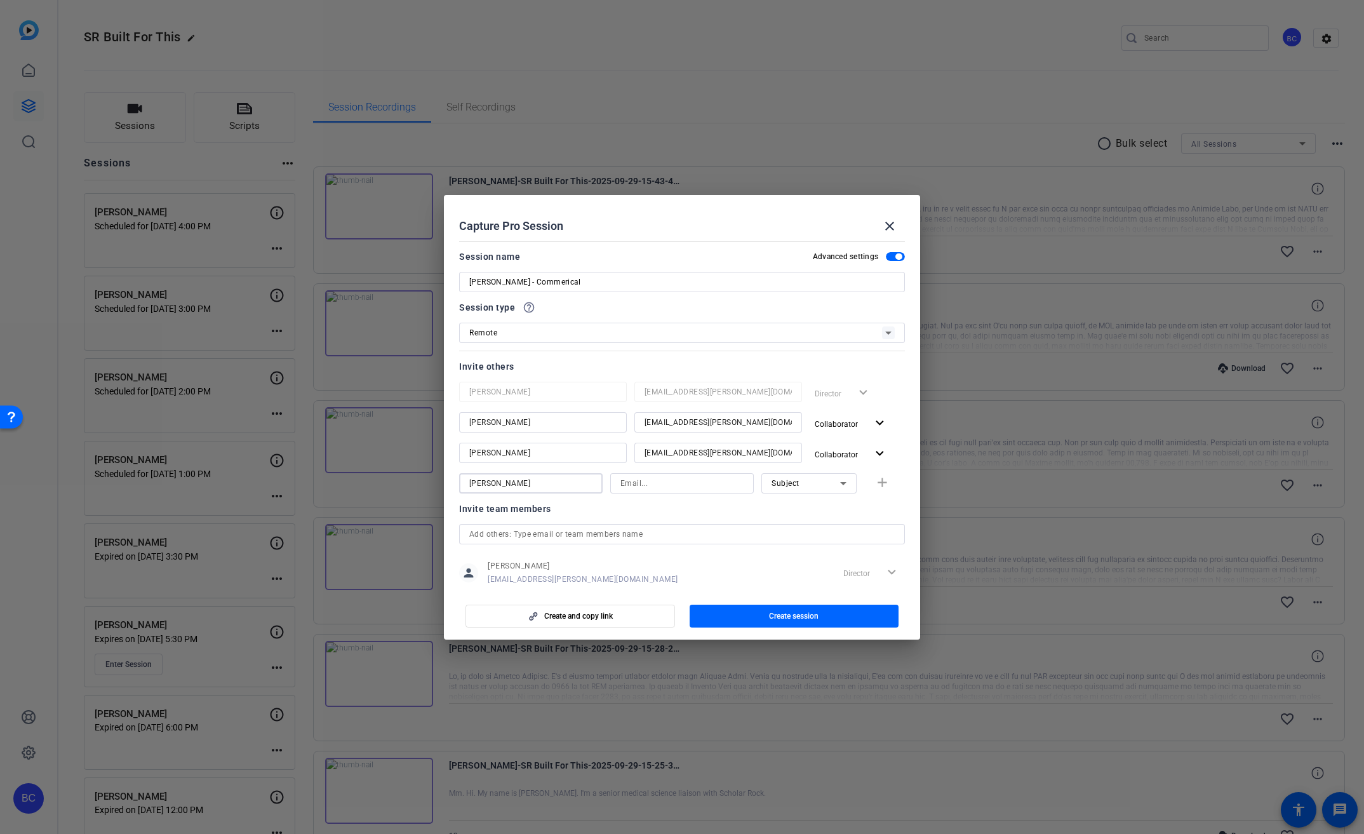
type input "[PERSON_NAME]"
type input "msnow@broadstreet.com"
click at [874, 485] on mat-icon "add" at bounding box center [882, 483] width 16 height 16
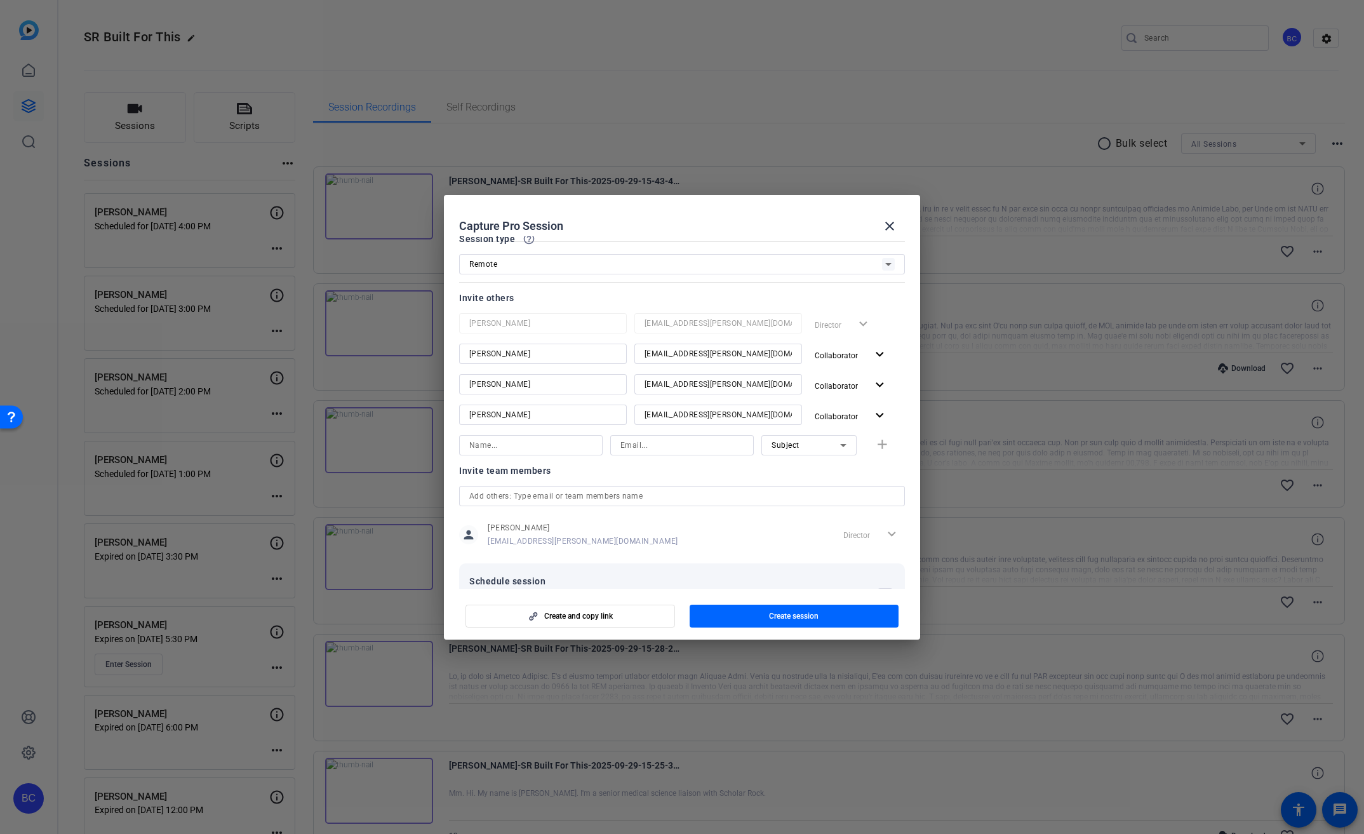
scroll to position [116, 0]
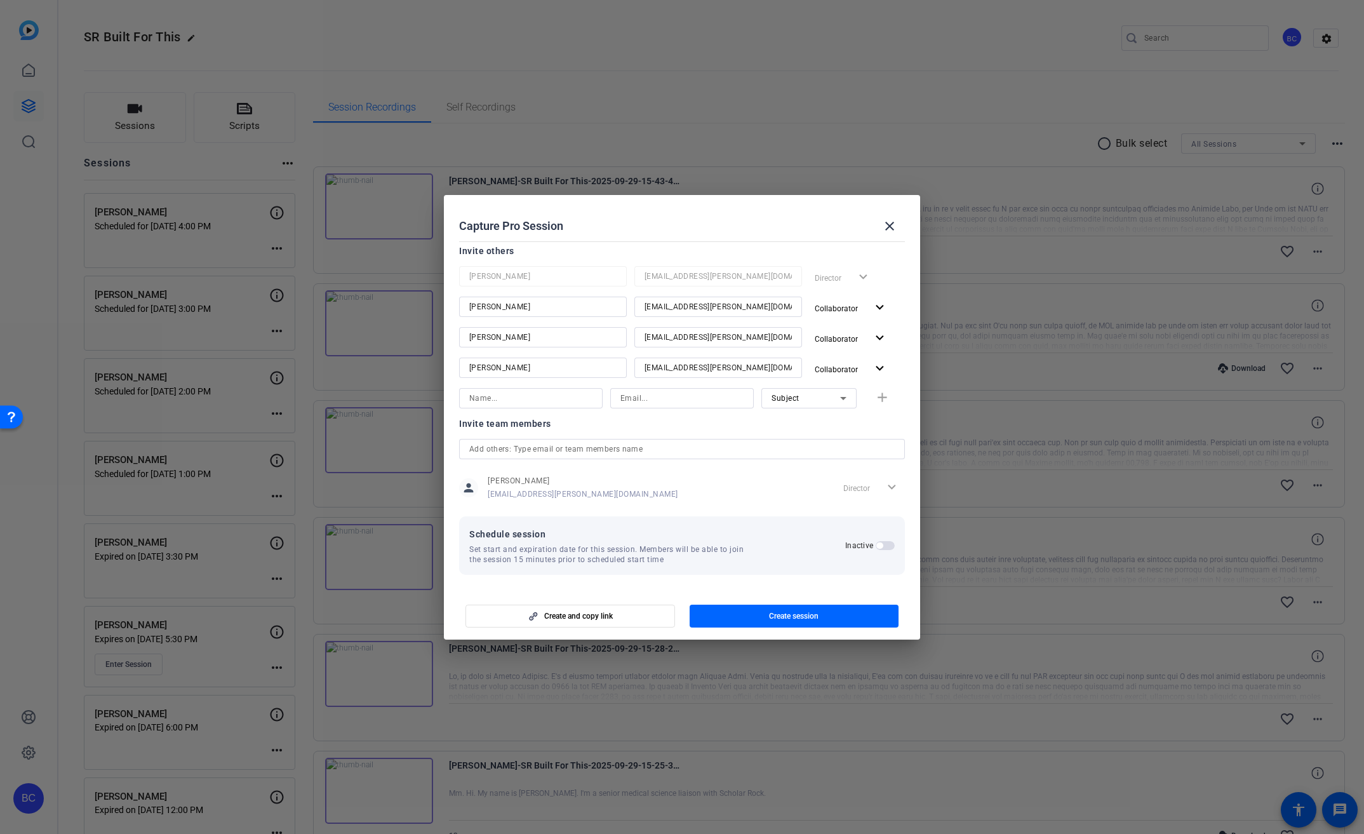
click at [881, 542] on span "button" at bounding box center [885, 545] width 19 height 9
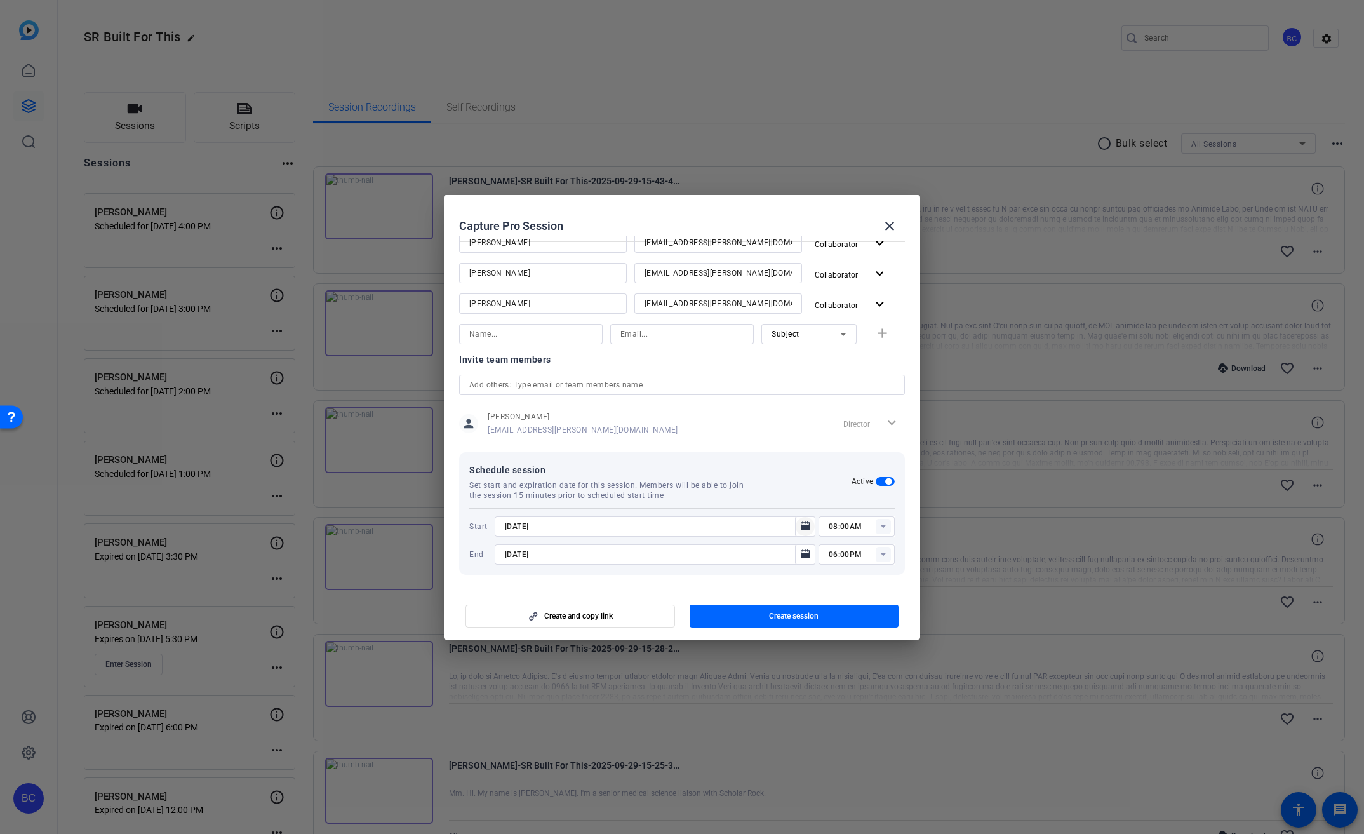
click at [802, 526] on icon "Open calendar" at bounding box center [805, 525] width 9 height 9
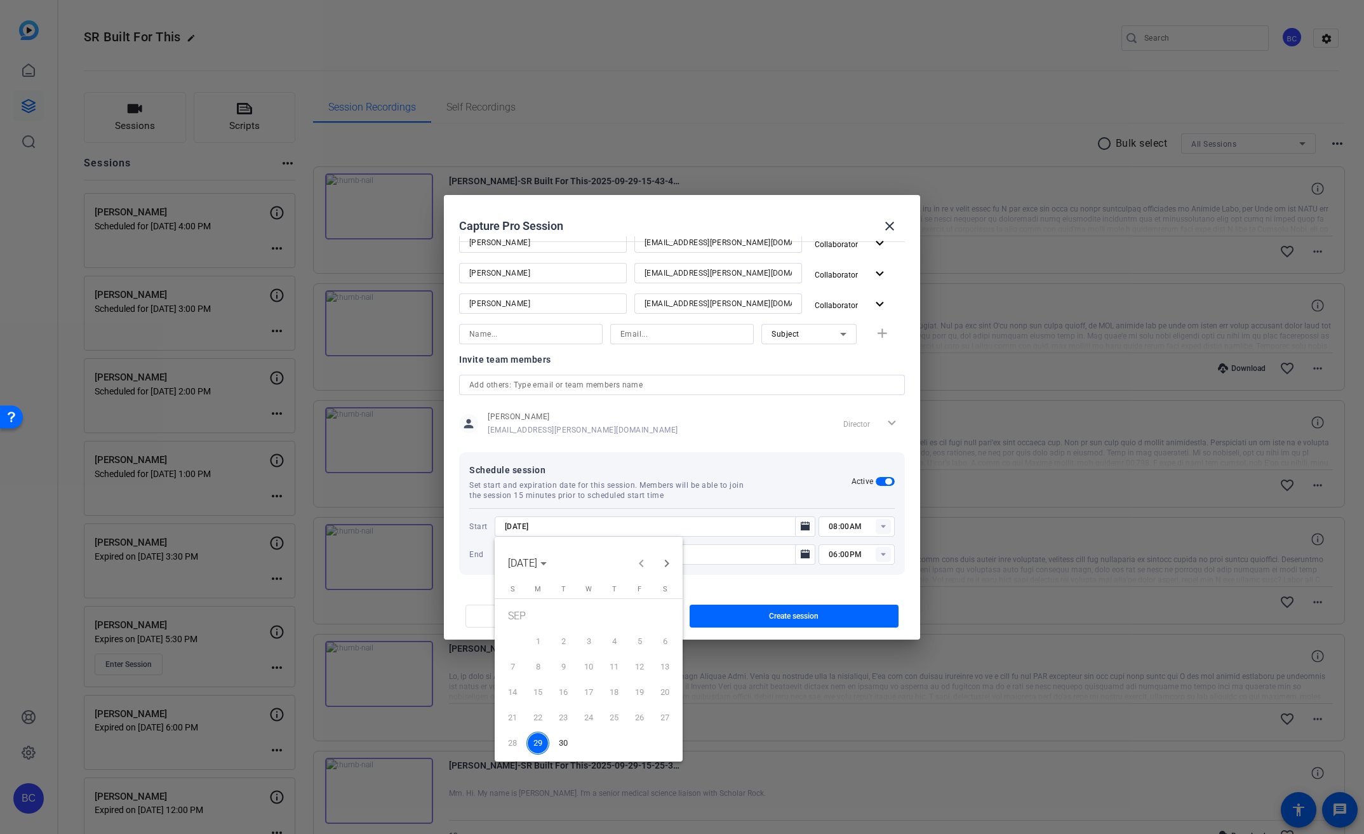
click at [564, 742] on span "30" at bounding box center [563, 743] width 23 height 23
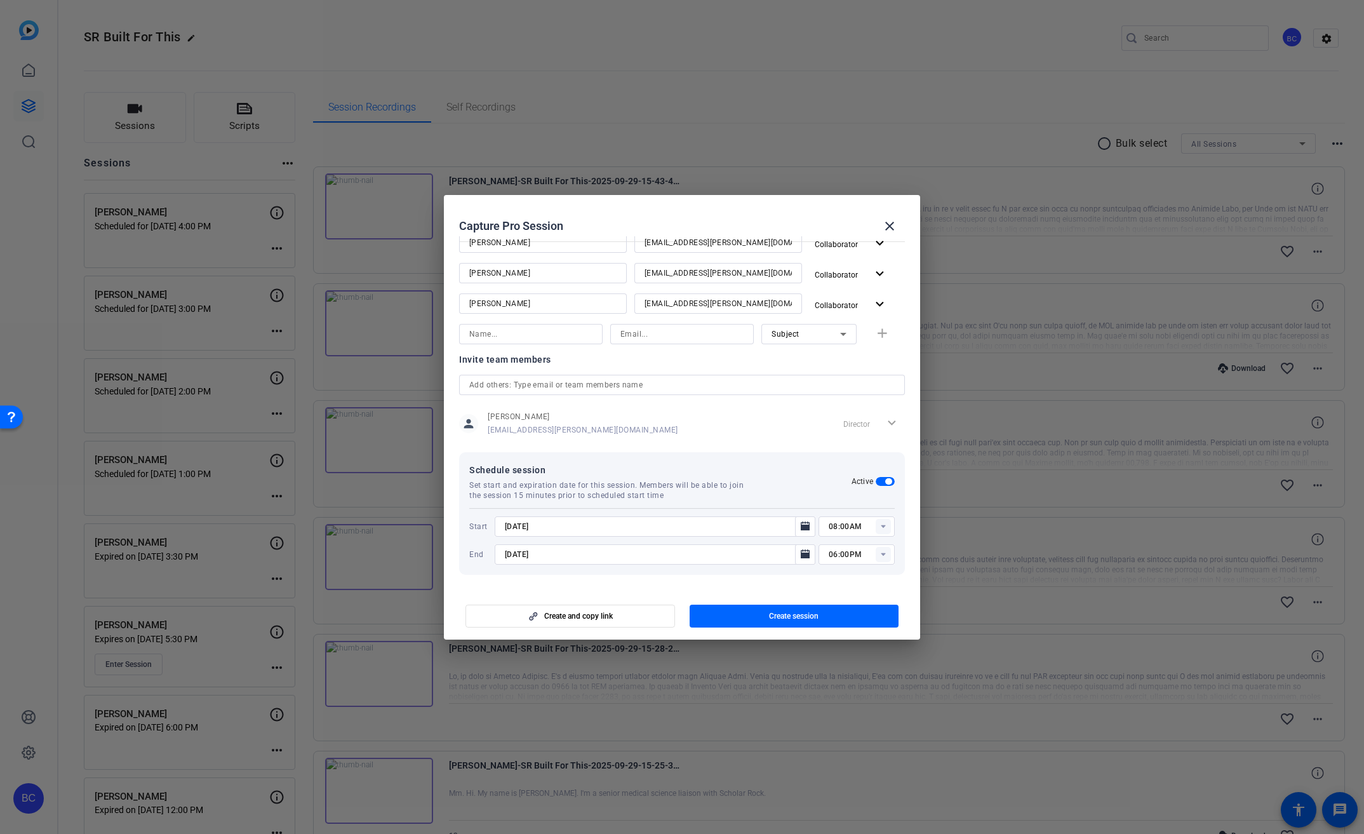
type input "9/30/2025"
click at [804, 554] on mat-icon "Open calendar" at bounding box center [805, 554] width 15 height 15
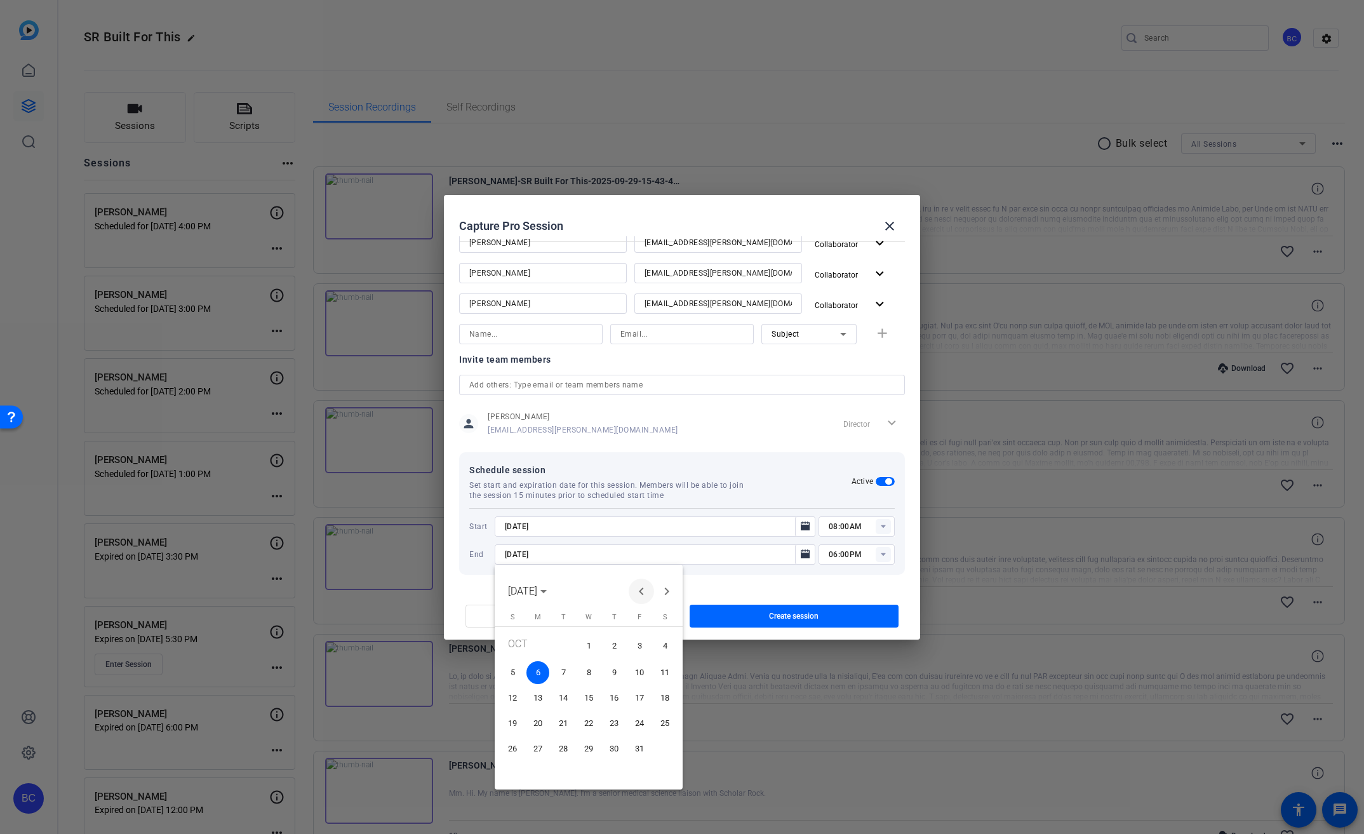
click at [641, 591] on span "Previous month" at bounding box center [641, 590] width 25 height 25
click at [561, 770] on span "30" at bounding box center [563, 770] width 23 height 23
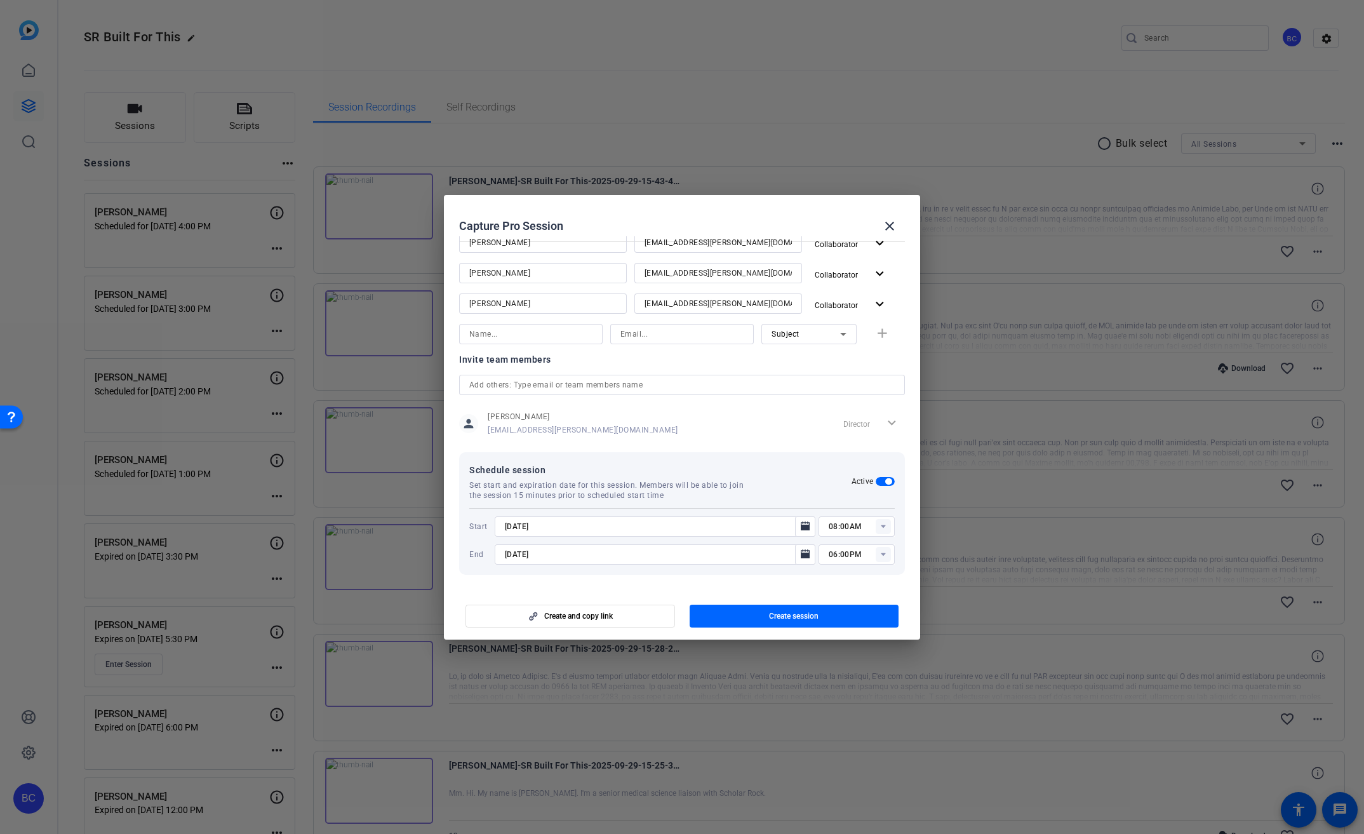
type input "9/30/2025"
click at [864, 525] on input "08:00AM" at bounding box center [862, 526] width 66 height 15
click at [846, 627] on span "04:30PM" at bounding box center [838, 625] width 33 height 9
type input "04:30PM"
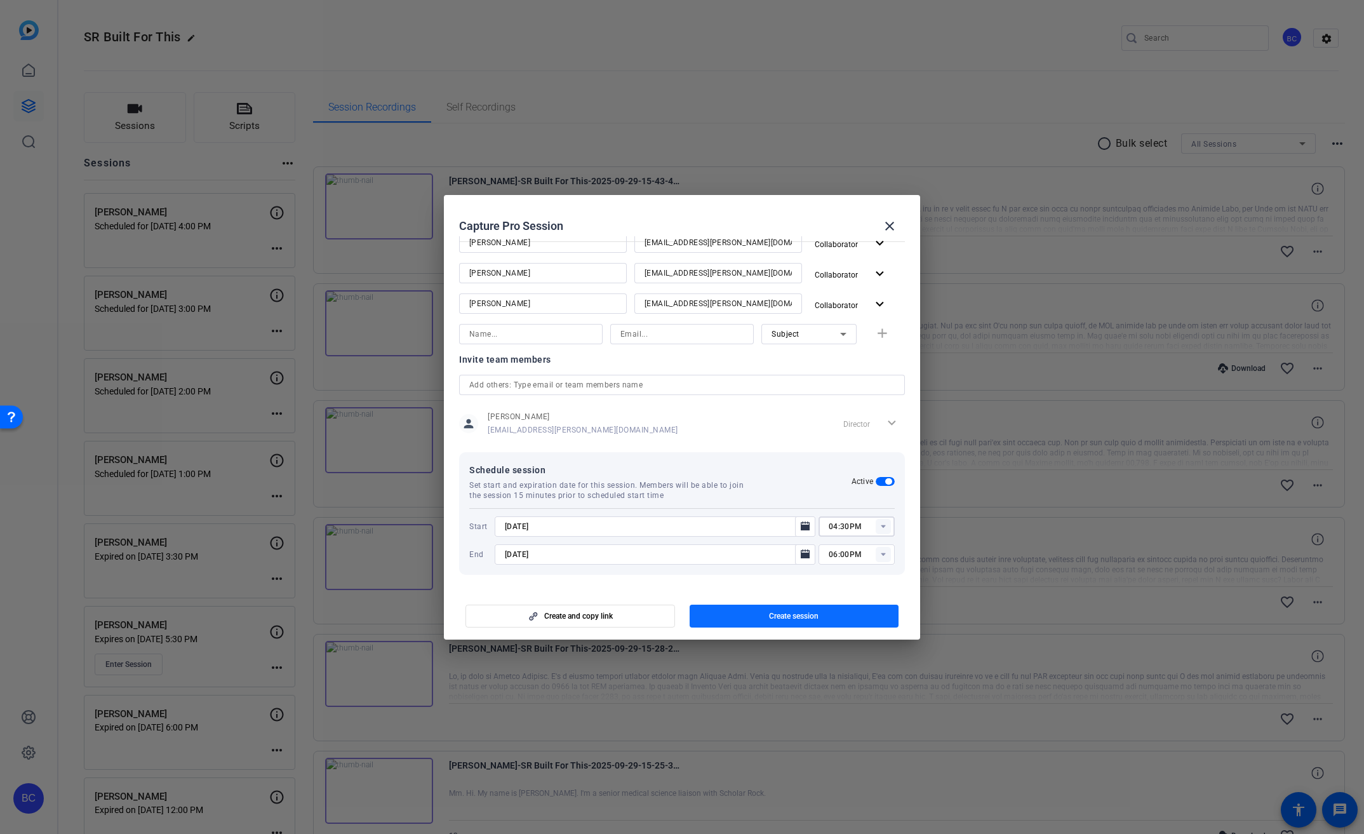
click at [818, 617] on span "Create session" at bounding box center [794, 616] width 50 height 10
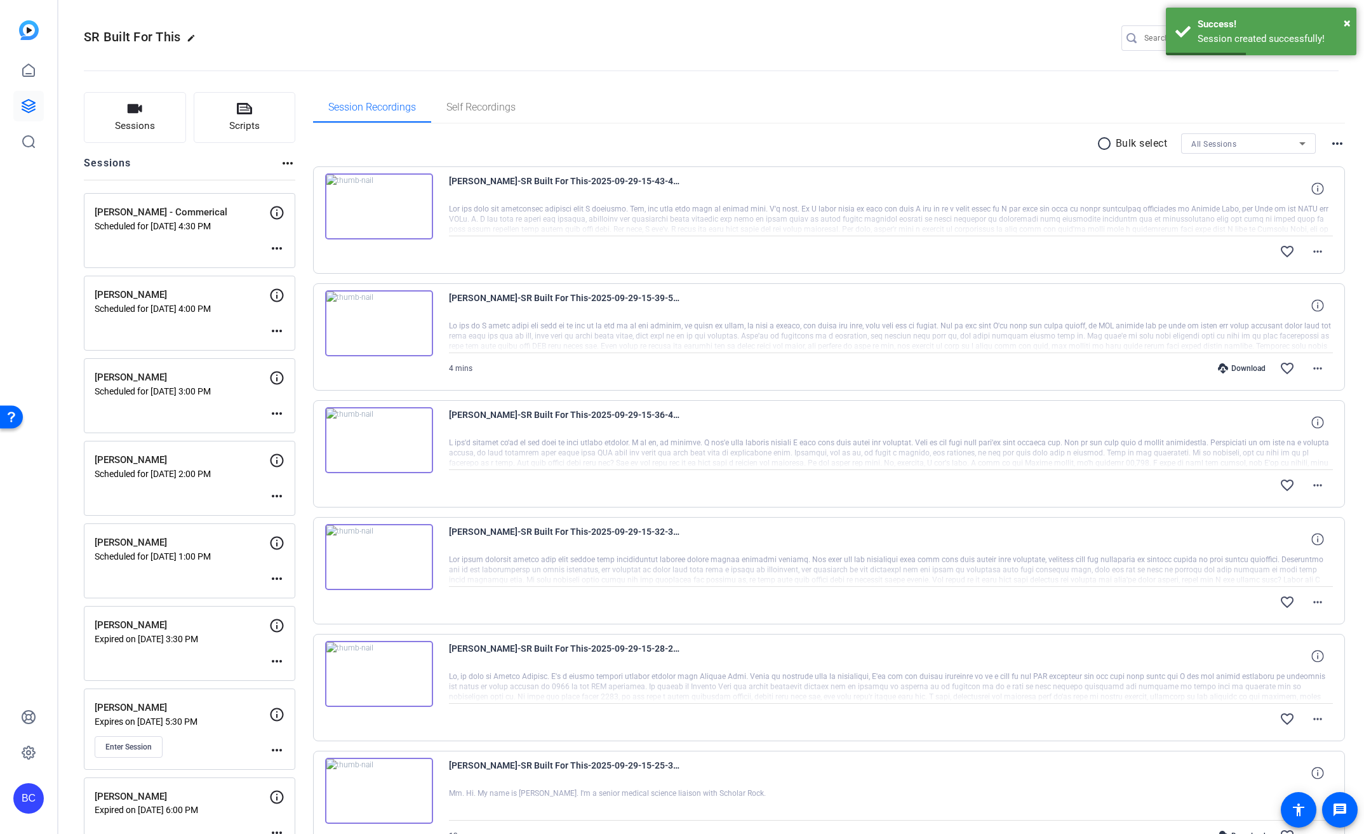
click at [282, 331] on mat-icon "more_horiz" at bounding box center [276, 330] width 15 height 15
click at [319, 349] on span "Edit Session" at bounding box center [308, 349] width 58 height 15
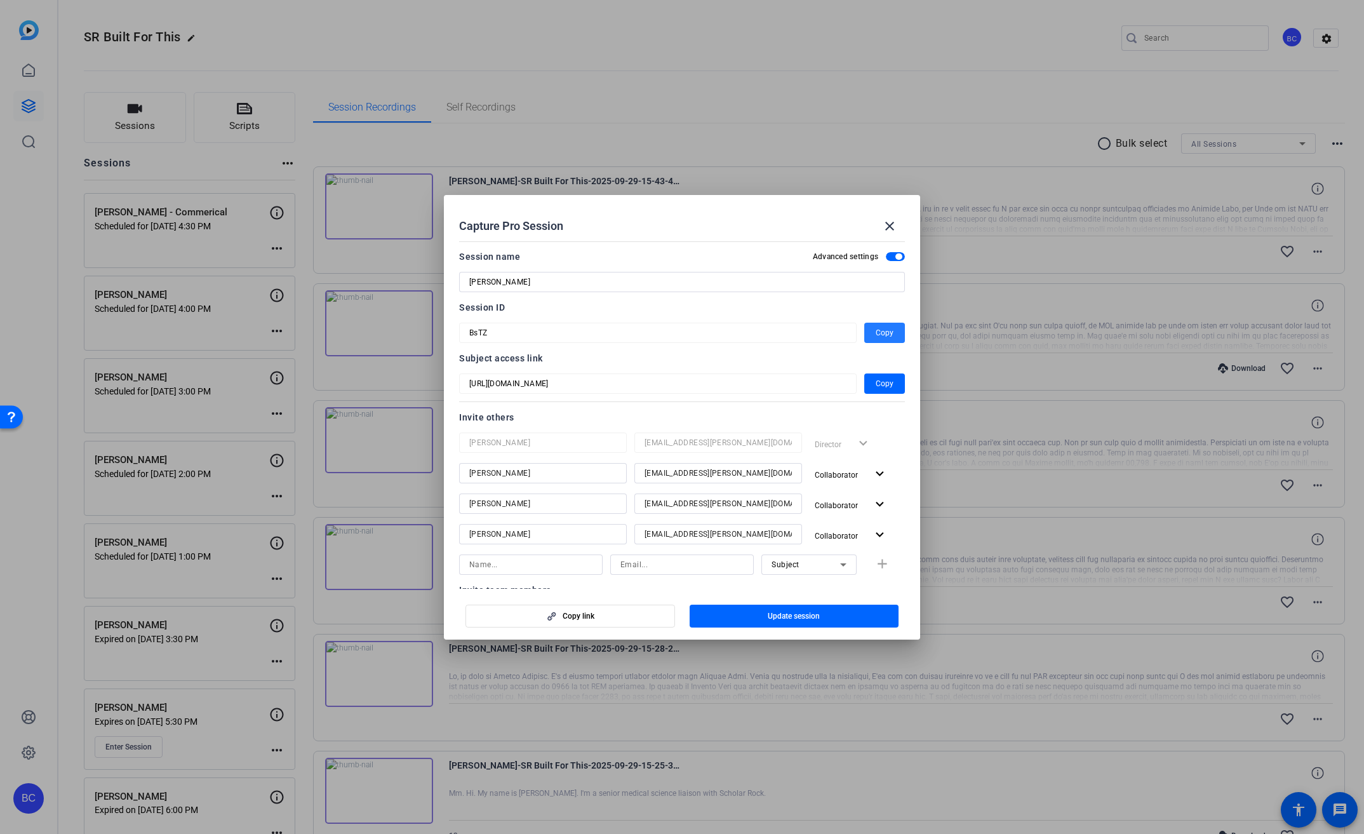
click at [868, 330] on span "button" at bounding box center [884, 332] width 41 height 30
click at [888, 222] on mat-icon "close" at bounding box center [889, 225] width 15 height 15
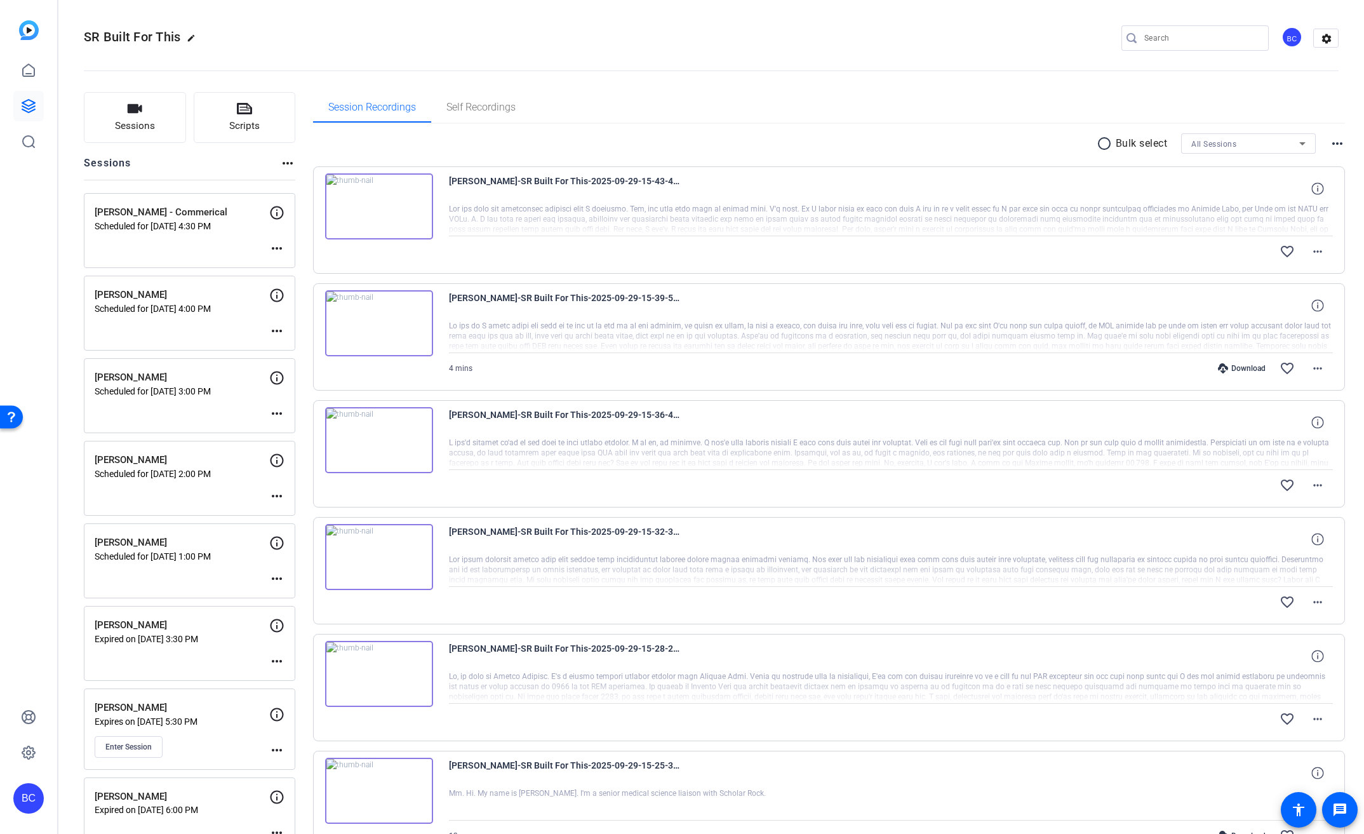
click at [277, 250] on mat-icon "more_horiz" at bounding box center [276, 248] width 15 height 15
click at [290, 265] on span "Edit Session" at bounding box center [308, 267] width 58 height 15
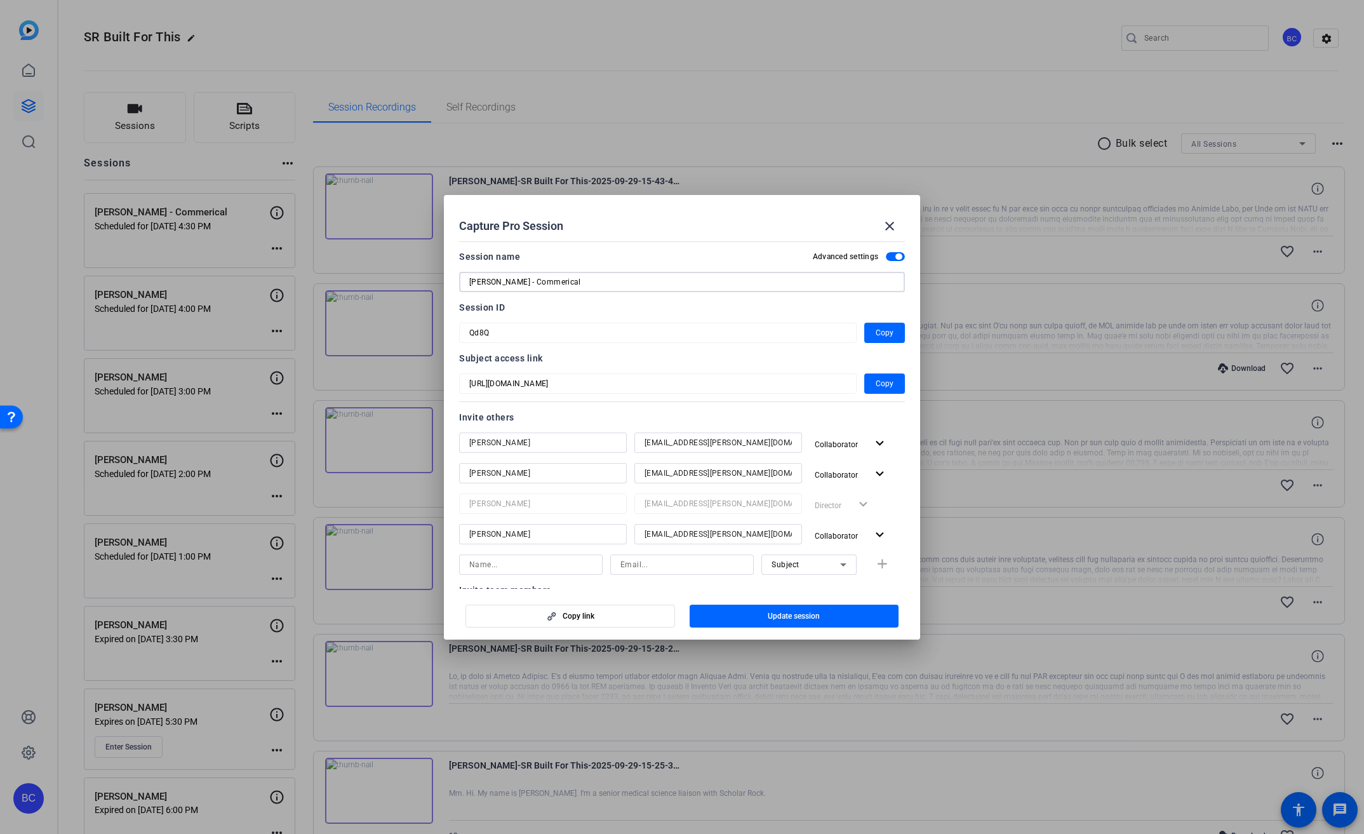
drag, startPoint x: 529, startPoint y: 282, endPoint x: 704, endPoint y: 300, distance: 175.5
click at [704, 292] on mat-form-field "Patrick Mumme - Commerical" at bounding box center [682, 282] width 446 height 20
type input "Patrick Mumme"
click at [880, 331] on span "Copy" at bounding box center [885, 332] width 18 height 15
click at [788, 620] on span "Update session" at bounding box center [794, 616] width 52 height 10
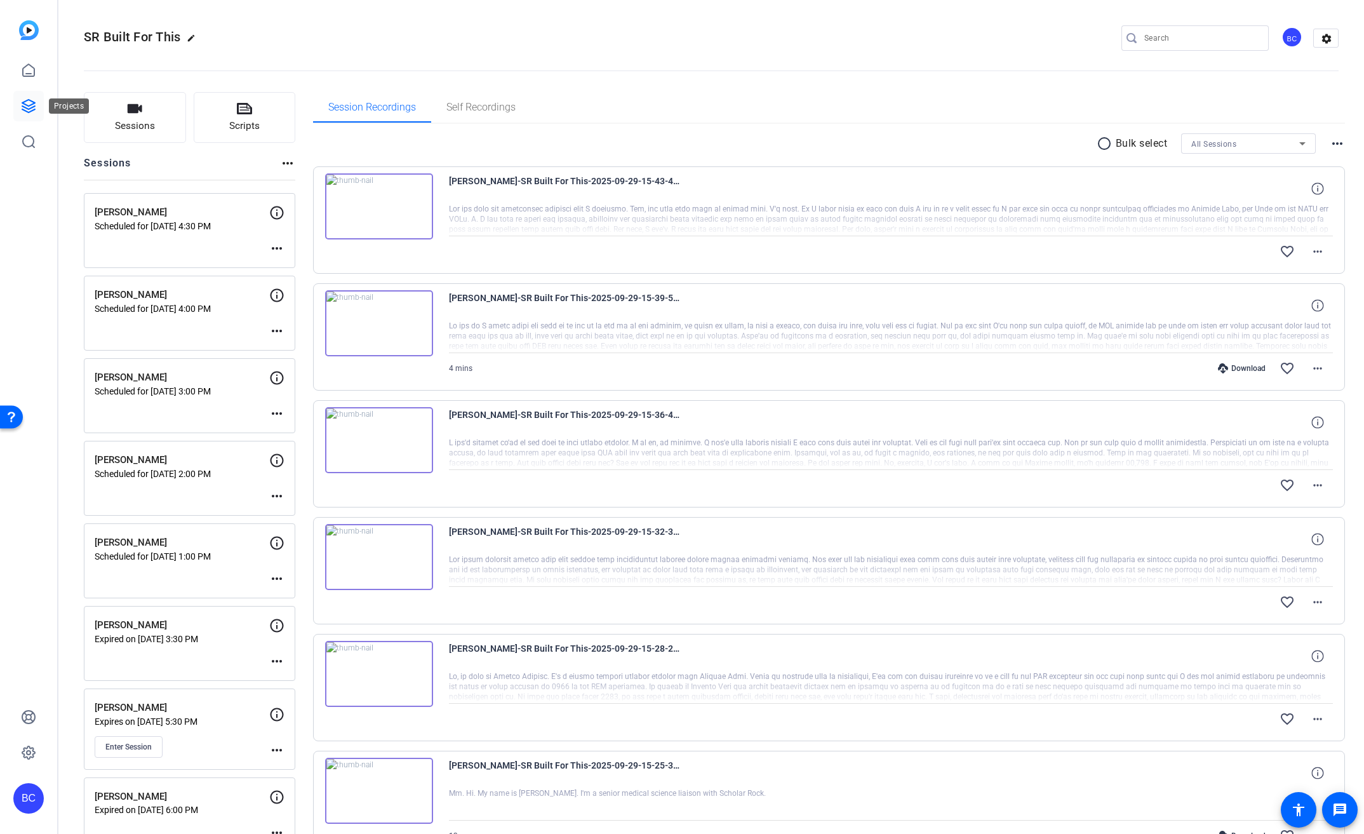
click at [32, 103] on icon at bounding box center [28, 106] width 13 height 13
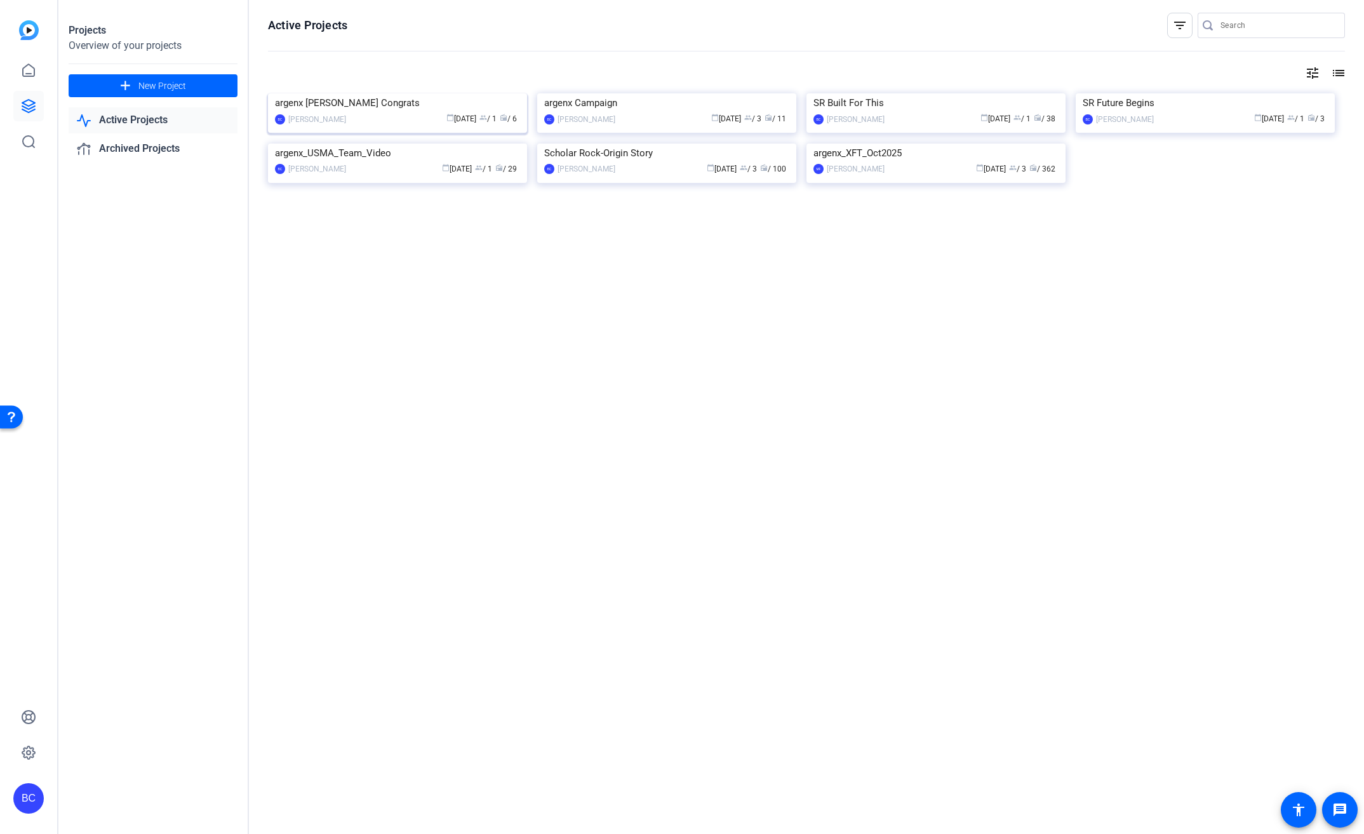
click at [434, 93] on img at bounding box center [397, 93] width 259 height 0
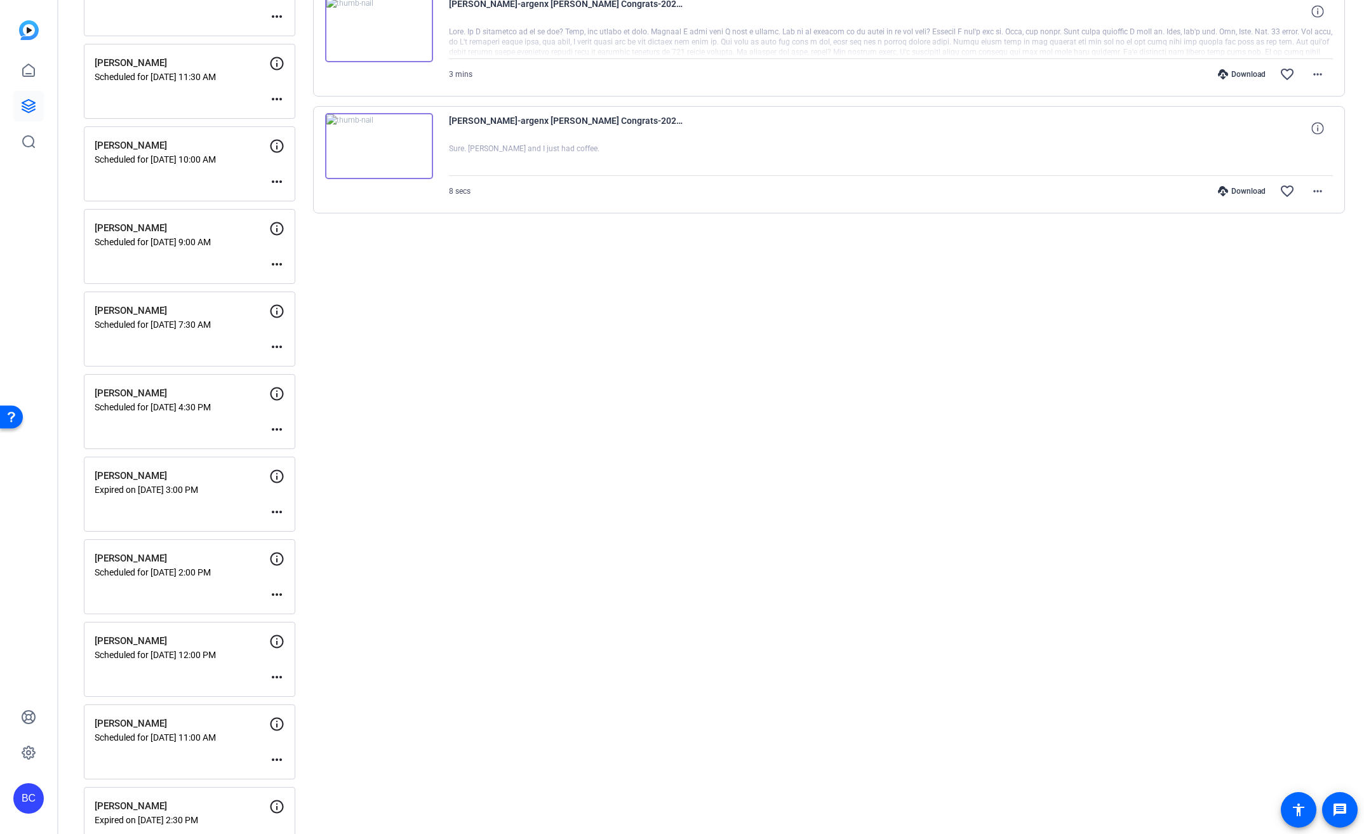
scroll to position [643, 0]
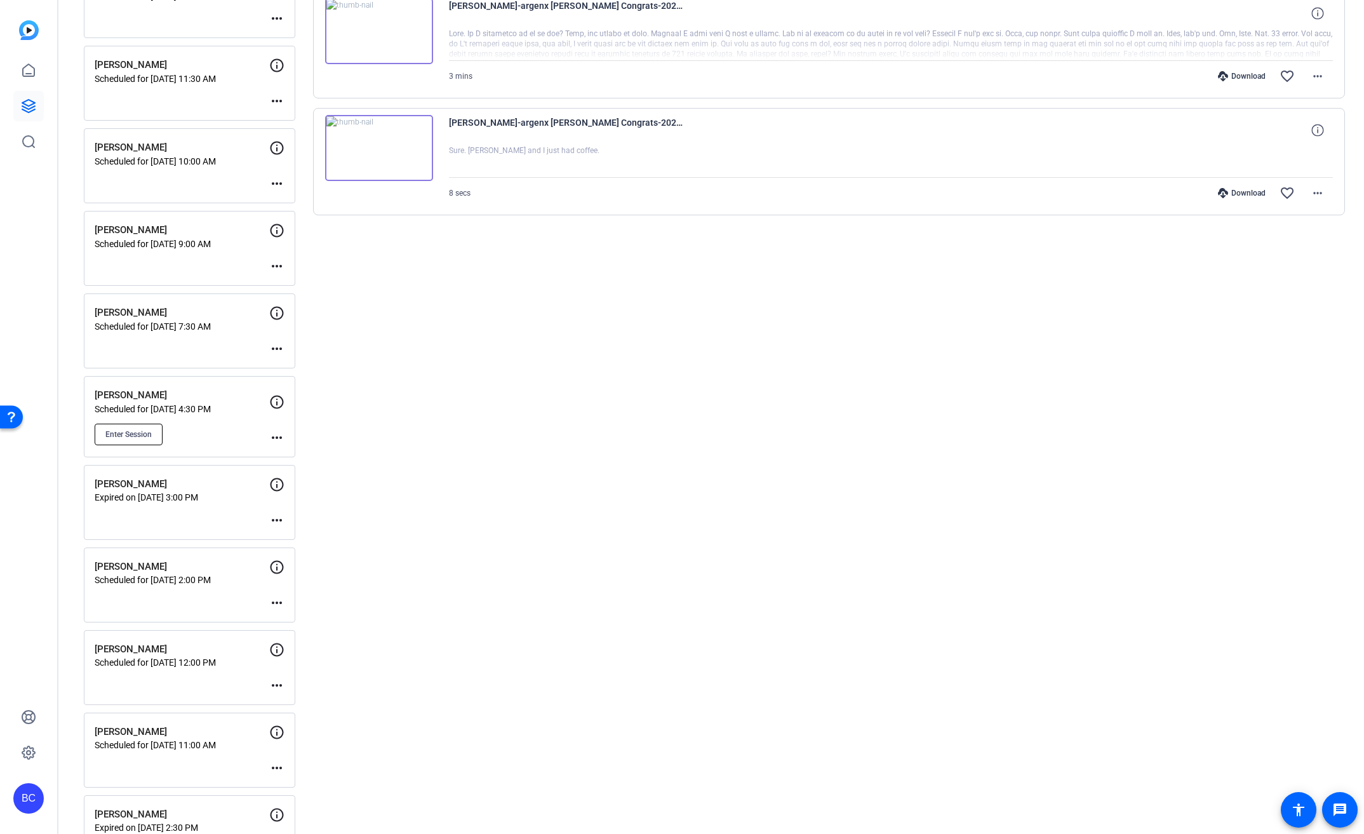
click at [113, 426] on button "Enter Session" at bounding box center [129, 435] width 68 height 22
click at [281, 436] on mat-icon "more_horiz" at bounding box center [276, 437] width 15 height 15
click at [312, 458] on span "Edit Session" at bounding box center [308, 455] width 58 height 15
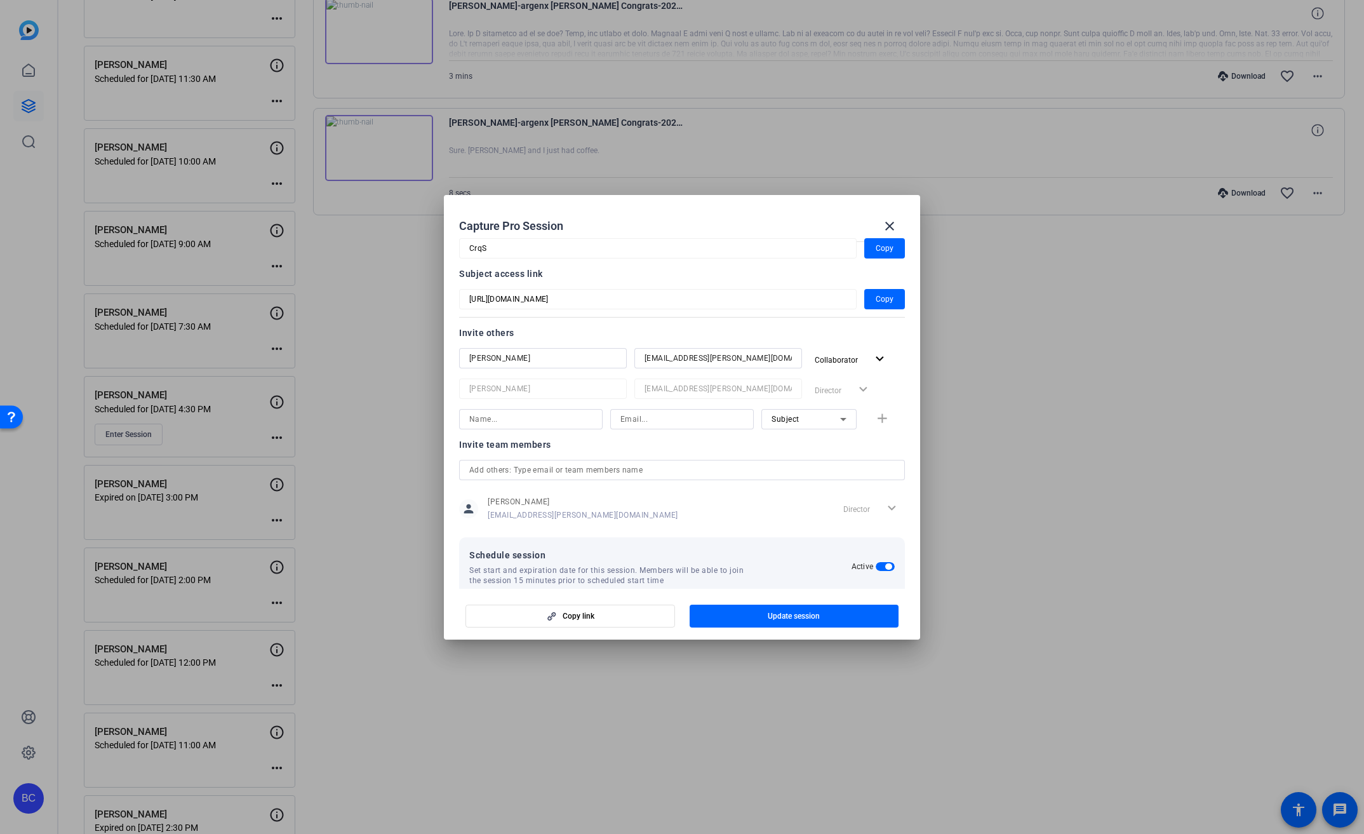
scroll to position [93, 0]
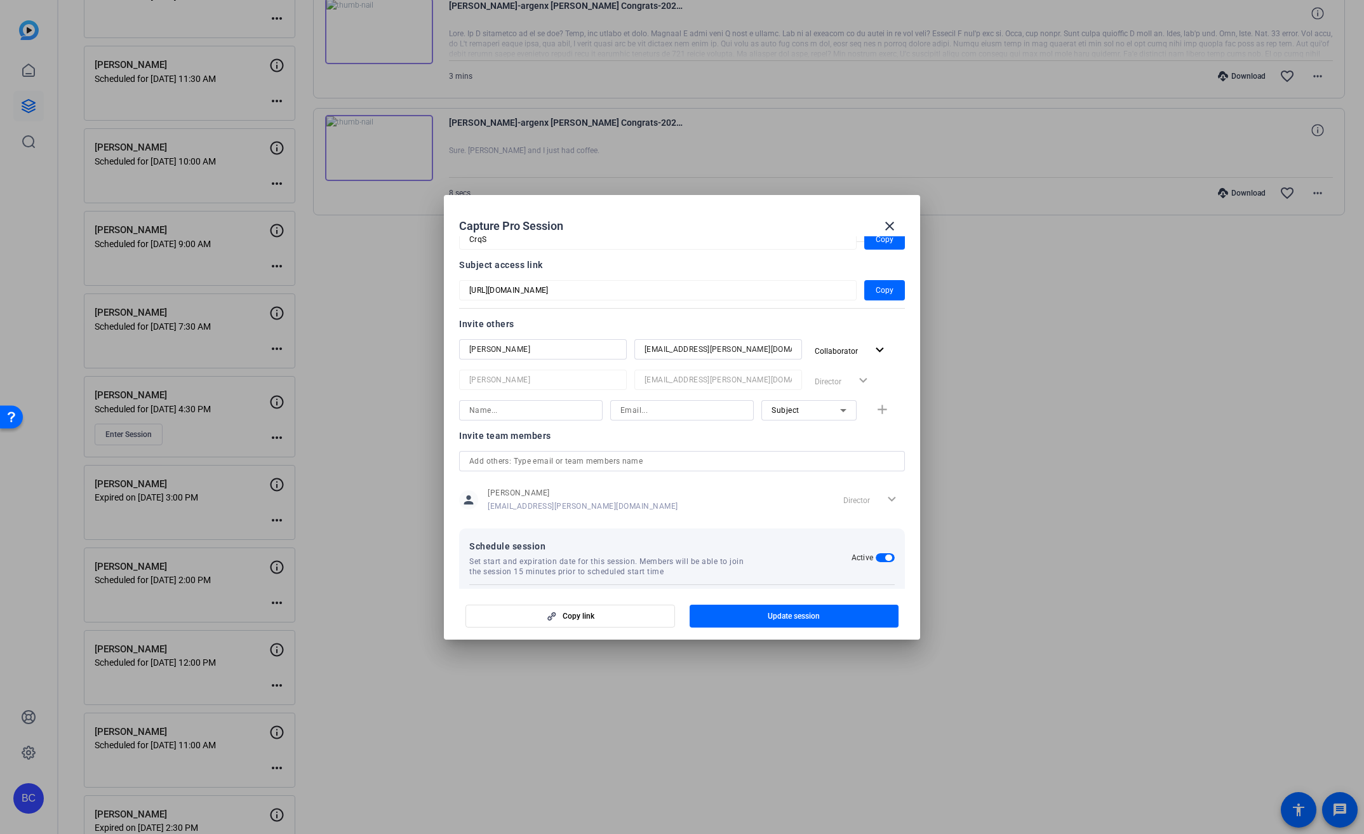
click at [552, 413] on input at bounding box center [530, 410] width 123 height 15
type input "n"
type input "[PERSON_NAME]"
type input "msnow@broadstreet.com"
click at [876, 412] on mat-icon "add" at bounding box center [882, 410] width 16 height 16
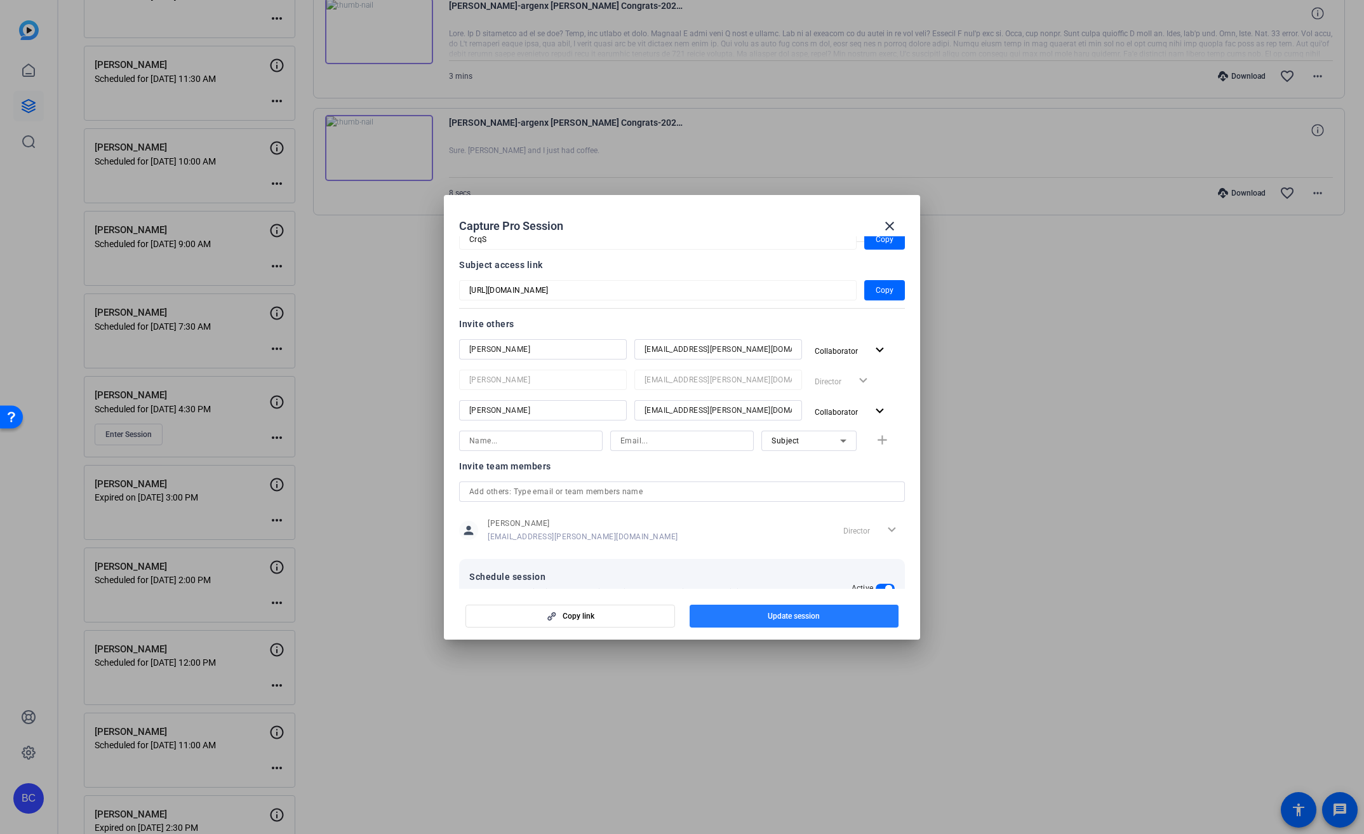
click at [820, 618] on span "button" at bounding box center [795, 616] width 210 height 30
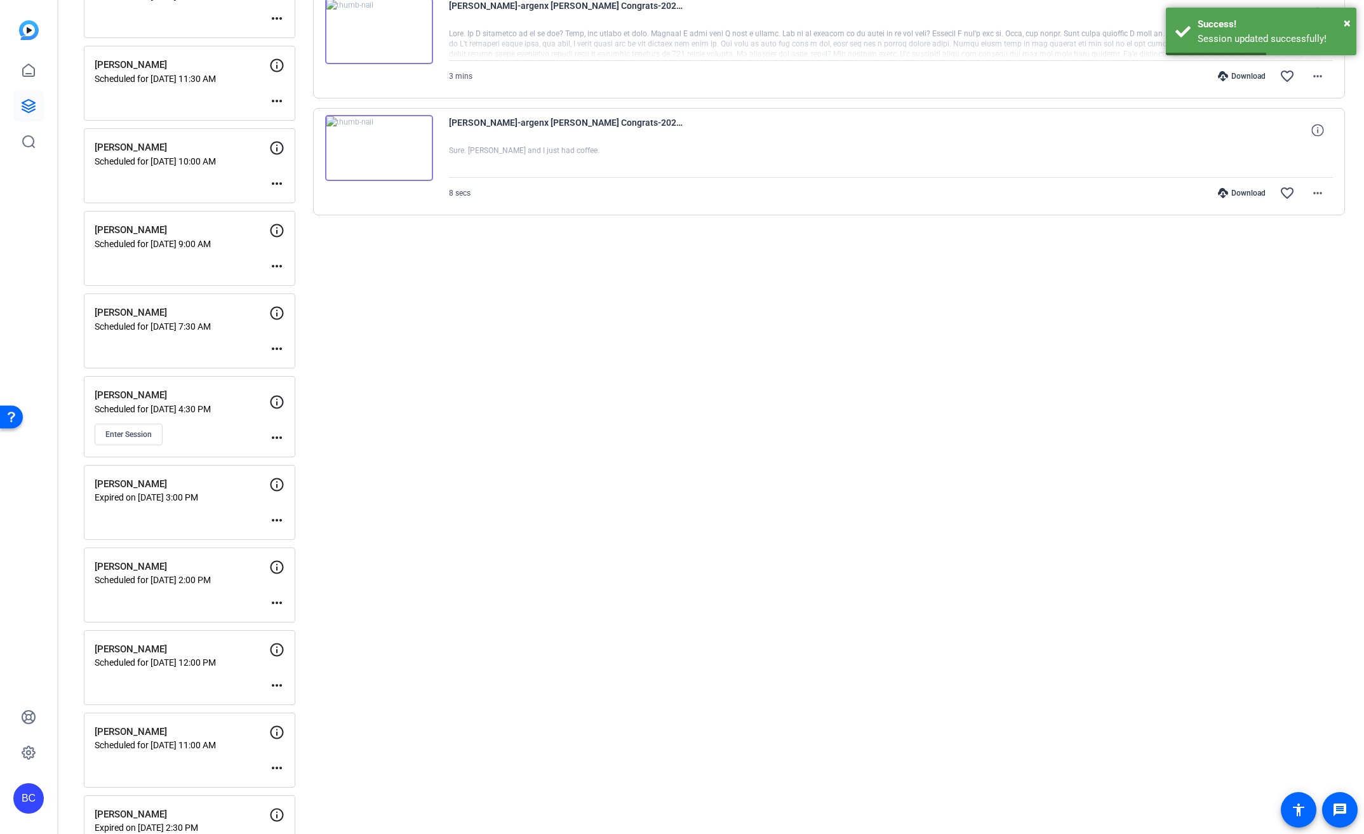
click at [280, 431] on mat-icon "more_horiz" at bounding box center [276, 437] width 15 height 15
click at [314, 457] on span "Edit Session" at bounding box center [308, 455] width 58 height 15
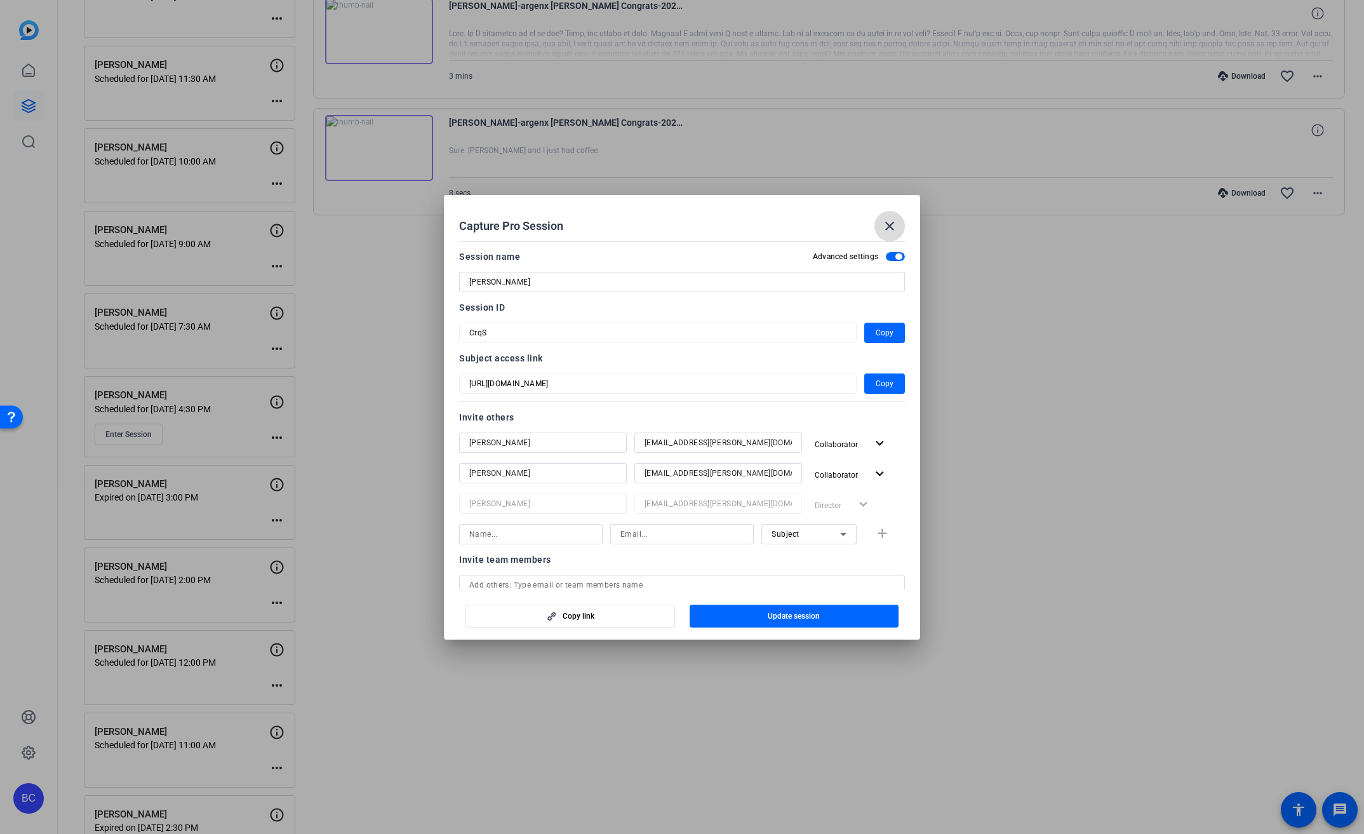
click at [897, 220] on mat-icon "close" at bounding box center [889, 225] width 15 height 15
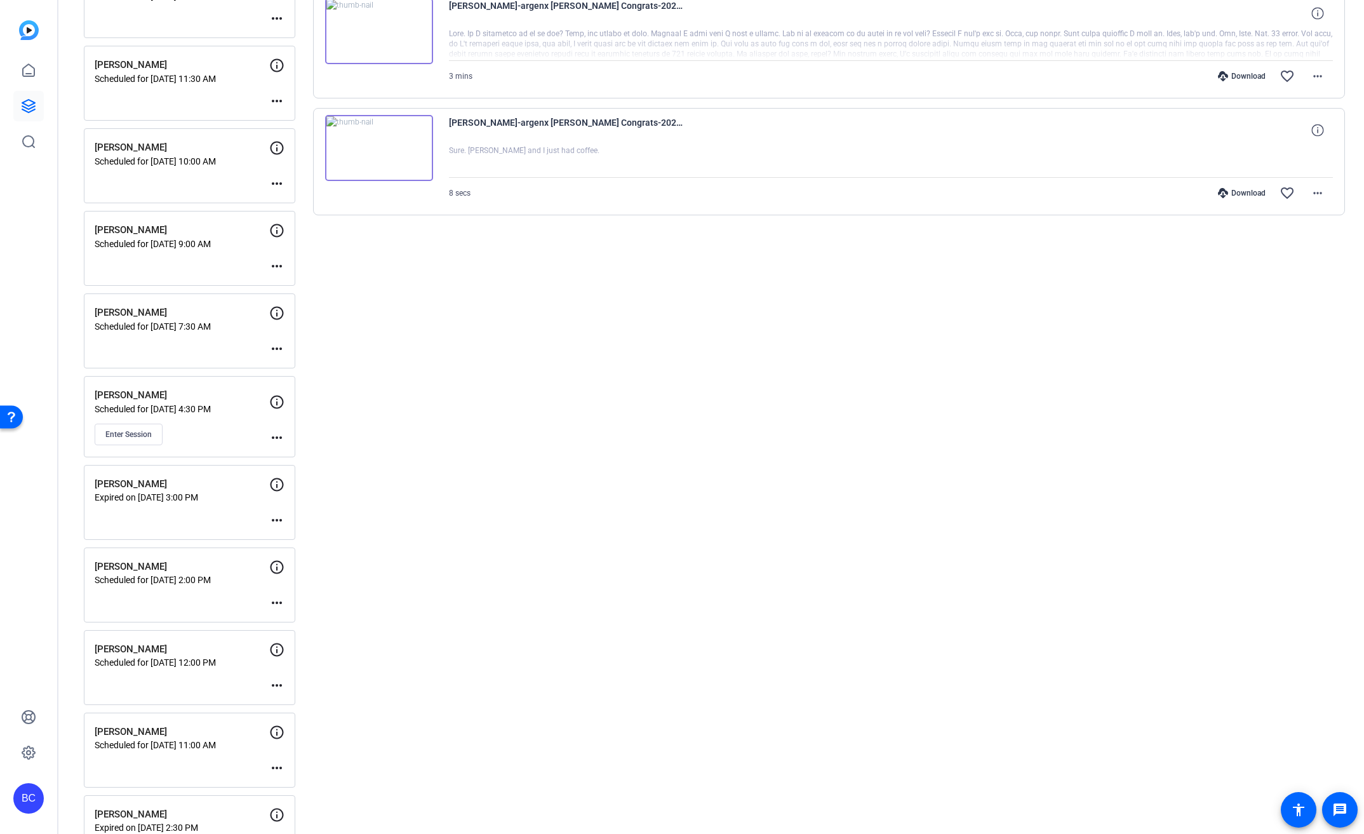
click at [277, 434] on mat-icon "more_horiz" at bounding box center [276, 437] width 15 height 15
click at [314, 457] on span "Edit Session" at bounding box center [308, 455] width 58 height 15
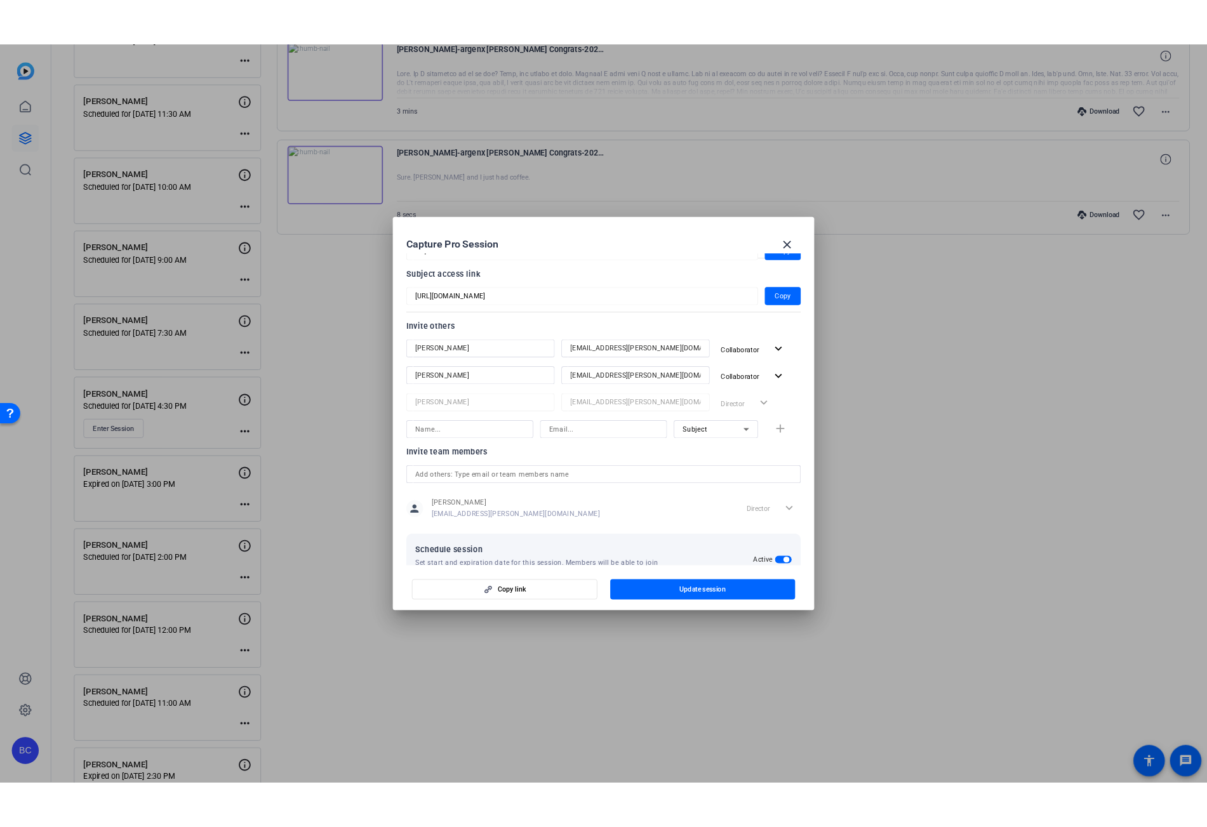
scroll to position [0, 0]
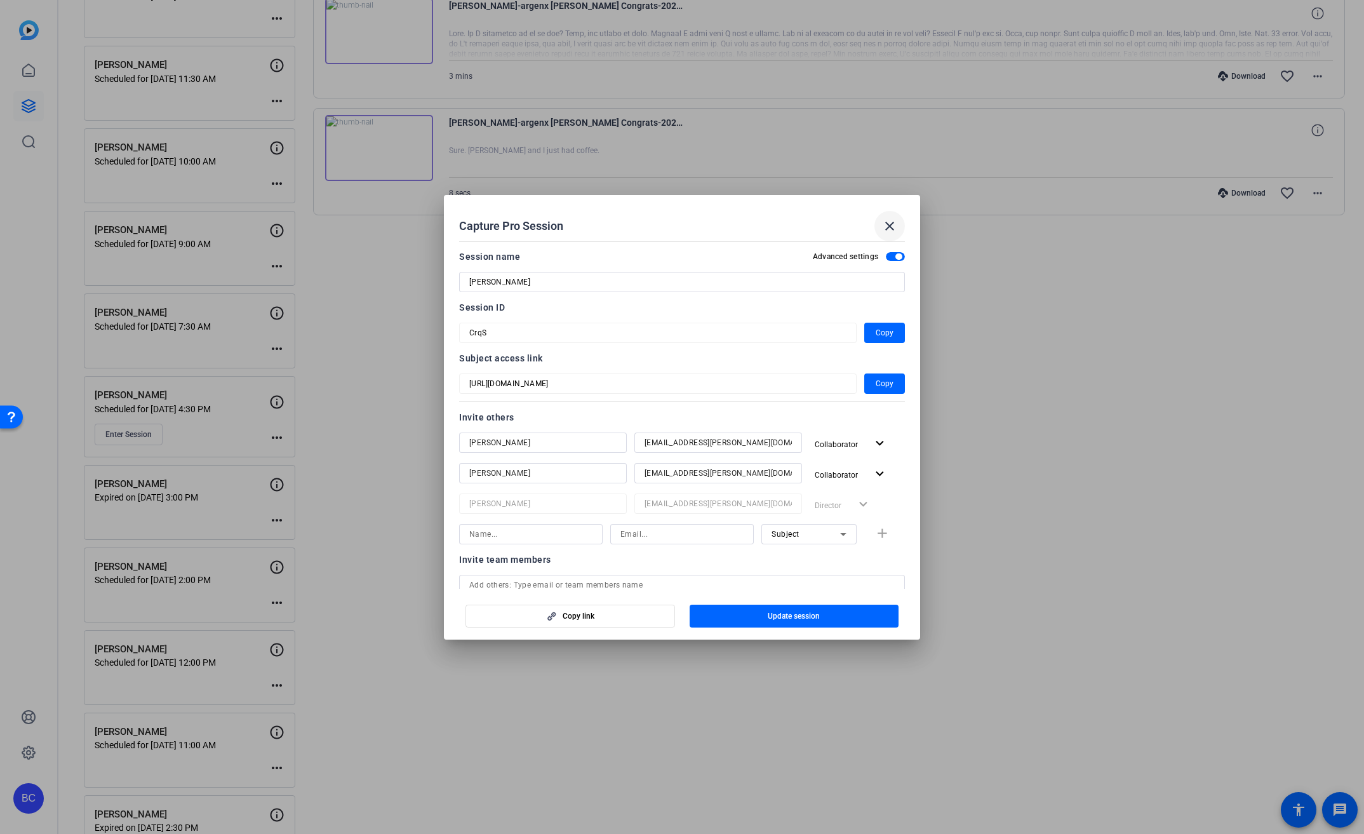
click at [888, 224] on mat-icon "close" at bounding box center [889, 225] width 15 height 15
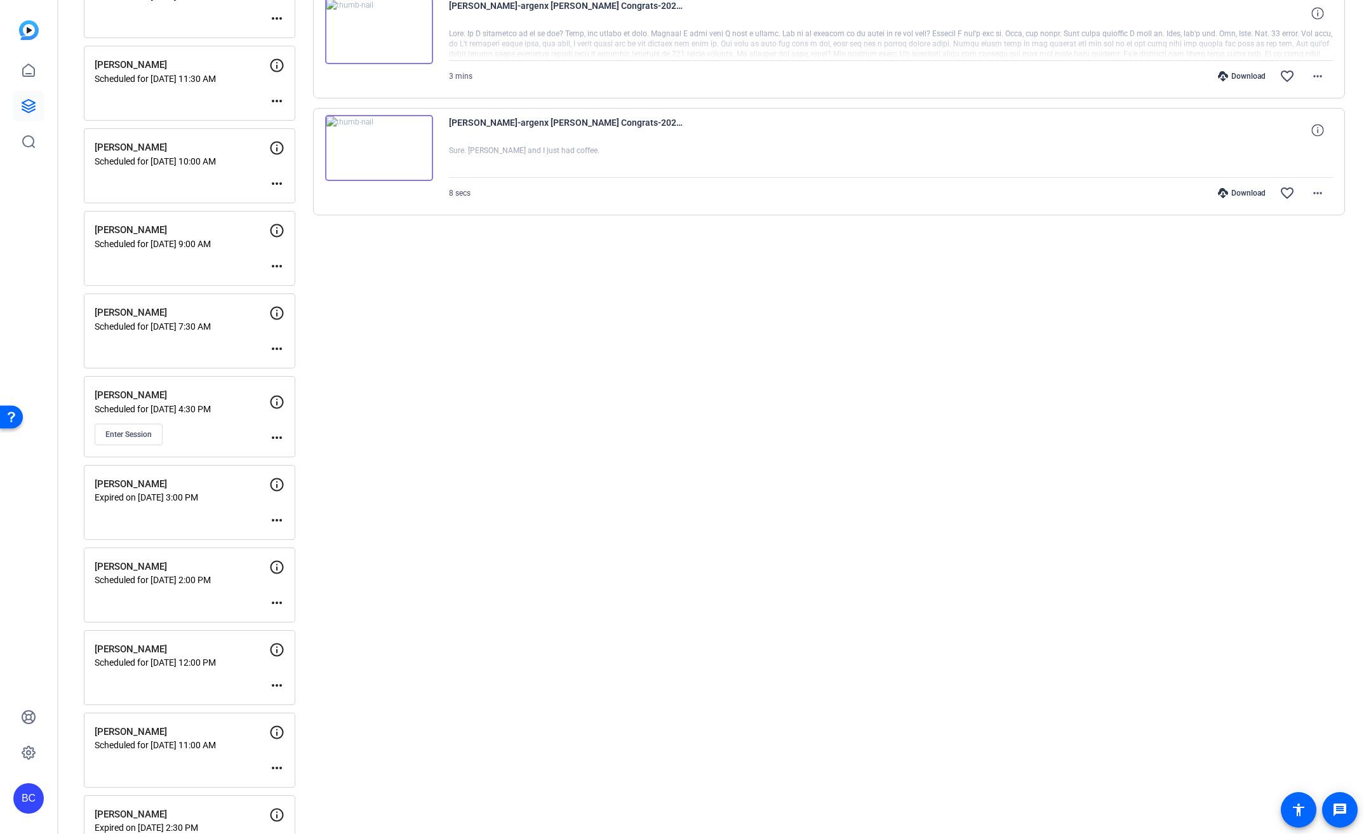
drag, startPoint x: 145, startPoint y: 402, endPoint x: 139, endPoint y: 413, distance: 12.2
click at [145, 402] on p "[PERSON_NAME]" at bounding box center [182, 395] width 175 height 15
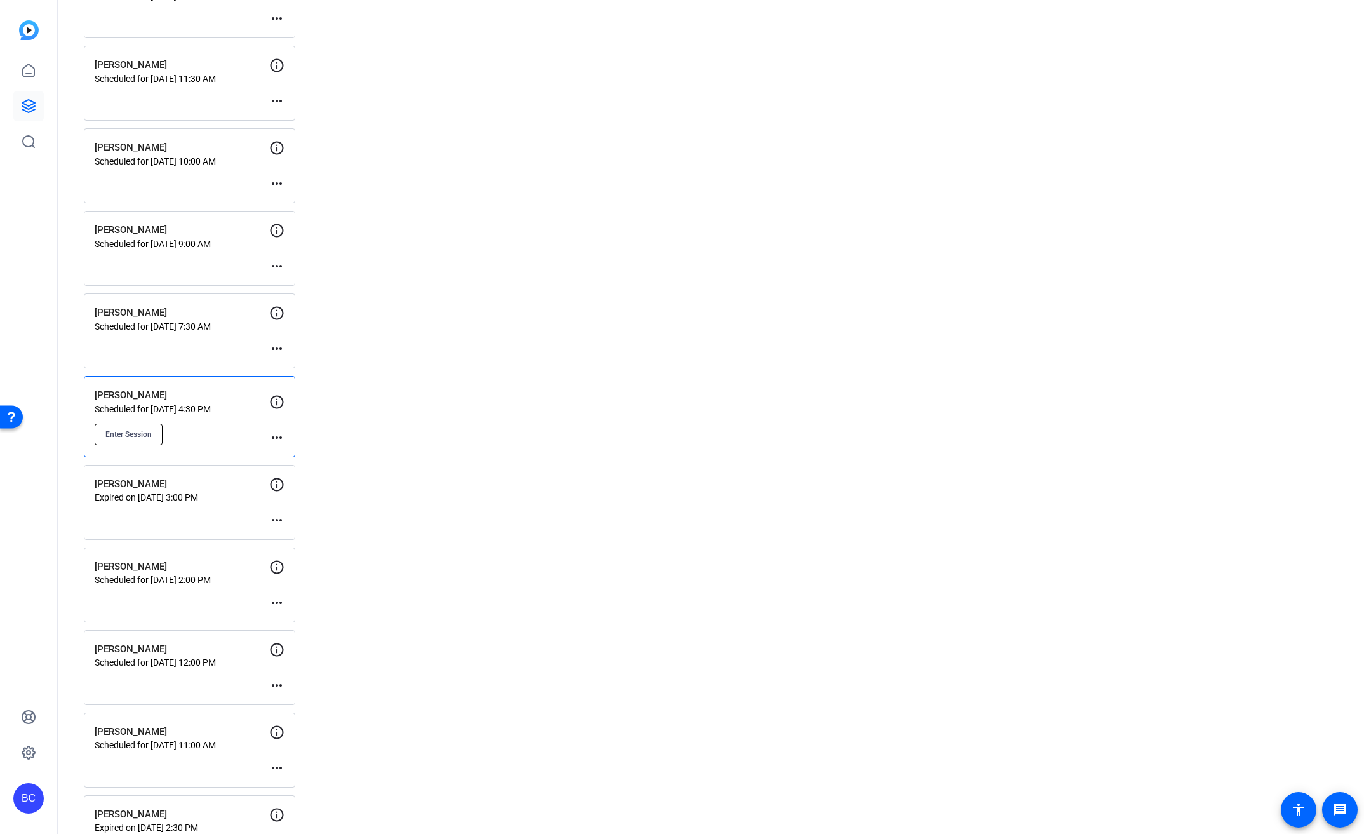
click at [137, 425] on button "Enter Session" at bounding box center [129, 435] width 68 height 22
click at [282, 438] on mat-icon "more_horiz" at bounding box center [276, 437] width 15 height 15
click at [288, 450] on span "Edit Session" at bounding box center [308, 455] width 58 height 15
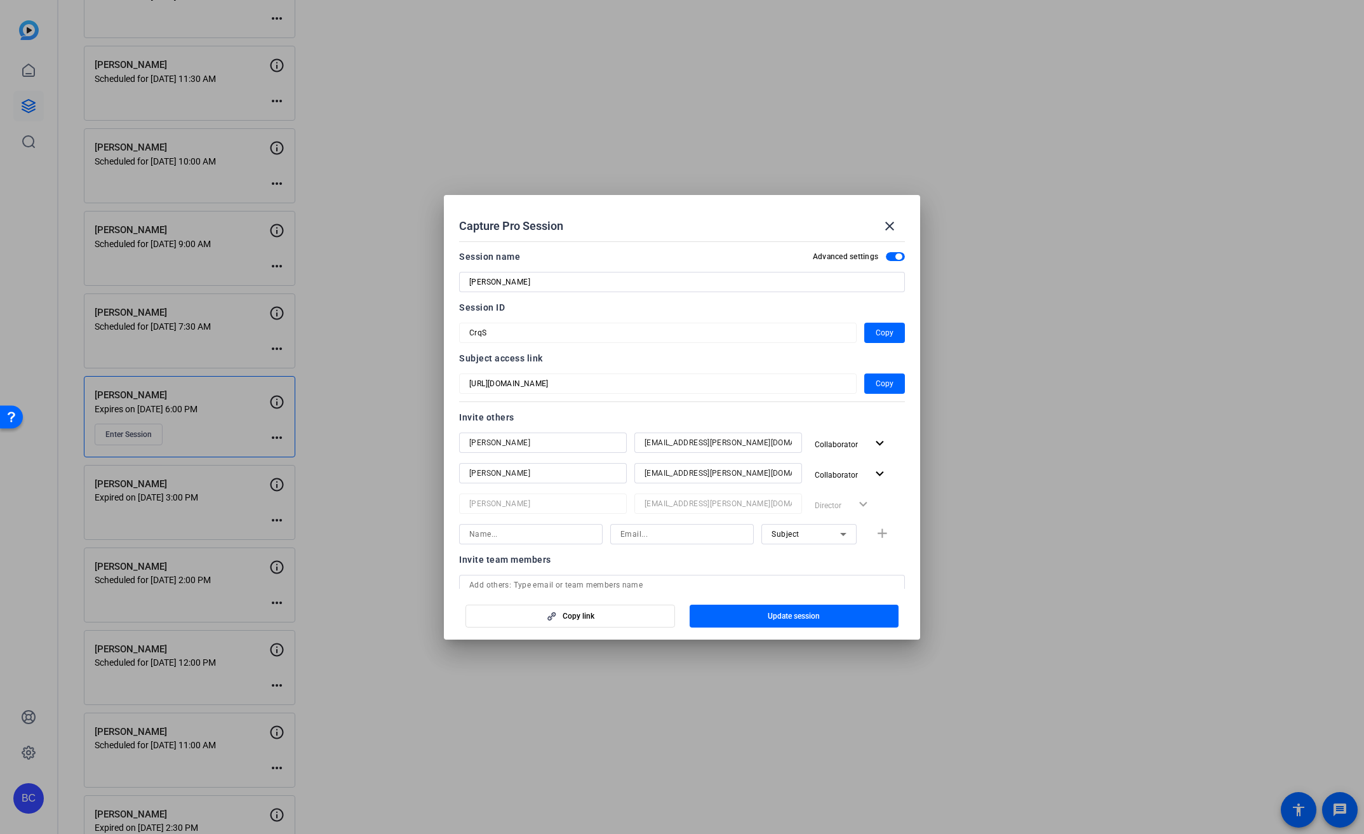
click at [531, 536] on input at bounding box center [530, 533] width 123 height 15
type input "j"
type input "Judy Spier"
type input "jspier@broadstreet.com"
click at [874, 534] on mat-icon "add" at bounding box center [882, 534] width 16 height 16
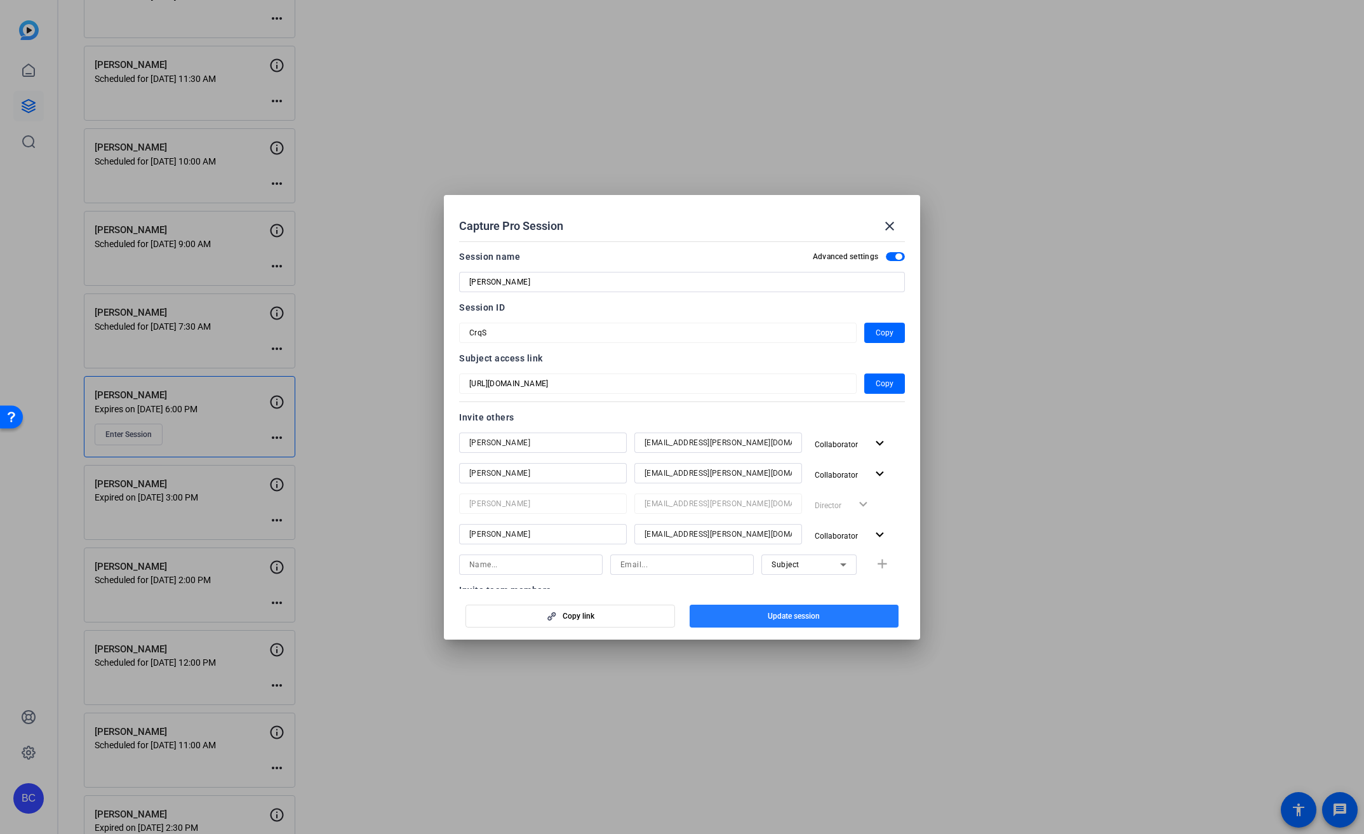
click at [827, 611] on span "button" at bounding box center [795, 616] width 210 height 30
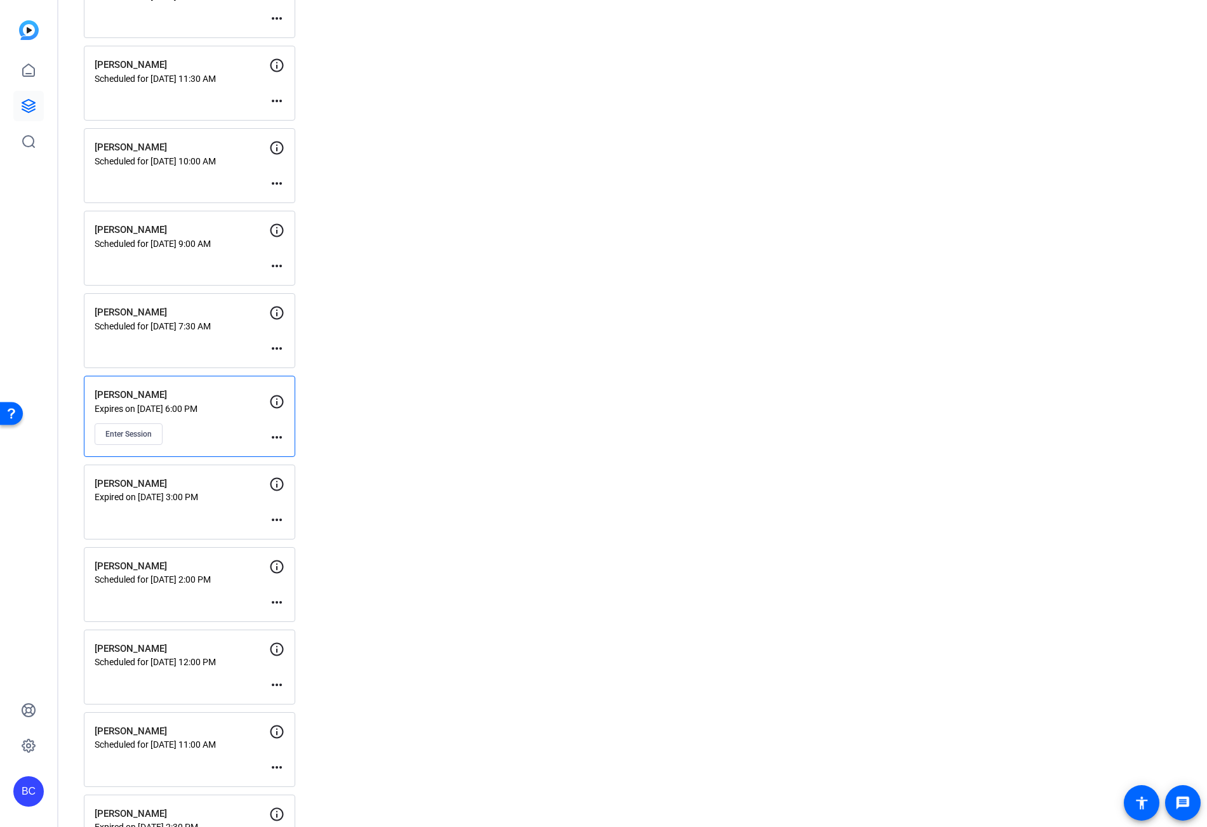
click at [277, 436] on mat-icon "more_horiz" at bounding box center [276, 437] width 15 height 15
drag, startPoint x: 310, startPoint y: 458, endPoint x: 303, endPoint y: 458, distance: 7.0
click at [310, 458] on span "Edit Session" at bounding box center [308, 455] width 58 height 15
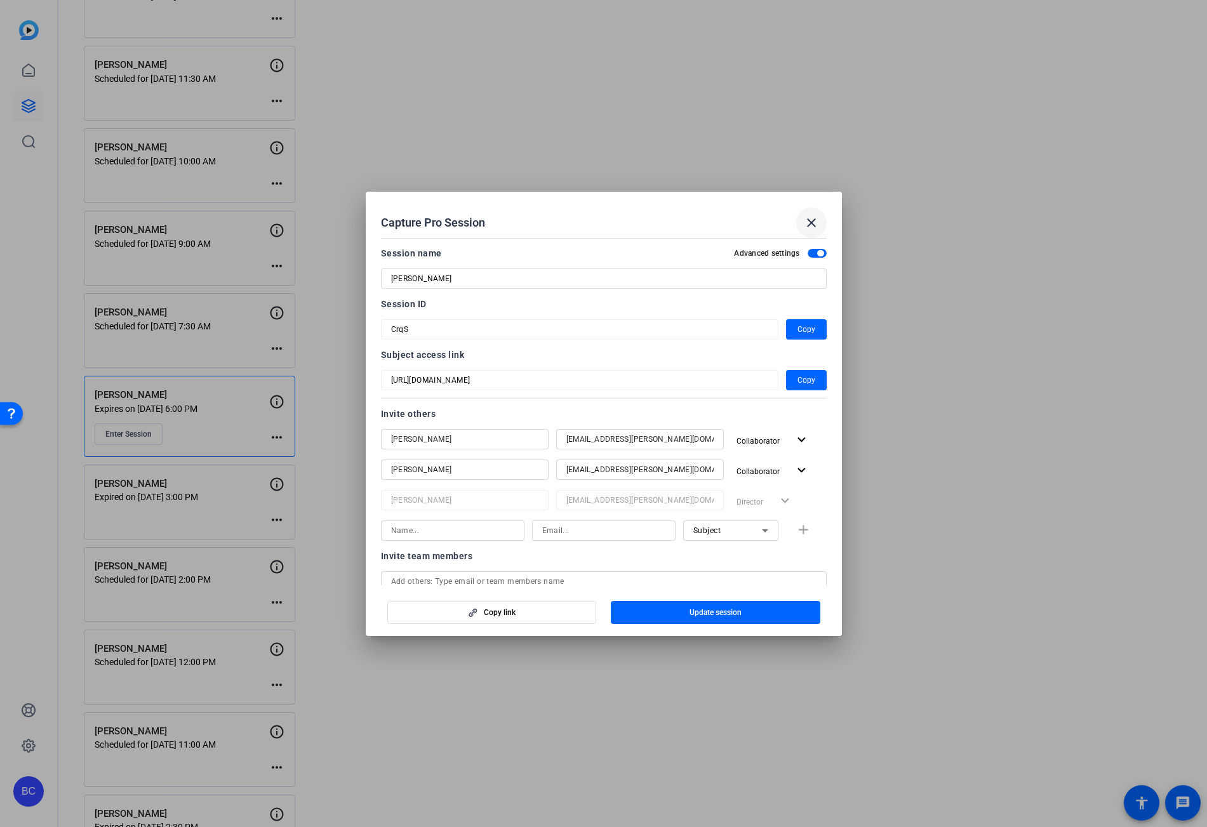
click at [813, 222] on mat-icon "close" at bounding box center [811, 222] width 15 height 15
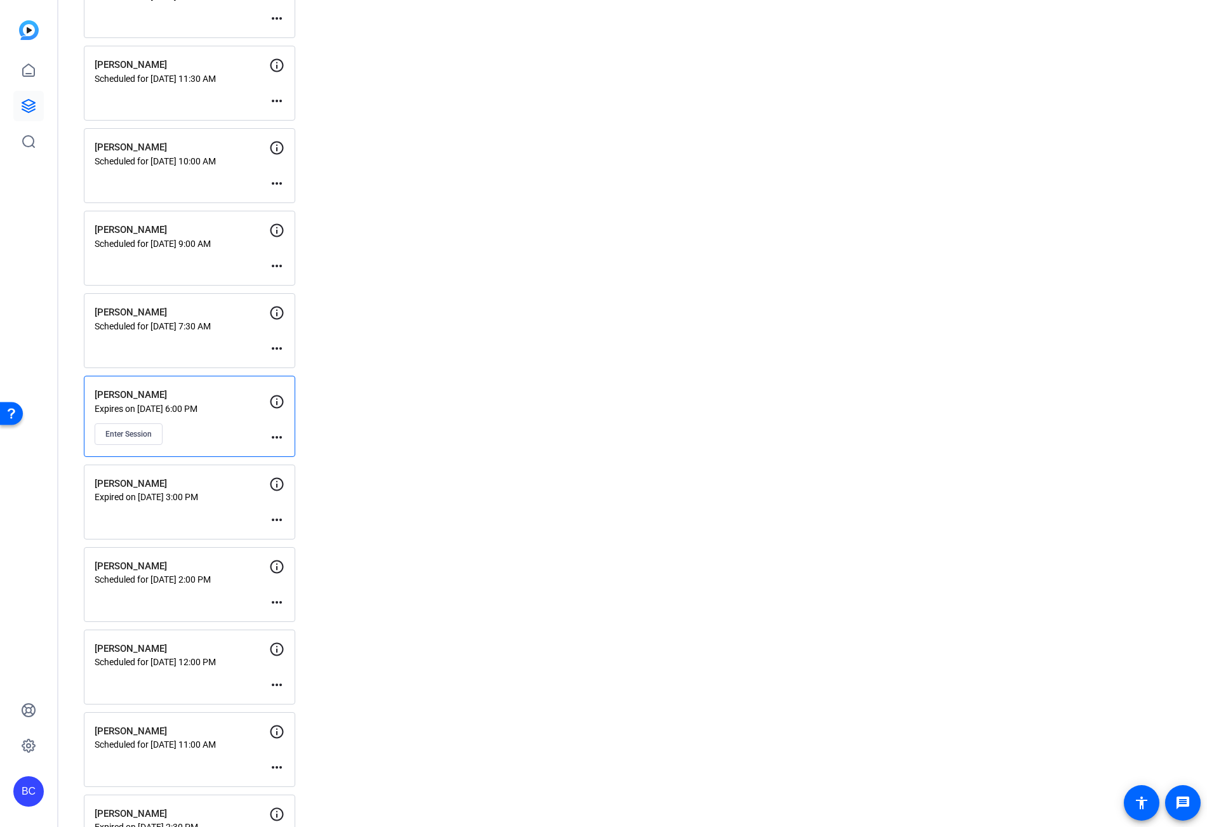
click at [277, 436] on mat-icon "more_horiz" at bounding box center [276, 437] width 15 height 15
click at [307, 453] on span "Edit Session" at bounding box center [308, 455] width 58 height 15
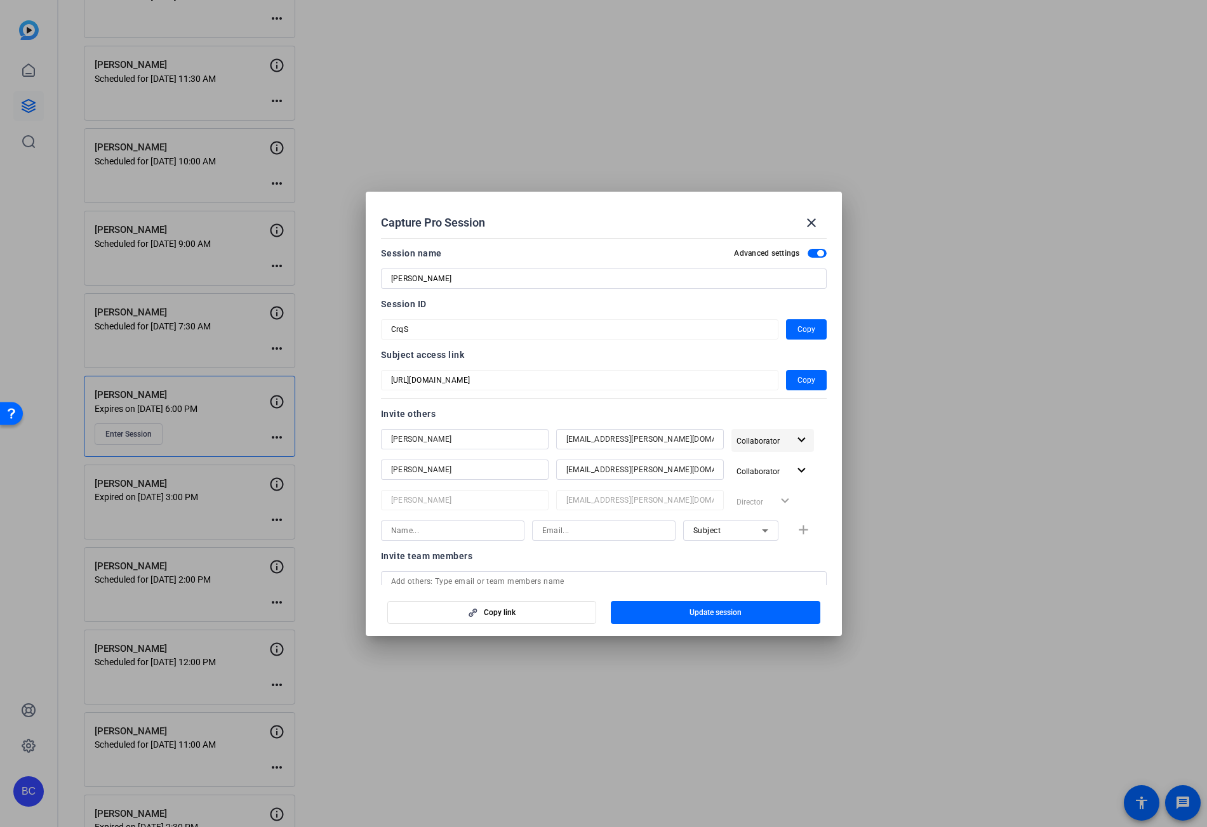
click at [794, 441] on mat-icon "expand_more" at bounding box center [802, 440] width 16 height 16
click at [766, 533] on span "Remove User" at bounding box center [758, 533] width 47 height 9
click at [457, 502] on input at bounding box center [452, 500] width 123 height 15
type input "judy spier"
type input "judynewyorkcity96@gmail.com"
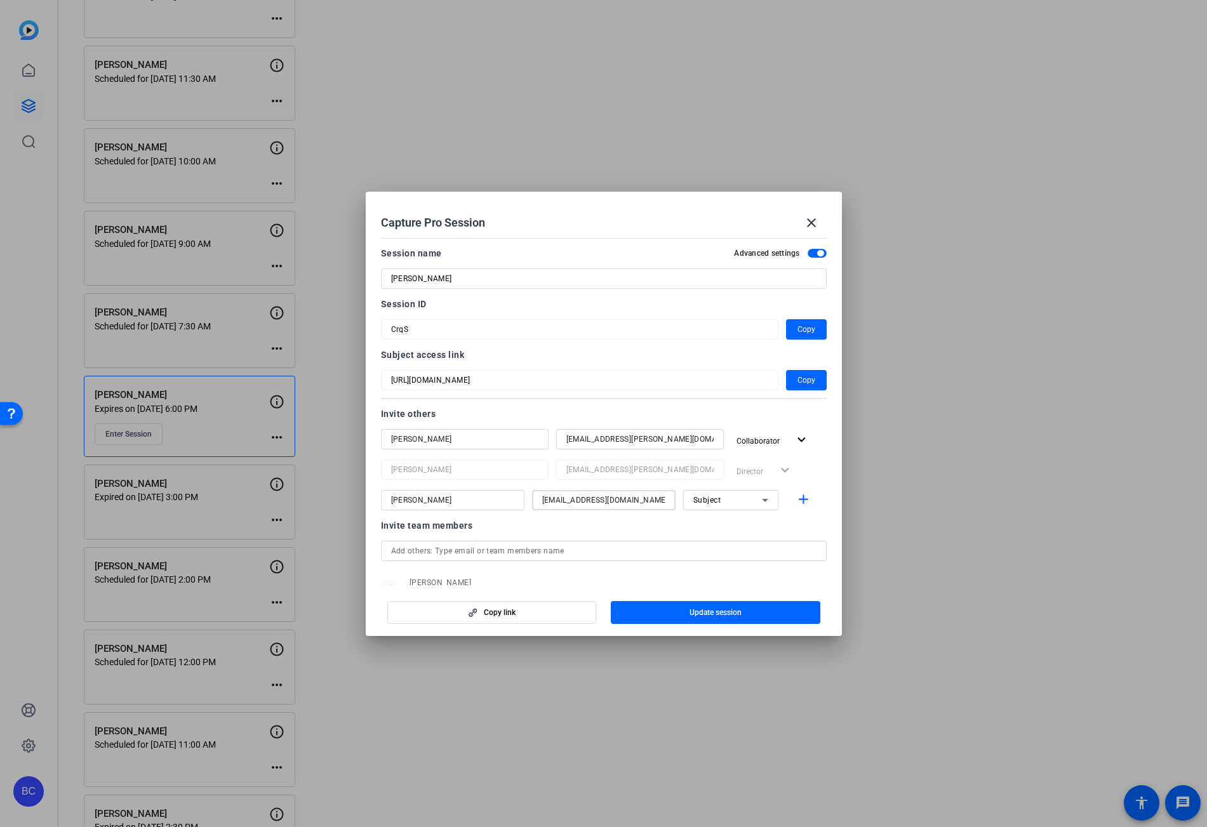
click at [733, 501] on div "Subject" at bounding box center [727, 500] width 69 height 16
click at [725, 531] on span "Collaborator" at bounding box center [709, 525] width 46 height 15
click at [796, 494] on mat-icon "add" at bounding box center [804, 500] width 16 height 16
click at [719, 612] on span "Update session" at bounding box center [716, 613] width 52 height 10
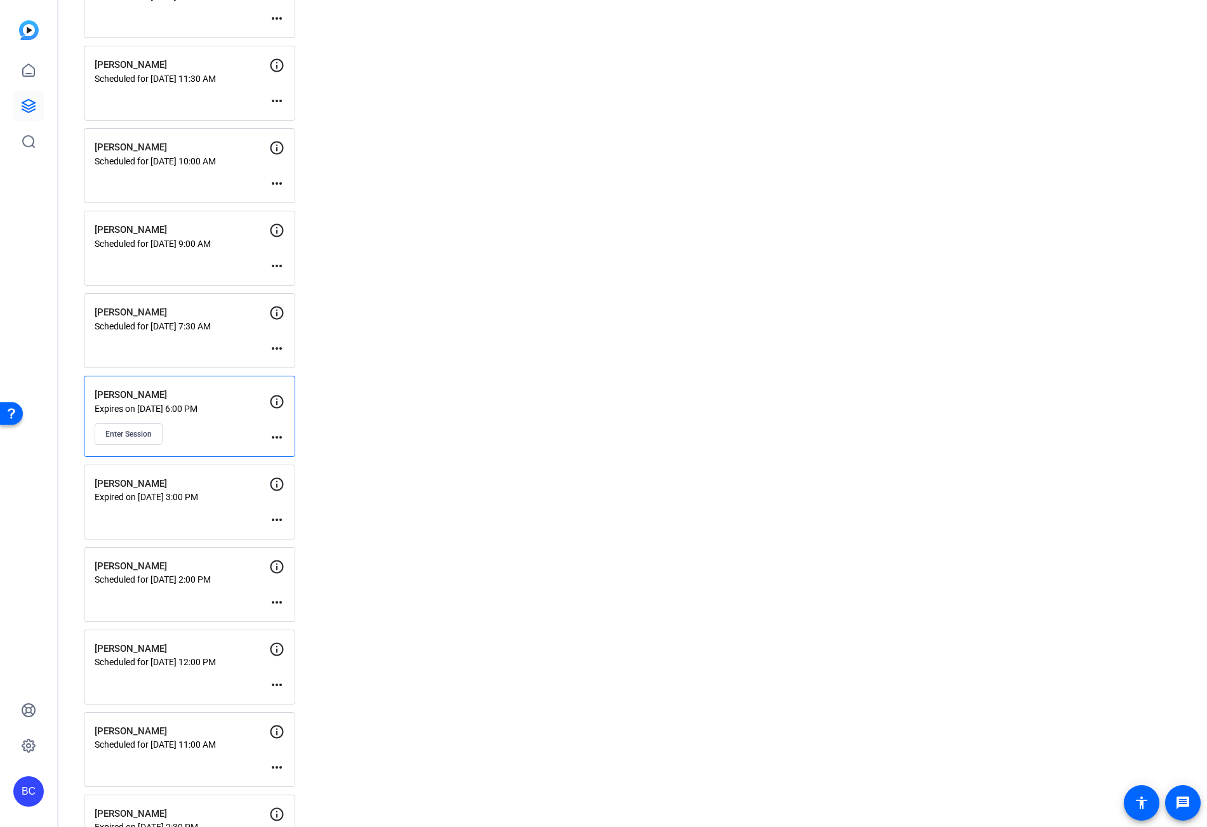
click at [283, 437] on mat-icon "more_horiz" at bounding box center [276, 437] width 15 height 15
click at [305, 454] on span "Edit Session" at bounding box center [308, 455] width 58 height 15
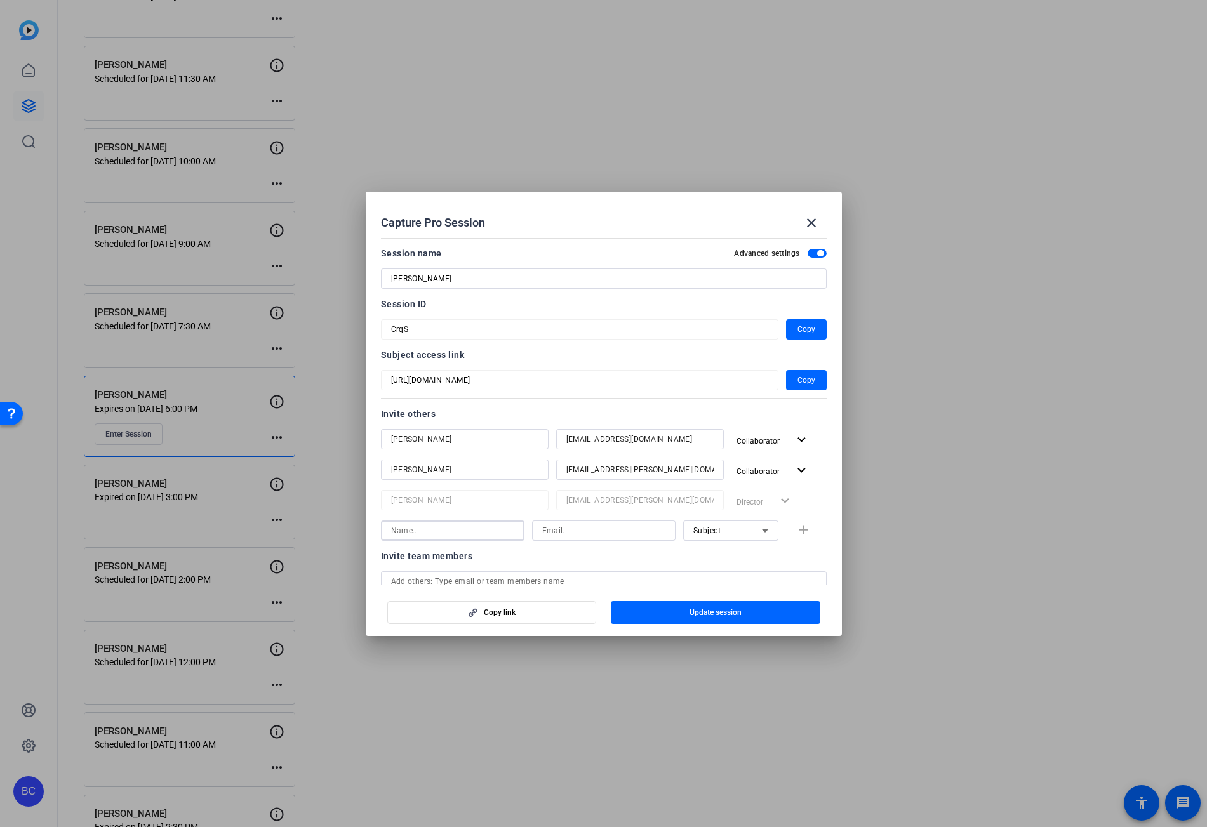
click at [447, 526] on input at bounding box center [452, 530] width 123 height 15
type input "judy spier"
type input "jspier@broadstreet.com"
click at [797, 531] on mat-icon "add" at bounding box center [804, 531] width 16 height 16
click at [736, 611] on span "Update session" at bounding box center [716, 613] width 52 height 10
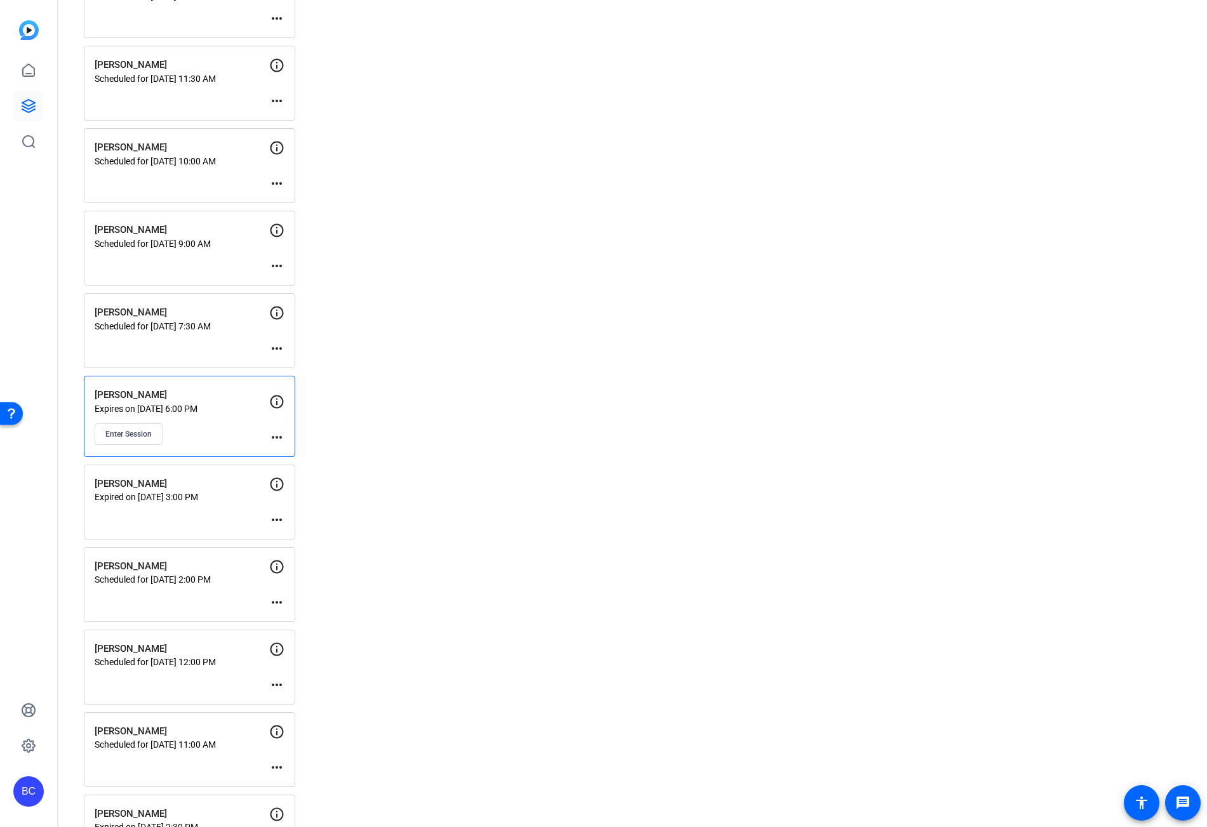
click at [32, 797] on div "BC" at bounding box center [28, 792] width 30 height 30
click at [168, 777] on mat-icon "logout" at bounding box center [168, 773] width 15 height 15
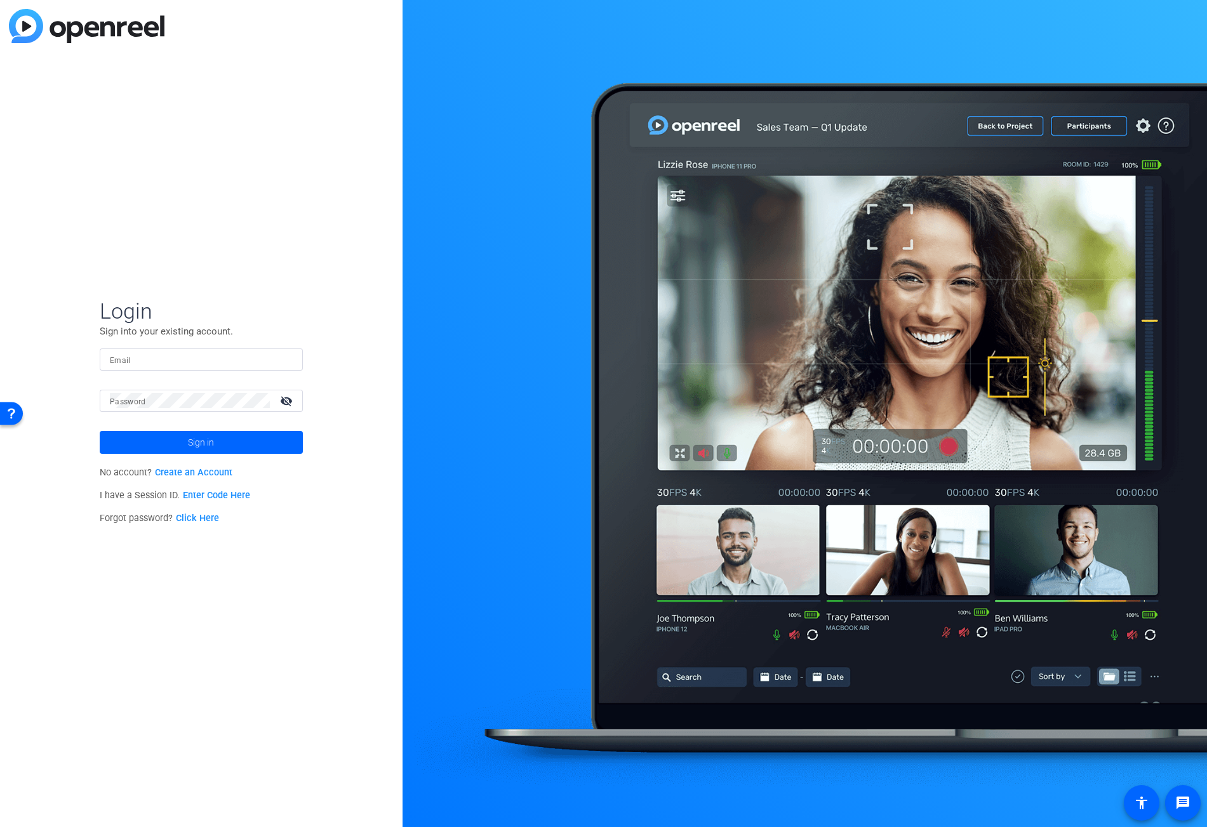
type input "bcurp@broadstreet.com"
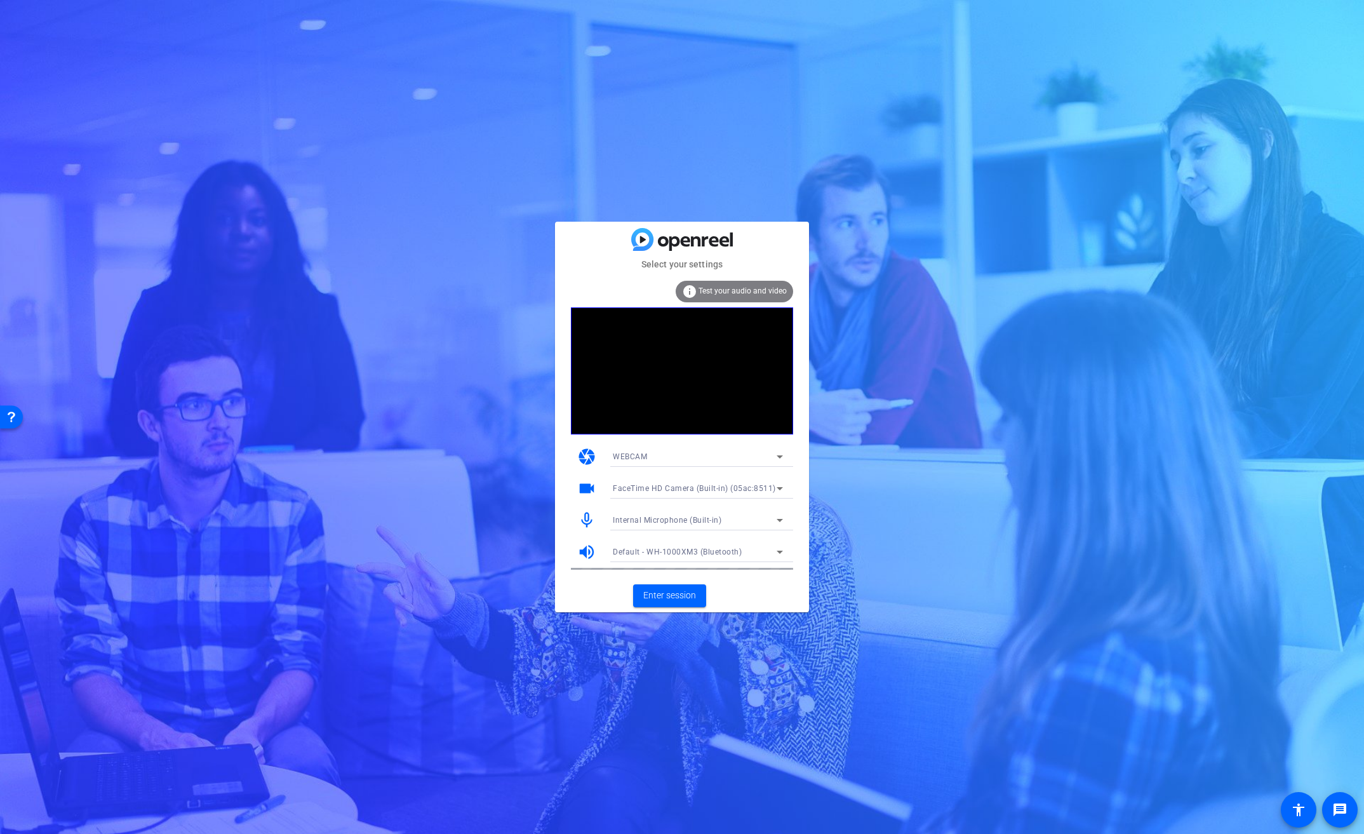
drag, startPoint x: 725, startPoint y: 586, endPoint x: 709, endPoint y: 592, distance: 17.7
click at [725, 586] on mat-card-actions "Enter session" at bounding box center [682, 595] width 254 height 33
click at [685, 601] on span "Enter session" at bounding box center [669, 595] width 53 height 13
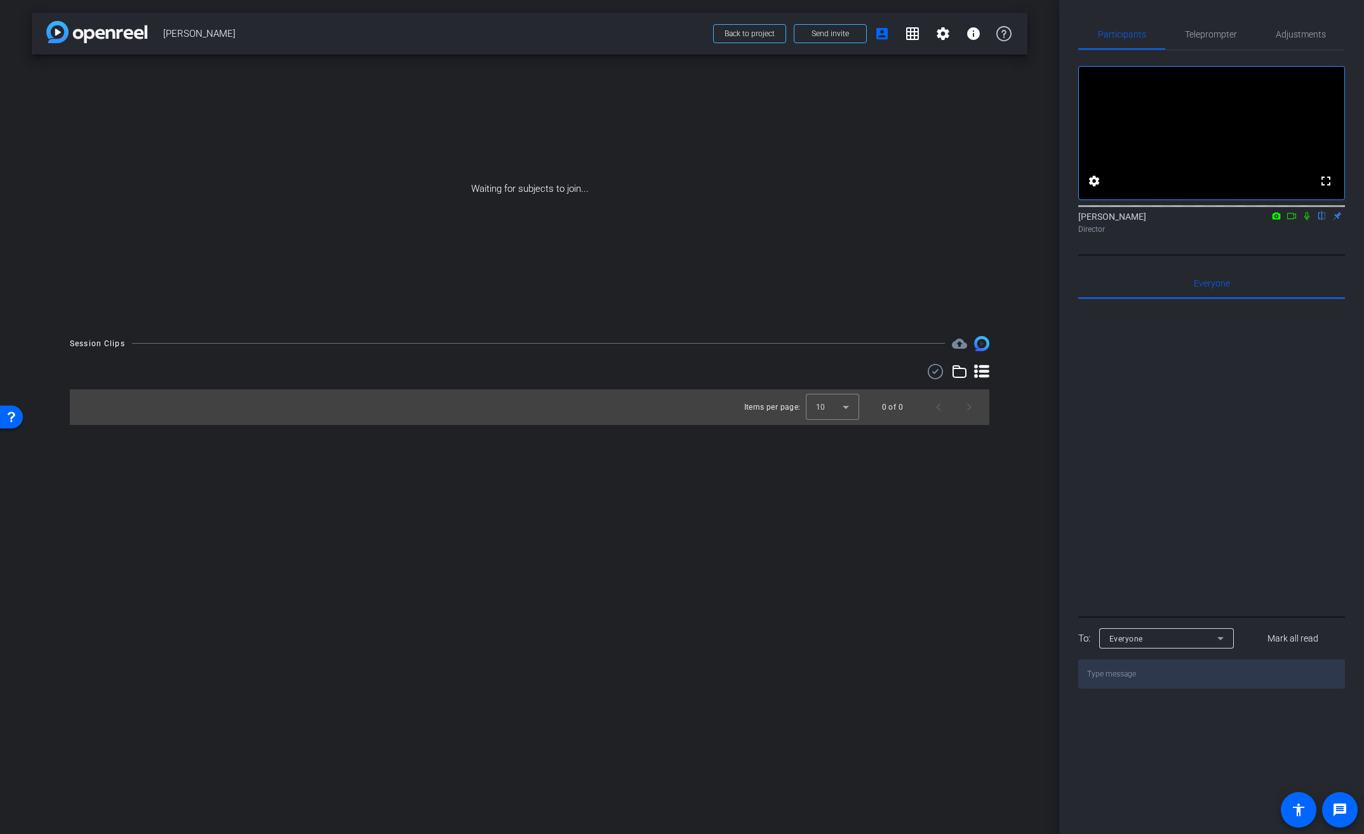
drag, startPoint x: 1308, startPoint y: 234, endPoint x: 1051, endPoint y: 217, distance: 257.7
click at [1308, 220] on icon at bounding box center [1306, 216] width 5 height 8
click at [1301, 222] on mat-icon at bounding box center [1306, 215] width 15 height 11
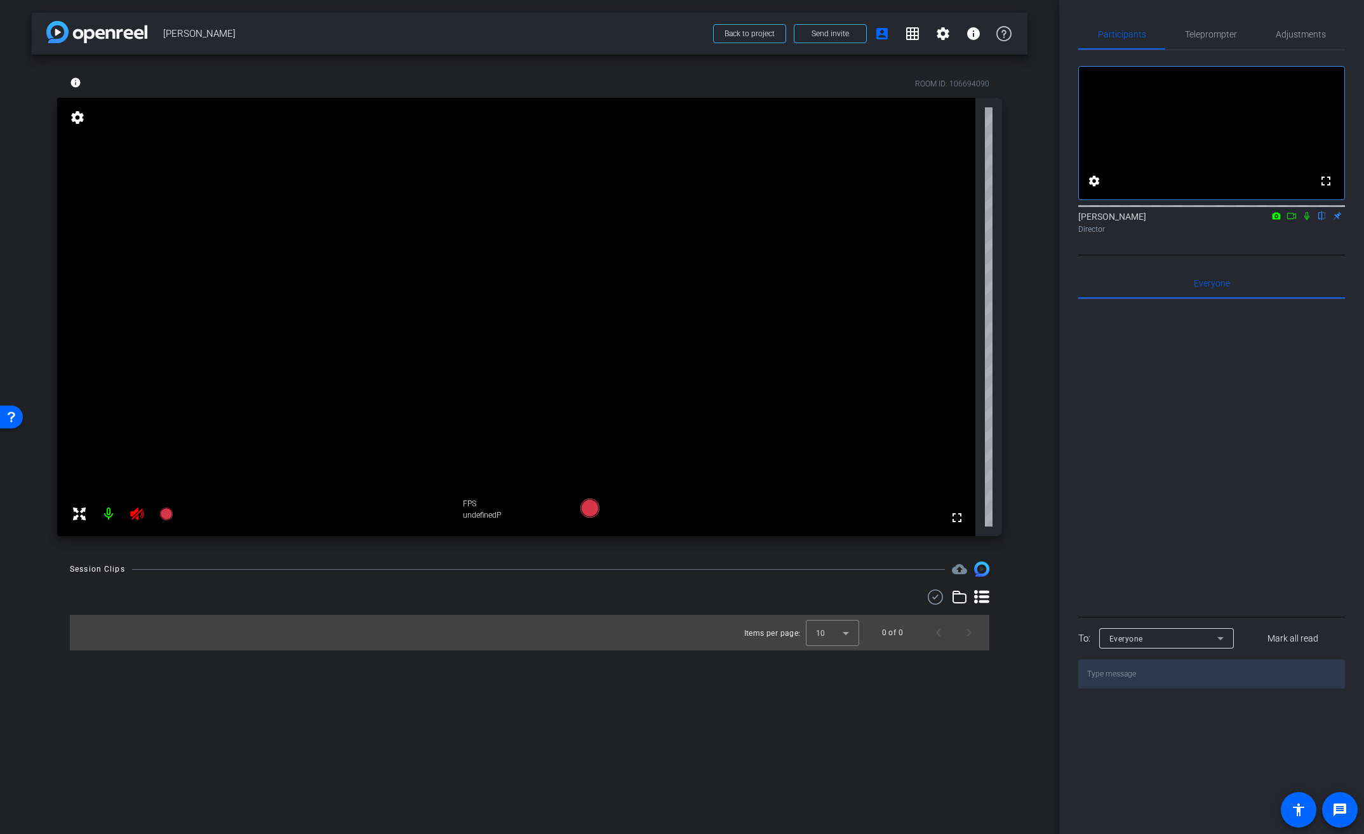
click at [135, 514] on icon at bounding box center [137, 513] width 15 height 15
click at [135, 514] on div at bounding box center [123, 513] width 112 height 25
click at [134, 513] on div at bounding box center [123, 513] width 112 height 25
click at [137, 513] on div at bounding box center [123, 513] width 112 height 25
click at [909, 40] on mat-icon "grid_on" at bounding box center [912, 33] width 15 height 15
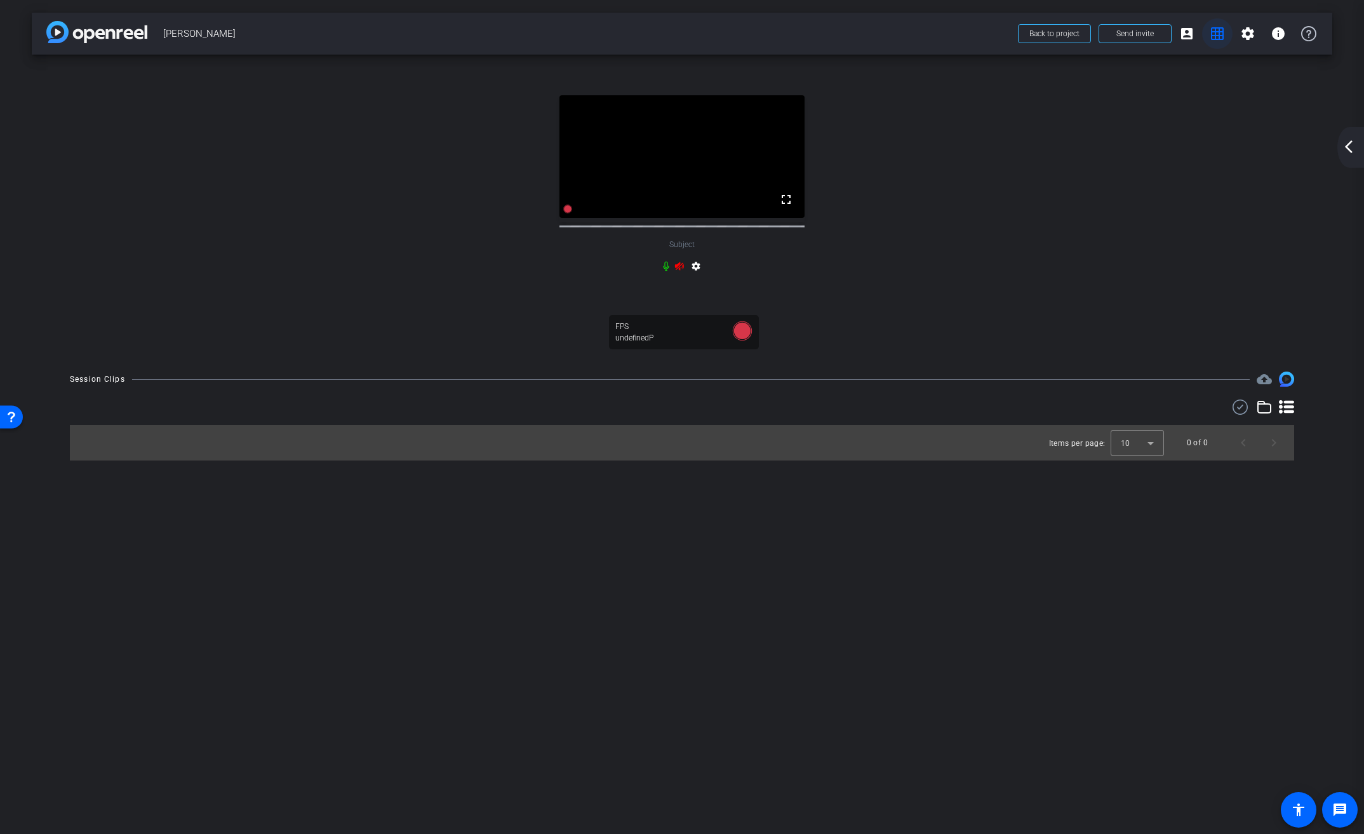
click at [1216, 36] on mat-icon "grid_on" at bounding box center [1217, 33] width 15 height 15
click at [1351, 151] on mat-icon "arrow_back_ios_new" at bounding box center [1348, 146] width 15 height 15
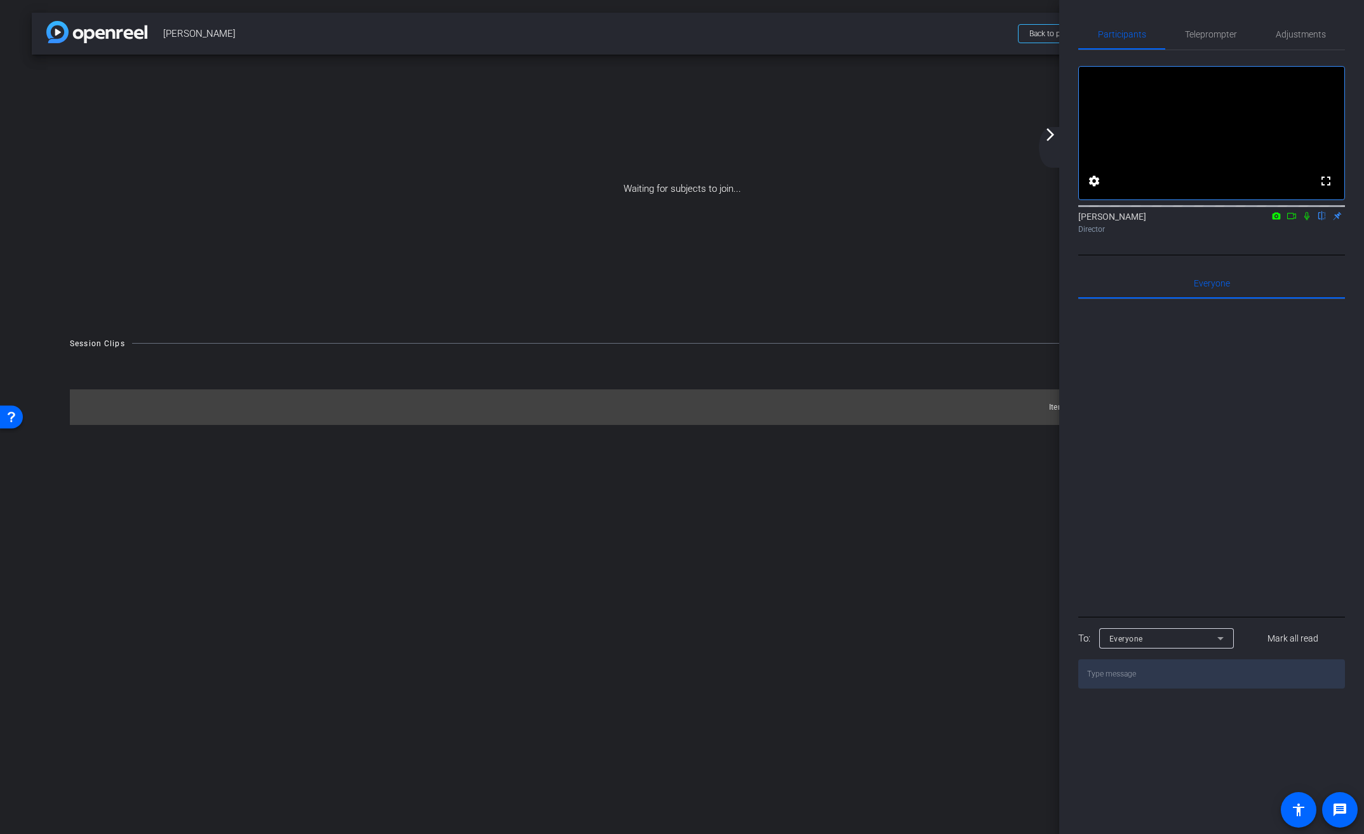
click at [1041, 137] on div "arrow_back_ios_new arrow_forward_ios" at bounding box center [1052, 147] width 27 height 41
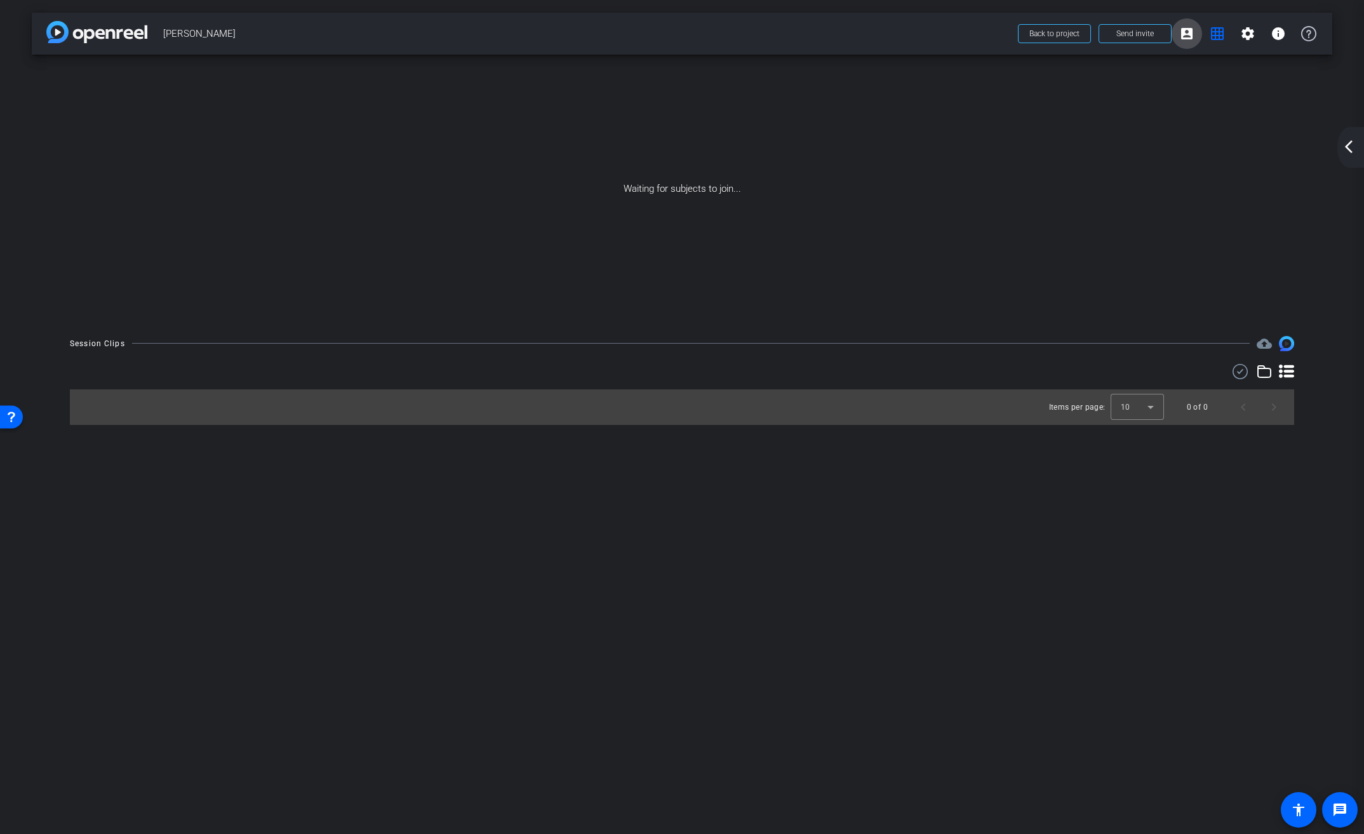
click at [1191, 36] on mat-icon "account_box" at bounding box center [1186, 33] width 15 height 15
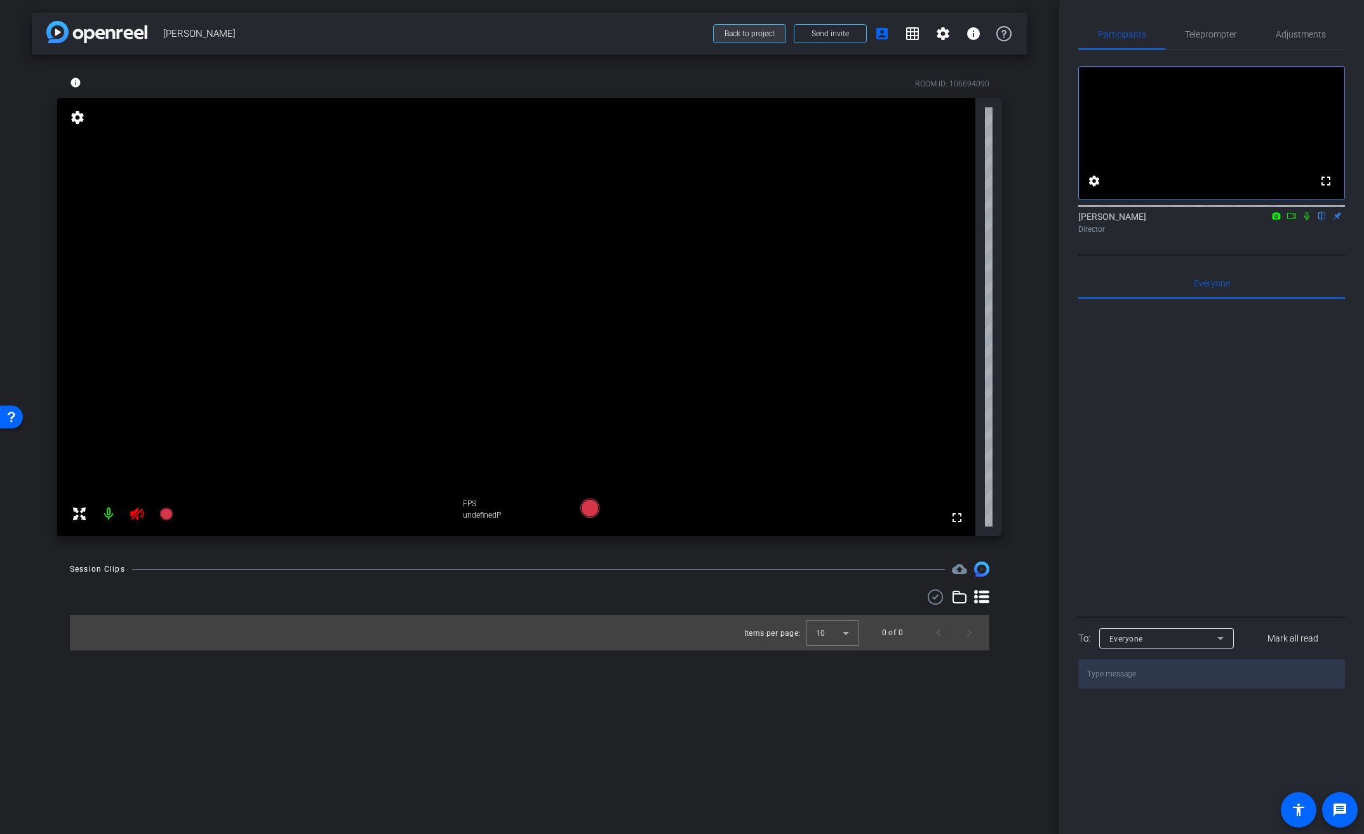
click at [752, 31] on span "Back to project" at bounding box center [750, 33] width 50 height 9
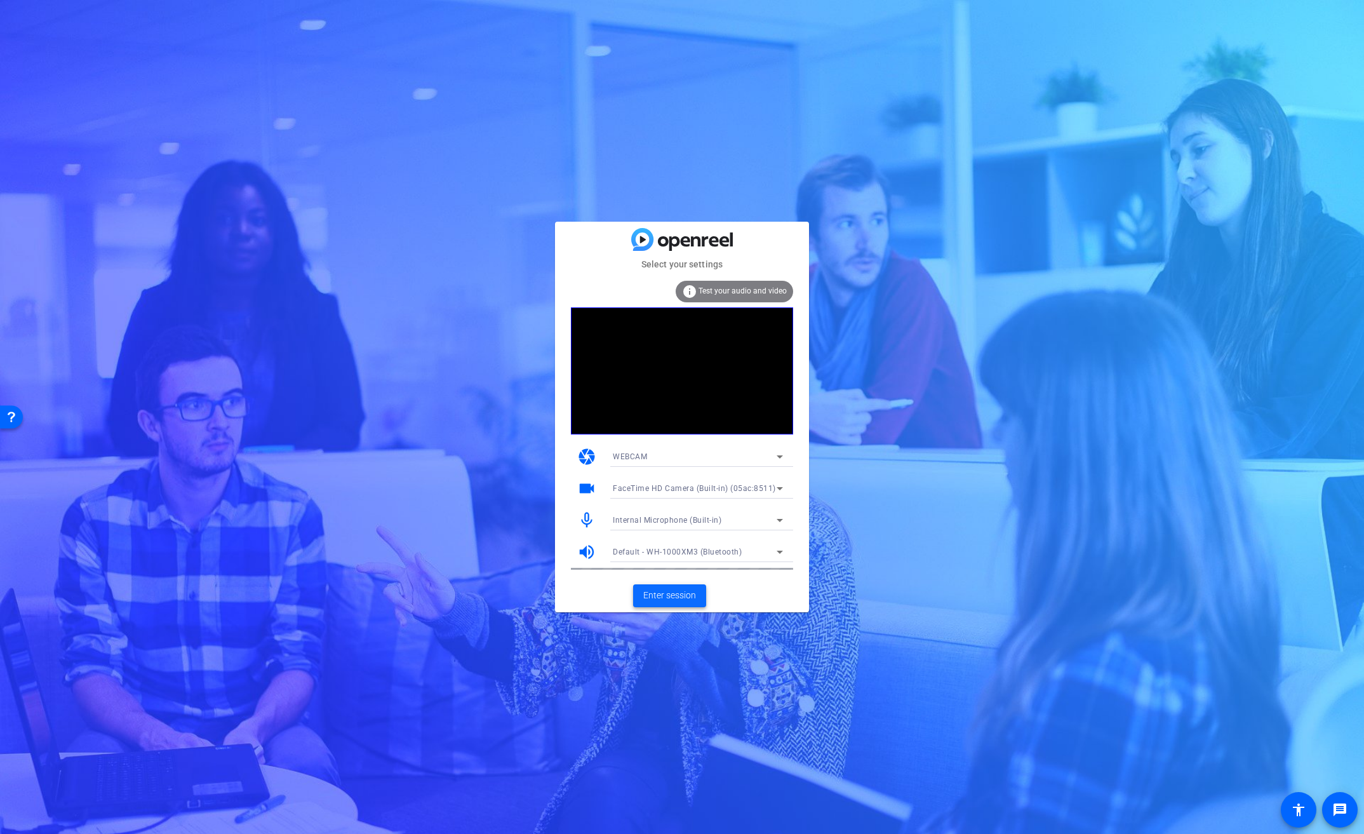
click at [665, 594] on span "Enter session" at bounding box center [669, 595] width 53 height 13
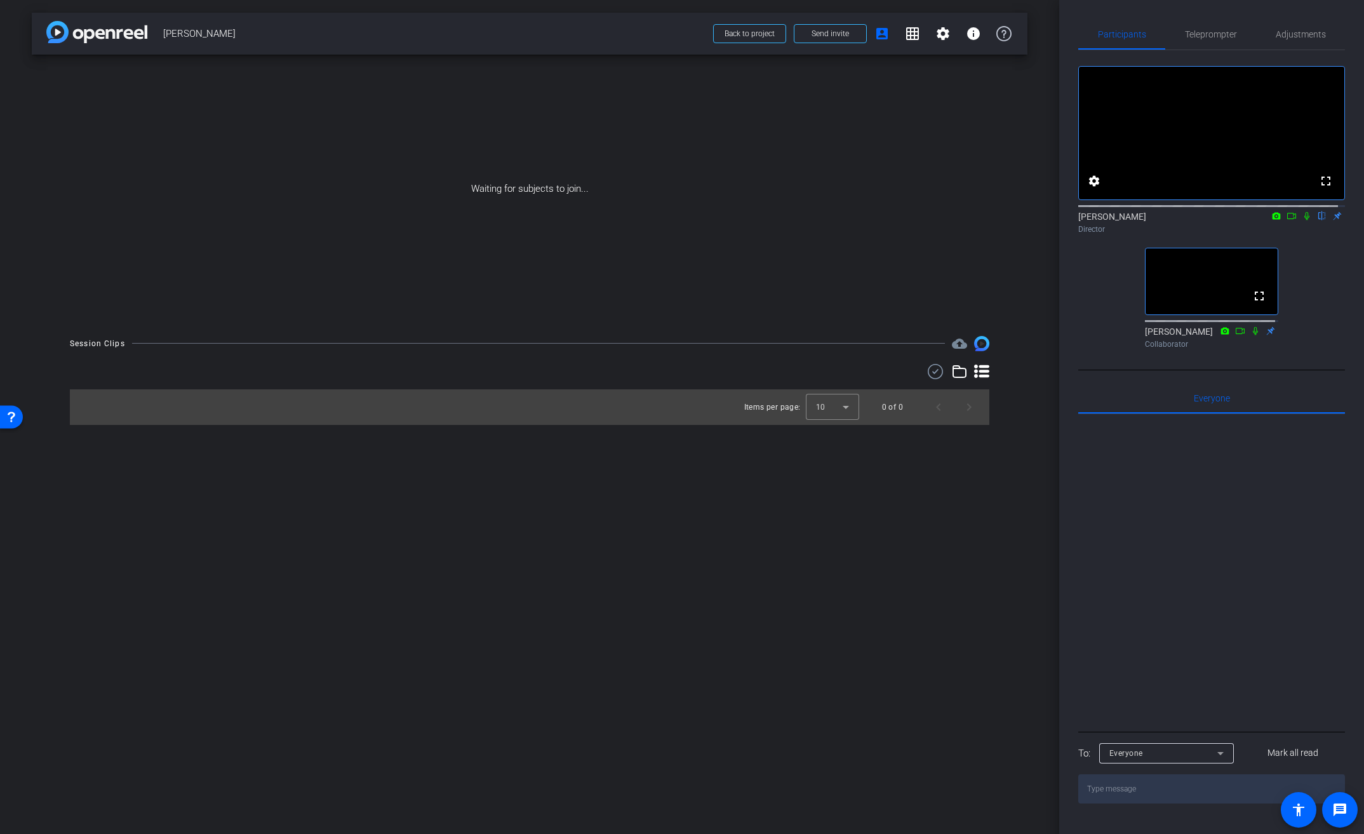
click at [1228, 295] on video at bounding box center [1212, 281] width 132 height 66
click at [1256, 304] on mat-icon "fullscreen" at bounding box center [1259, 295] width 15 height 15
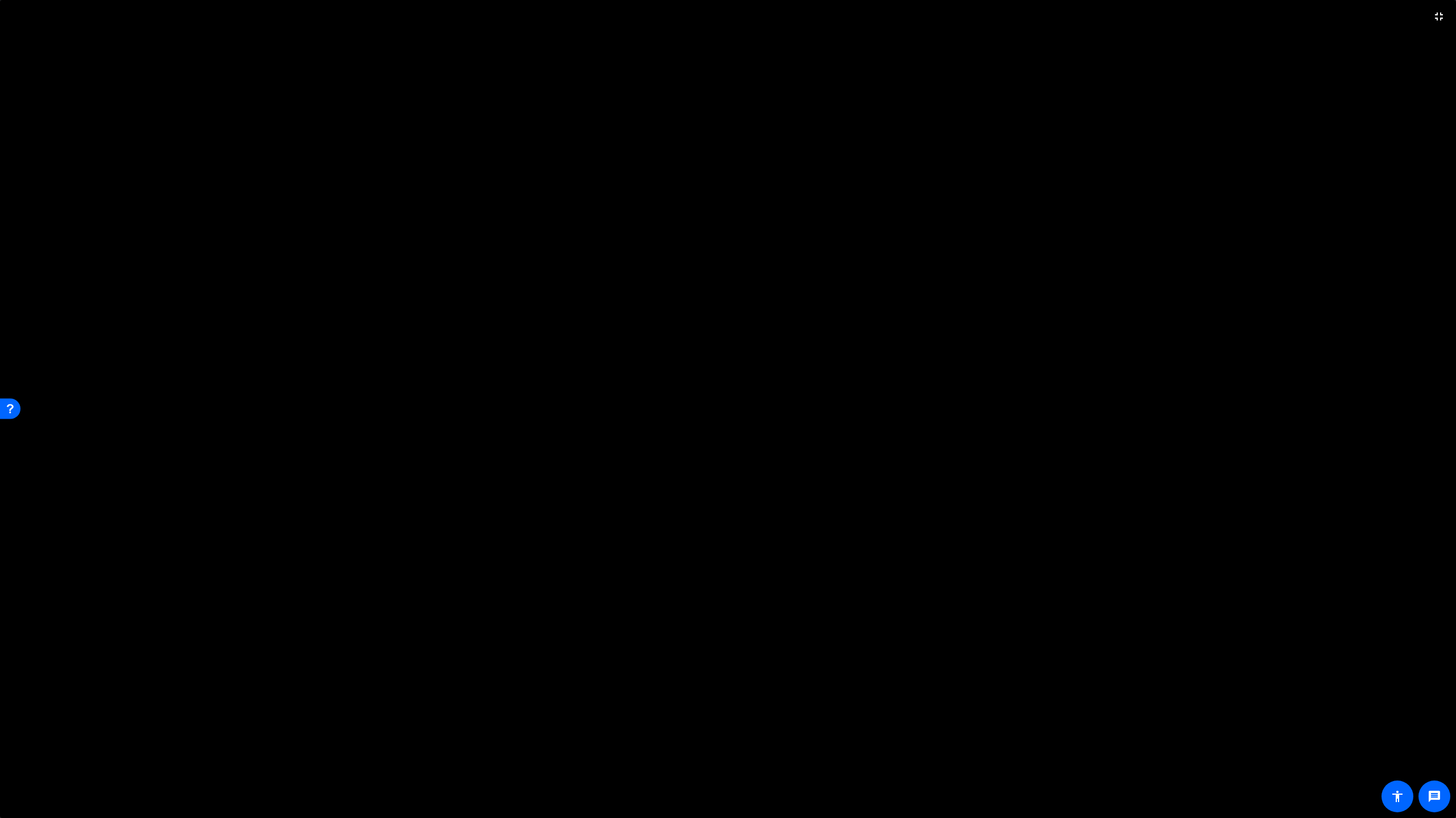
click at [1139, 134] on video at bounding box center [728, 409] width 1456 height 818
click at [769, 309] on video at bounding box center [728, 409] width 1456 height 818
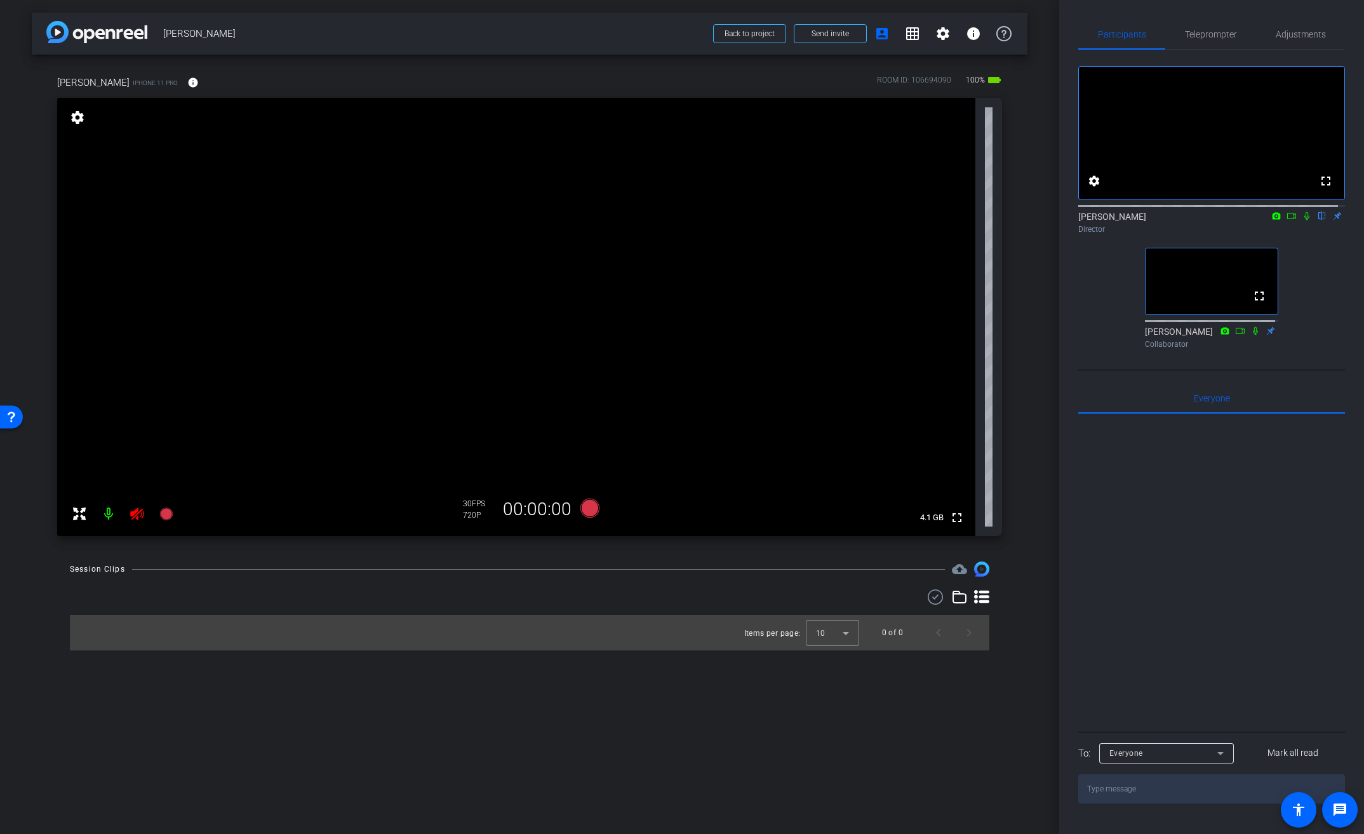
click at [135, 507] on icon at bounding box center [137, 513] width 15 height 15
click at [187, 86] on mat-icon "info" at bounding box center [192, 82] width 11 height 11
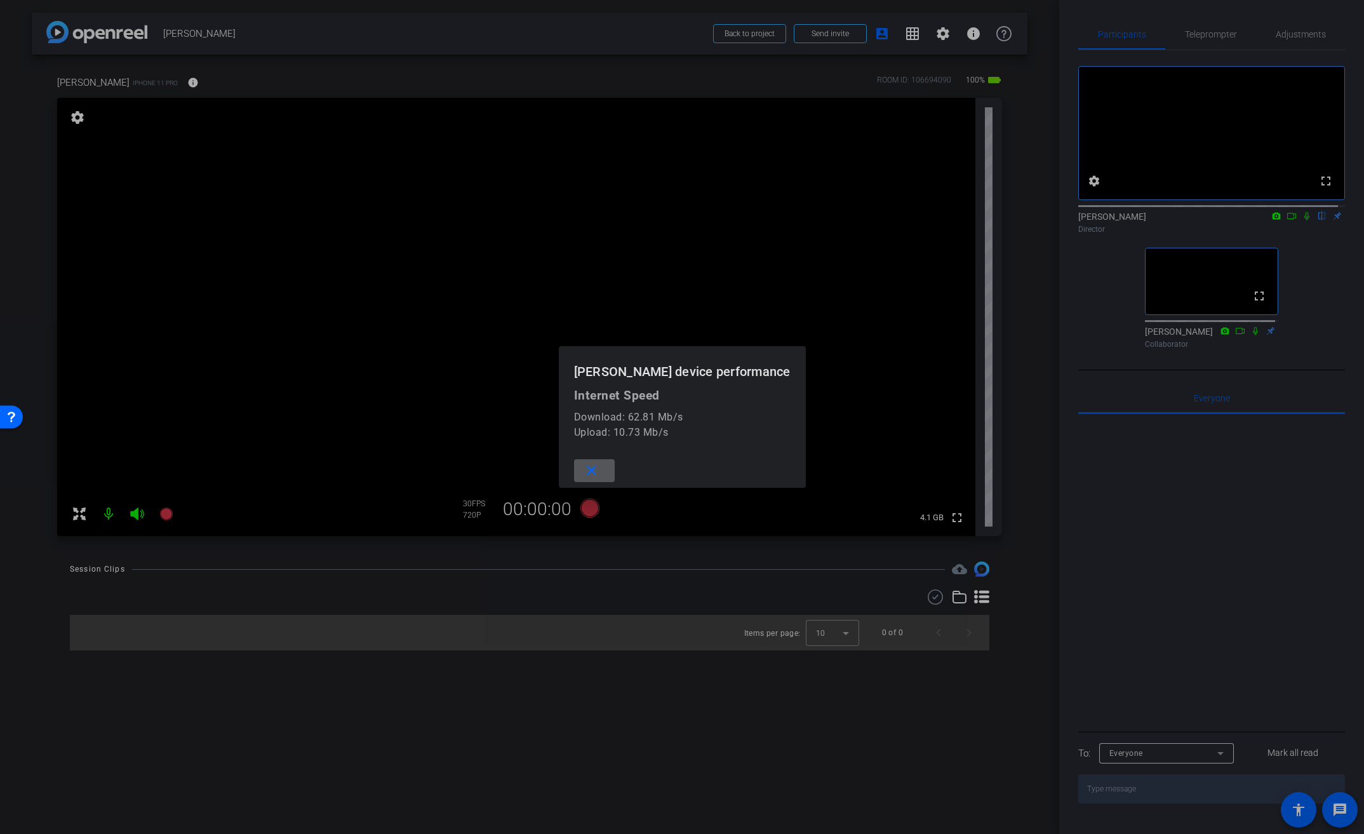
click at [171, 86] on div at bounding box center [682, 417] width 1364 height 834
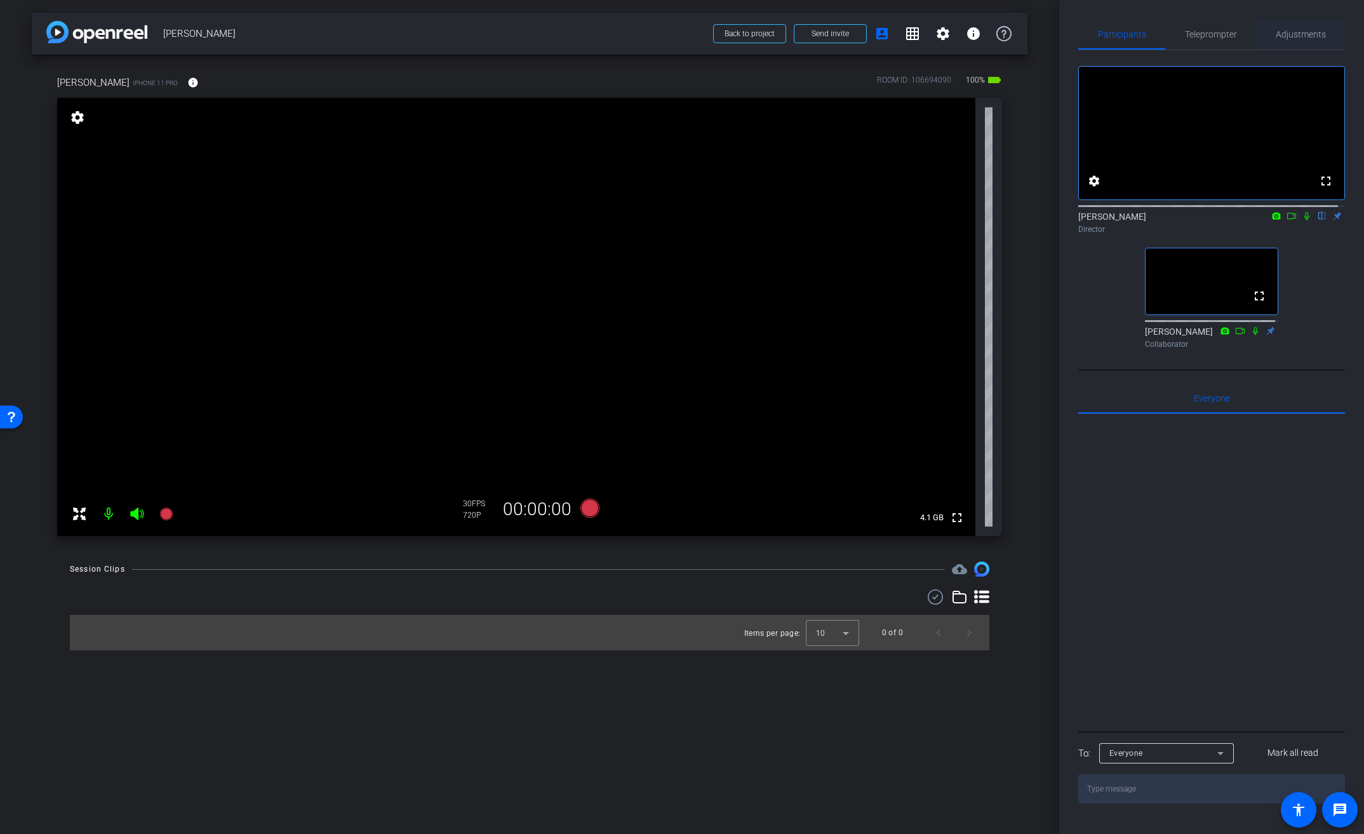
click at [1297, 30] on span "Adjustments" at bounding box center [1301, 34] width 50 height 9
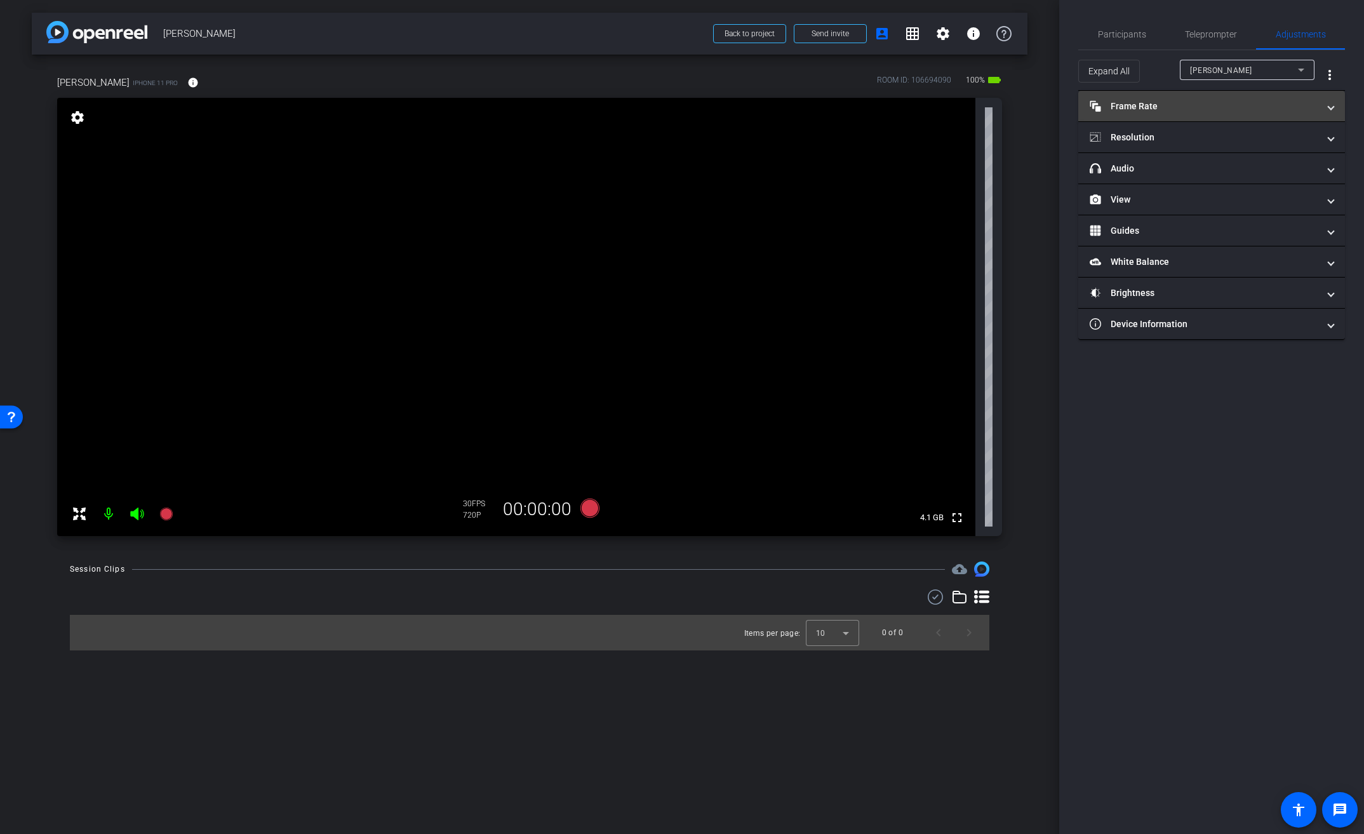
click at [1169, 105] on mat-panel-title "Frame Rate Frame Rate" at bounding box center [1204, 106] width 229 height 13
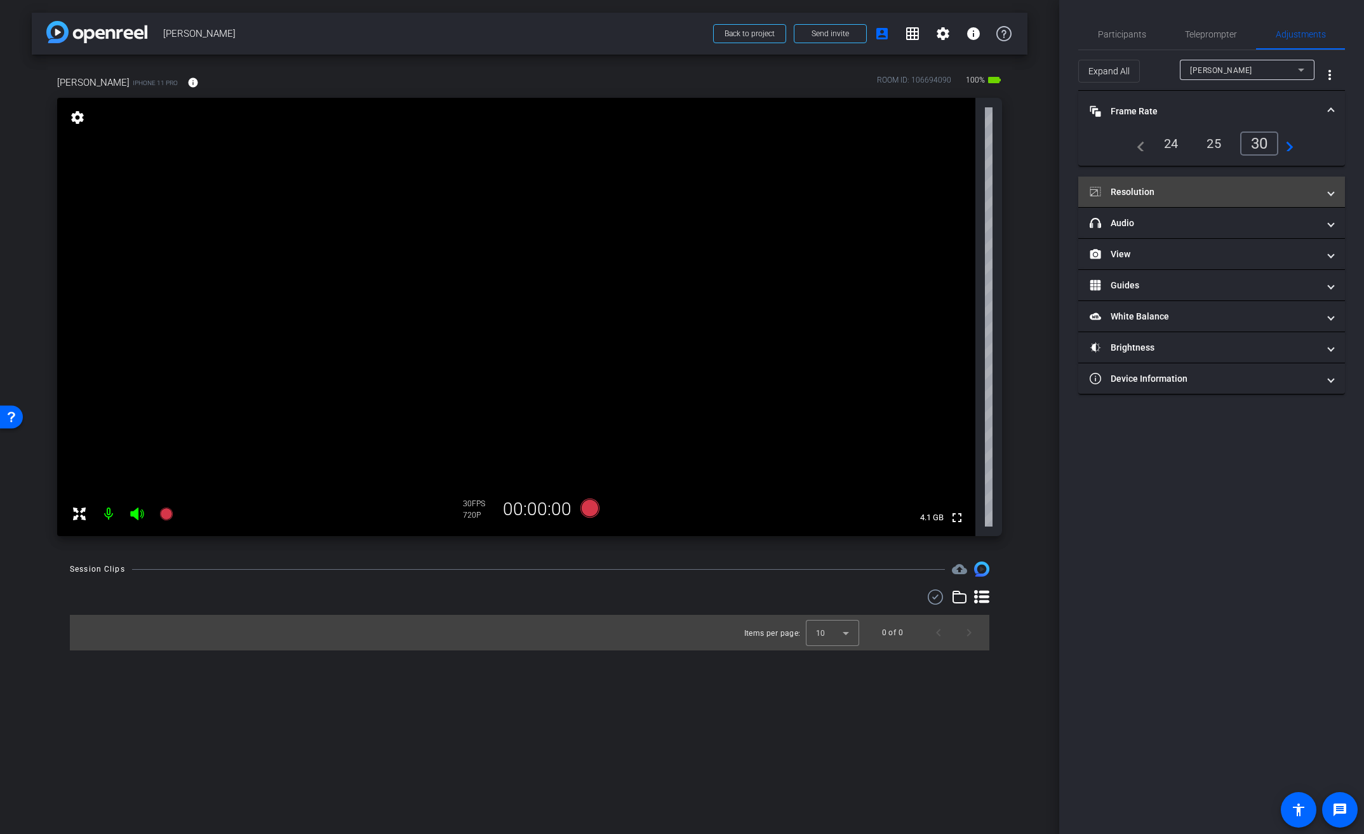
click at [1163, 204] on mat-expansion-panel-header "Resolution" at bounding box center [1211, 192] width 267 height 30
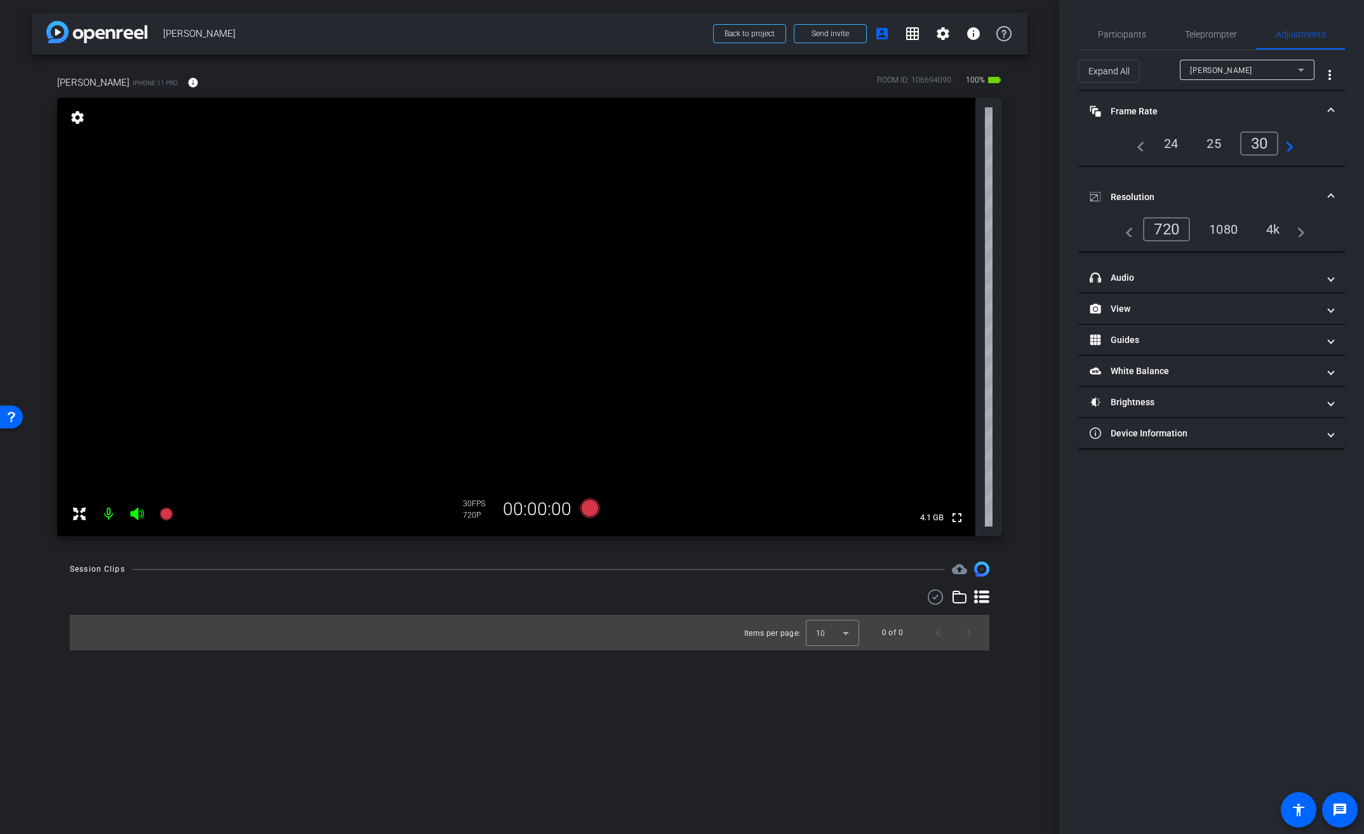
click at [1266, 230] on div "4k" at bounding box center [1273, 229] width 33 height 22
click at [1146, 38] on div "Participants" at bounding box center [1121, 34] width 87 height 30
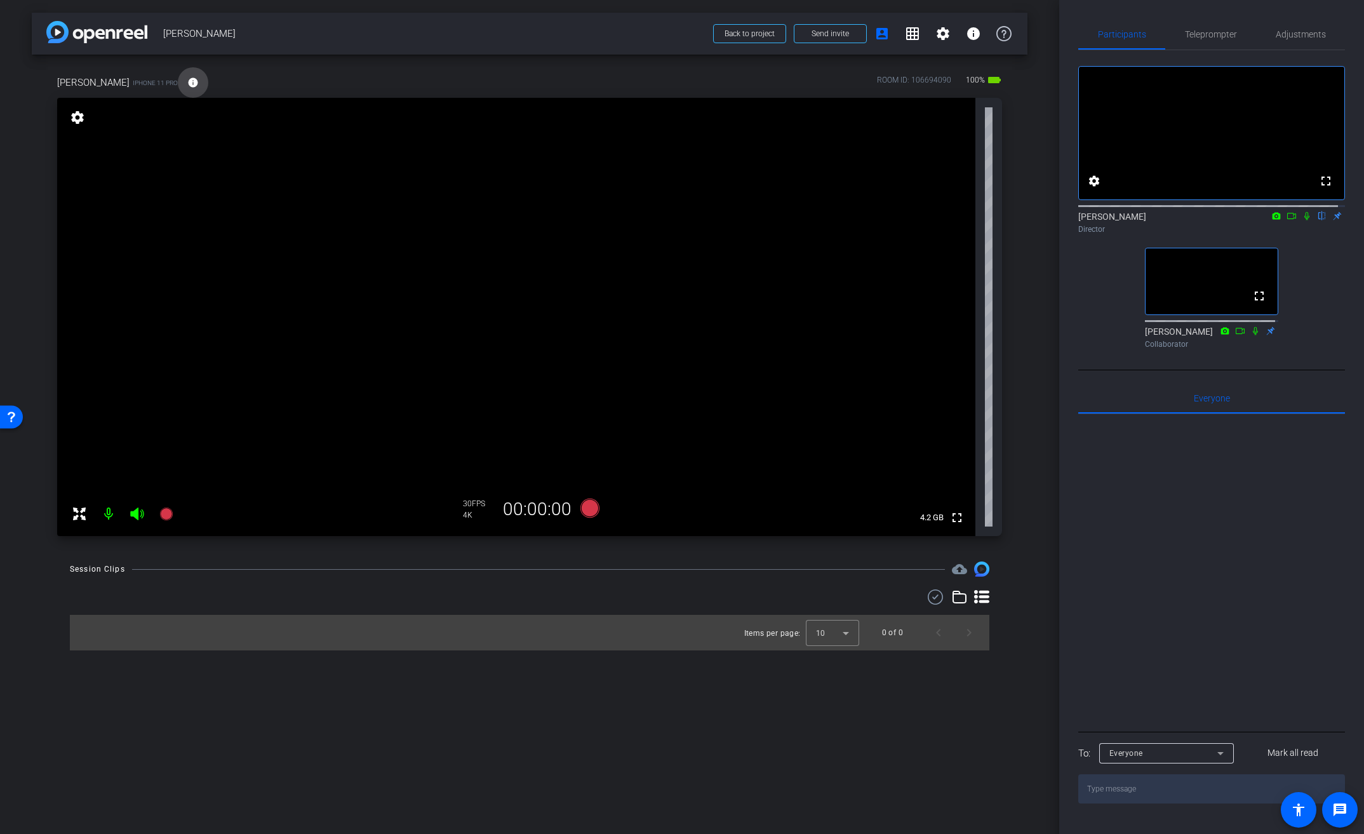
click at [178, 72] on span at bounding box center [193, 82] width 30 height 30
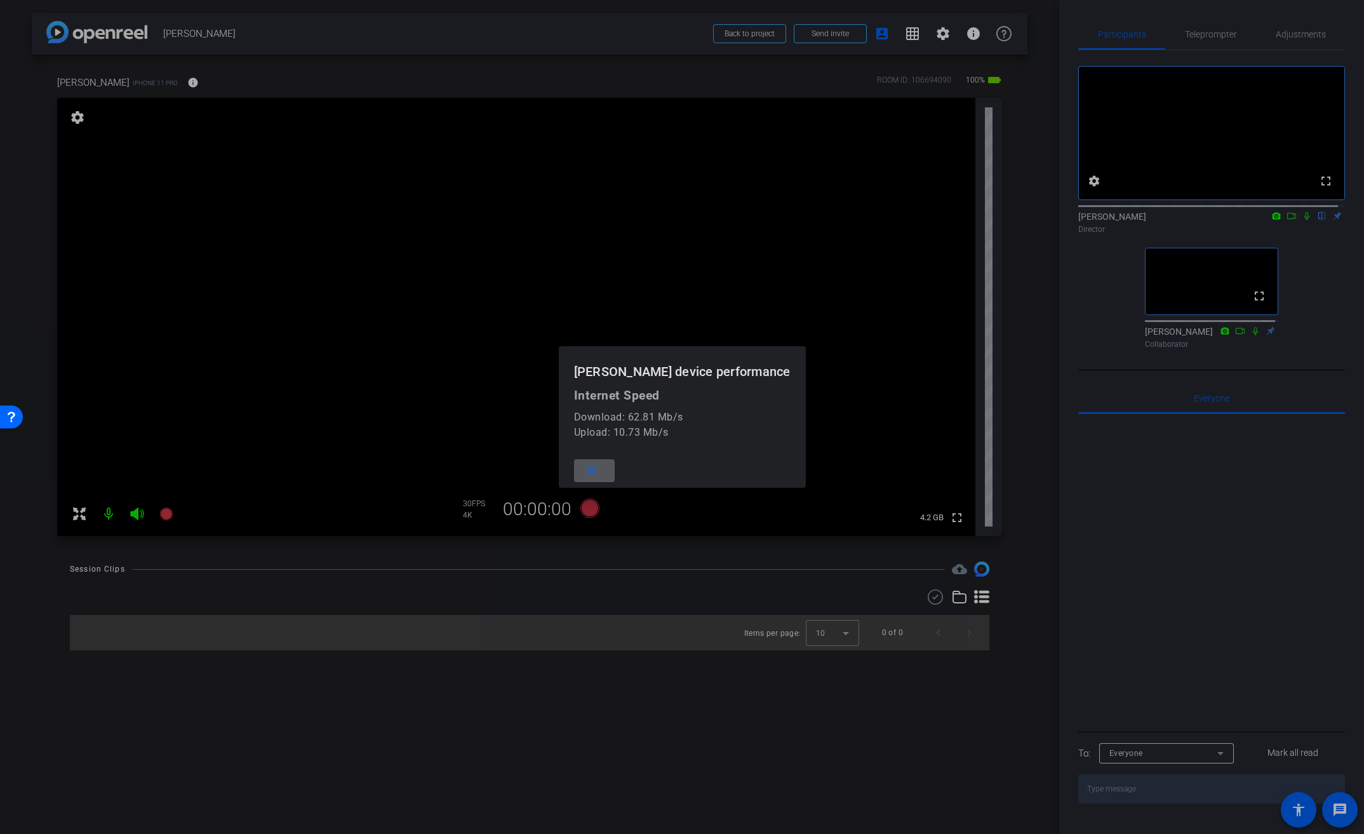
click at [166, 72] on div at bounding box center [682, 417] width 1364 height 834
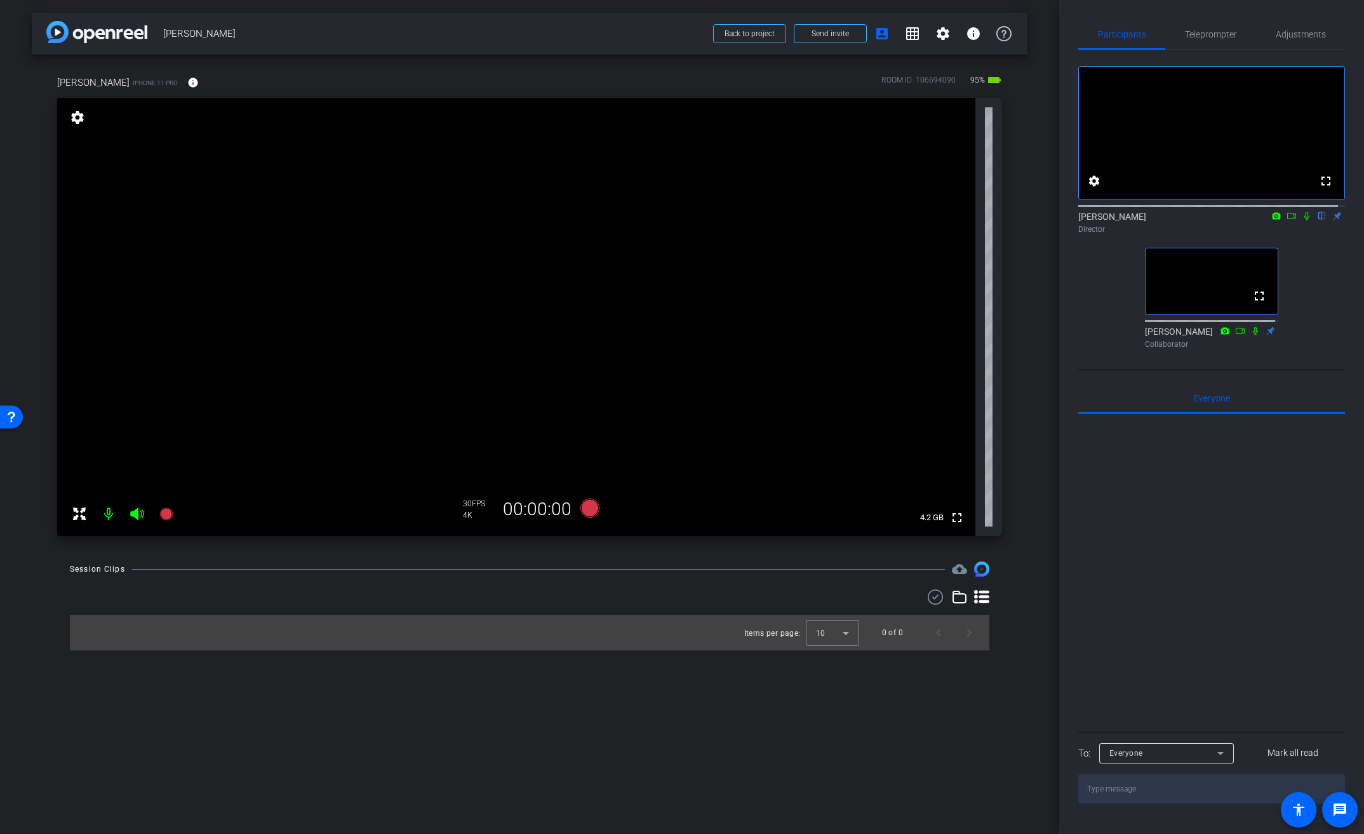
click at [436, 274] on video at bounding box center [516, 317] width 918 height 438
click at [1299, 33] on span "Adjustments" at bounding box center [1301, 34] width 50 height 9
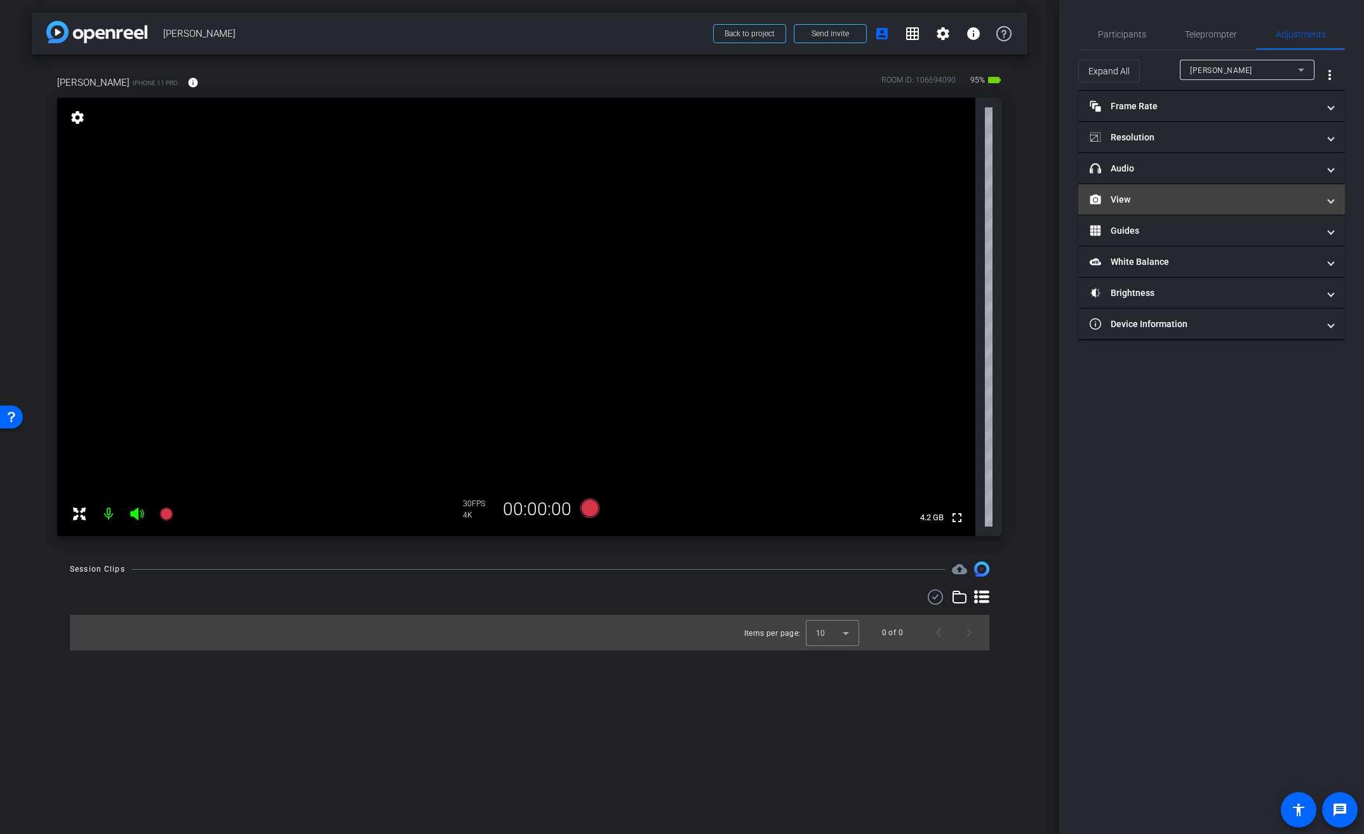
click at [1148, 205] on mat-panel-title "View" at bounding box center [1204, 199] width 229 height 13
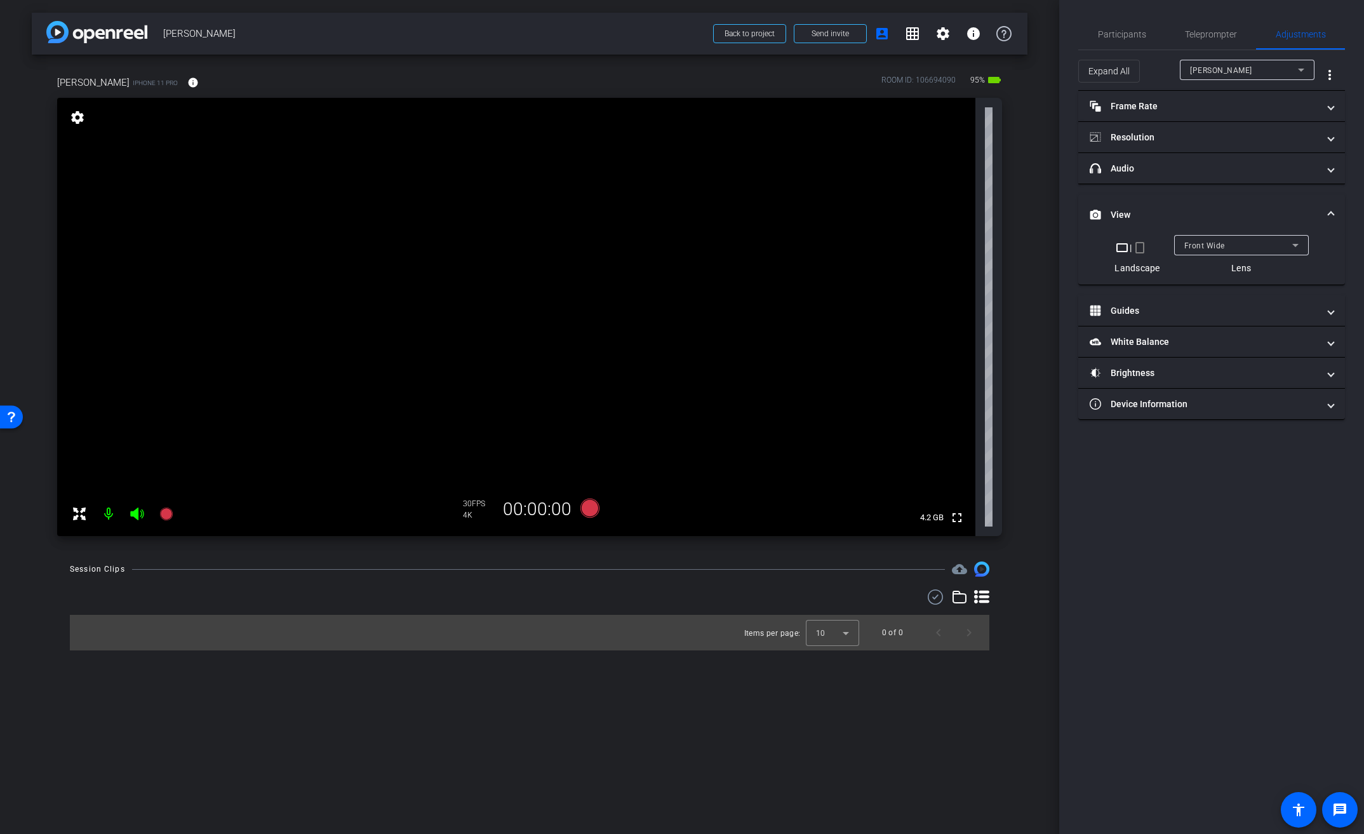
click at [1219, 245] on span "Front Wide" at bounding box center [1204, 245] width 41 height 9
click at [1236, 273] on mat-option "Back Wide" at bounding box center [1240, 270] width 135 height 20
click at [1122, 30] on span "Participants" at bounding box center [1122, 34] width 48 height 9
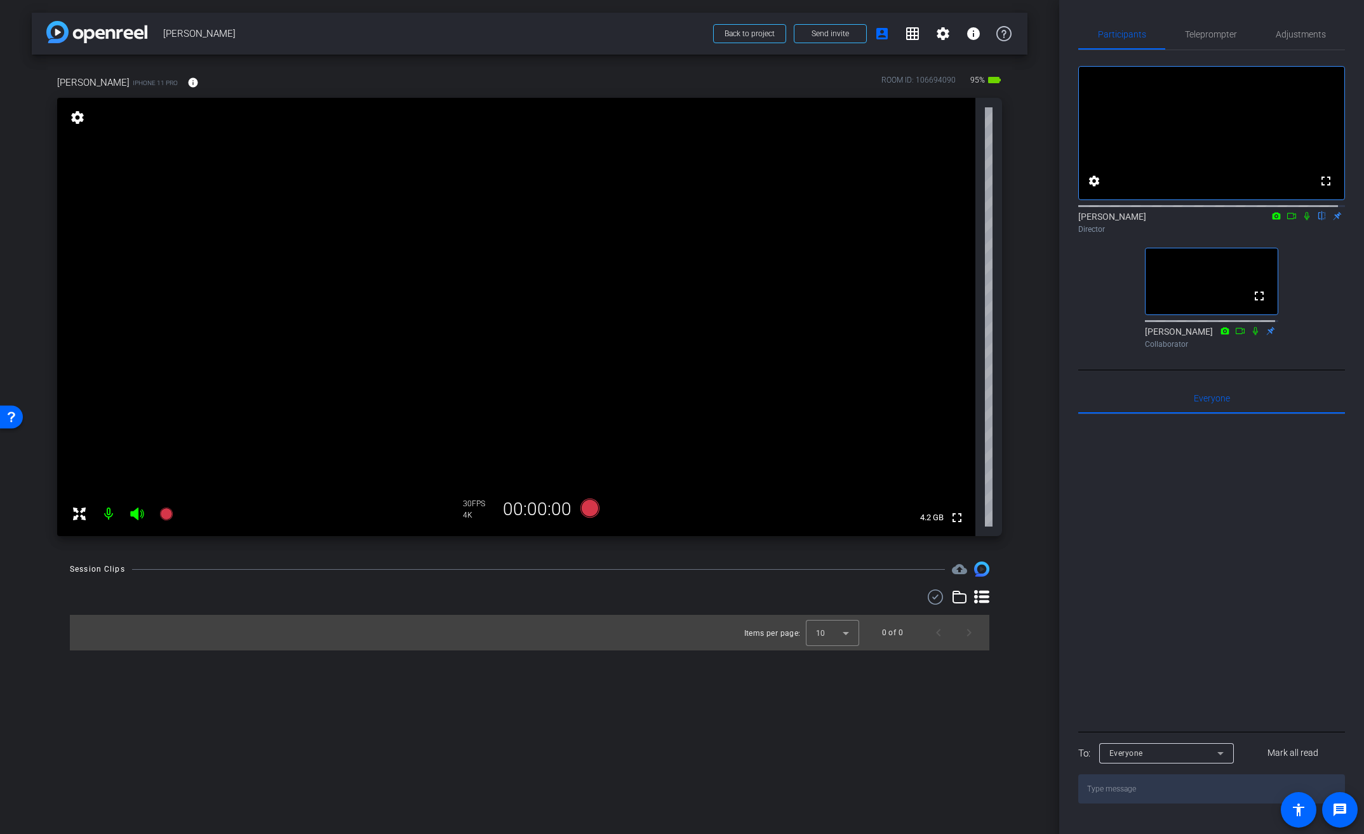
click at [523, 284] on video at bounding box center [516, 317] width 918 height 438
click at [521, 289] on div at bounding box center [523, 285] width 32 height 32
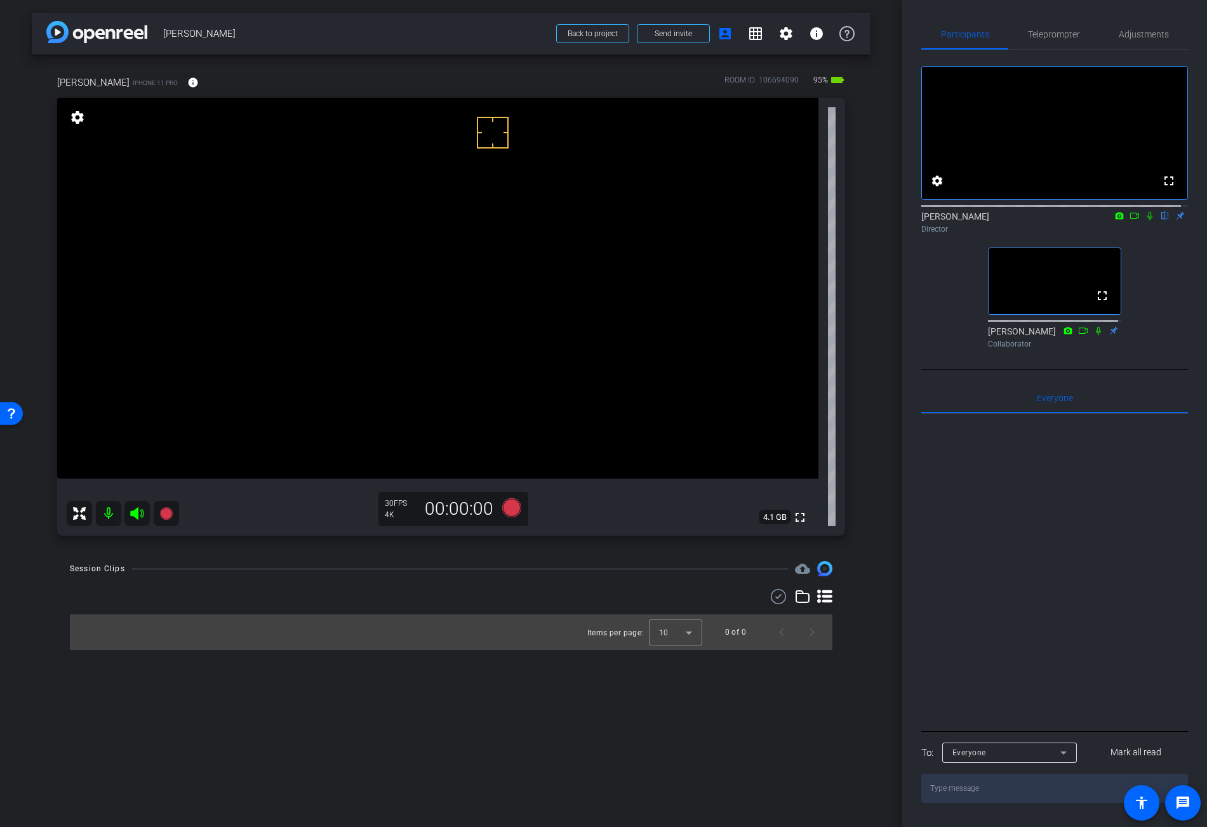
click at [441, 257] on video at bounding box center [437, 288] width 761 height 381
click at [451, 277] on video at bounding box center [437, 288] width 761 height 381
click at [1132, 220] on icon at bounding box center [1135, 215] width 10 height 9
click at [1146, 219] on icon at bounding box center [1149, 215] width 7 height 7
click at [1147, 220] on icon at bounding box center [1149, 216] width 5 height 8
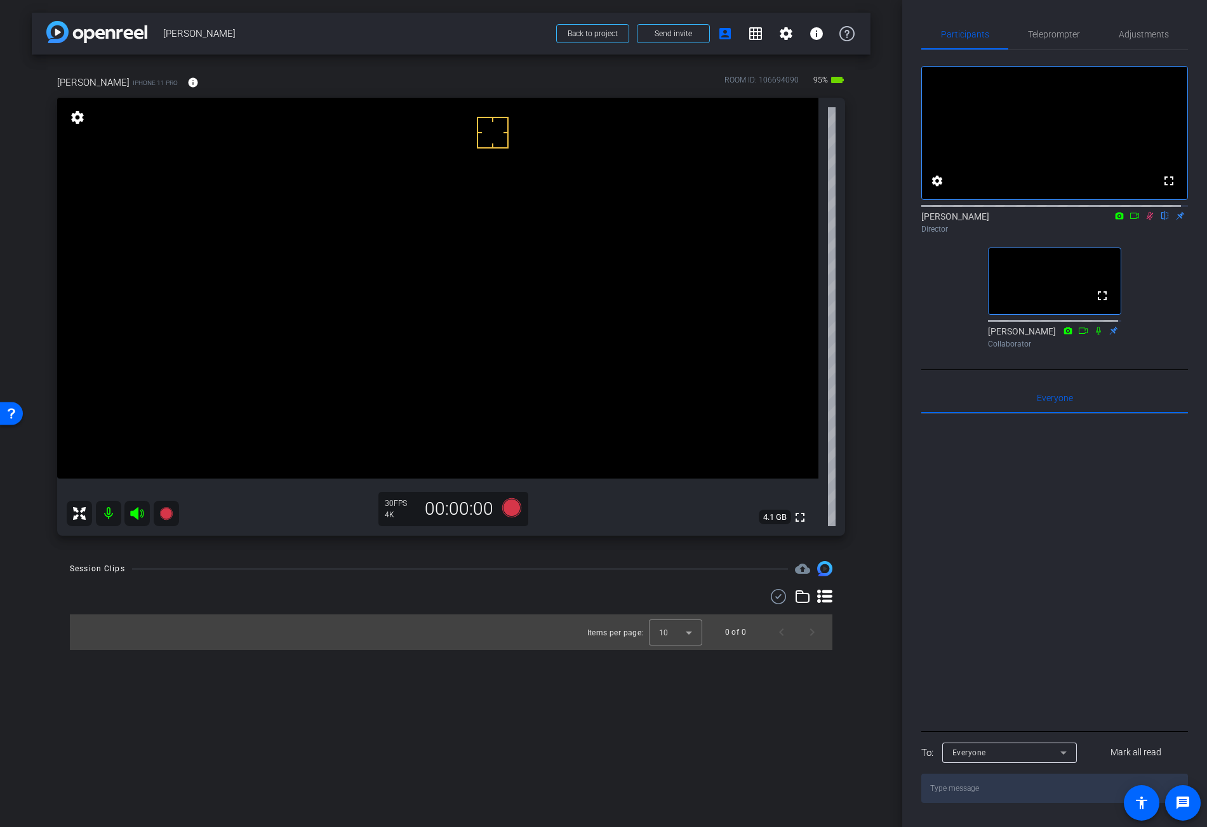
click at [1130, 220] on icon at bounding box center [1135, 215] width 10 height 9
click at [505, 511] on icon at bounding box center [511, 507] width 19 height 19
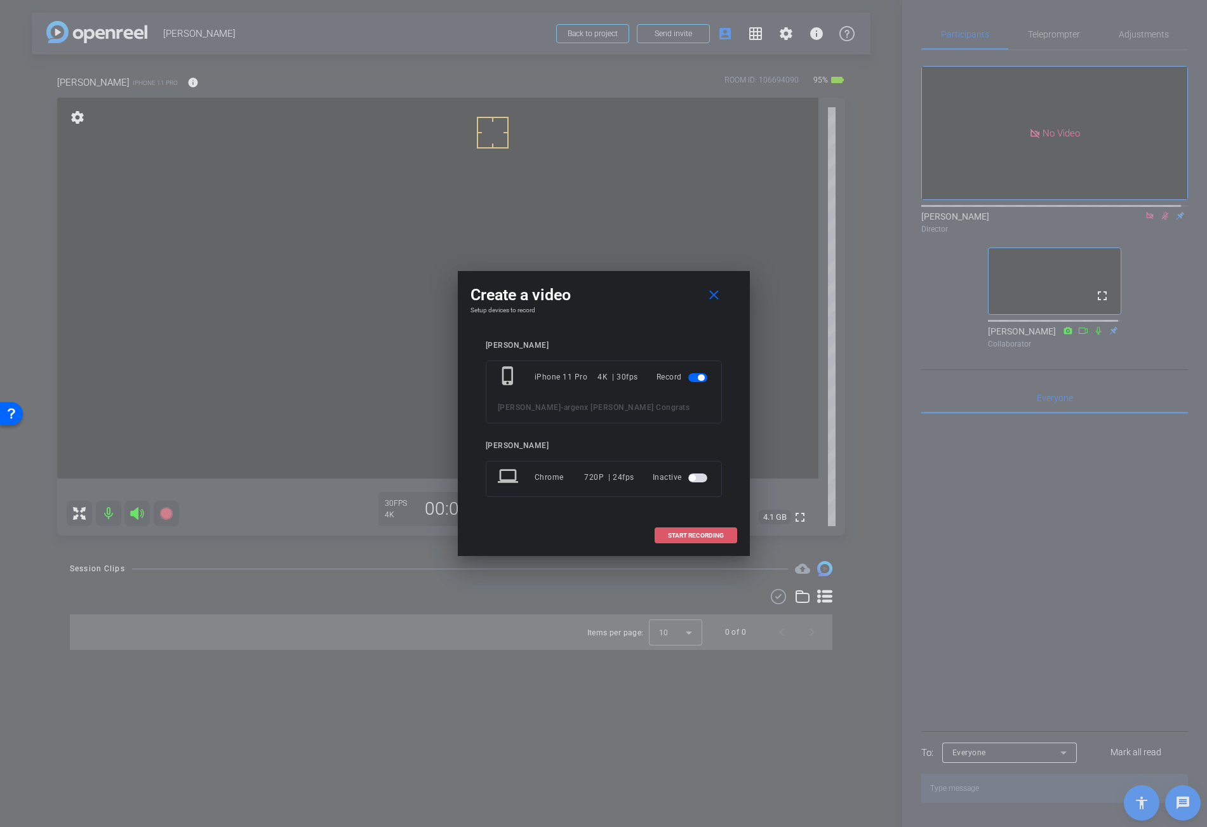
click at [698, 534] on span "START RECORDING" at bounding box center [696, 536] width 56 height 6
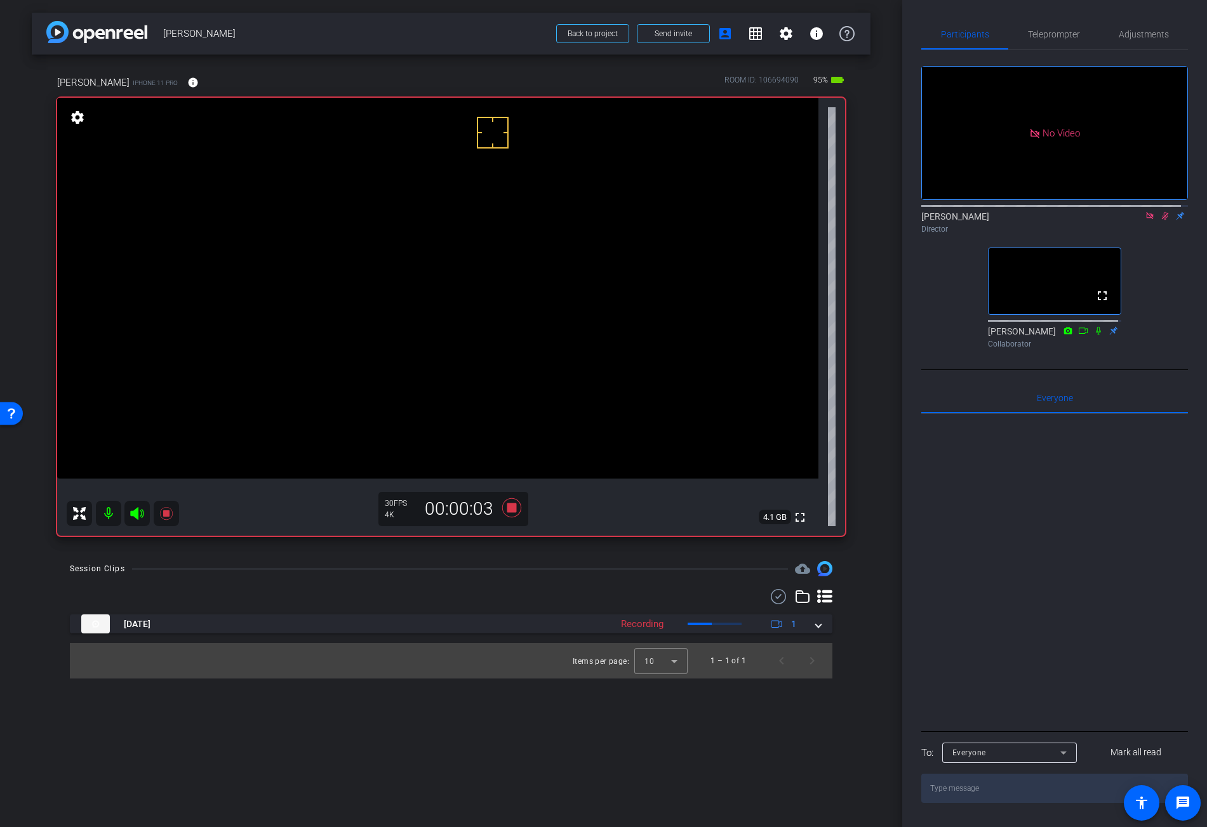
click at [455, 295] on video at bounding box center [437, 288] width 761 height 381
click at [514, 509] on icon at bounding box center [511, 507] width 19 height 19
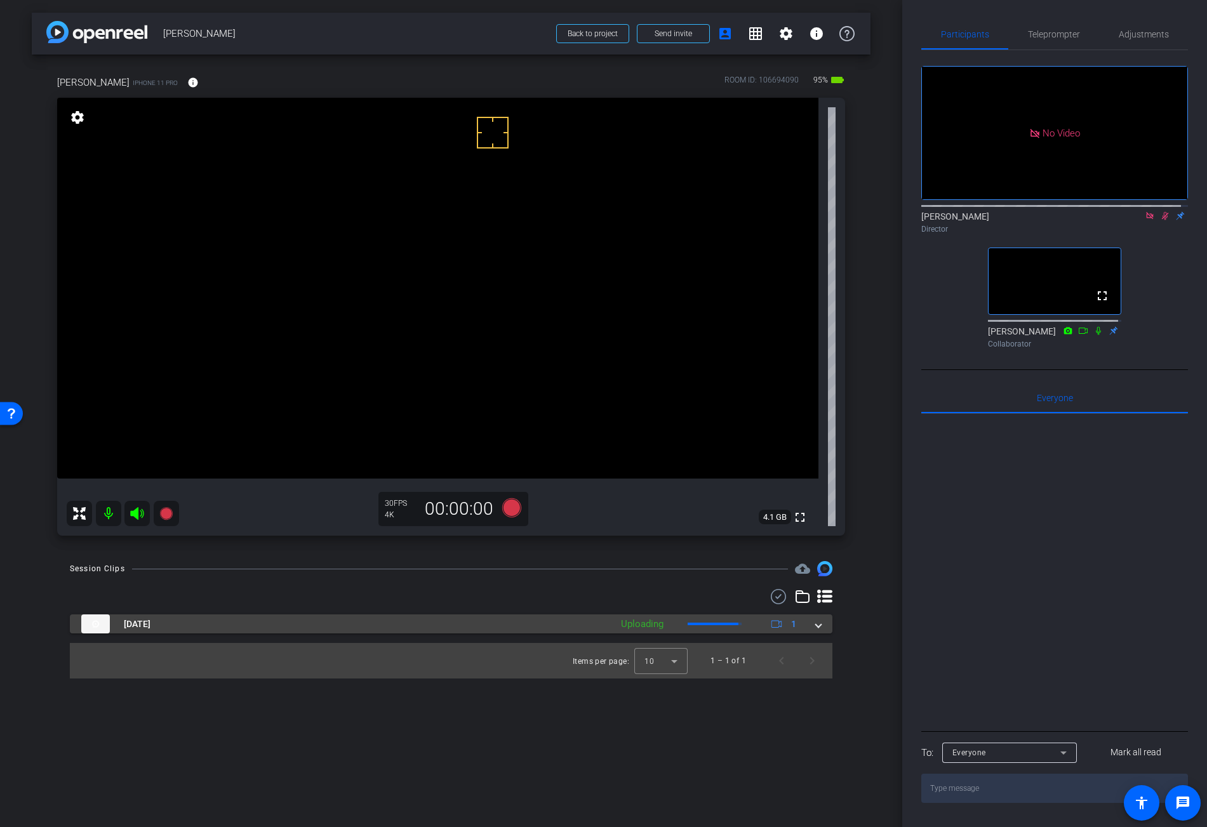
click at [817, 622] on span at bounding box center [818, 624] width 5 height 13
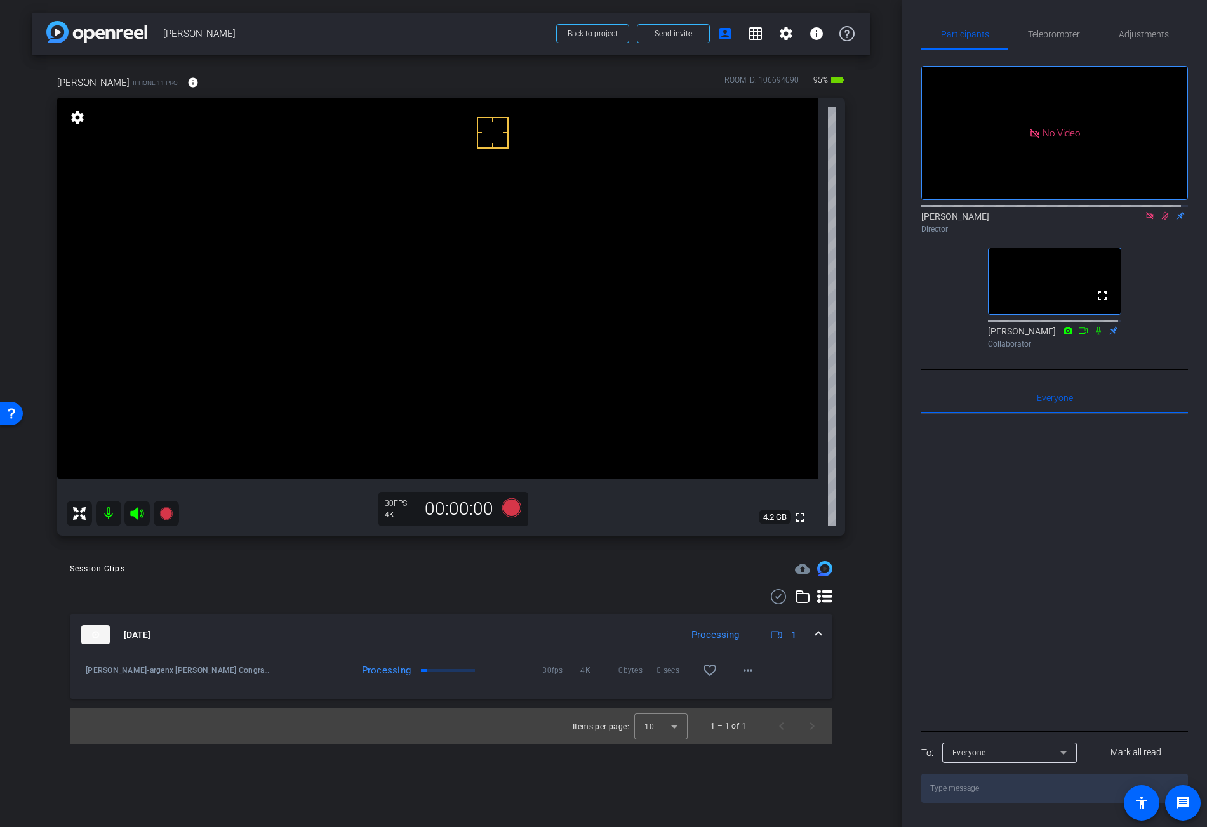
click at [444, 290] on video at bounding box center [437, 288] width 761 height 381
click at [749, 672] on mat-icon "more_horiz" at bounding box center [747, 670] width 15 height 15
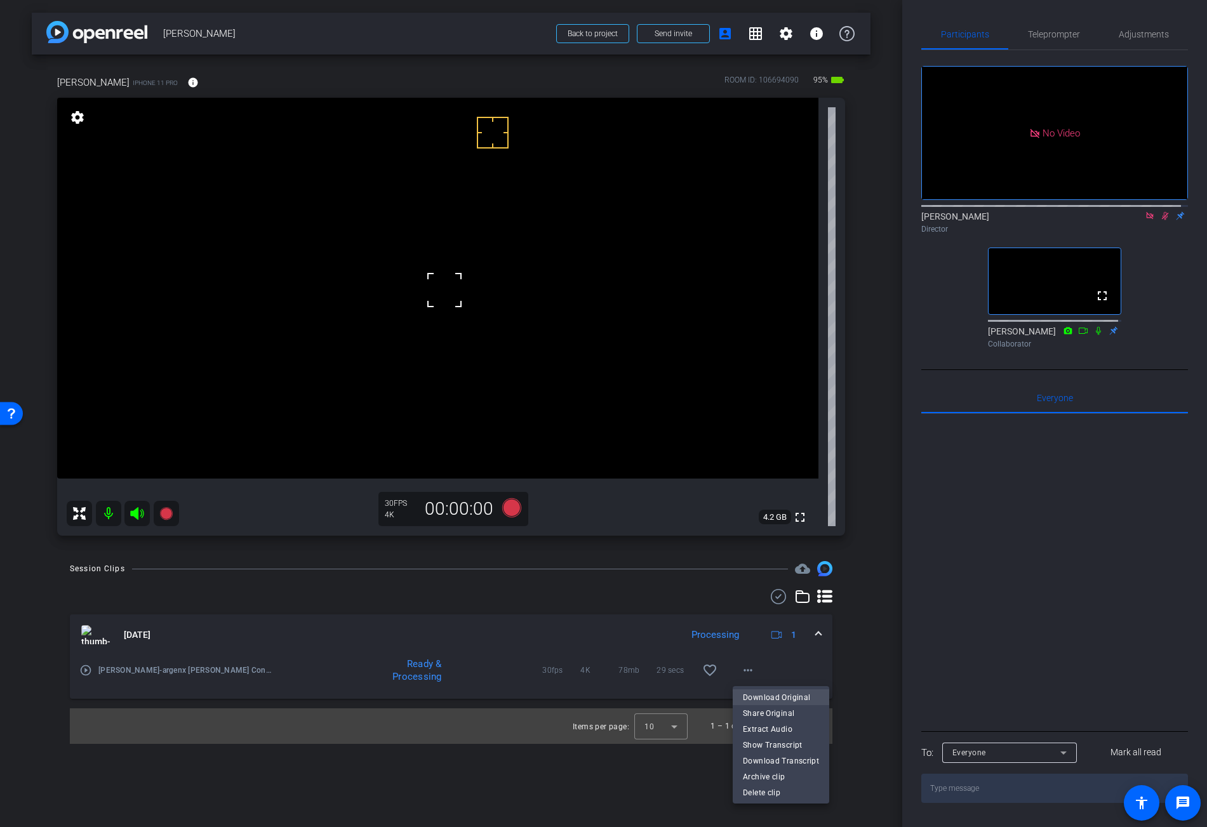
click at [782, 690] on button "Download Original" at bounding box center [781, 698] width 97 height 16
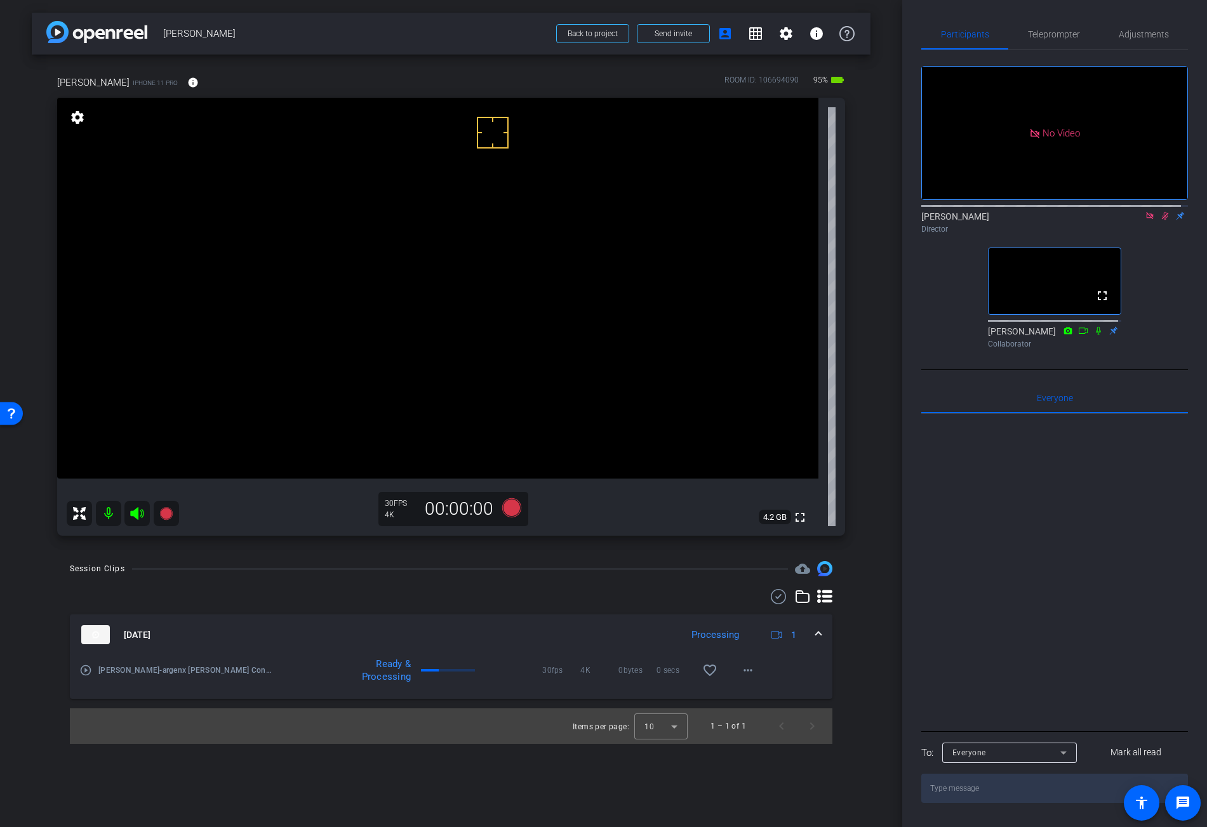
click at [1160, 220] on icon at bounding box center [1165, 215] width 10 height 9
drag, startPoint x: 773, startPoint y: 599, endPoint x: 311, endPoint y: 625, distance: 463.6
click at [773, 599] on icon at bounding box center [778, 596] width 19 height 15
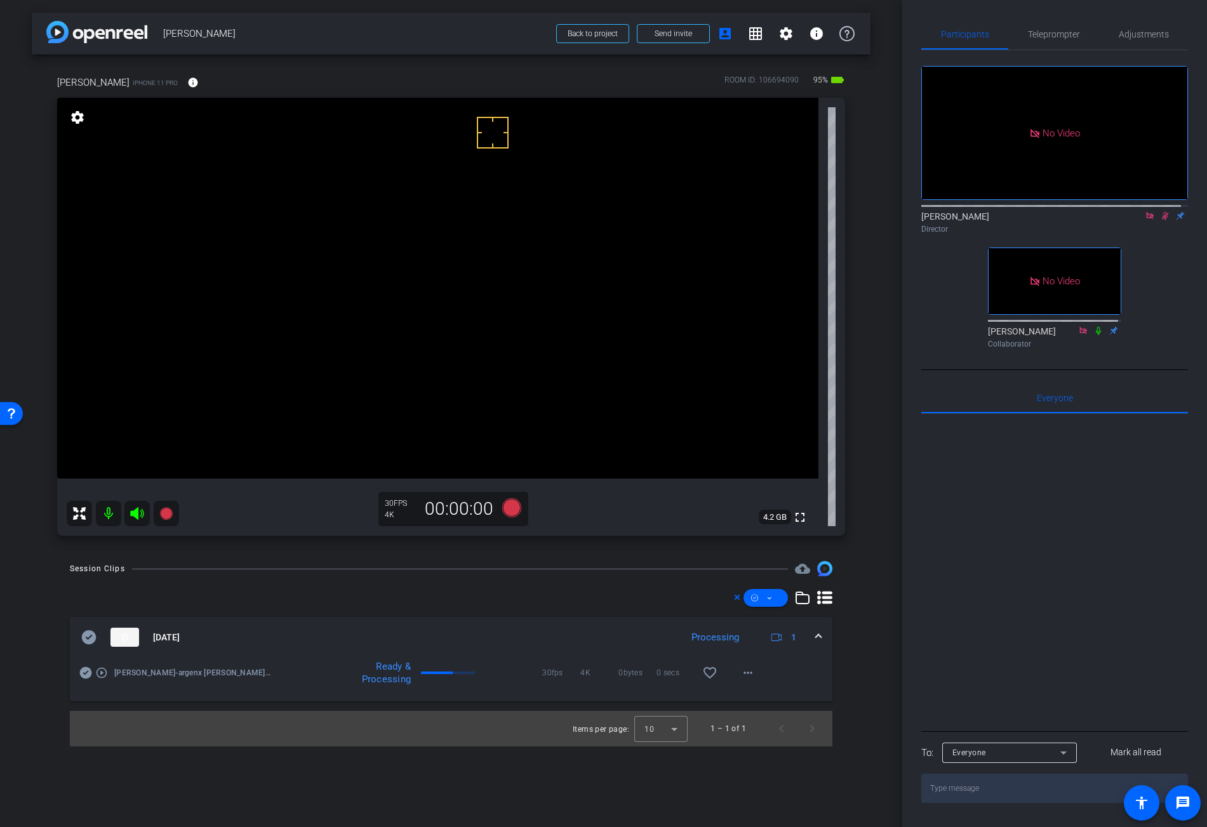
click at [93, 636] on icon at bounding box center [89, 638] width 15 height 14
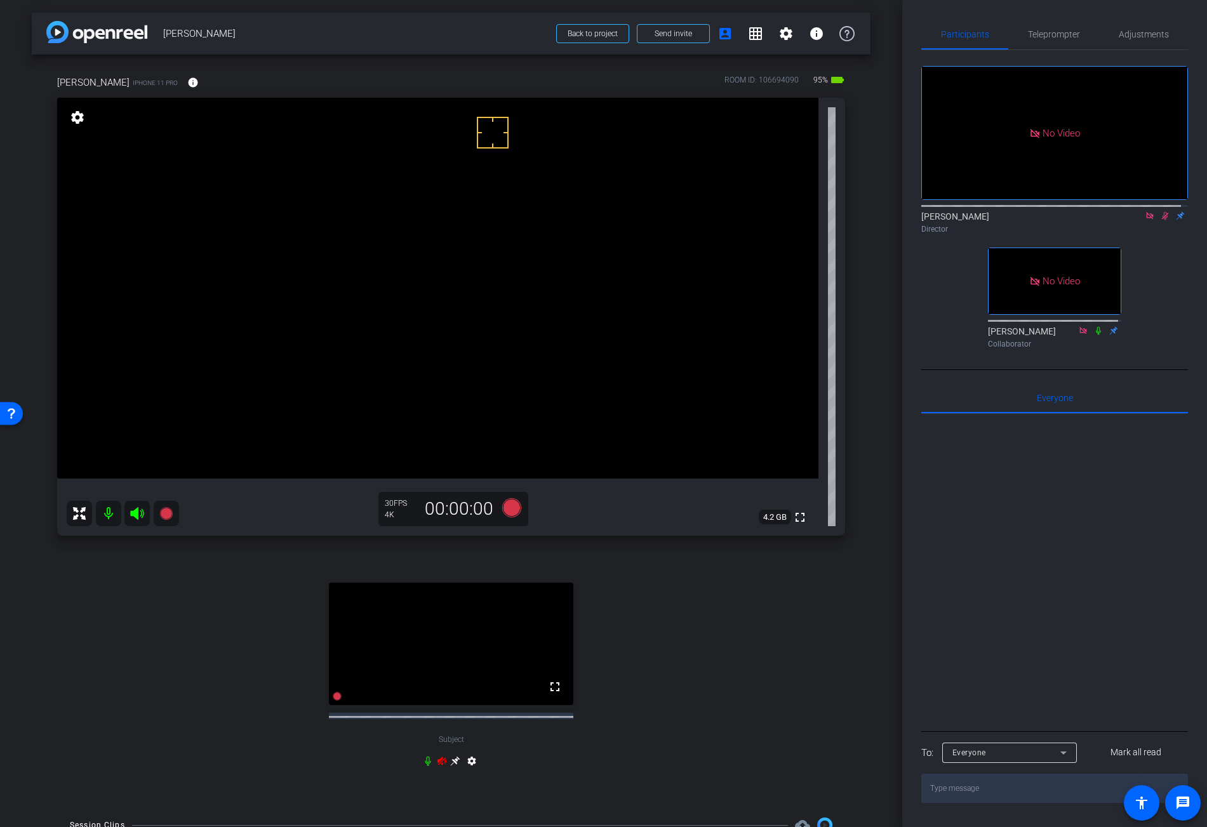
click at [1162, 220] on icon at bounding box center [1165, 216] width 7 height 8
click at [1163, 220] on icon at bounding box center [1165, 216] width 5 height 8
click at [1162, 220] on icon at bounding box center [1165, 216] width 7 height 8
click at [1163, 222] on mat-icon at bounding box center [1165, 215] width 15 height 11
click at [476, 304] on video at bounding box center [437, 288] width 761 height 381
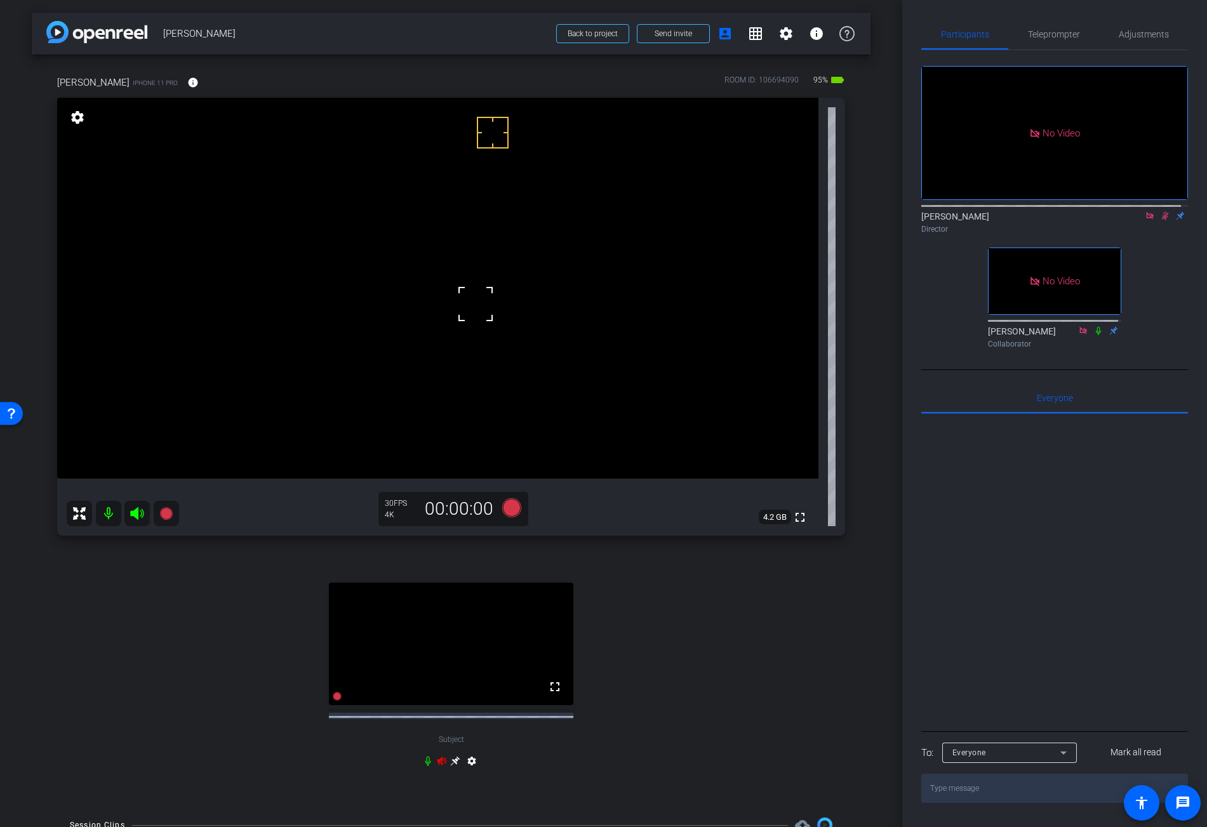
click at [469, 772] on mat-icon "settings" at bounding box center [471, 763] width 15 height 15
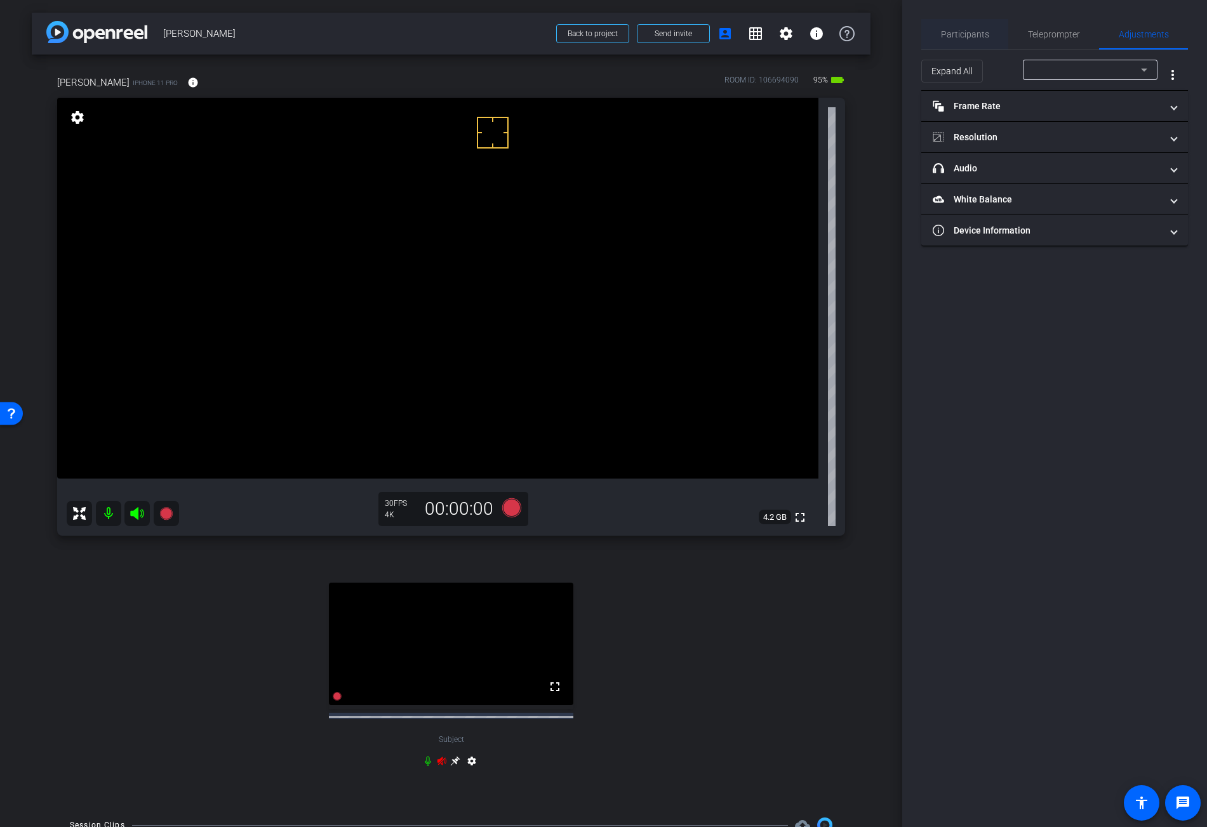
click at [975, 34] on span "Participants" at bounding box center [965, 34] width 48 height 9
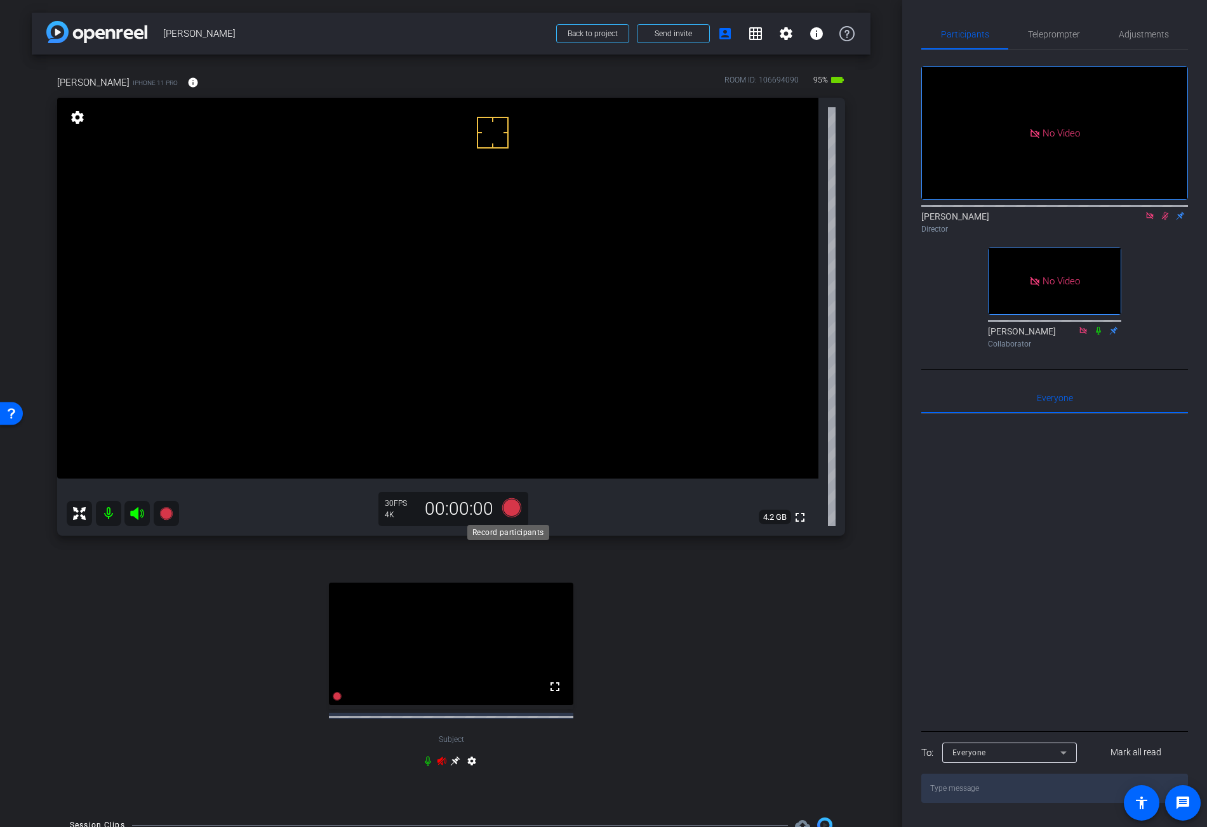
click at [507, 514] on icon at bounding box center [511, 507] width 19 height 19
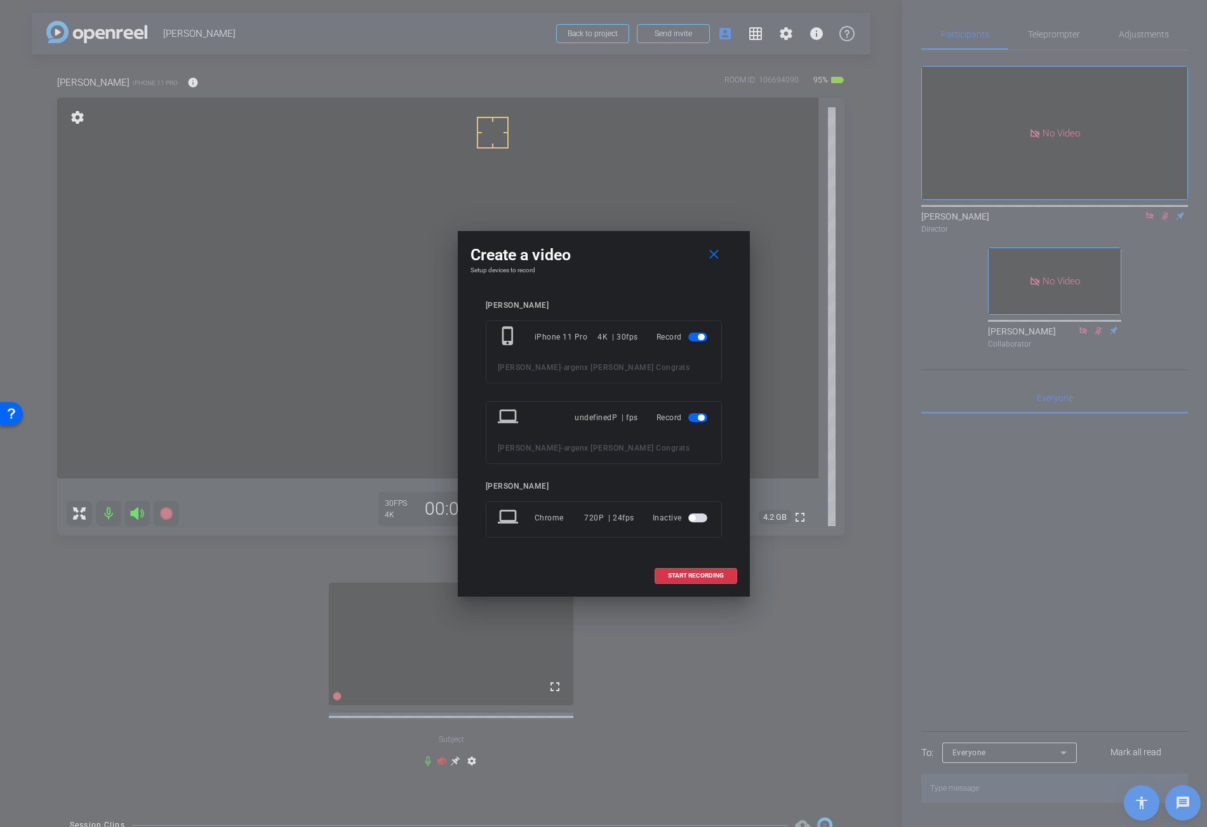
click at [692, 417] on span "button" at bounding box center [697, 417] width 19 height 9
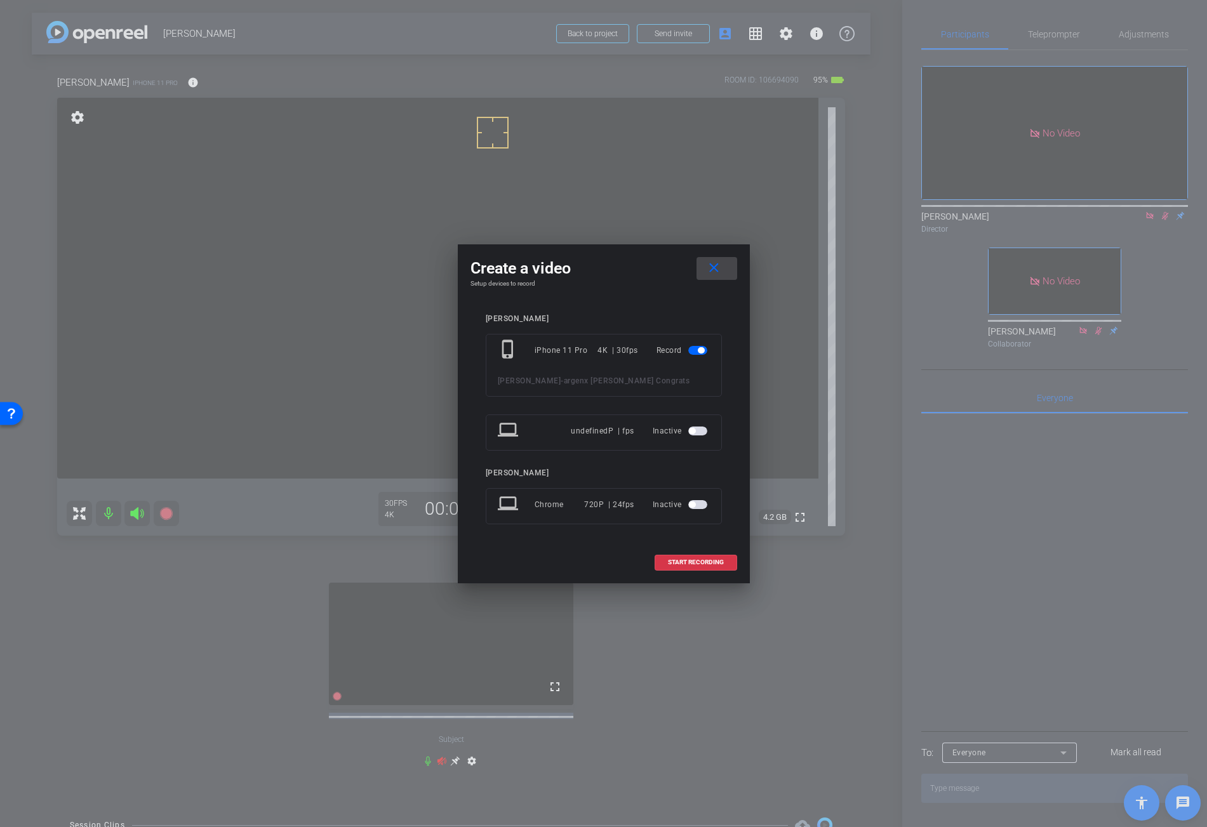
click at [710, 269] on mat-icon "close" at bounding box center [714, 268] width 16 height 16
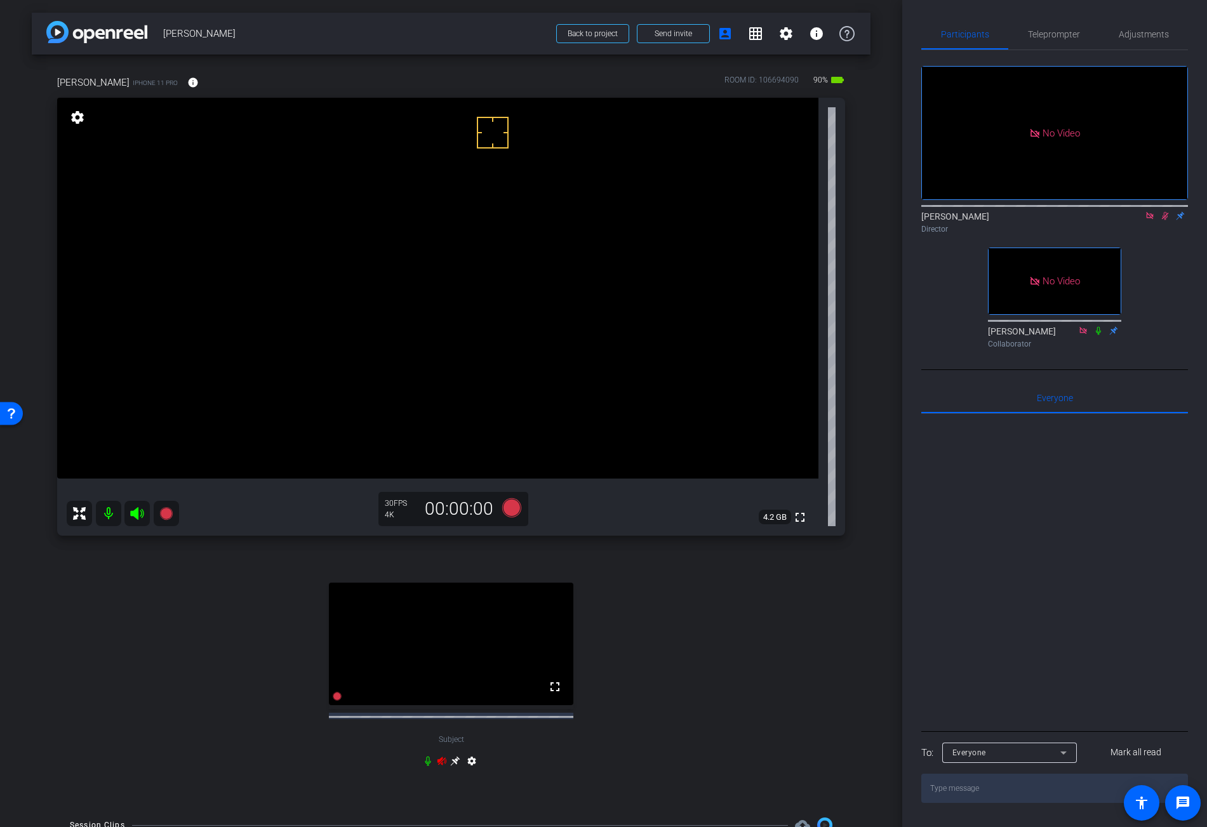
click at [488, 316] on video at bounding box center [437, 288] width 761 height 381
click at [444, 293] on video at bounding box center [437, 288] width 761 height 381
click at [474, 290] on video at bounding box center [437, 288] width 761 height 381
click at [466, 326] on video at bounding box center [437, 288] width 761 height 381
click at [1137, 36] on span "Adjustments" at bounding box center [1144, 34] width 50 height 9
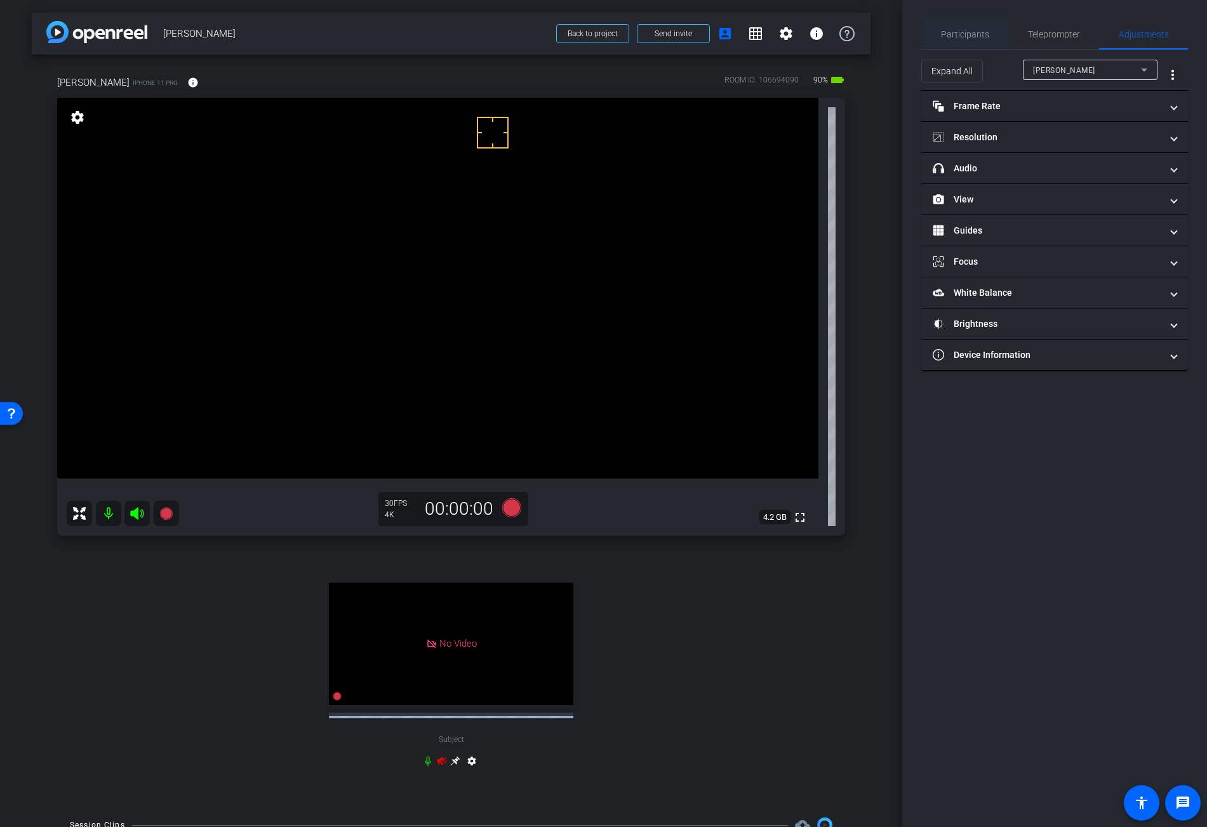
click at [982, 34] on span "Participants" at bounding box center [965, 34] width 48 height 9
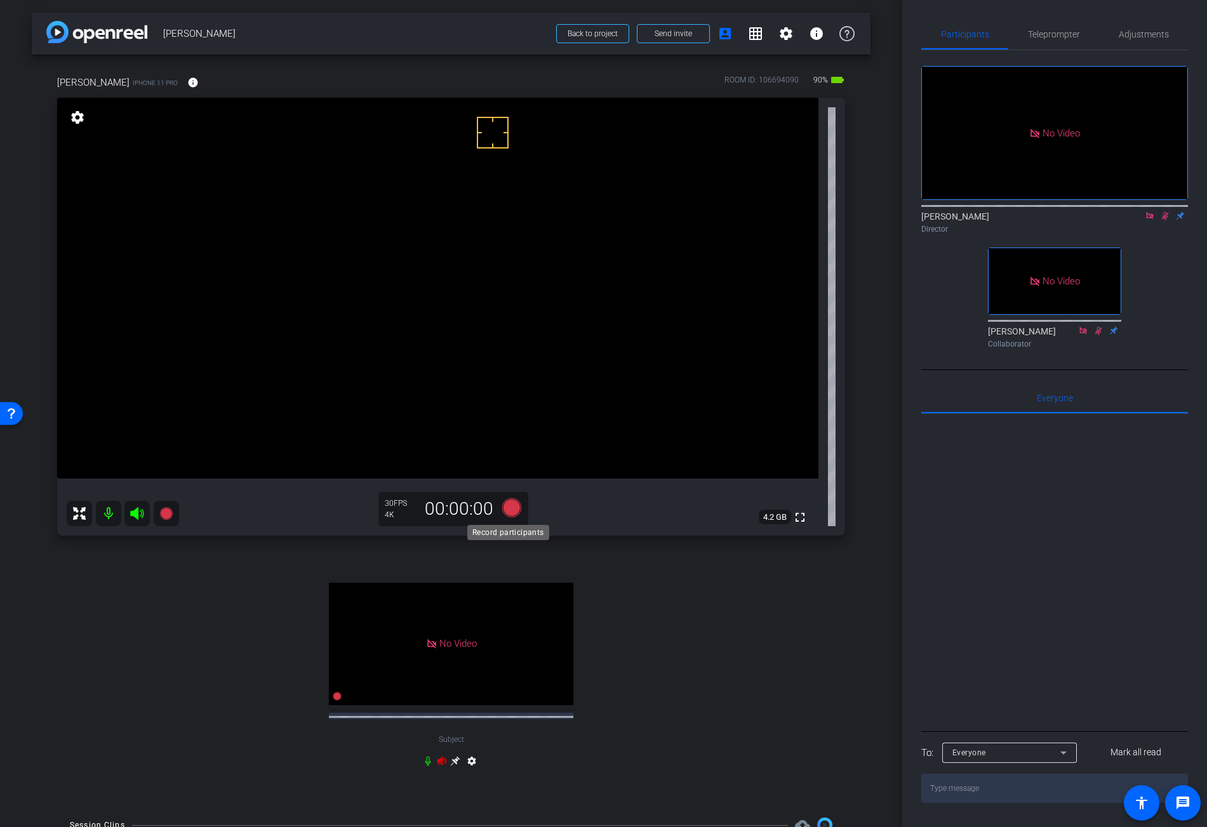
click at [510, 507] on icon at bounding box center [511, 507] width 19 height 19
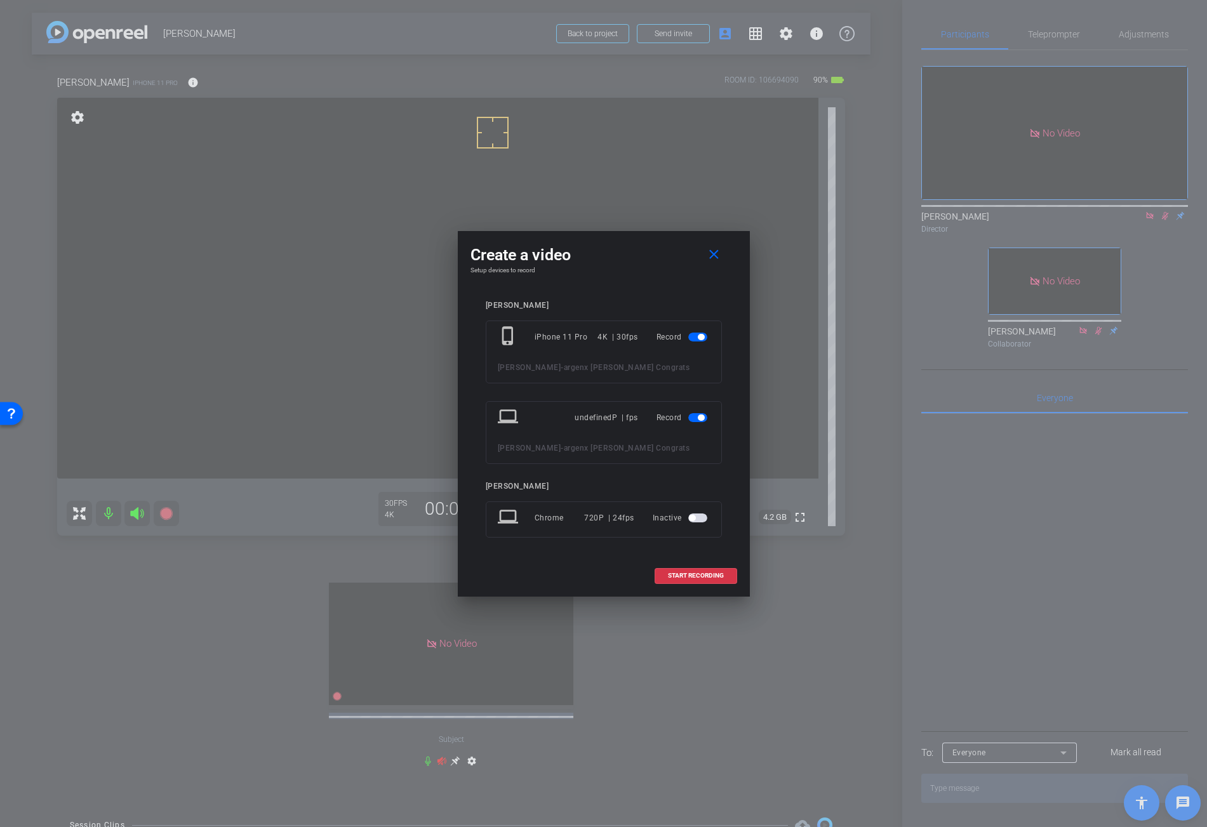
click at [510, 507] on div "laptop Chrome 720P | 24fps Inactive" at bounding box center [604, 520] width 236 height 36
click at [693, 419] on span "button" at bounding box center [697, 417] width 19 height 9
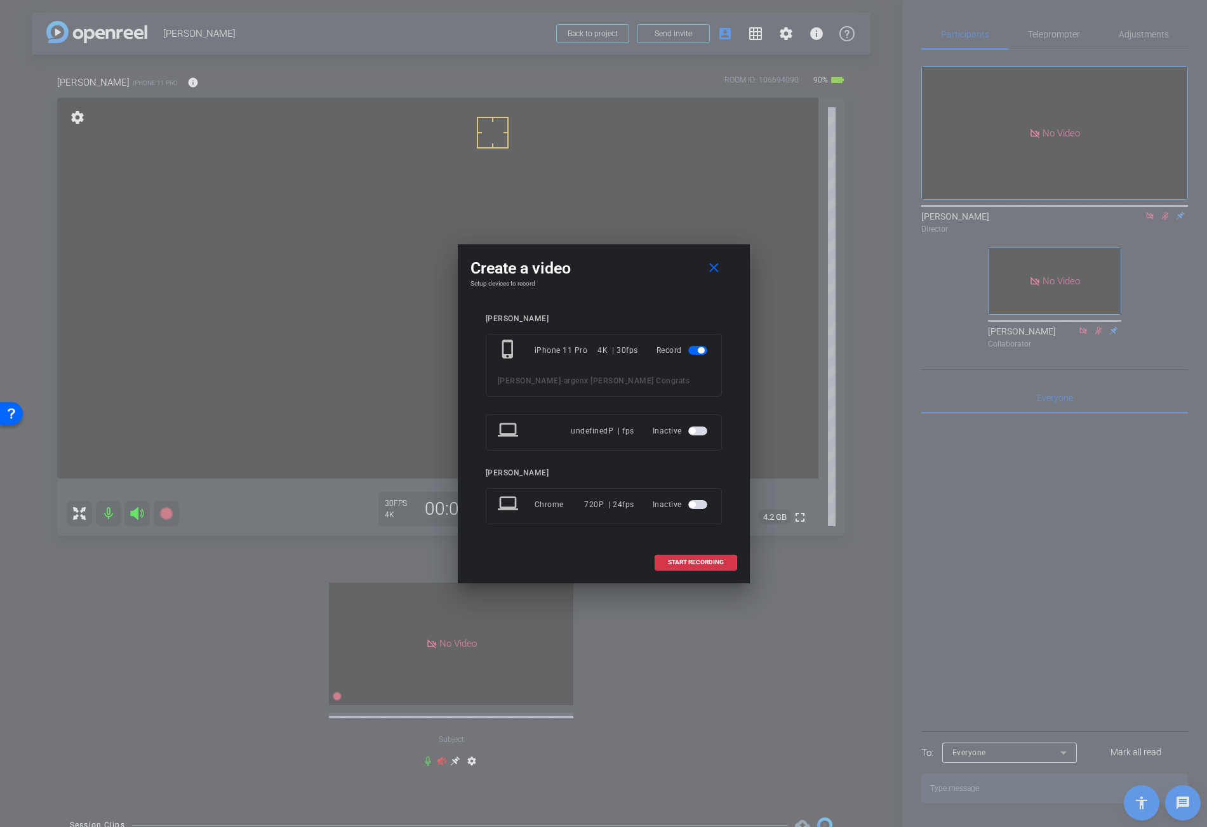
drag, startPoint x: 695, startPoint y: 563, endPoint x: 570, endPoint y: 559, distance: 124.5
click at [570, 559] on div "START RECORDING" at bounding box center [604, 563] width 267 height 16
click at [707, 561] on span "START RECORDING" at bounding box center [696, 562] width 56 height 6
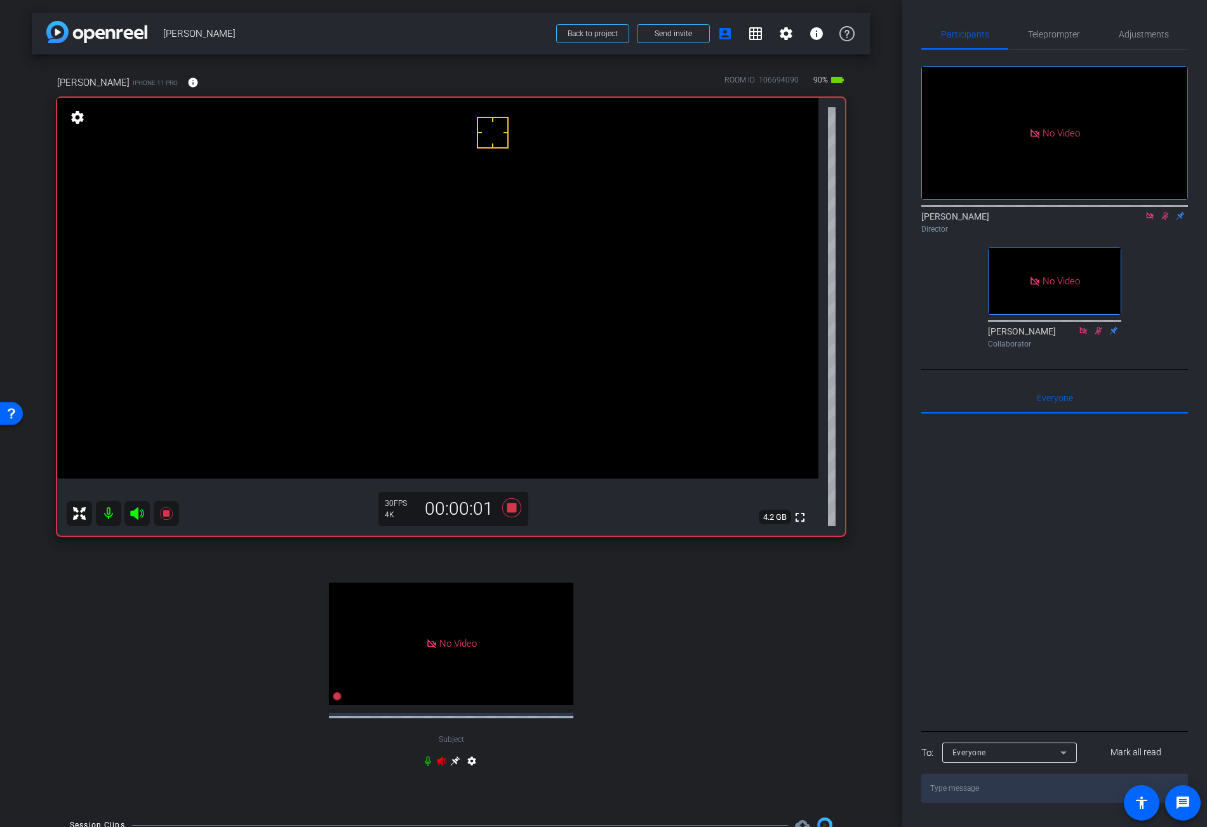
click at [469, 300] on video at bounding box center [437, 288] width 761 height 381
click at [454, 305] on video at bounding box center [437, 288] width 761 height 381
click at [452, 290] on div at bounding box center [454, 306] width 32 height 32
click at [455, 284] on video at bounding box center [437, 288] width 761 height 381
click at [439, 297] on video at bounding box center [437, 288] width 761 height 381
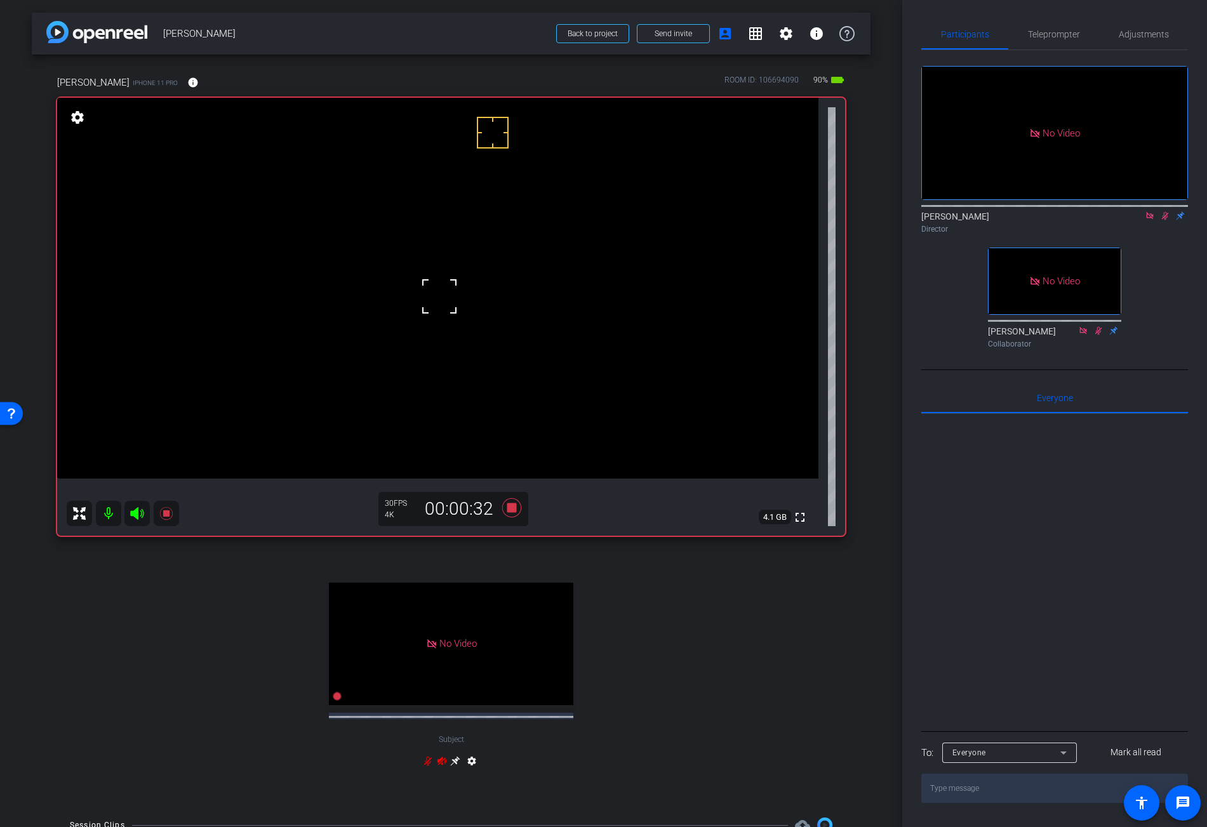
click at [461, 303] on video at bounding box center [437, 288] width 761 height 381
click at [447, 297] on video at bounding box center [437, 288] width 761 height 381
click at [451, 271] on video at bounding box center [437, 288] width 761 height 381
click at [443, 290] on video at bounding box center [437, 288] width 761 height 381
click at [448, 315] on video at bounding box center [437, 288] width 761 height 381
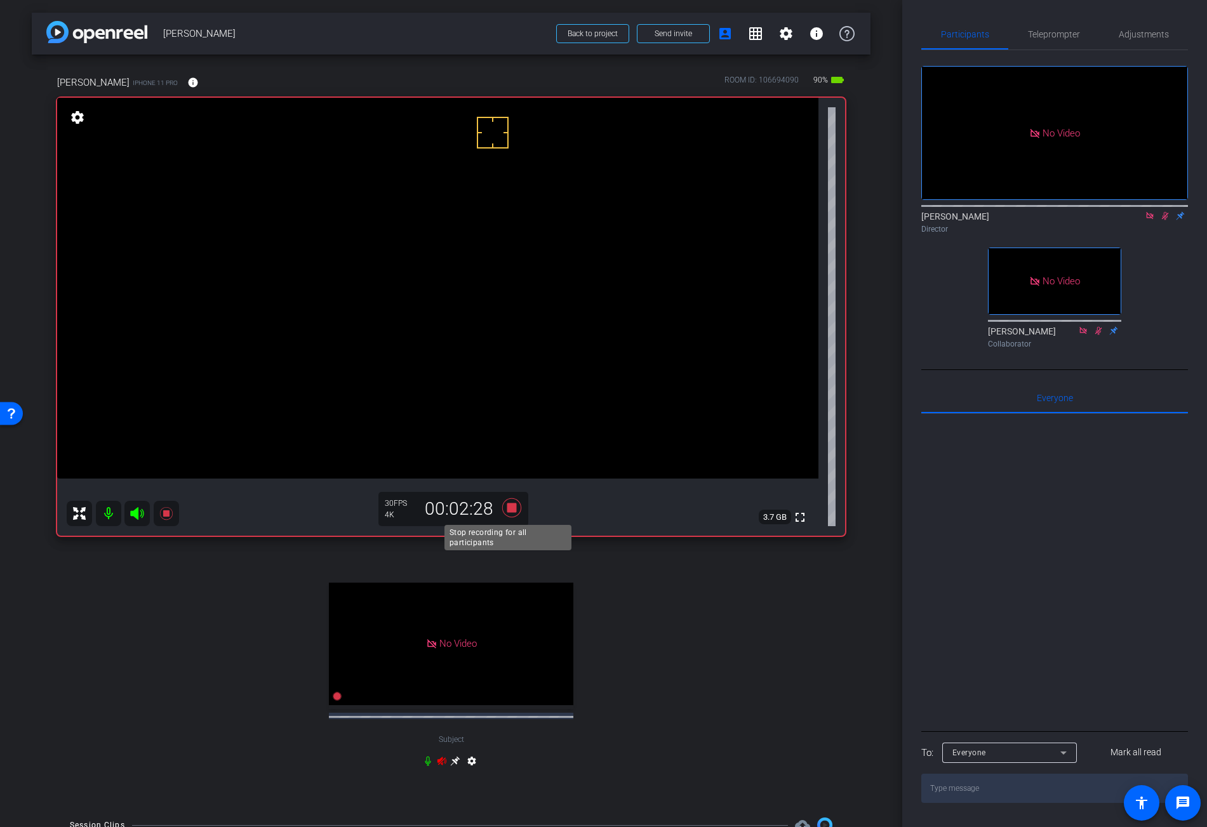
click at [509, 507] on icon at bounding box center [511, 507] width 19 height 19
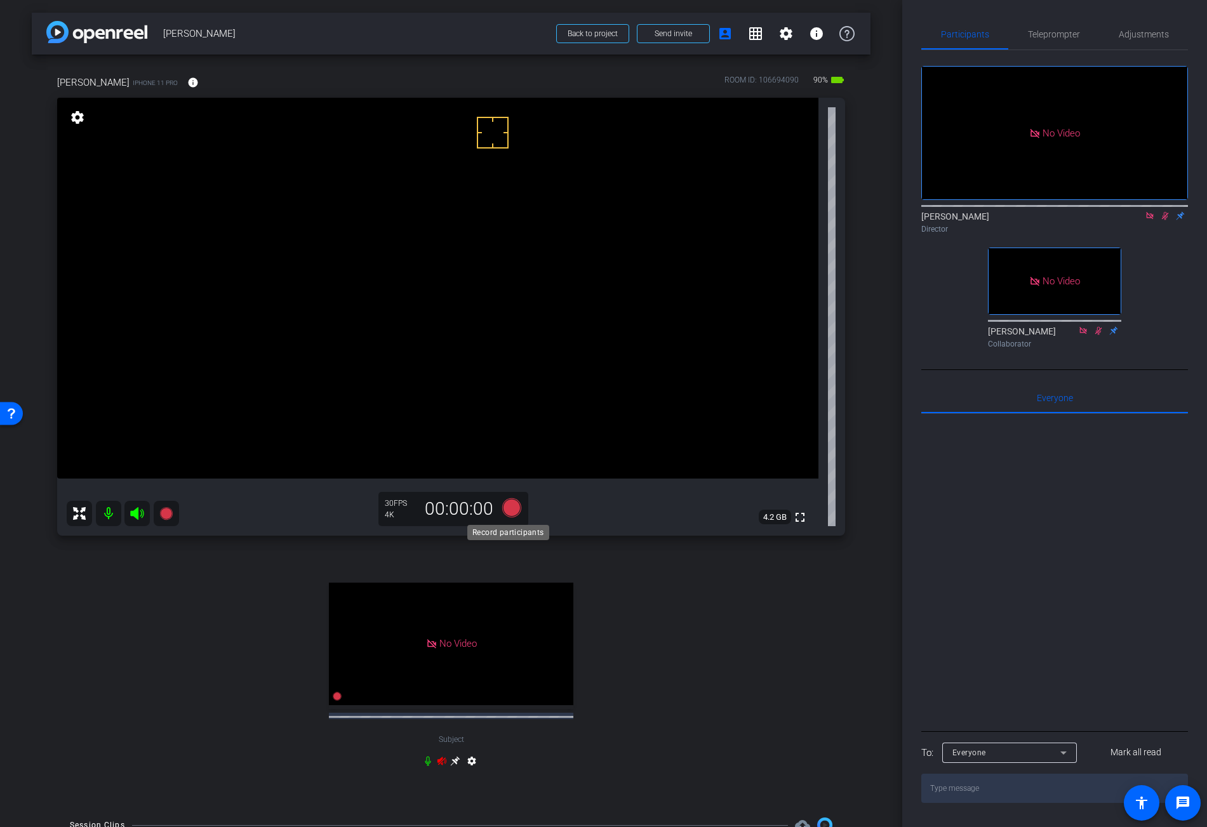
click at [513, 509] on icon at bounding box center [511, 507] width 19 height 19
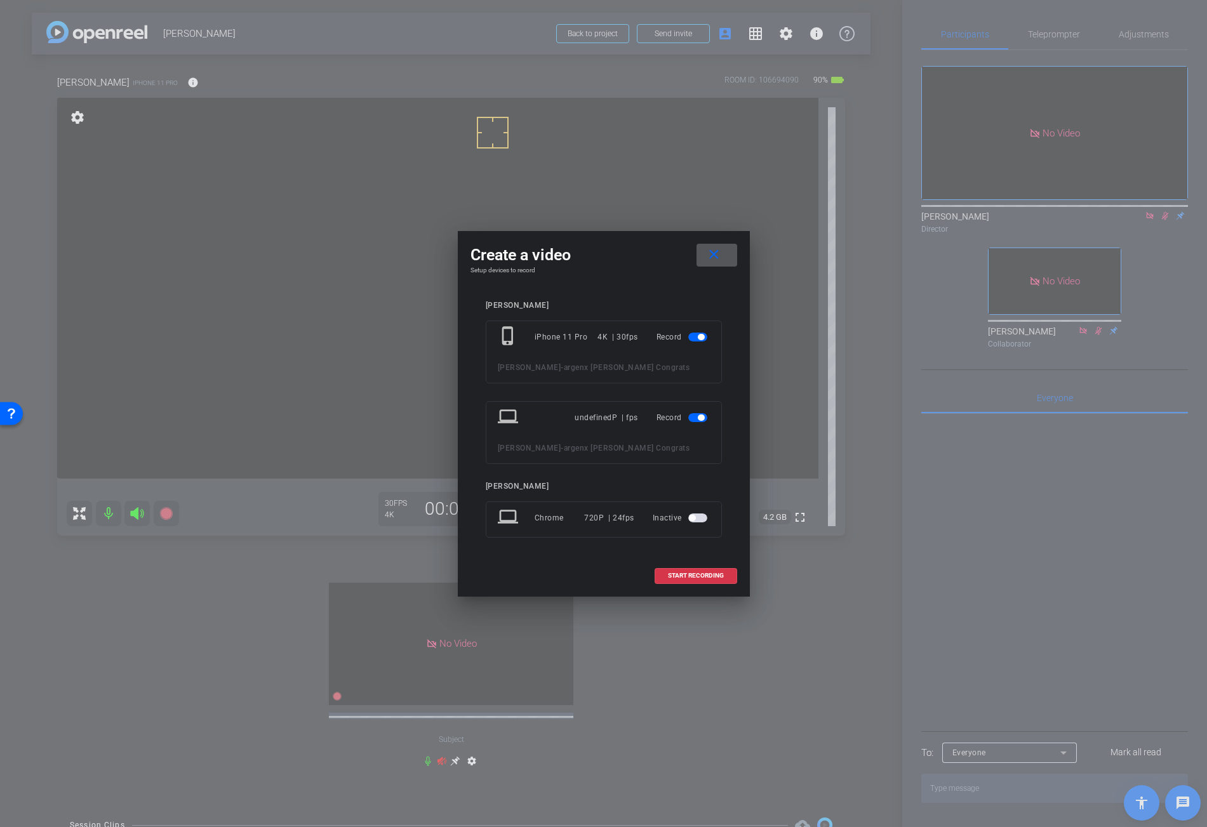
drag, startPoint x: 692, startPoint y: 420, endPoint x: 695, endPoint y: 438, distance: 17.4
click at [692, 420] on span "button" at bounding box center [697, 417] width 19 height 9
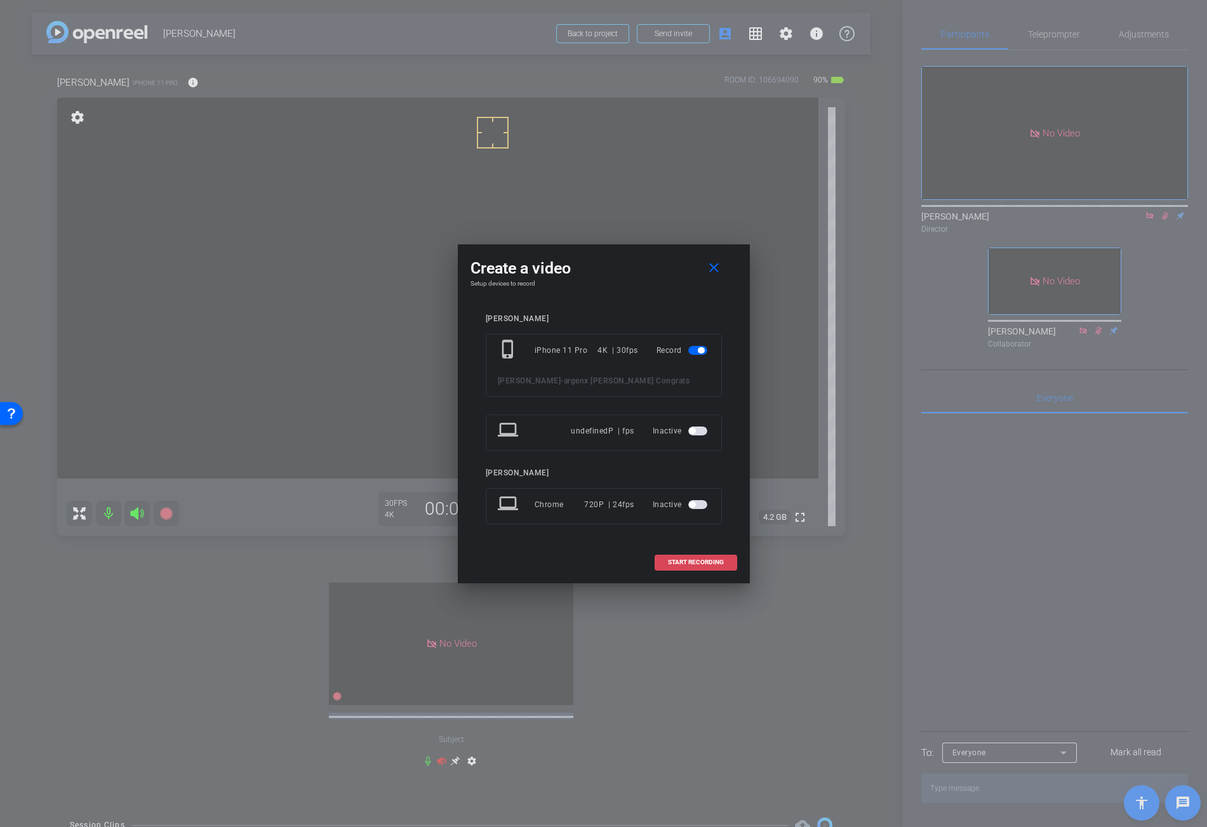
click at [704, 560] on span "START RECORDING" at bounding box center [696, 562] width 56 height 6
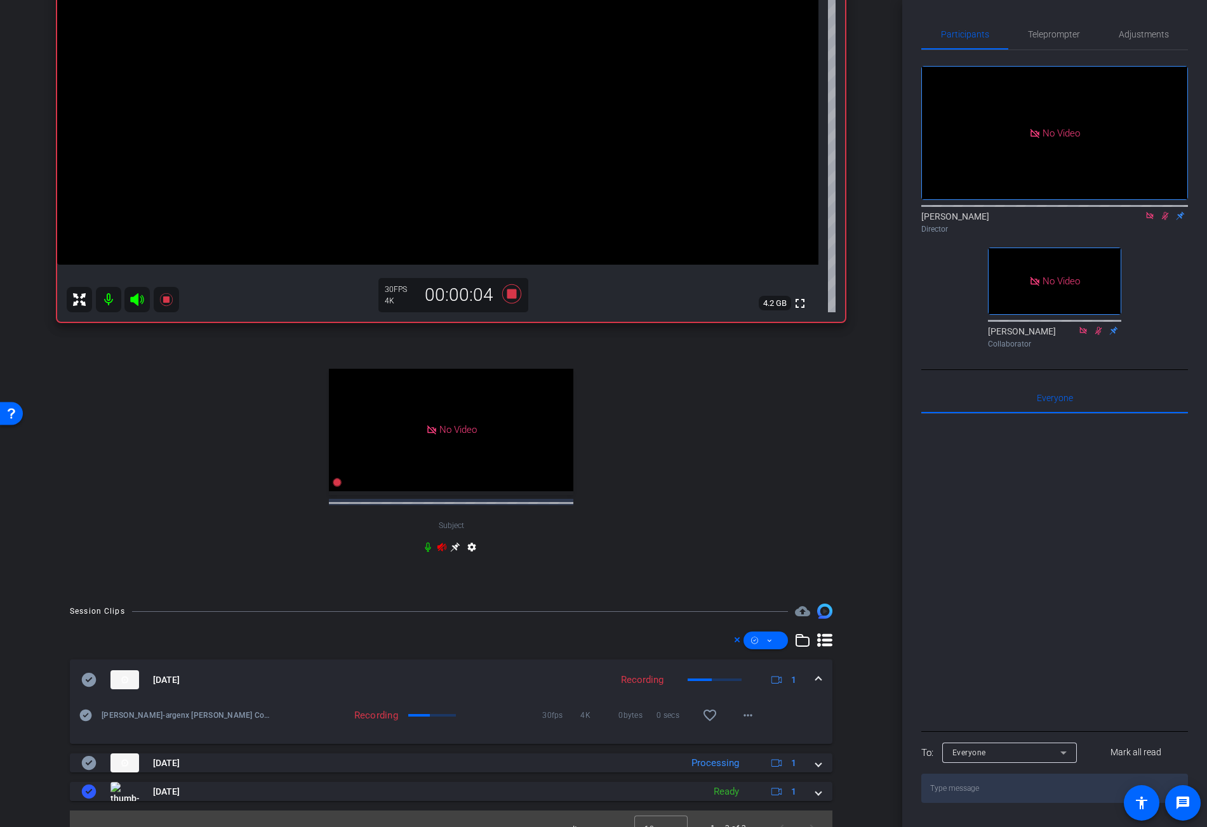
scroll to position [227, 0]
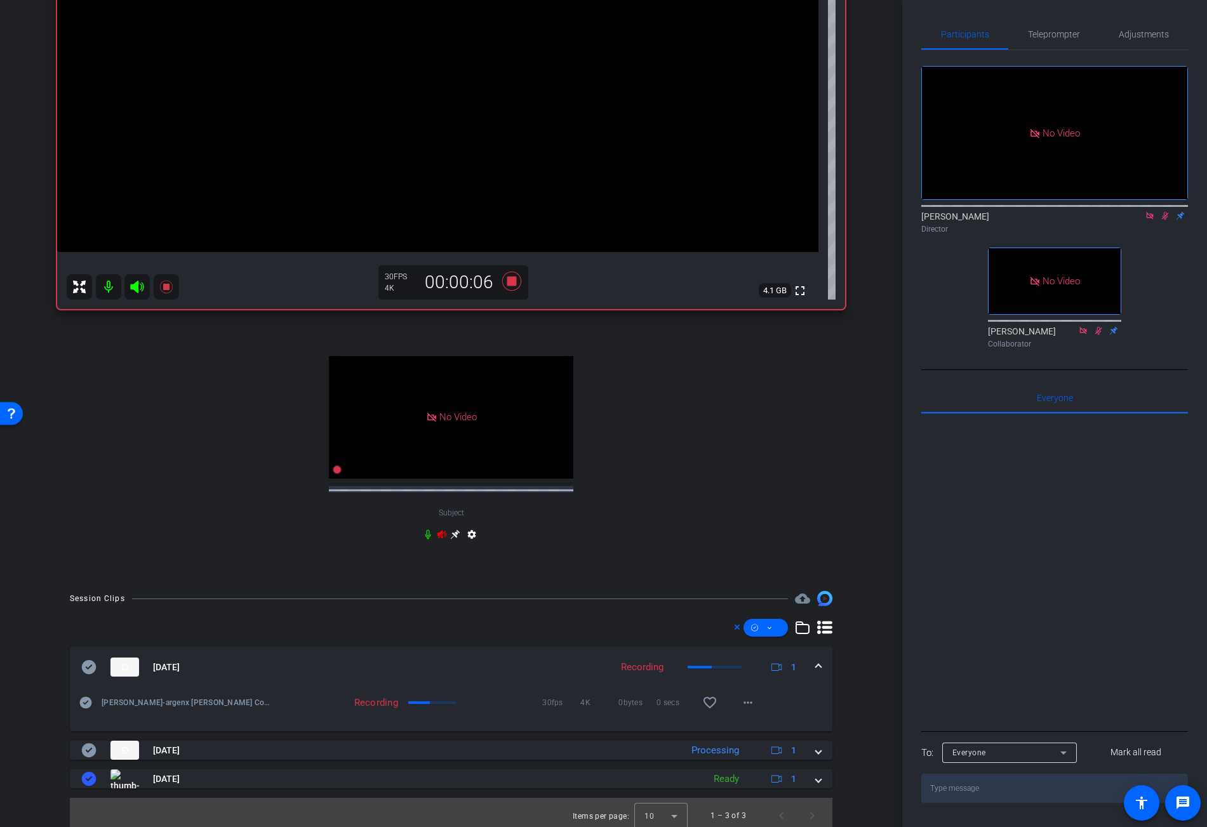
click at [813, 674] on mat-expansion-panel-header "[DATE] Recording 1" at bounding box center [451, 667] width 763 height 41
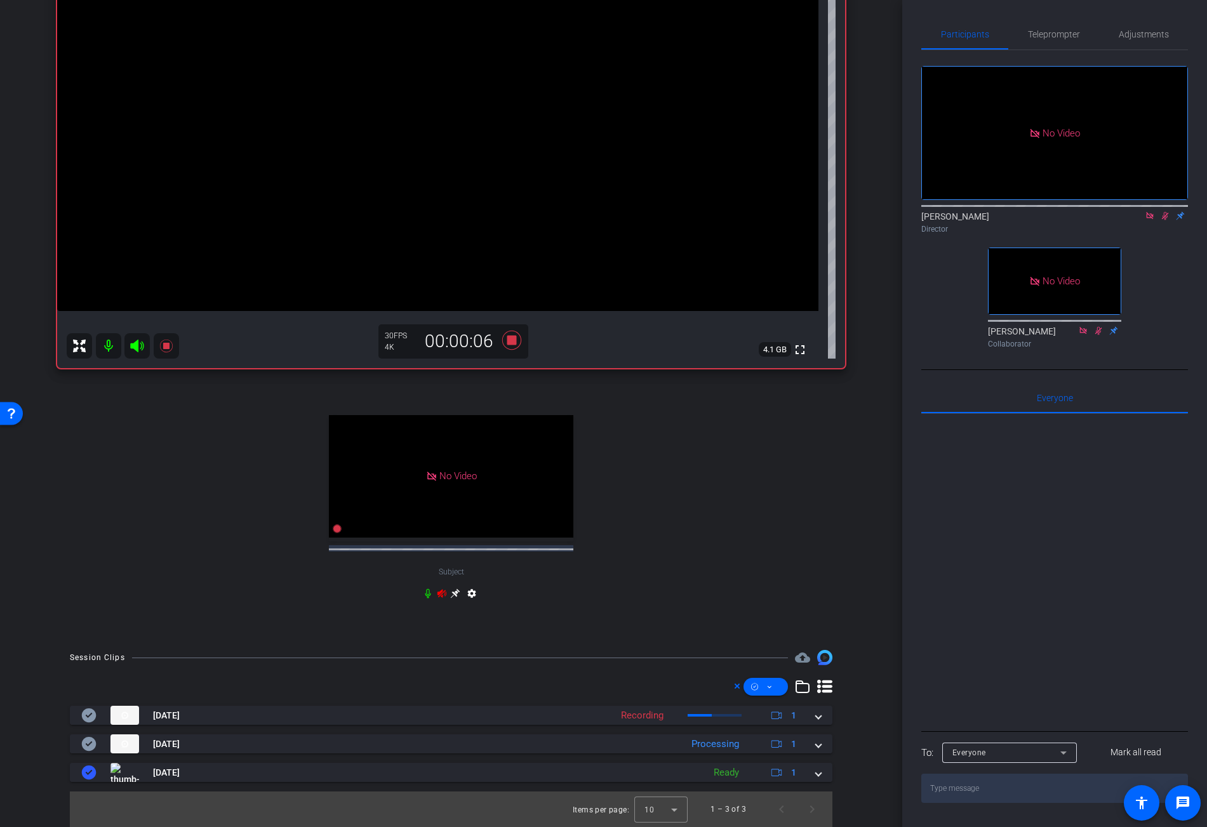
scroll to position [179, 0]
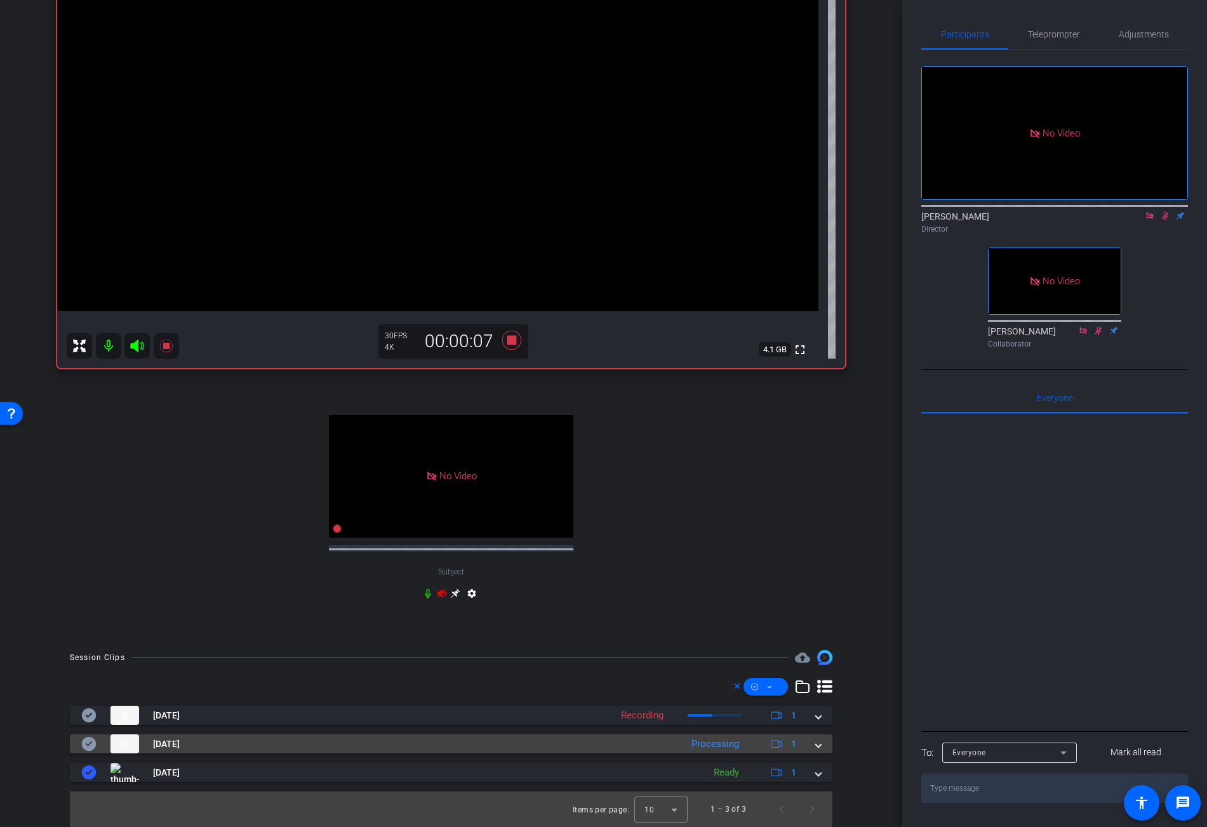
click at [816, 742] on span at bounding box center [818, 744] width 5 height 13
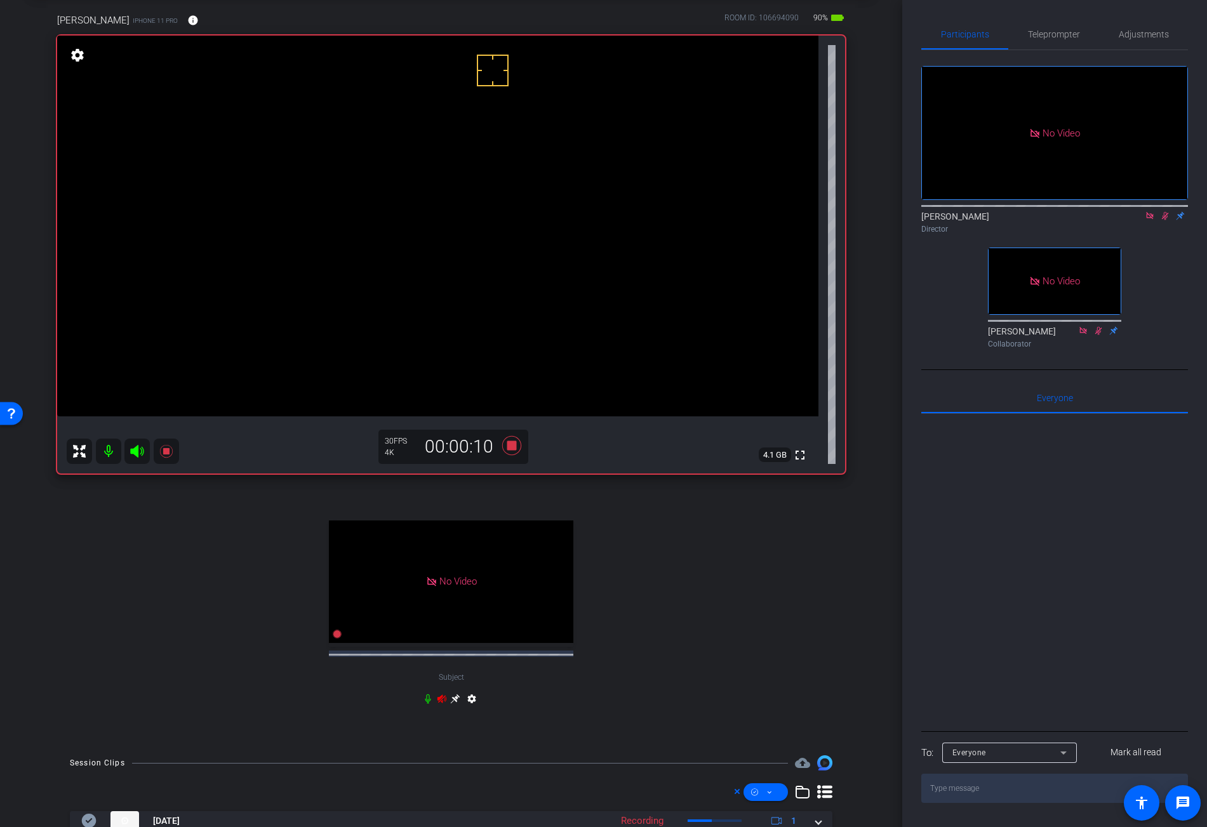
scroll to position [60, 0]
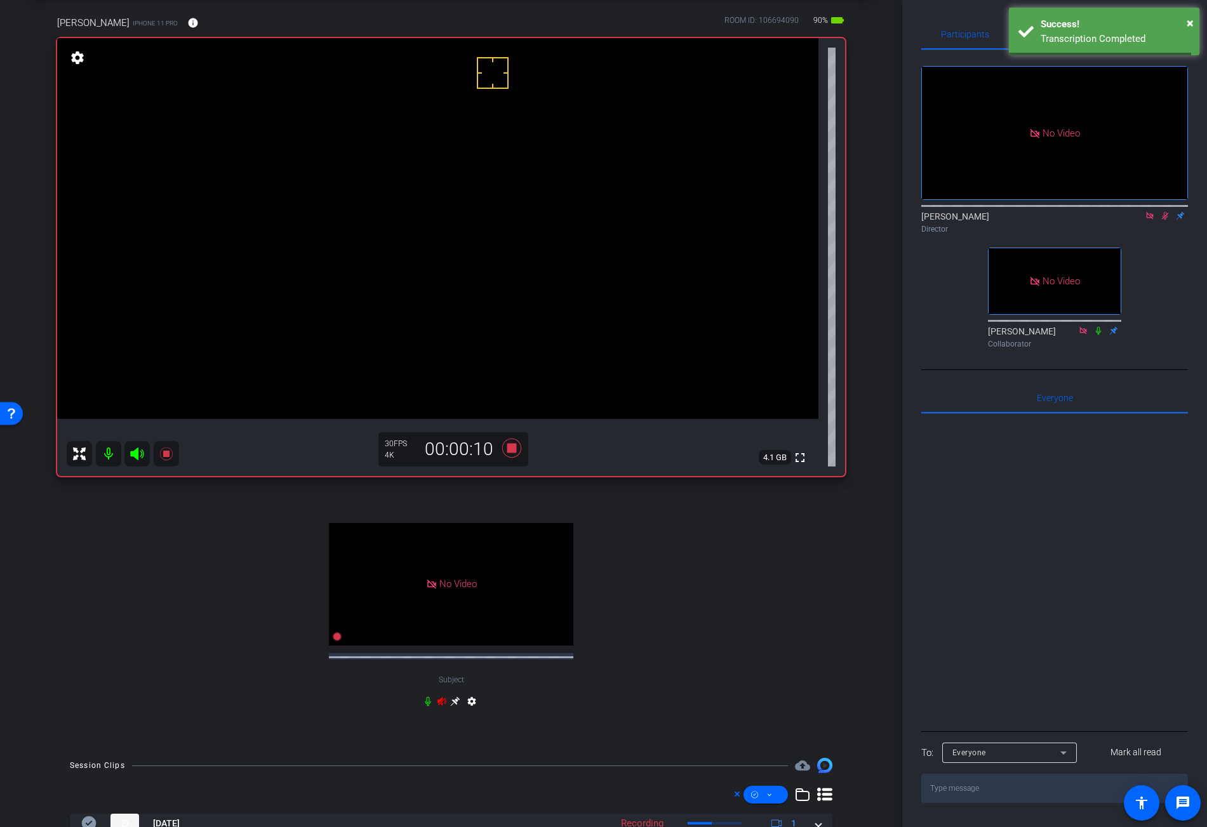
click at [457, 260] on video at bounding box center [437, 228] width 761 height 381
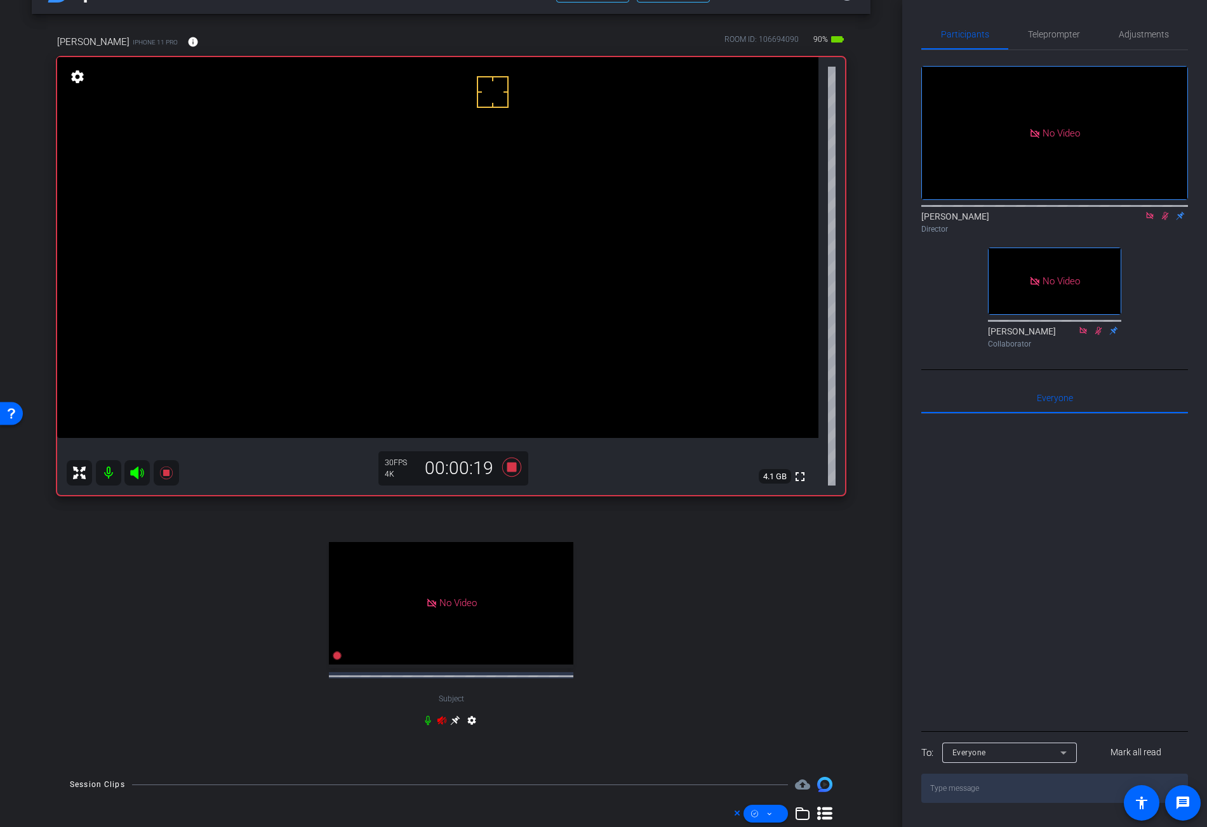
scroll to position [38, 0]
click at [448, 286] on video at bounding box center [437, 250] width 761 height 381
click at [1165, 212] on icon at bounding box center [1165, 216] width 7 height 8
click at [1165, 212] on icon at bounding box center [1165, 216] width 5 height 8
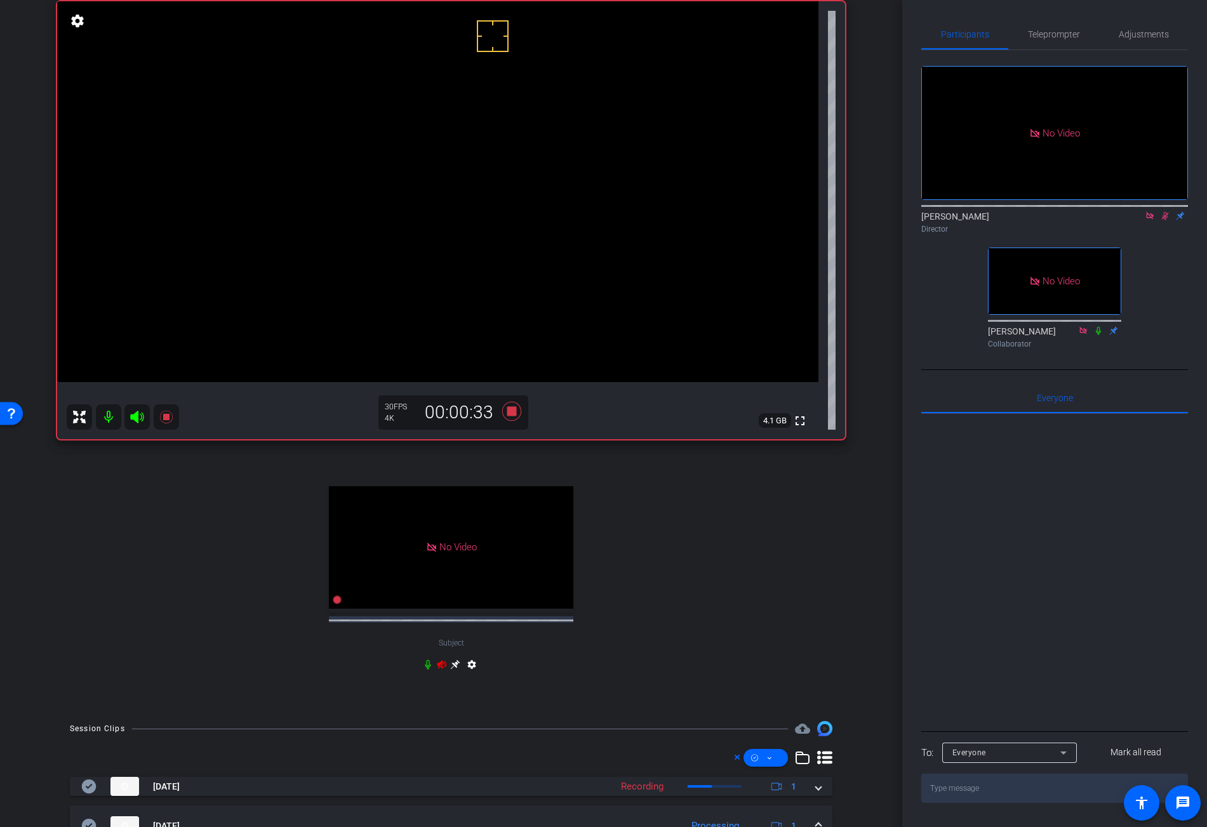
scroll to position [244, 0]
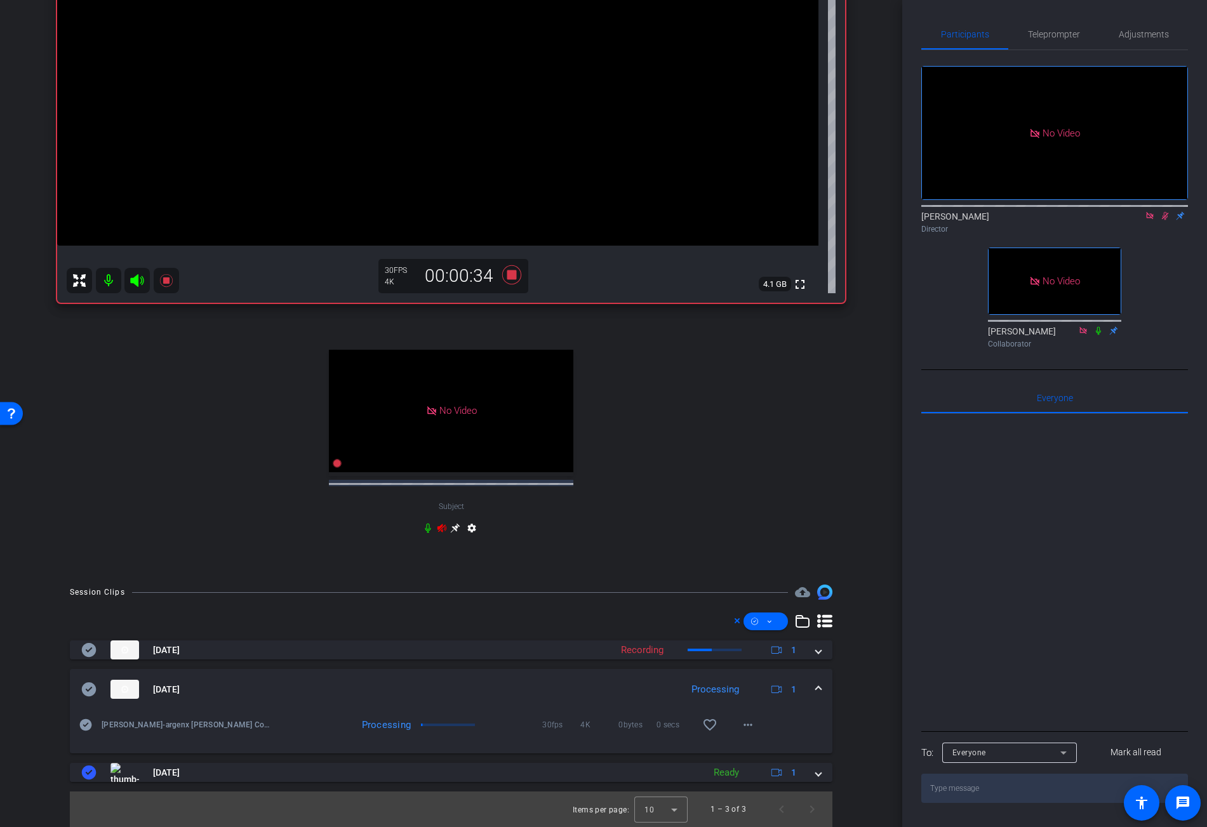
click at [1167, 211] on icon at bounding box center [1165, 215] width 10 height 9
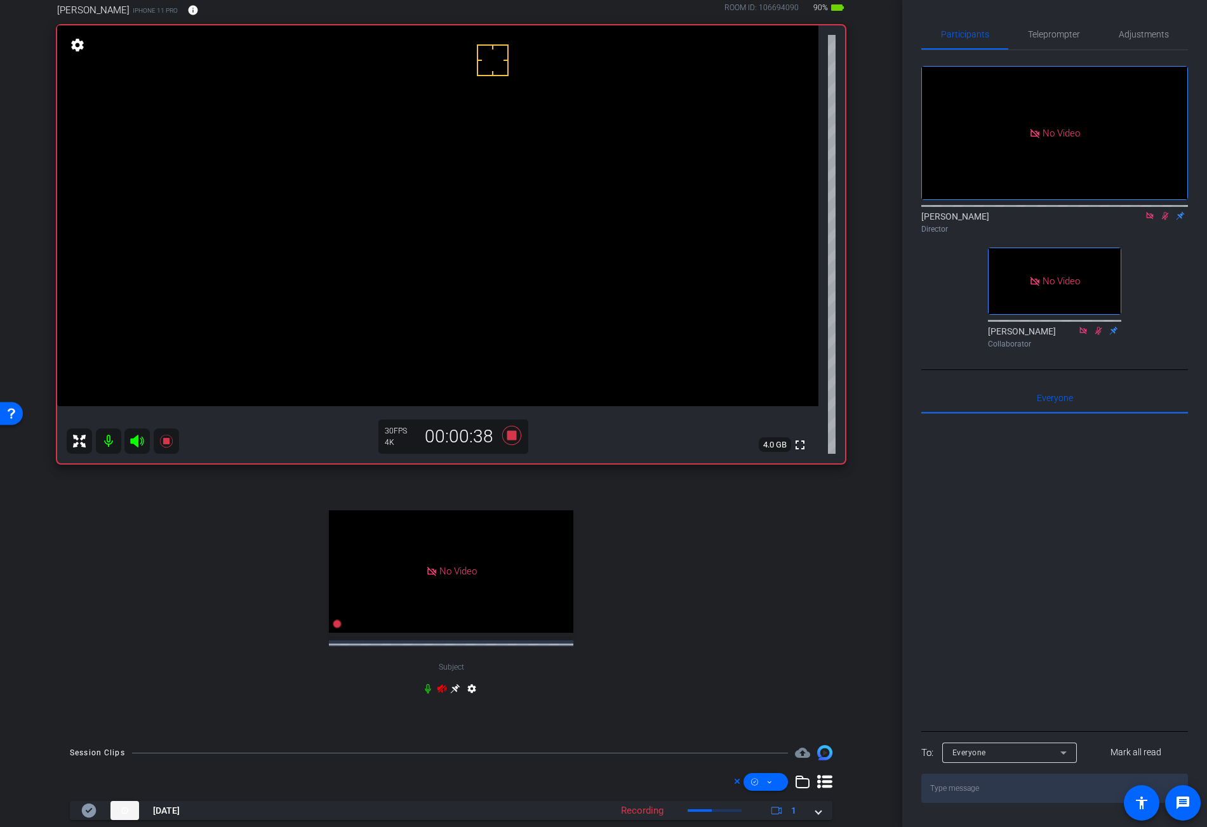
scroll to position [0, 0]
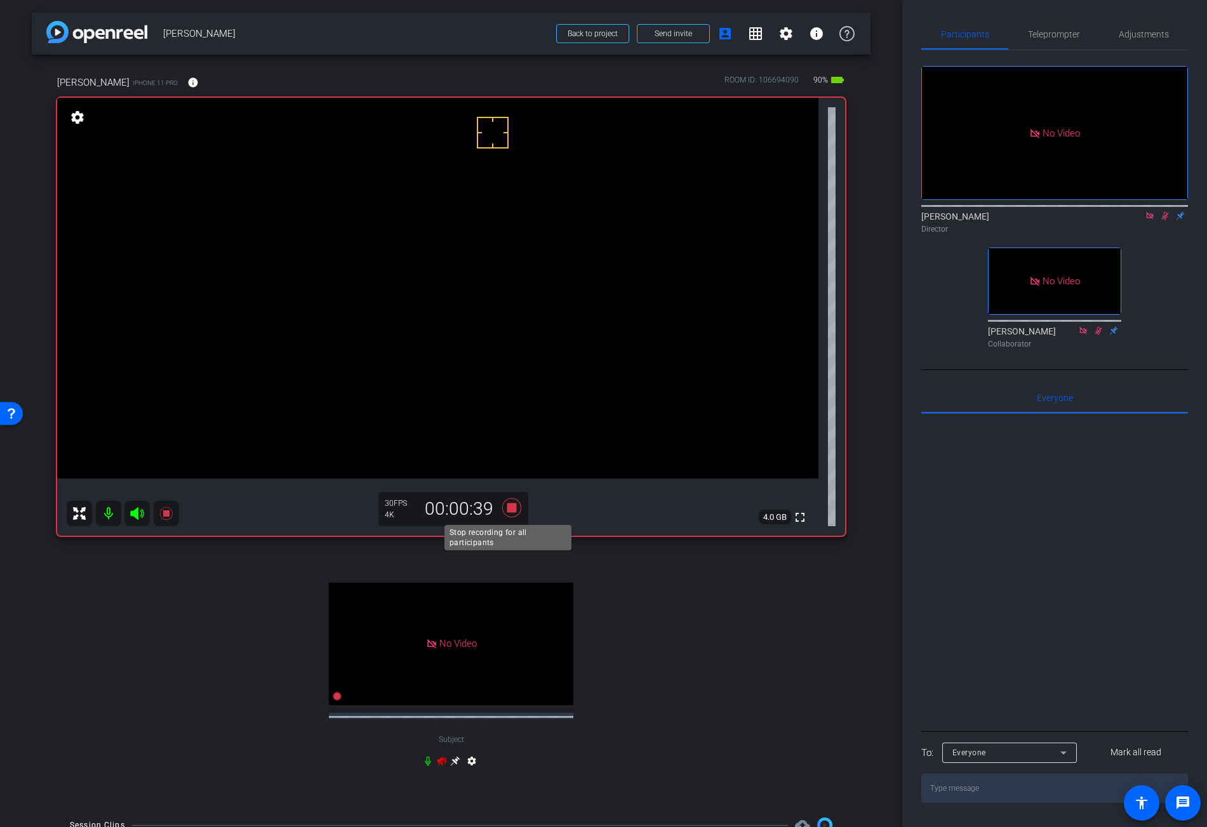
click at [507, 504] on icon at bounding box center [512, 508] width 30 height 23
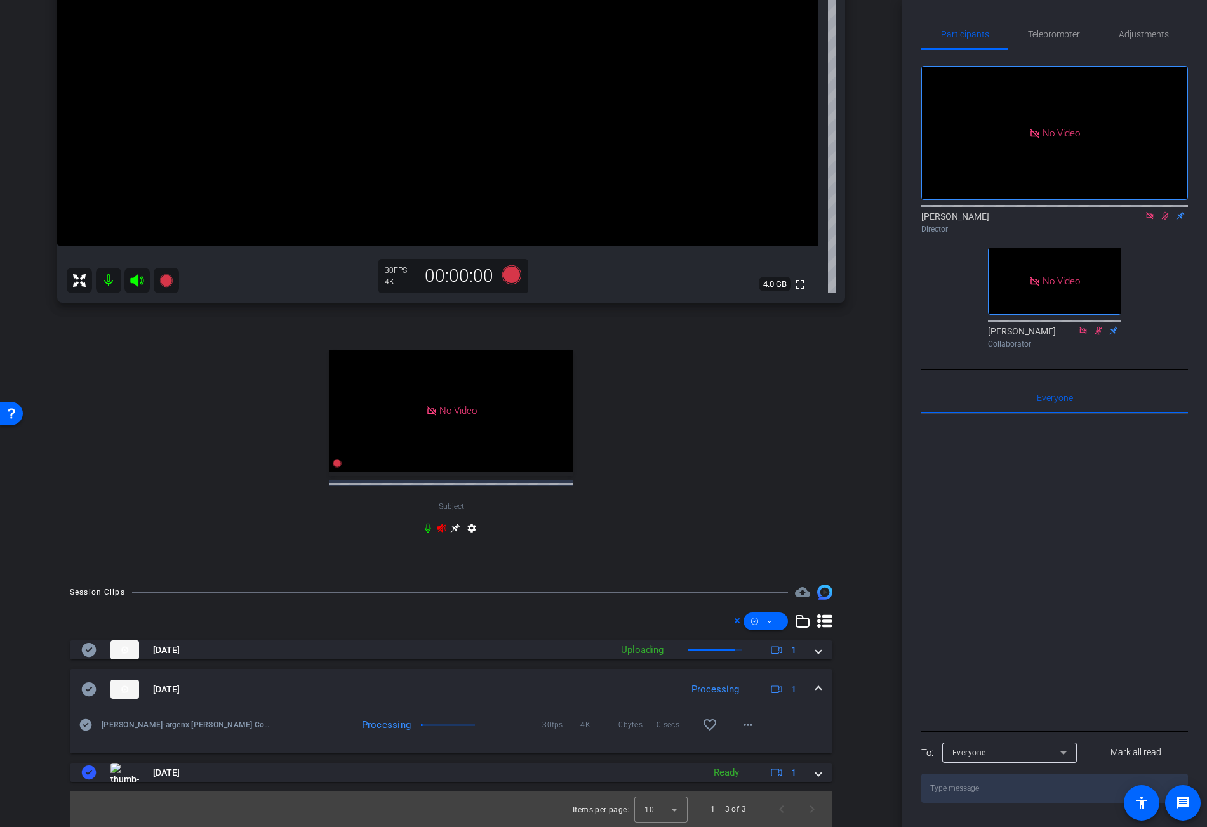
scroll to position [244, 0]
click at [1169, 211] on icon at bounding box center [1165, 215] width 10 height 9
click at [1151, 212] on icon at bounding box center [1149, 215] width 7 height 7
click at [1128, 27] on span "Adjustments" at bounding box center [1144, 34] width 50 height 30
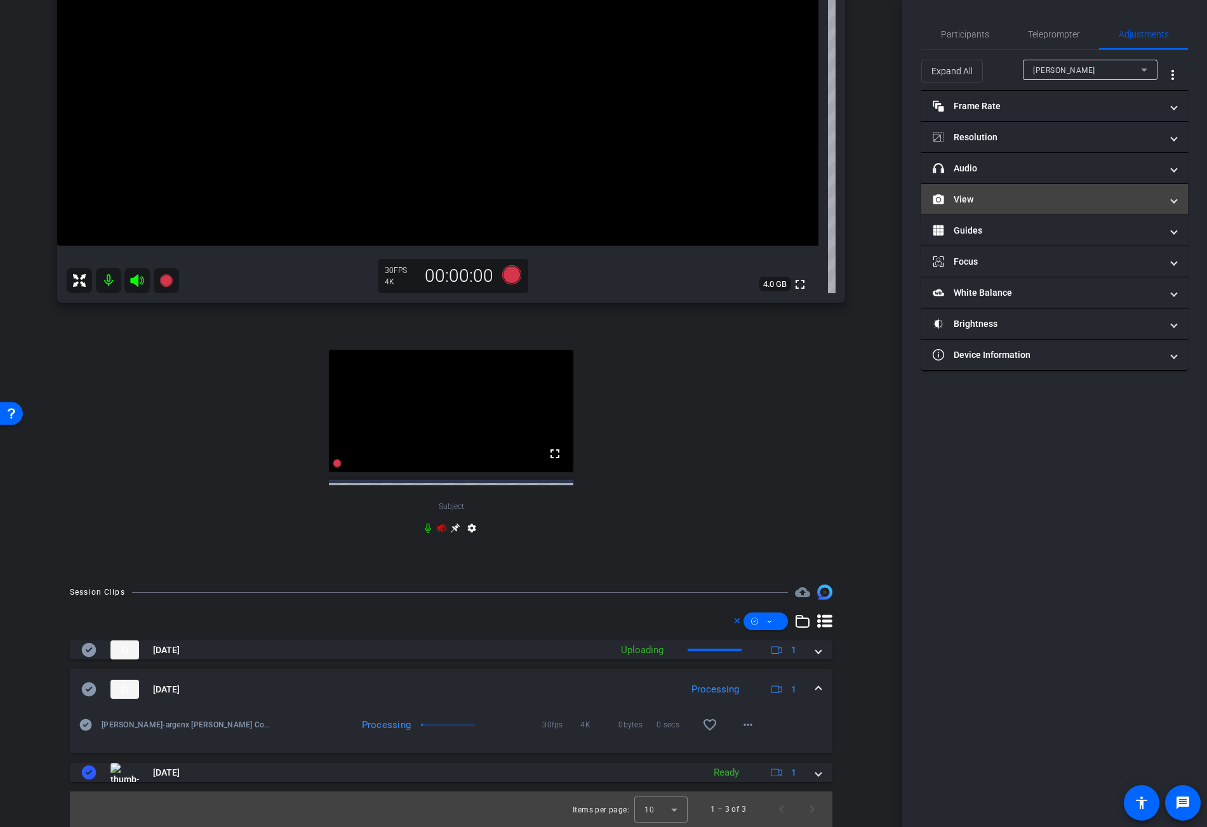
click at [974, 193] on mat-panel-title "View" at bounding box center [1047, 199] width 229 height 13
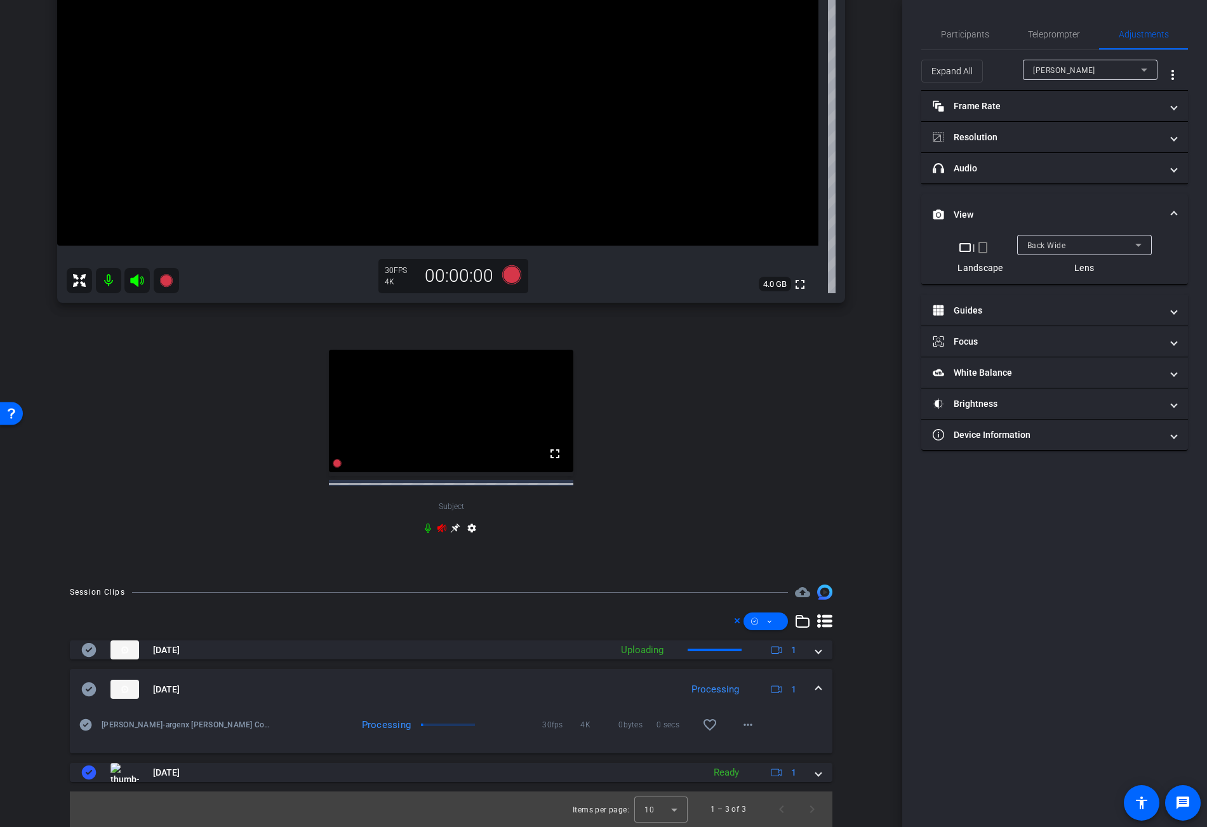
click at [1056, 253] on div "Back Wide" at bounding box center [1081, 245] width 108 height 16
click at [1060, 288] on span "Front Wide" at bounding box center [1047, 290] width 41 height 15
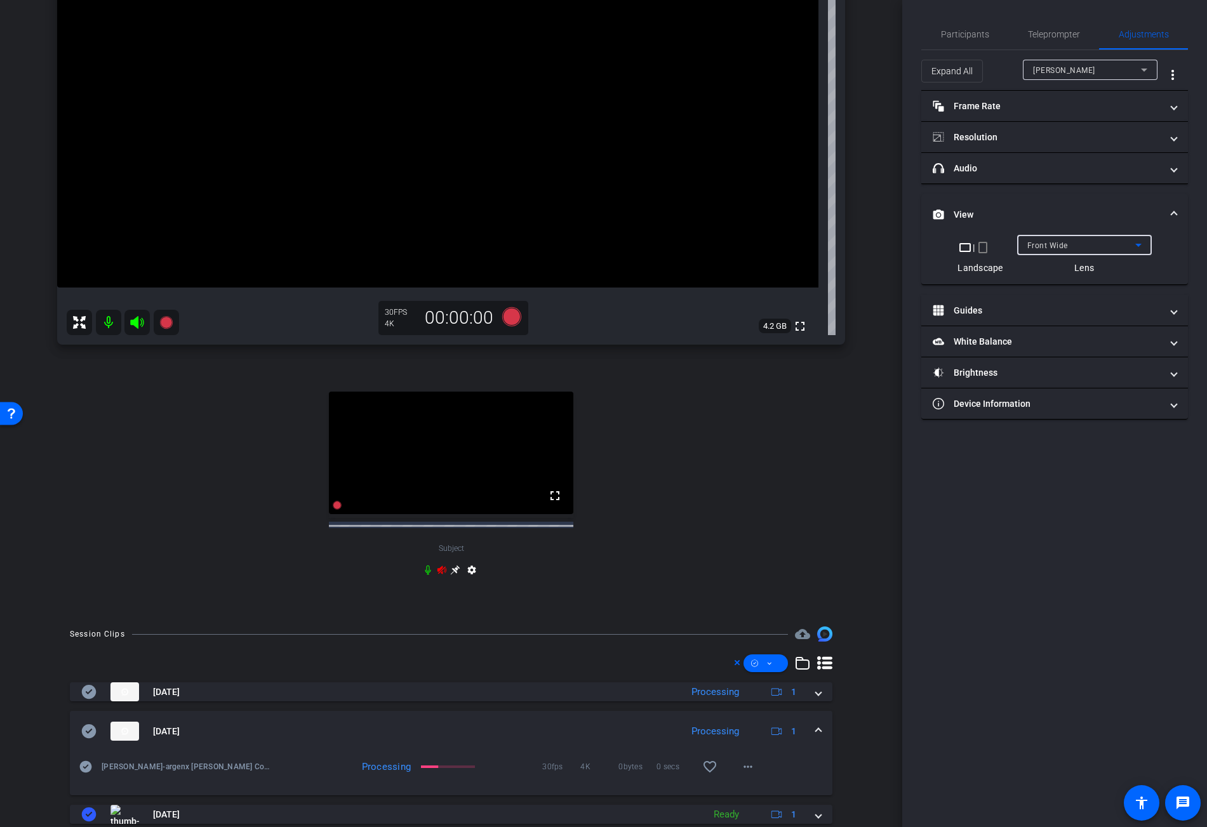
scroll to position [182, 0]
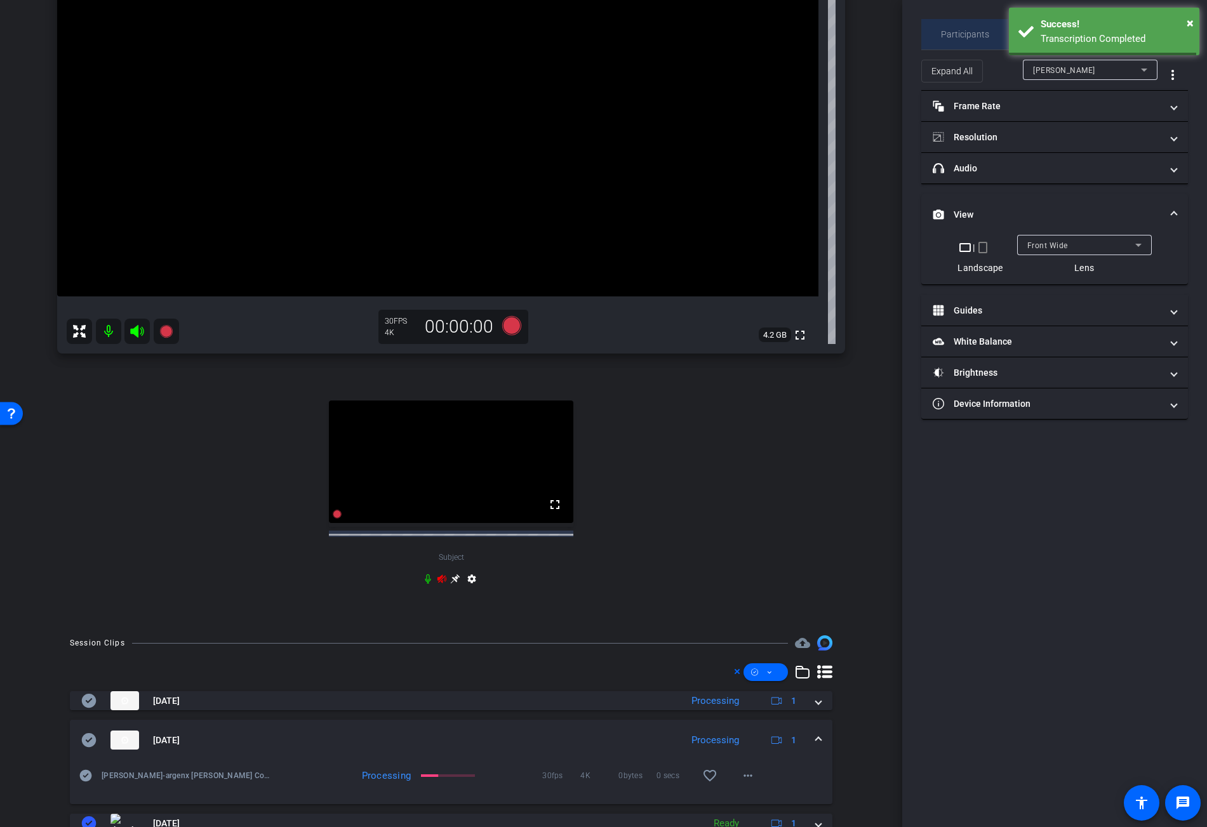
drag, startPoint x: 983, startPoint y: 30, endPoint x: 980, endPoint y: 36, distance: 6.5
click at [983, 30] on span "Participants" at bounding box center [965, 34] width 48 height 9
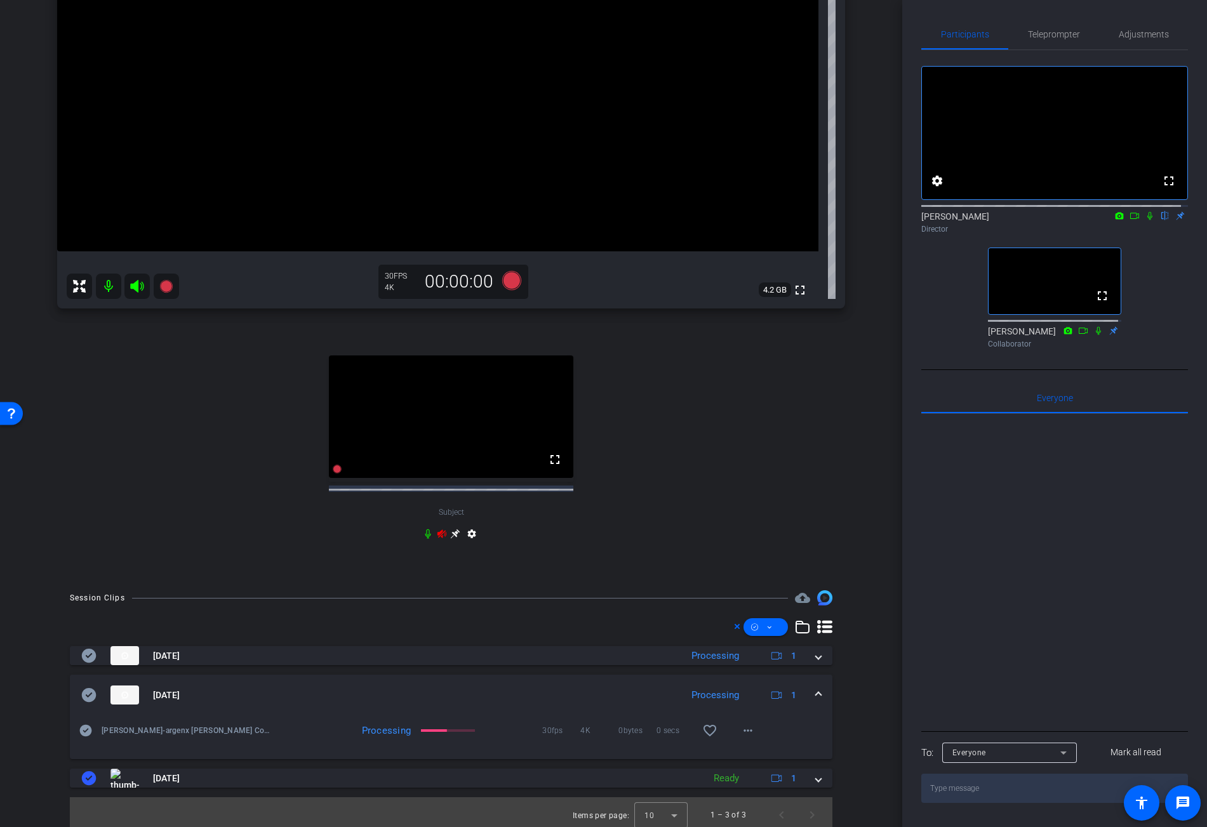
scroll to position [218, 0]
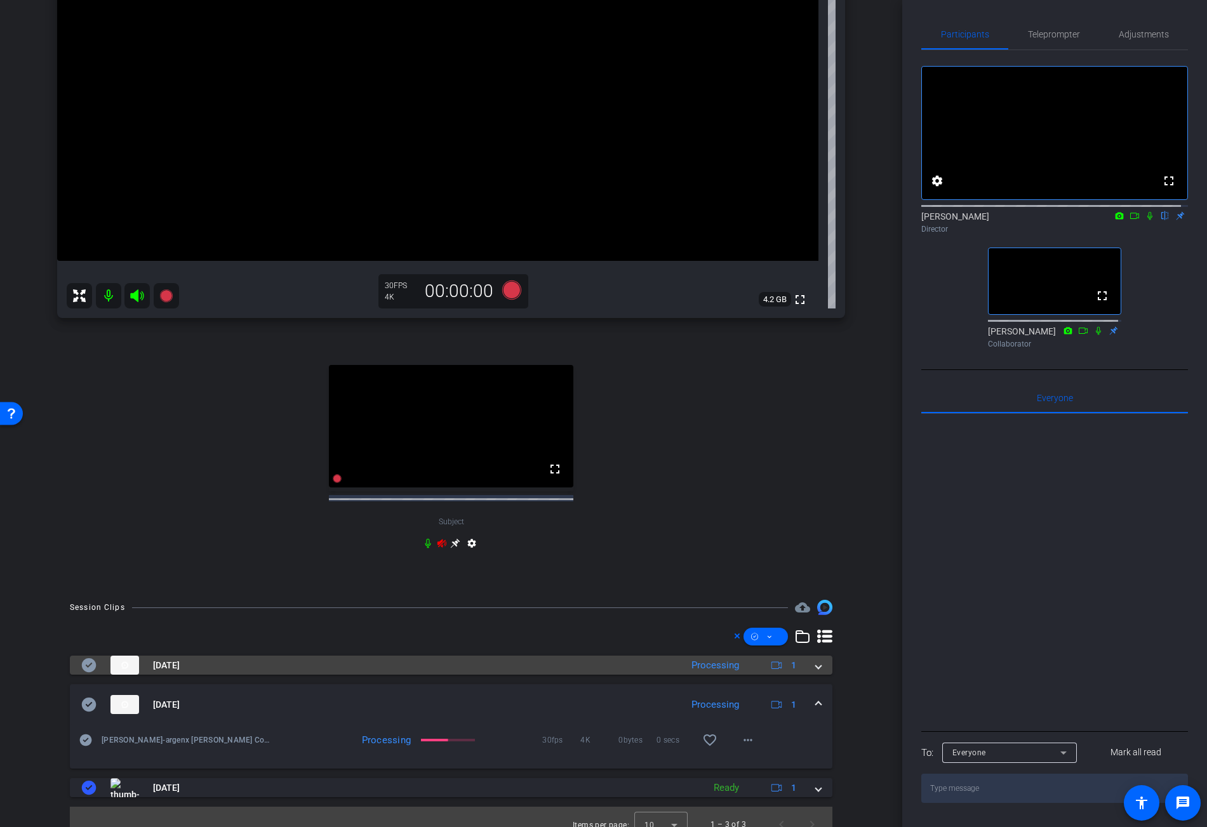
click at [816, 672] on span at bounding box center [818, 665] width 5 height 13
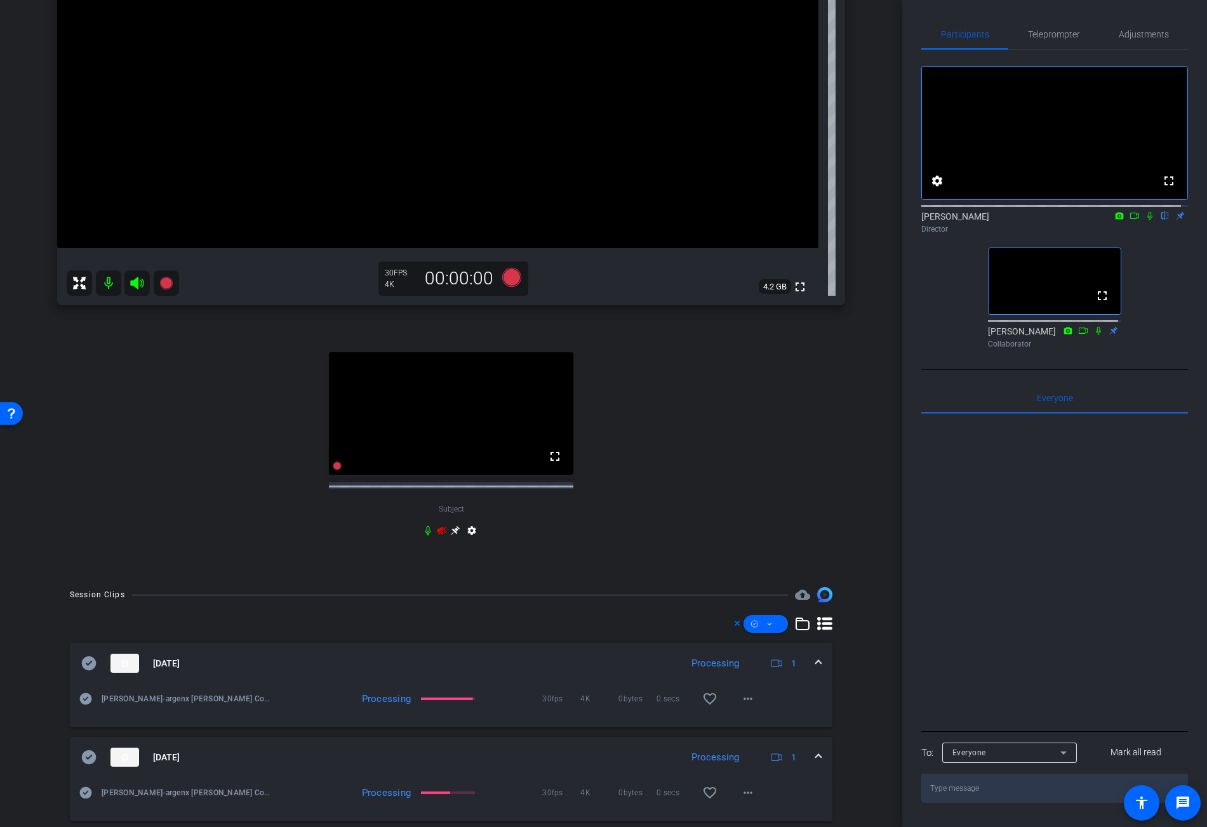
scroll to position [232, 0]
click at [740, 705] on mat-icon "more_horiz" at bounding box center [747, 697] width 15 height 15
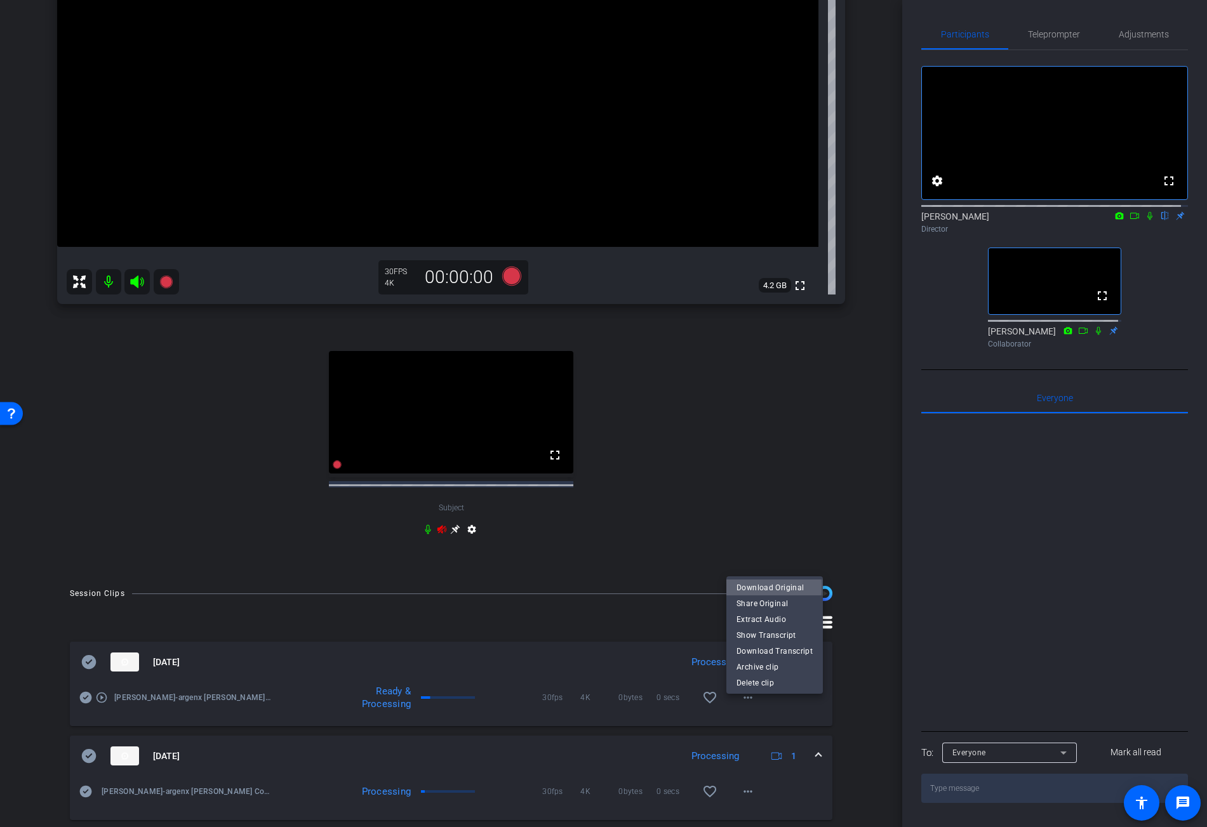
click at [749, 586] on span "Download Original" at bounding box center [775, 587] width 76 height 15
drag, startPoint x: 91, startPoint y: 672, endPoint x: 98, endPoint y: 673, distance: 7.7
click at [91, 670] on icon at bounding box center [88, 662] width 15 height 15
click at [823, 674] on mat-expansion-panel-header "[DATE] Processing 1" at bounding box center [451, 662] width 763 height 41
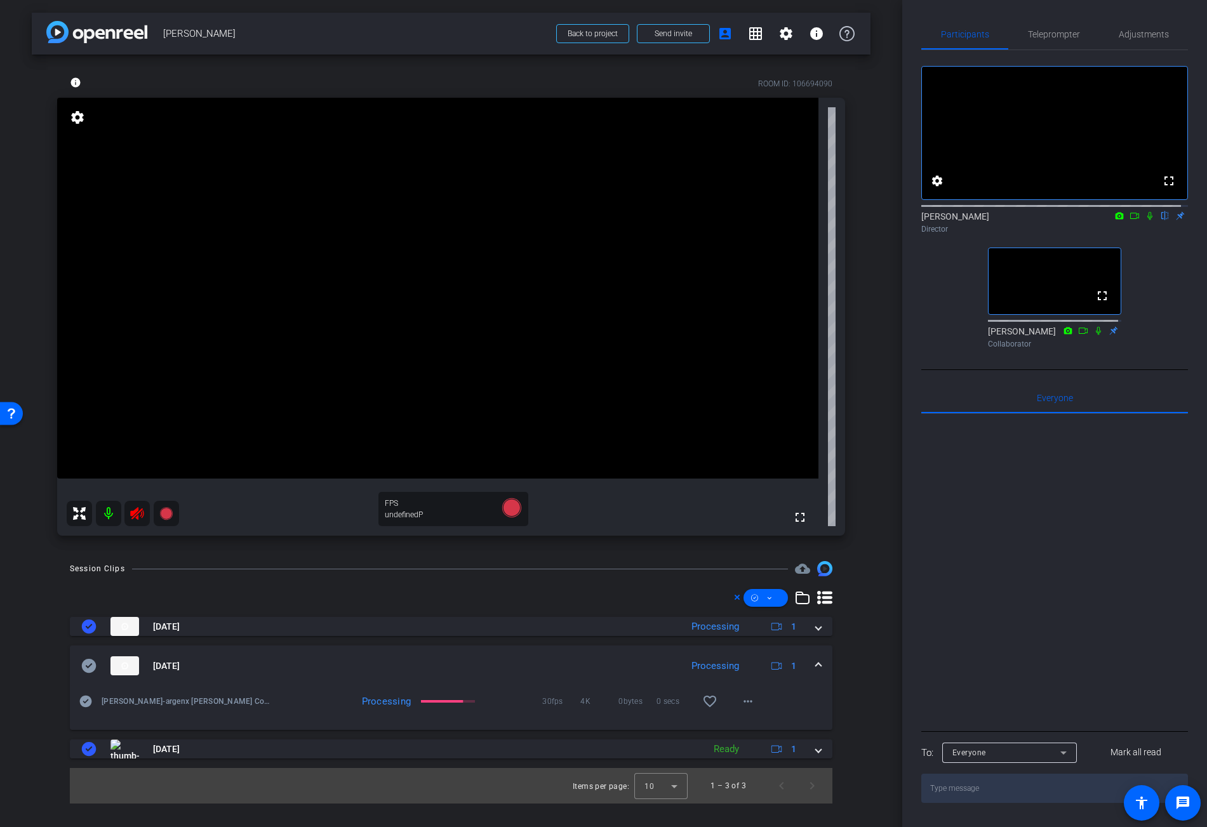
scroll to position [0, 0]
click at [748, 700] on mat-icon "more_horiz" at bounding box center [747, 701] width 15 height 15
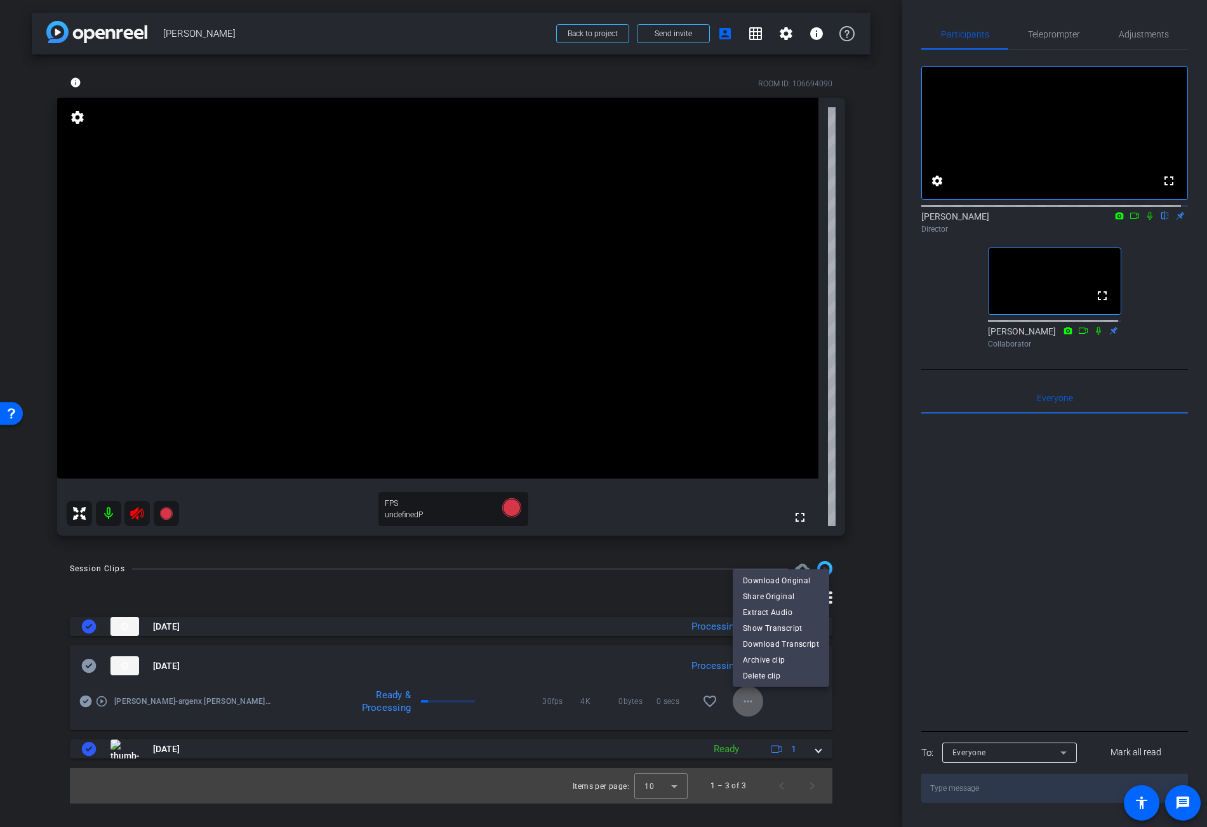
click at [748, 700] on body "Accessibility Screen-Reader Guide, Feedback, and Issue Reporting | New window m…" at bounding box center [603, 413] width 1207 height 827
click at [783, 581] on span "Download Original" at bounding box center [781, 580] width 76 height 15
click at [92, 662] on icon at bounding box center [89, 666] width 15 height 14
click at [820, 665] on span at bounding box center [818, 666] width 5 height 13
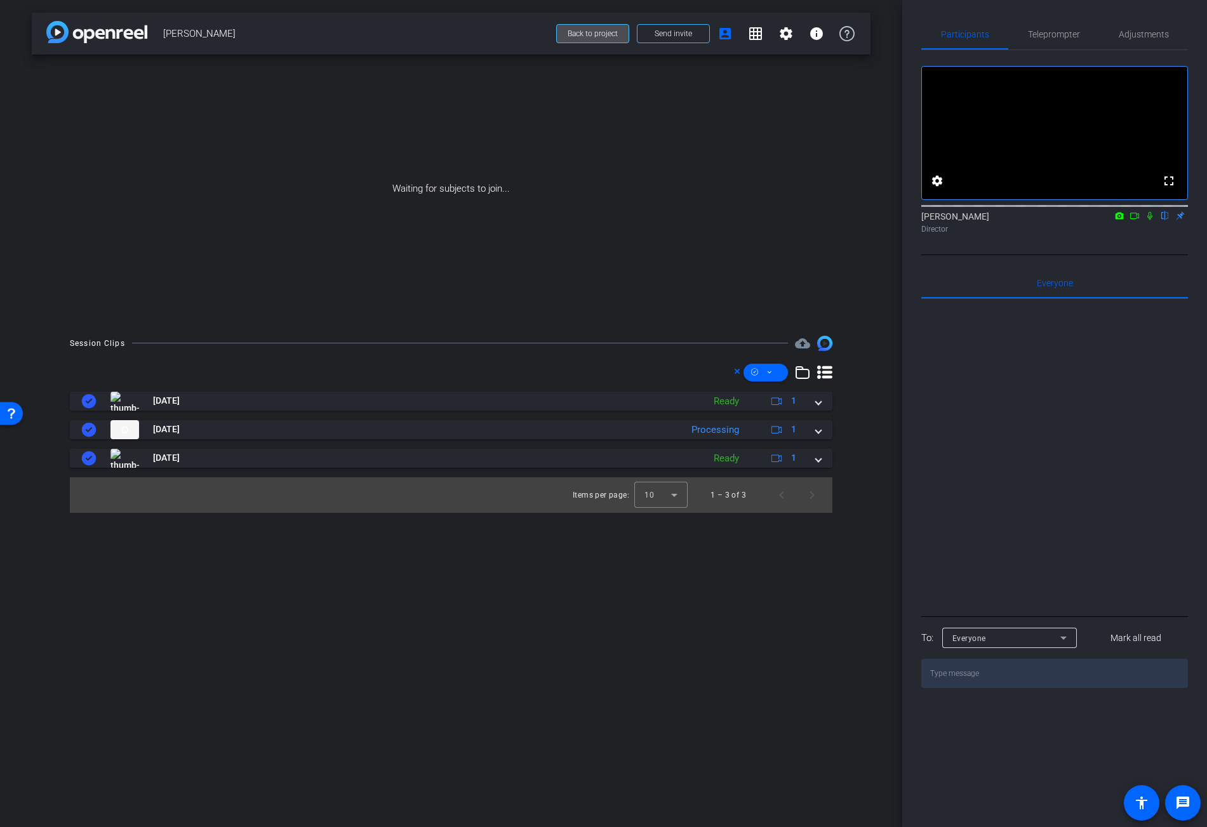
click at [582, 39] on span at bounding box center [593, 33] width 72 height 30
